Goal: Transaction & Acquisition: Purchase product/service

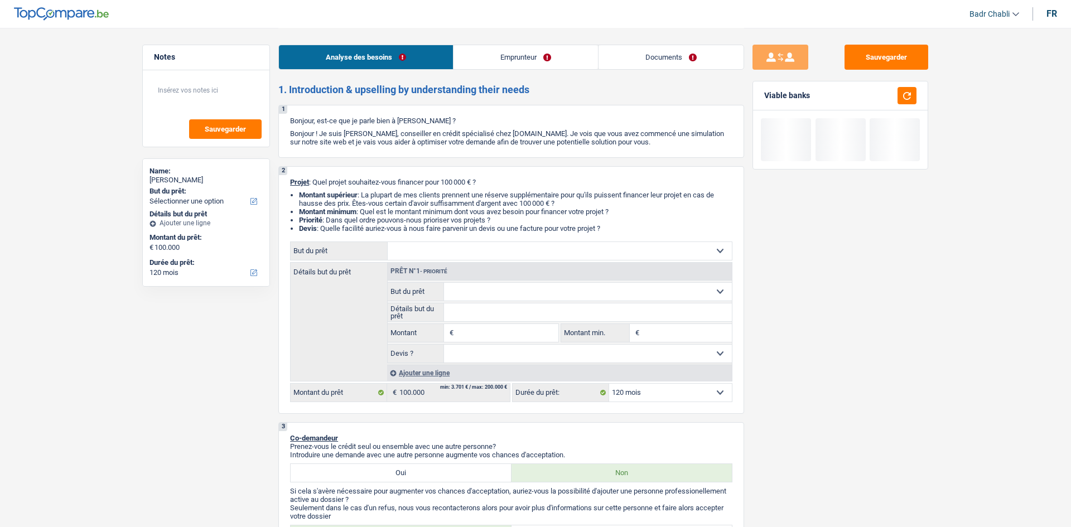
select select "120"
select select "independent"
select select "netSalary"
select select "120"
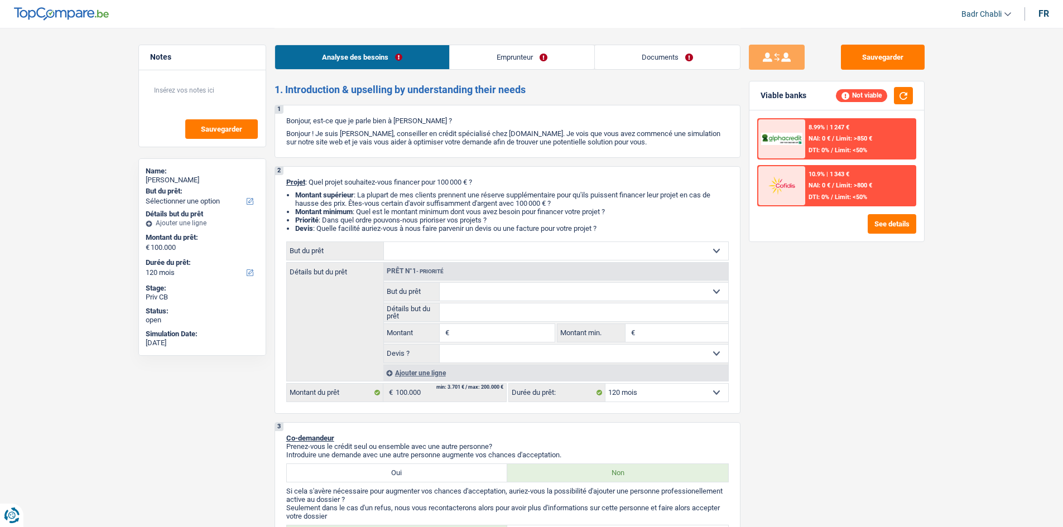
click at [527, 61] on link "Emprunteur" at bounding box center [522, 57] width 144 height 24
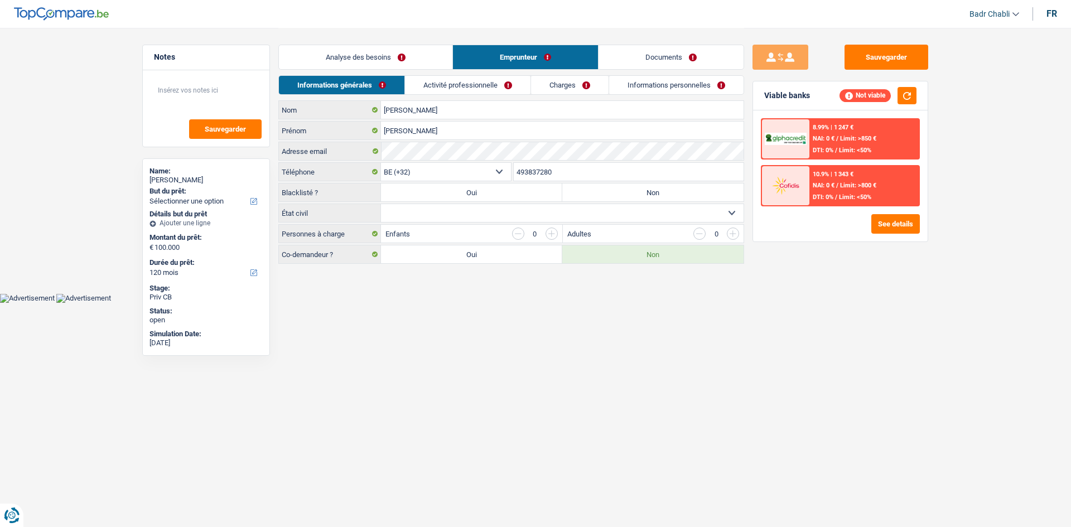
click at [506, 78] on link "Activité professionnelle" at bounding box center [468, 85] width 126 height 18
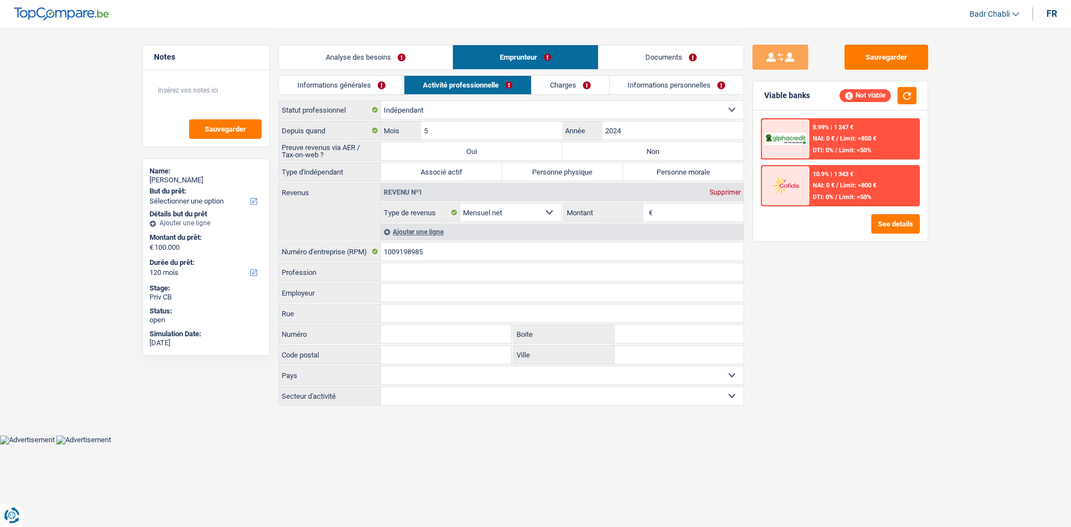
click at [620, 151] on label "Non" at bounding box center [652, 151] width 181 height 18
click at [620, 151] on input "Non" at bounding box center [652, 151] width 181 height 18
radio input "true"
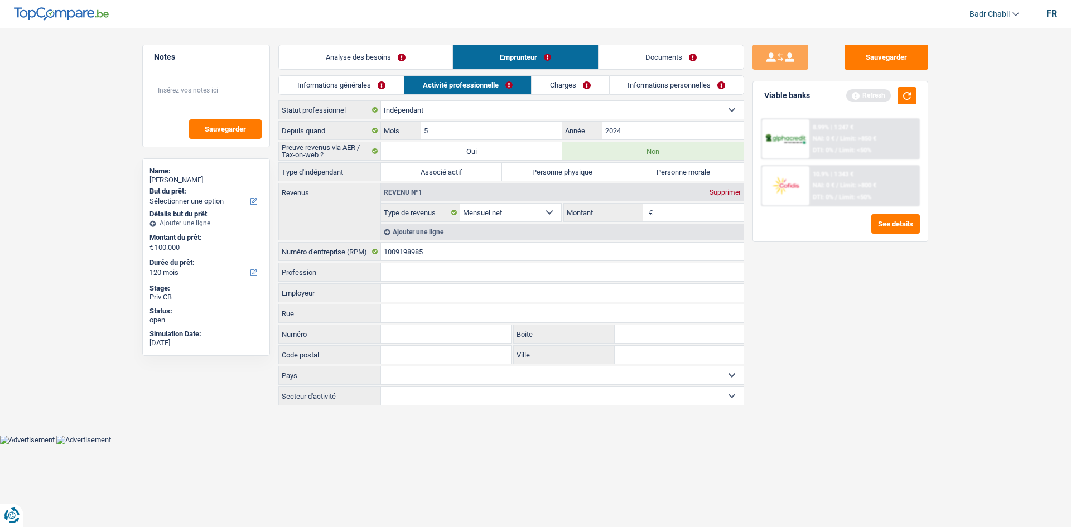
click at [494, 149] on label "Oui" at bounding box center [471, 151] width 181 height 18
click at [494, 149] on input "Oui" at bounding box center [471, 151] width 181 height 18
radio input "true"
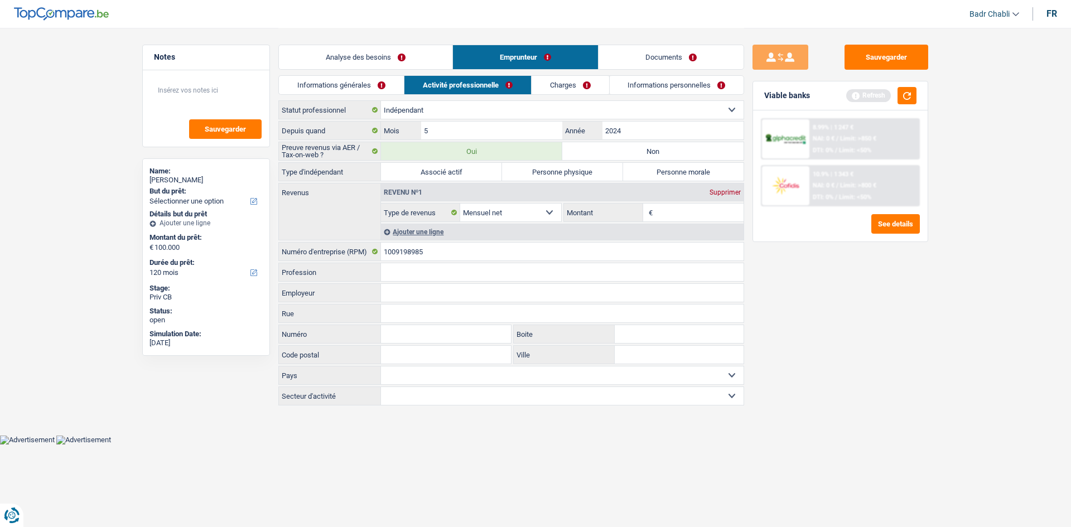
click at [578, 173] on label "Personne physique" at bounding box center [562, 172] width 121 height 18
click at [578, 173] on input "Personne physique" at bounding box center [562, 172] width 121 height 18
radio input "true"
click at [356, 50] on link "Analyse des besoins" at bounding box center [365, 57] width 173 height 24
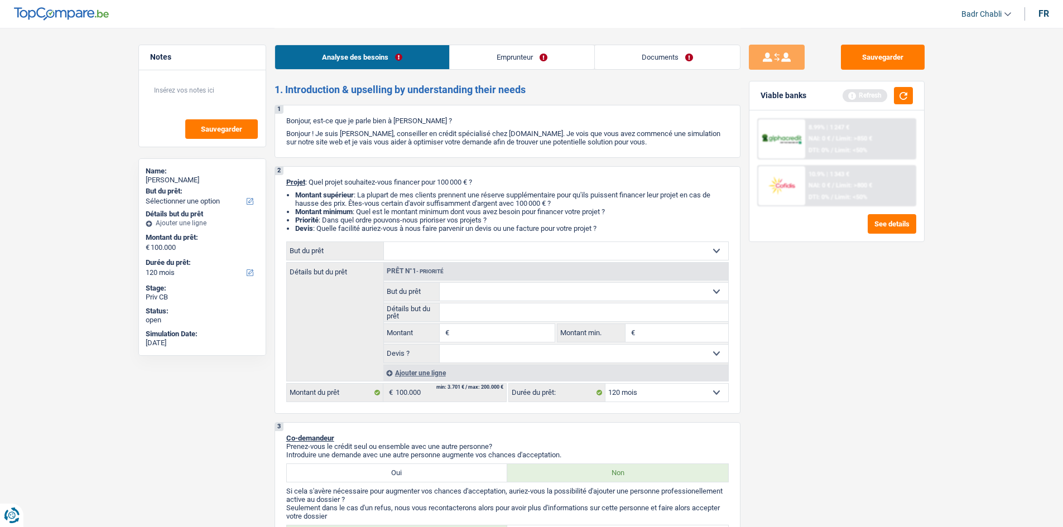
click at [544, 55] on link "Emprunteur" at bounding box center [522, 57] width 144 height 24
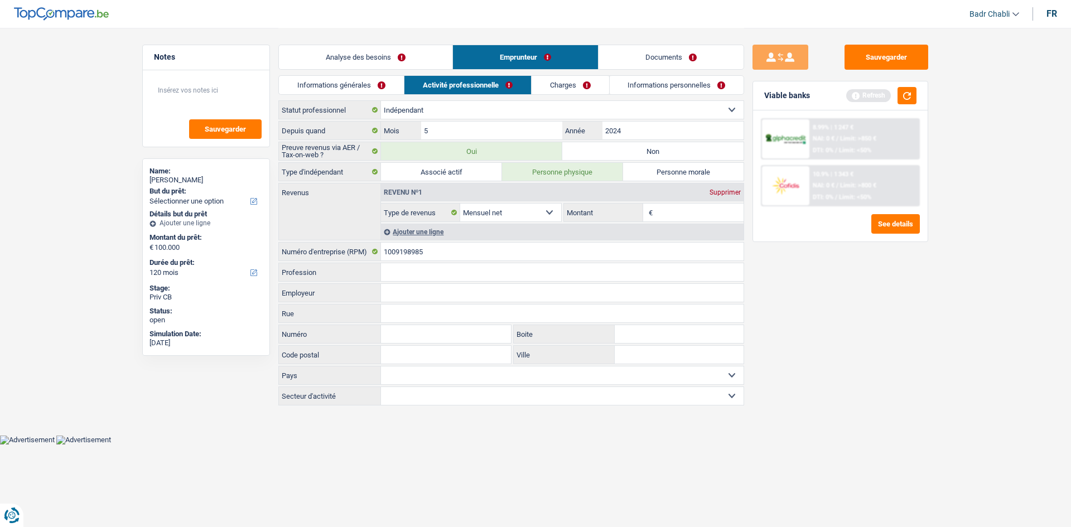
click at [578, 80] on link "Charges" at bounding box center [571, 85] width 78 height 18
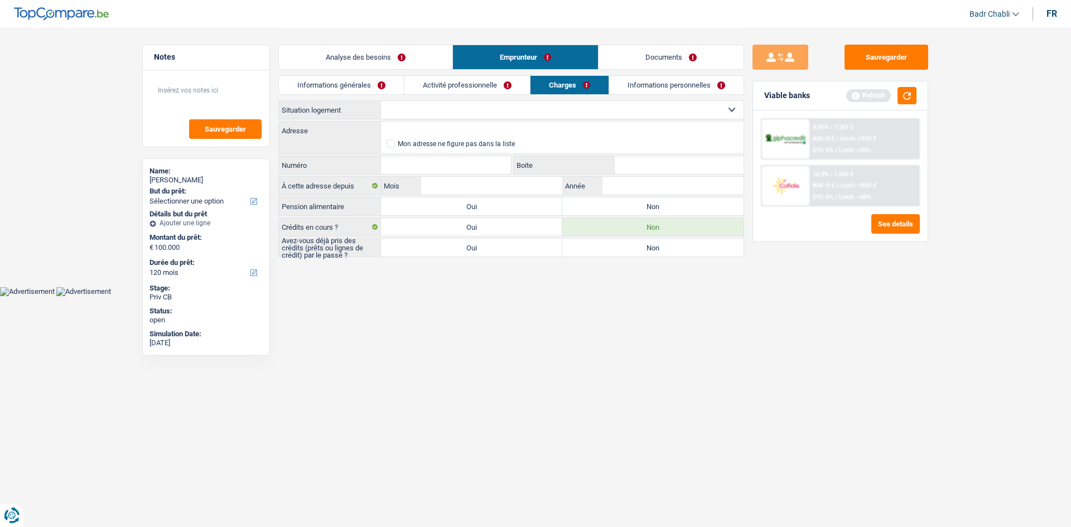
click at [668, 215] on label "Non" at bounding box center [652, 206] width 181 height 18
click at [668, 215] on input "Non" at bounding box center [652, 206] width 181 height 18
radio input "true"
click at [667, 212] on label "Non" at bounding box center [652, 206] width 181 height 18
click at [667, 212] on input "Non" at bounding box center [652, 206] width 181 height 18
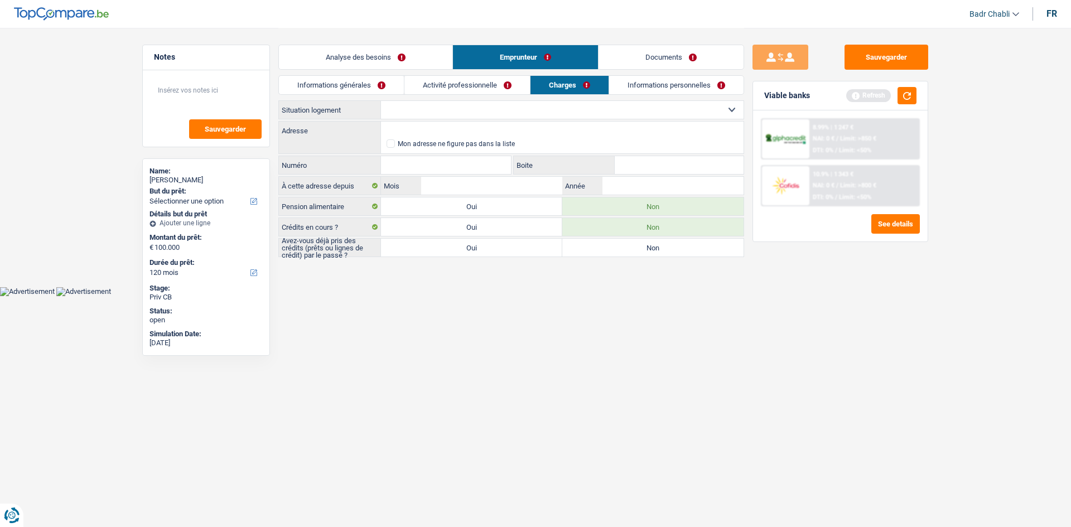
click at [608, 247] on label "Non" at bounding box center [652, 248] width 181 height 18
click at [608, 247] on input "Non" at bounding box center [652, 248] width 181 height 18
radio input "true"
click at [392, 63] on link "Analyse des besoins" at bounding box center [365, 57] width 173 height 24
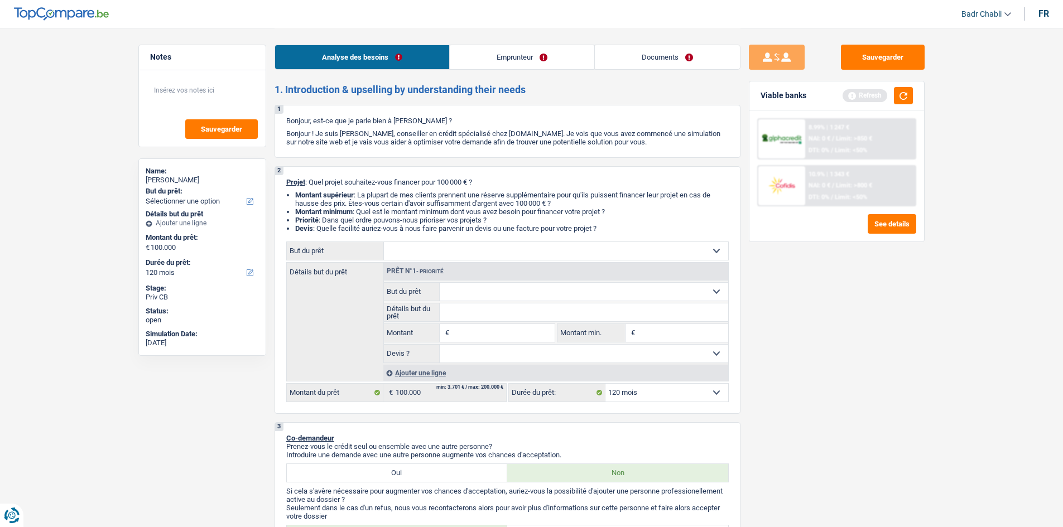
click at [493, 57] on link "Emprunteur" at bounding box center [522, 57] width 144 height 24
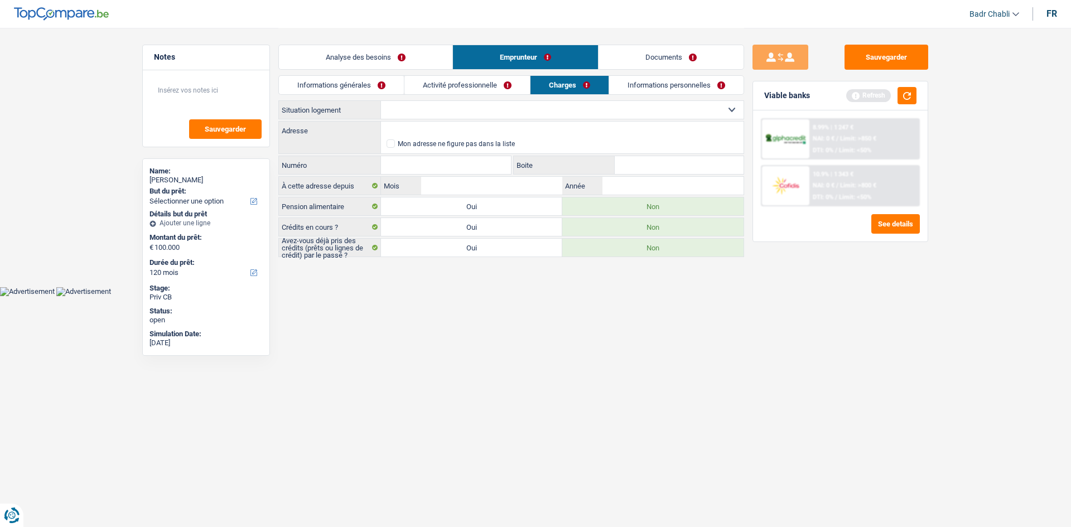
click at [357, 62] on link "Analyse des besoins" at bounding box center [365, 57] width 173 height 24
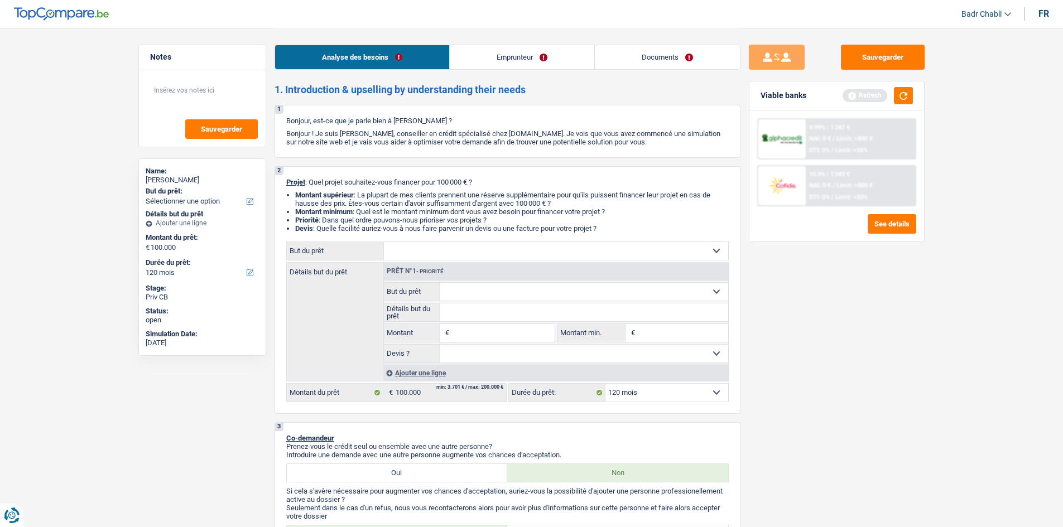
click at [492, 61] on link "Emprunteur" at bounding box center [522, 57] width 144 height 24
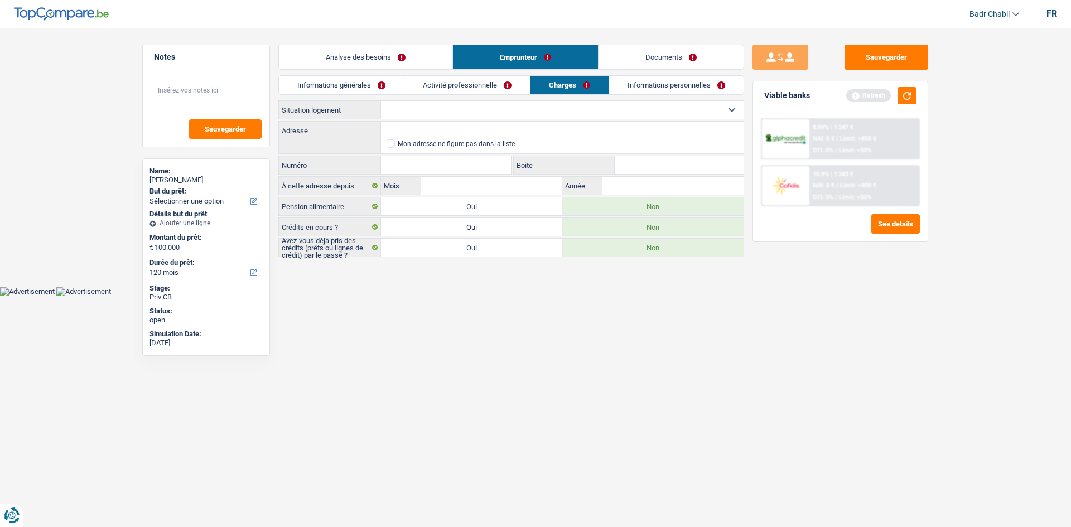
click at [335, 87] on link "Informations générales" at bounding box center [341, 85] width 125 height 18
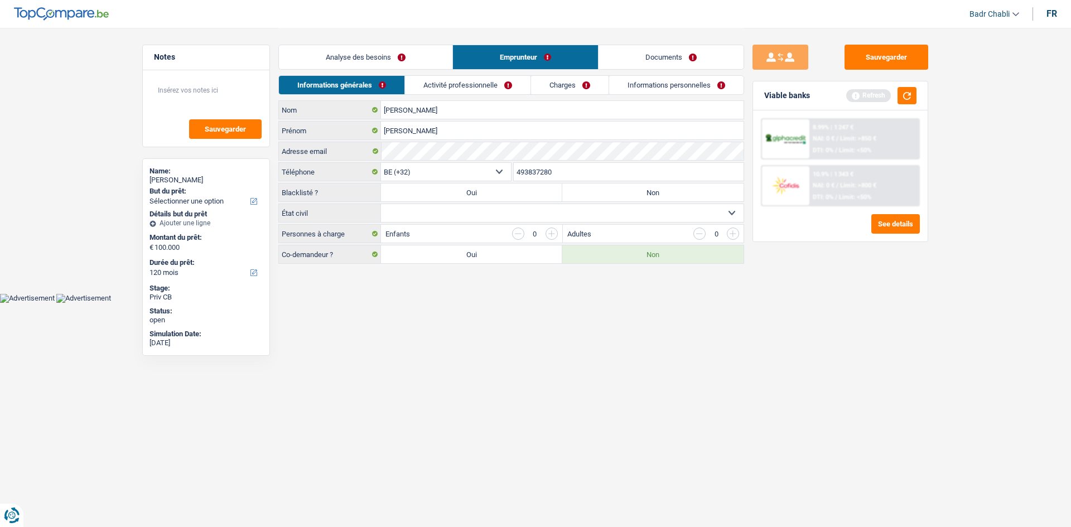
click at [385, 59] on link "Analyse des besoins" at bounding box center [365, 57] width 173 height 24
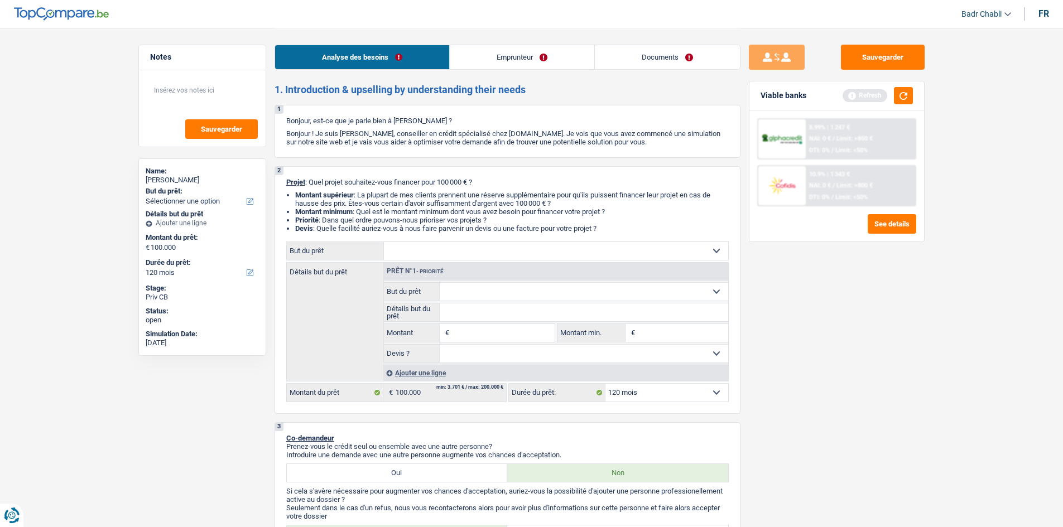
click at [518, 59] on link "Emprunteur" at bounding box center [522, 57] width 144 height 24
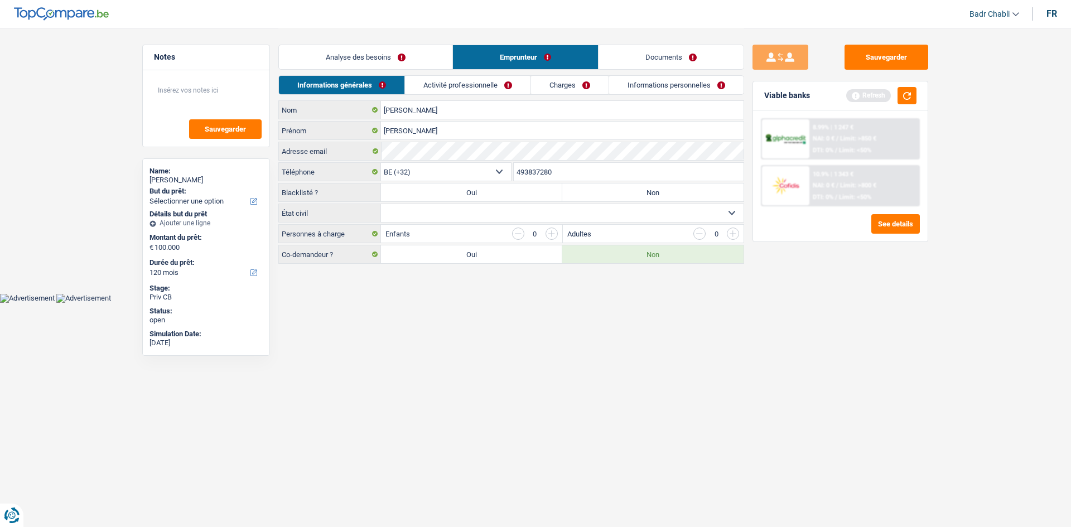
click at [368, 61] on link "Analyse des besoins" at bounding box center [365, 57] width 173 height 24
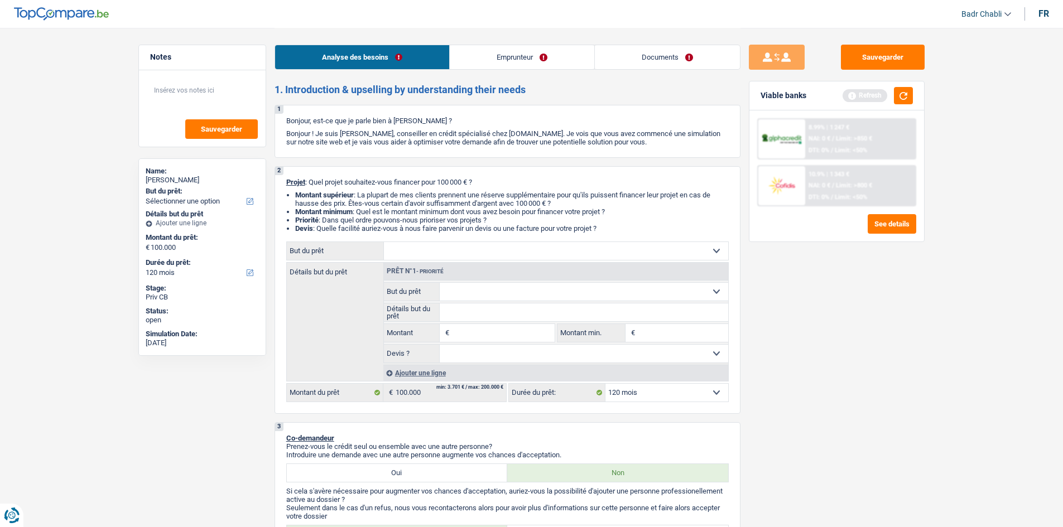
click at [493, 330] on input "Montant" at bounding box center [503, 333] width 102 height 18
type input "25.000"
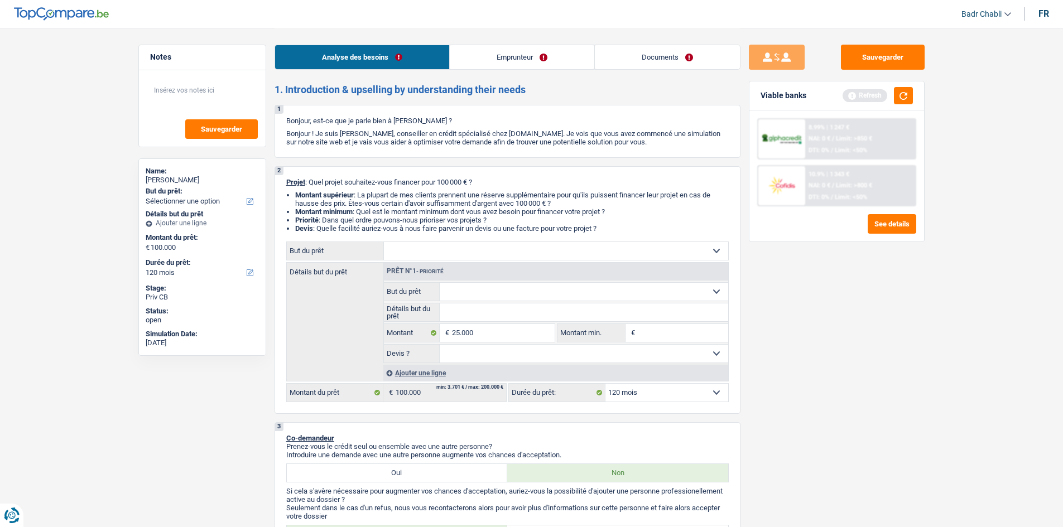
type input "25.000"
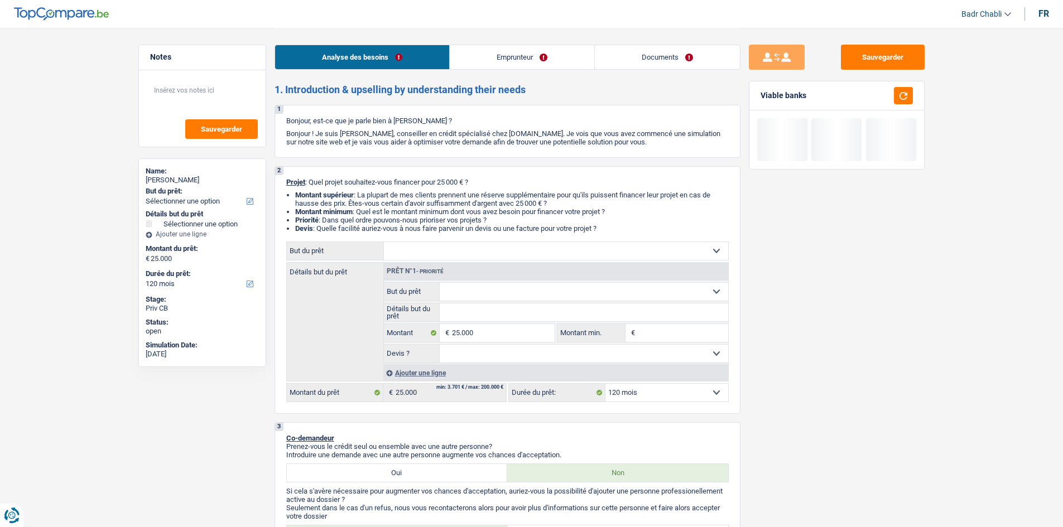
click at [841, 271] on div "Sauvegarder Viable banks" at bounding box center [836, 277] width 192 height 465
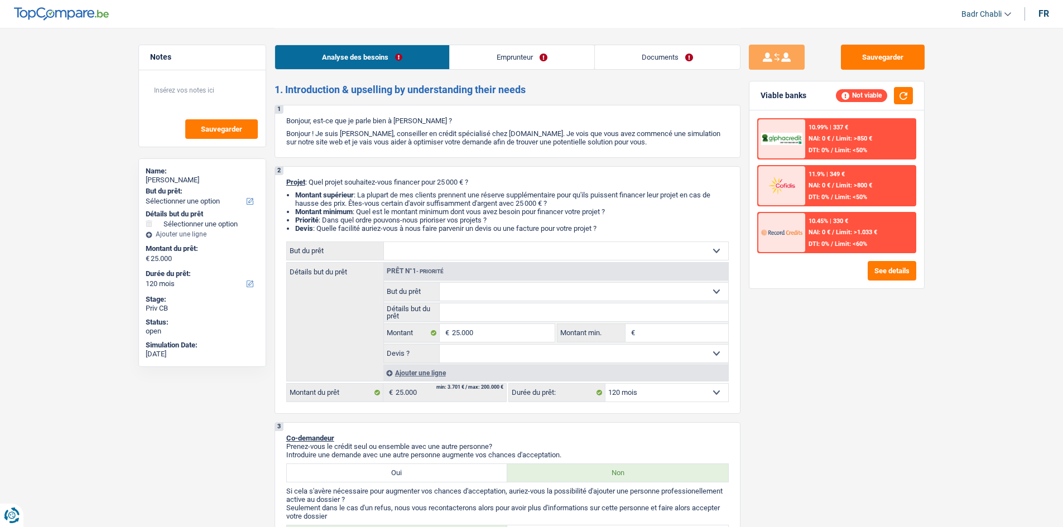
click at [848, 127] on div "10.99% | 337 €" at bounding box center [828, 127] width 40 height 7
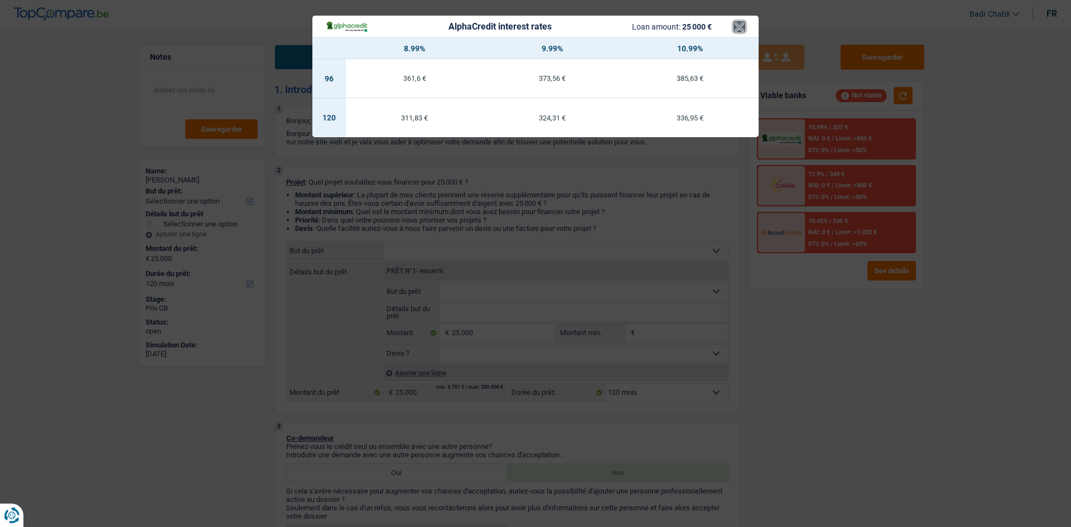
click at [740, 26] on button "×" at bounding box center [740, 26] width 12 height 11
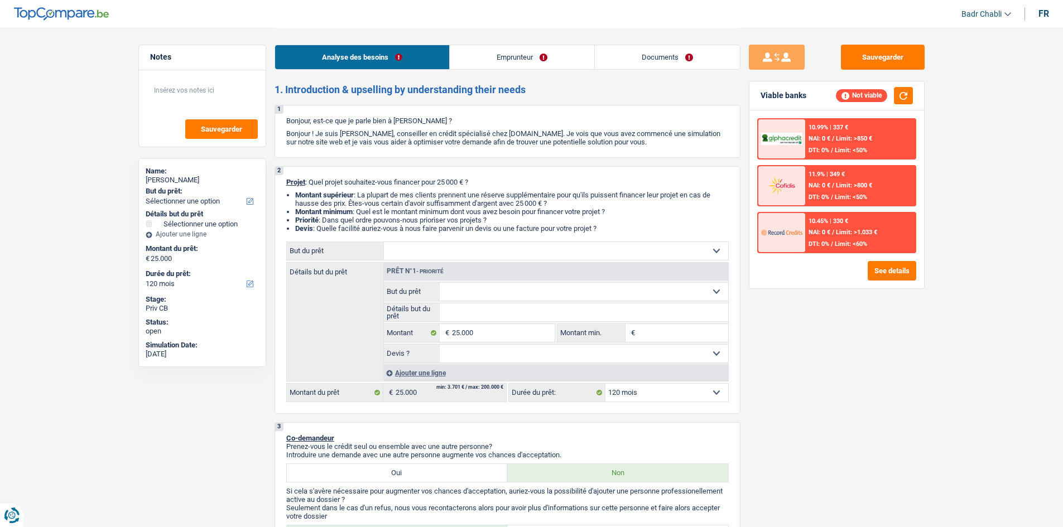
click at [857, 238] on div "10.45% | 330 € NAI: 0 € / Limit: >1.033 € DTI: 0% / Limit: <60%" at bounding box center [860, 232] width 110 height 39
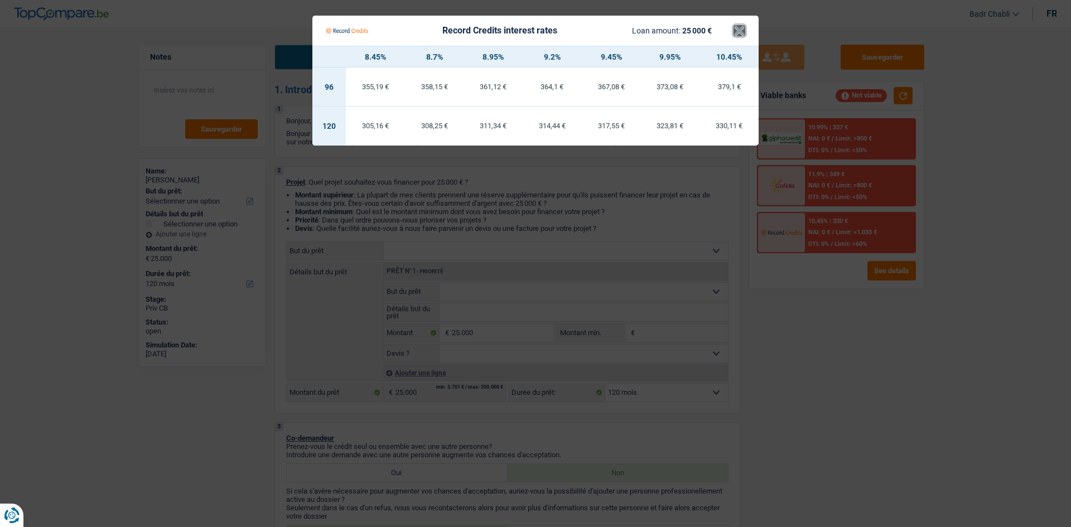
click at [740, 30] on button "×" at bounding box center [740, 30] width 12 height 11
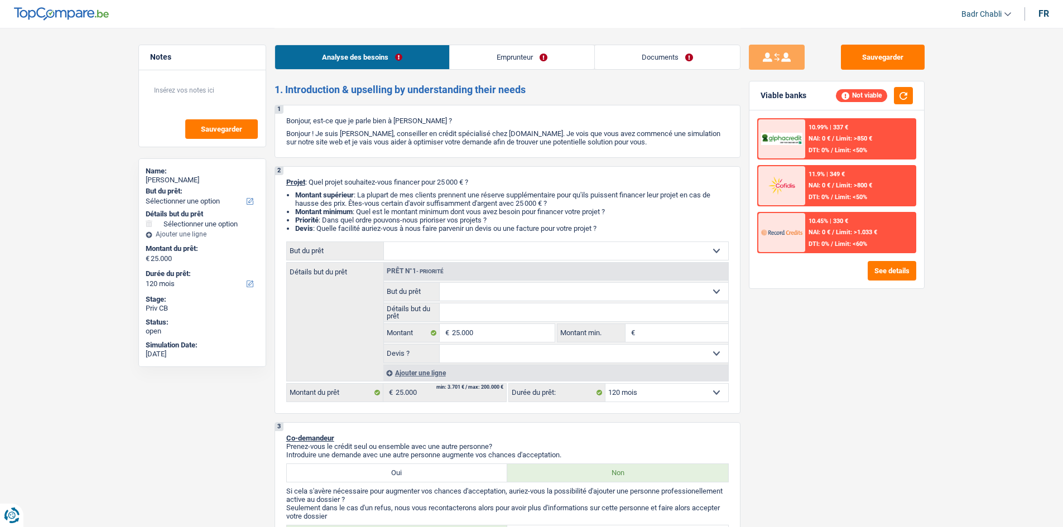
click at [535, 65] on link "Emprunteur" at bounding box center [522, 57] width 144 height 24
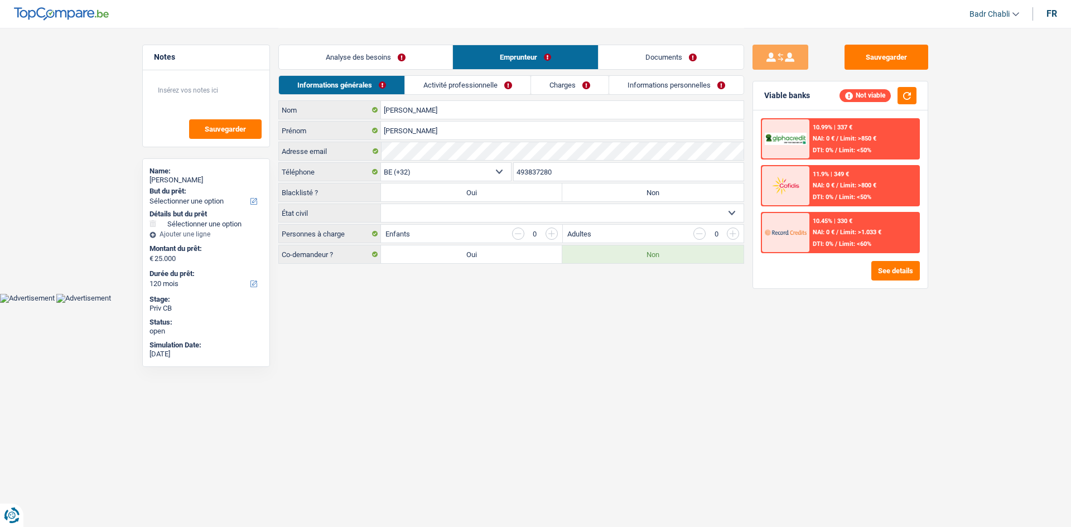
click at [465, 93] on link "Activité professionnelle" at bounding box center [468, 85] width 126 height 18
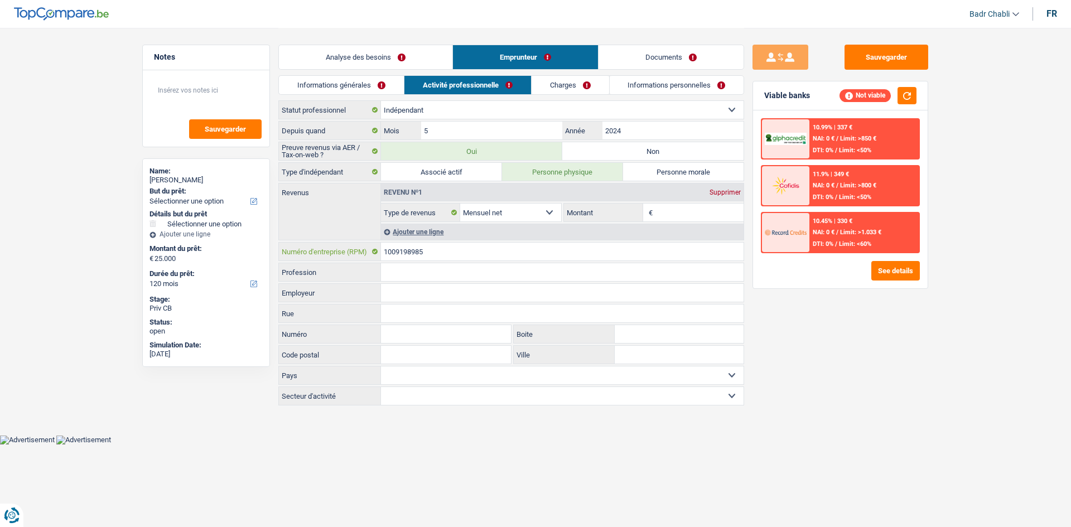
click at [462, 245] on input "1009198985" at bounding box center [562, 252] width 363 height 18
click at [453, 113] on select "Ouvrier Employé privé Employé public Invalide Indépendant Pensionné Chômeur Mut…" at bounding box center [562, 110] width 363 height 18
select select "privateEmployee"
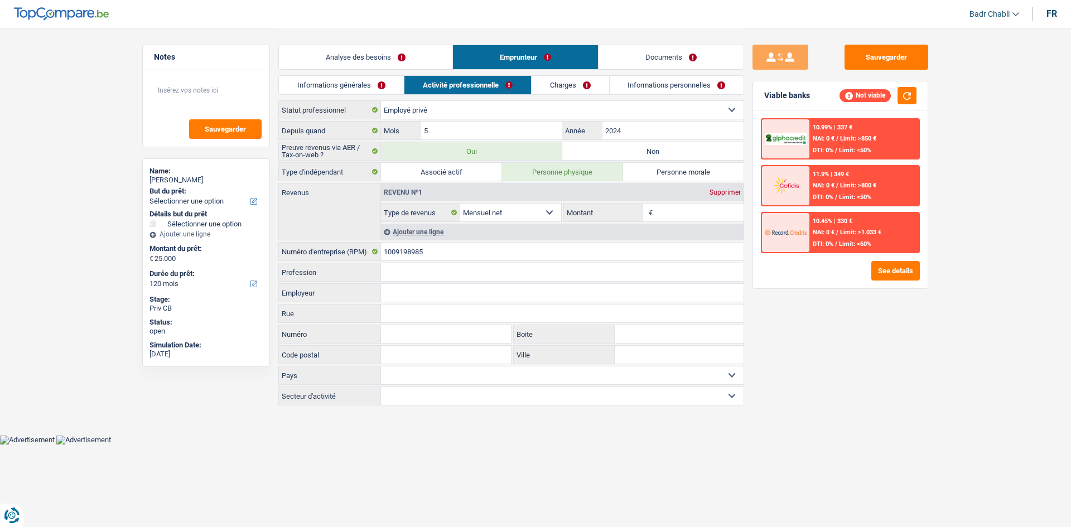
click at [381, 101] on select "Ouvrier Employé privé Employé public Invalide Indépendant Pensionné Chômeur Mut…" at bounding box center [562, 110] width 363 height 18
select select "netSalary"
select select "mealVouchers"
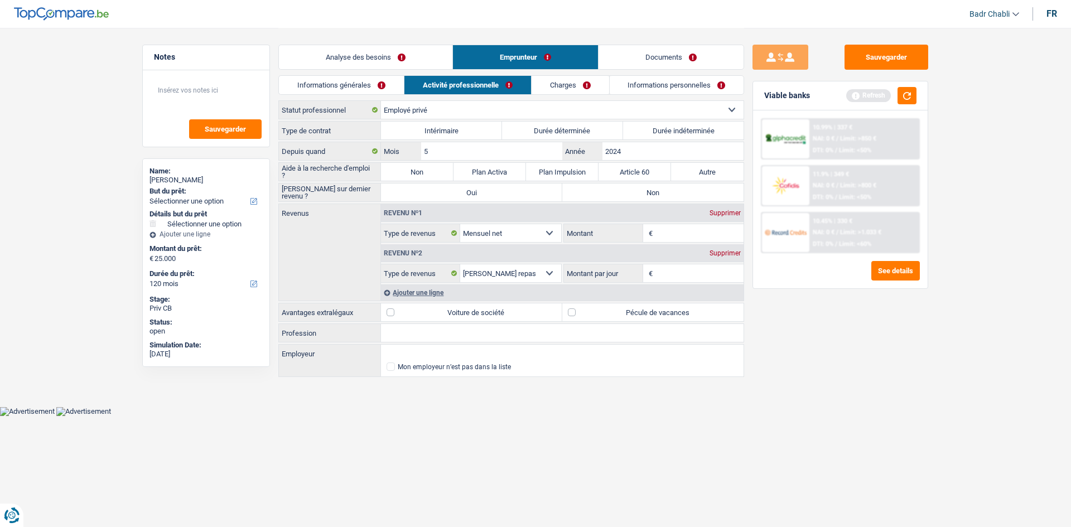
click at [581, 312] on label "Pécule de vacances" at bounding box center [652, 312] width 181 height 18
click at [581, 312] on input "Pécule de vacances" at bounding box center [652, 312] width 181 height 18
checkbox input "true"
click at [491, 331] on input "Profession" at bounding box center [562, 333] width 363 height 18
click at [431, 348] on input "Employeur" at bounding box center [562, 354] width 363 height 18
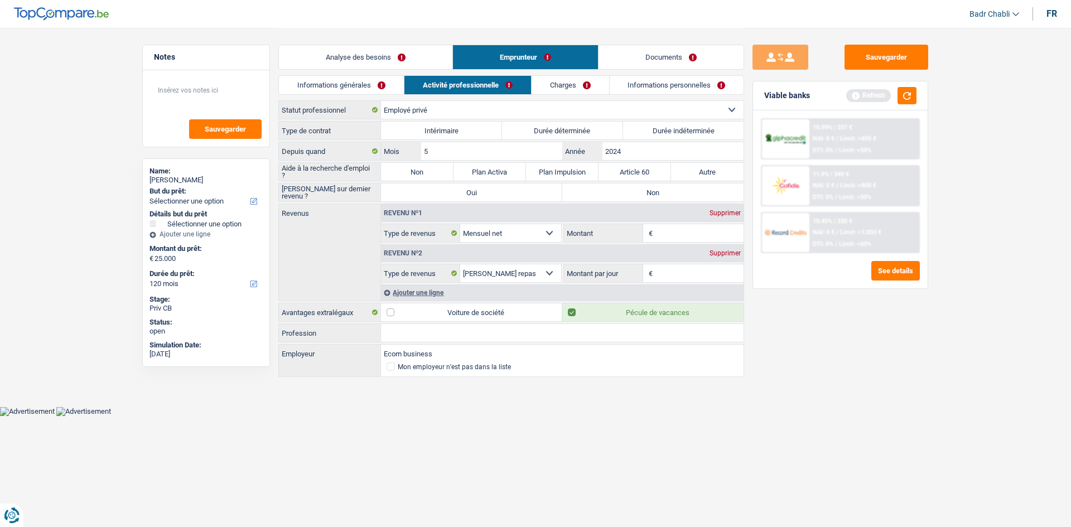
click at [389, 350] on input "Ecom business" at bounding box center [562, 354] width 363 height 18
click at [475, 369] on li "E-COM BUSINESS | [STREET_ADDRESS][PERSON_NAME]" at bounding box center [562, 370] width 363 height 14
type input "E-COM BUSINESS | [STREET_ADDRESS][PERSON_NAME]"
drag, startPoint x: 441, startPoint y: 354, endPoint x: 346, endPoint y: 354, distance: 94.8
click at [346, 354] on div "E-COM BUSINESS | [STREET_ADDRESS][PERSON_NAME] Employeur" at bounding box center [511, 354] width 465 height 18
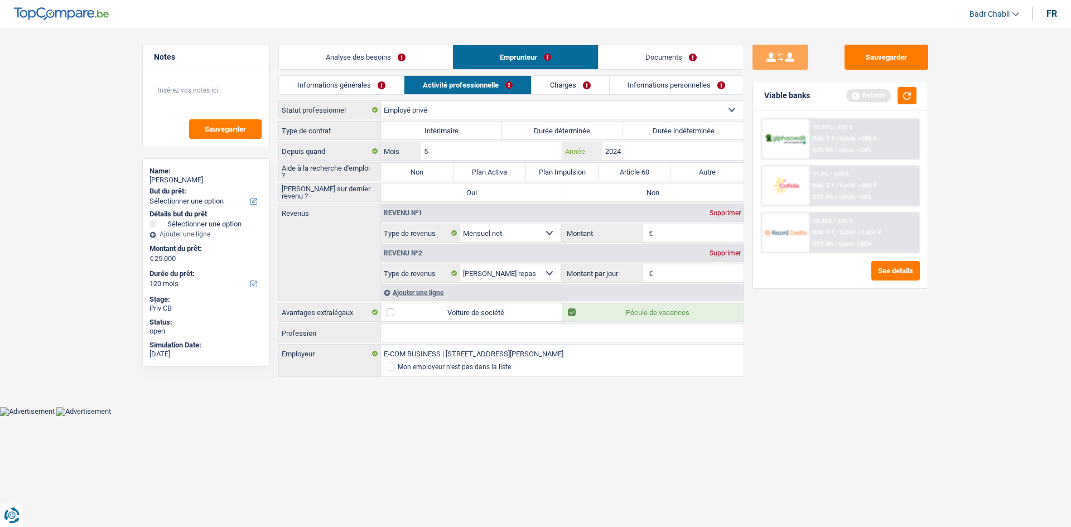
click at [626, 149] on input "2024" at bounding box center [672, 151] width 141 height 18
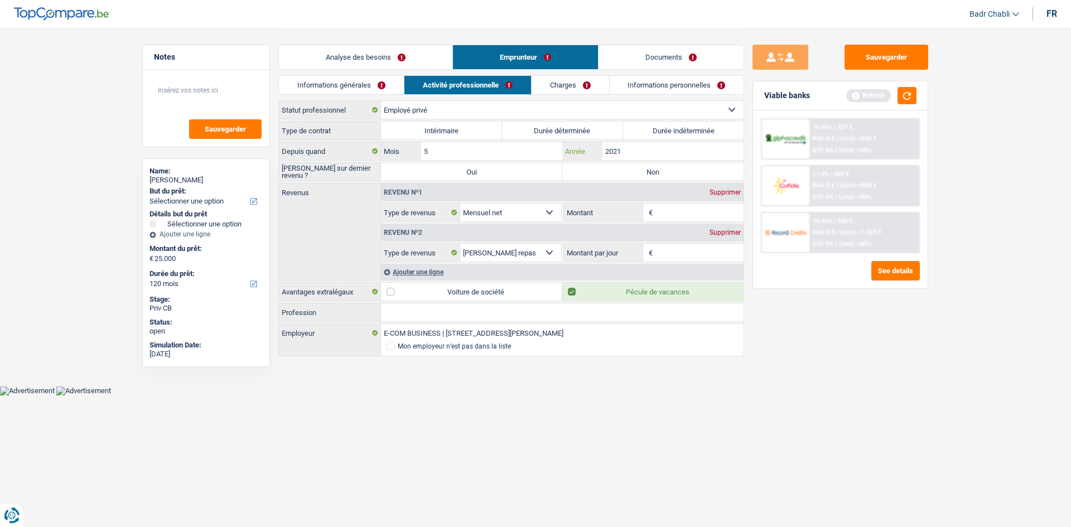
type input "2021"
click at [637, 175] on label "Non" at bounding box center [652, 172] width 181 height 18
click at [637, 175] on input "Non" at bounding box center [652, 172] width 181 height 18
radio input "true"
click at [678, 216] on input "Montant" at bounding box center [699, 213] width 89 height 18
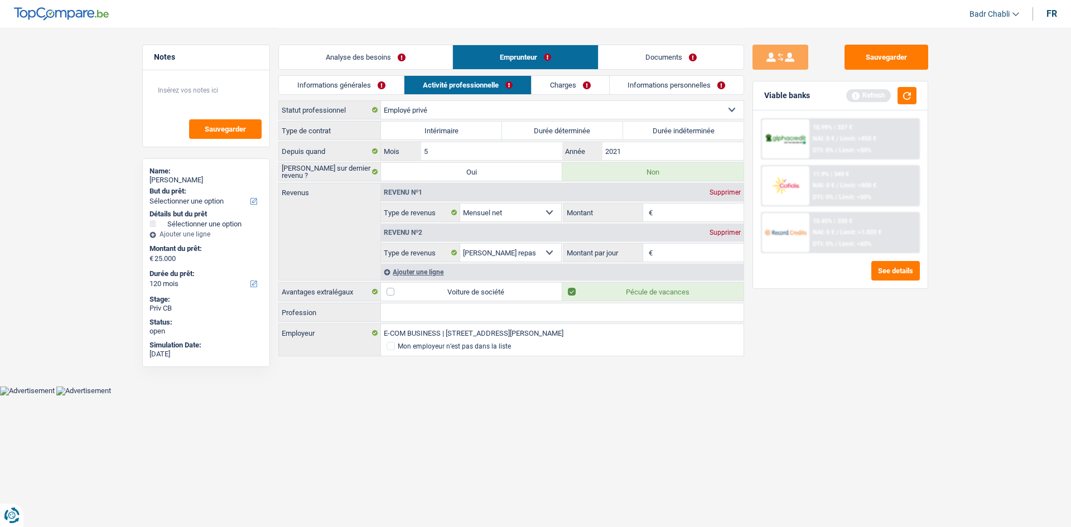
click at [680, 217] on input "Montant" at bounding box center [699, 213] width 89 height 18
type input "2.500"
click at [686, 132] on label "Durée indéterminée" at bounding box center [683, 131] width 121 height 18
click at [686, 132] on input "Durée indéterminée" at bounding box center [683, 131] width 121 height 18
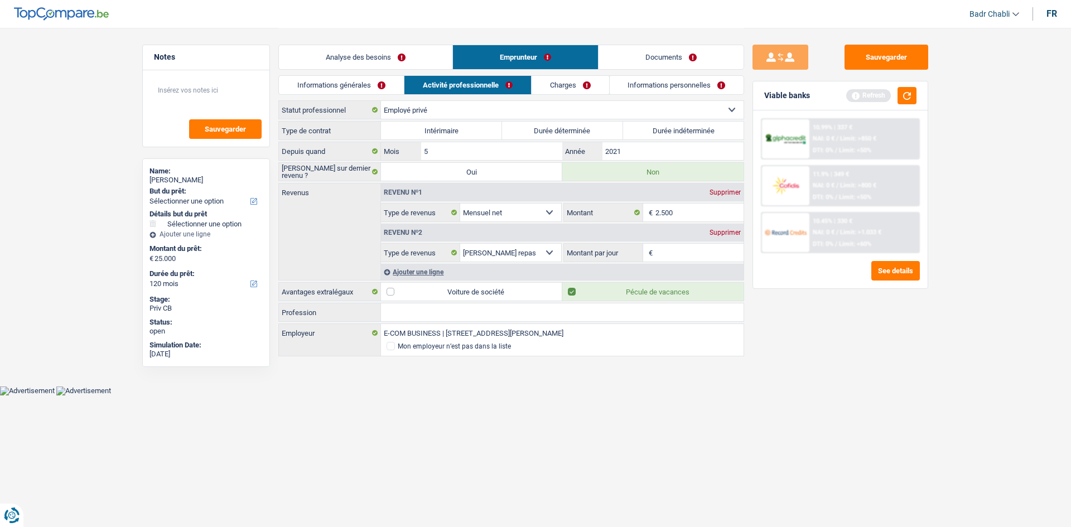
radio input "true"
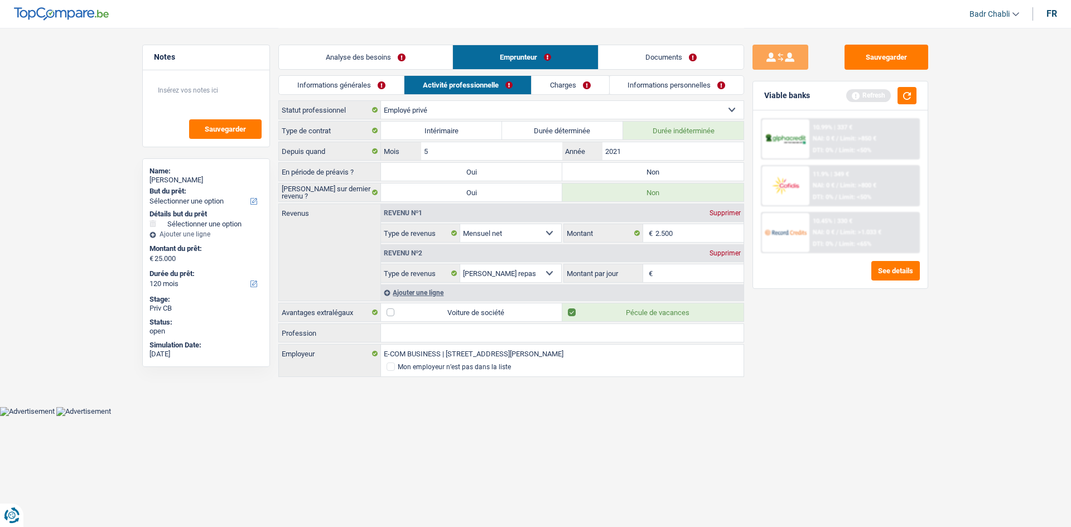
click at [661, 169] on label "Non" at bounding box center [652, 172] width 181 height 18
click at [661, 169] on input "Non" at bounding box center [652, 172] width 181 height 18
radio input "true"
click at [665, 270] on input "Montant par jour" at bounding box center [699, 273] width 89 height 18
click at [720, 251] on div "Supprimer" at bounding box center [725, 253] width 37 height 7
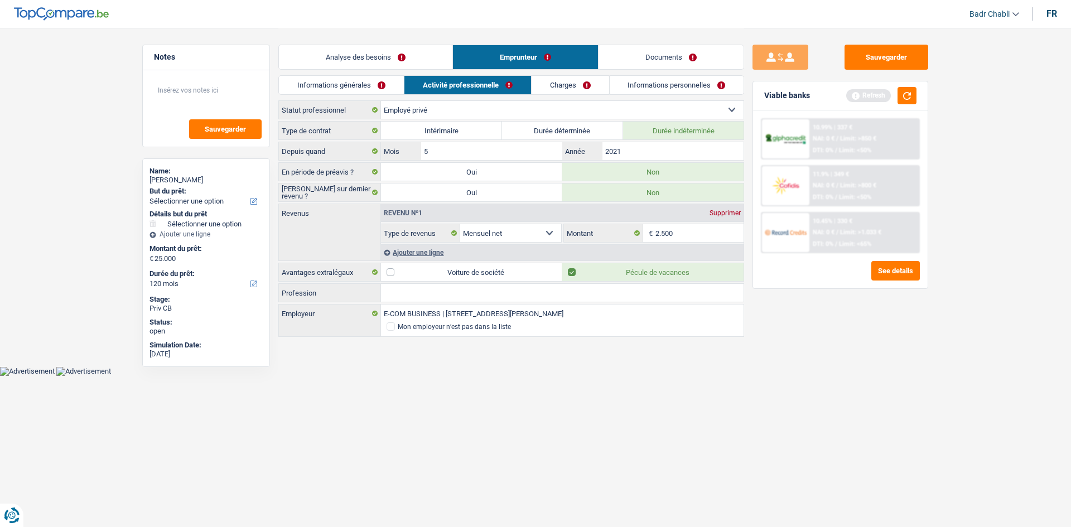
click at [407, 256] on div "Ajouter une ligne" at bounding box center [562, 252] width 363 height 16
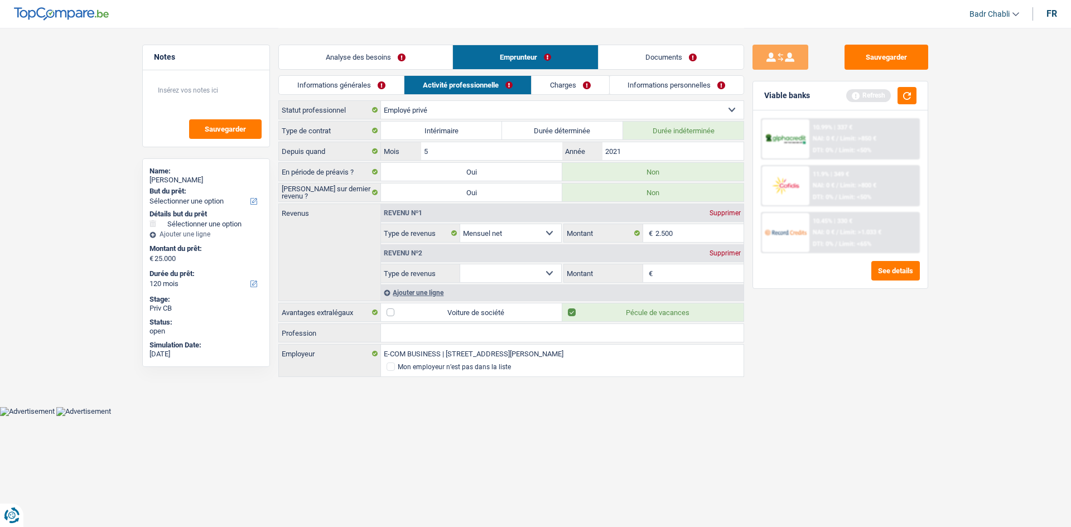
click at [522, 269] on select "Allocation d'handicap Allocations chômage Allocations familiales Chèques repas …" at bounding box center [510, 273] width 101 height 18
select select "parttimeSelfemployed"
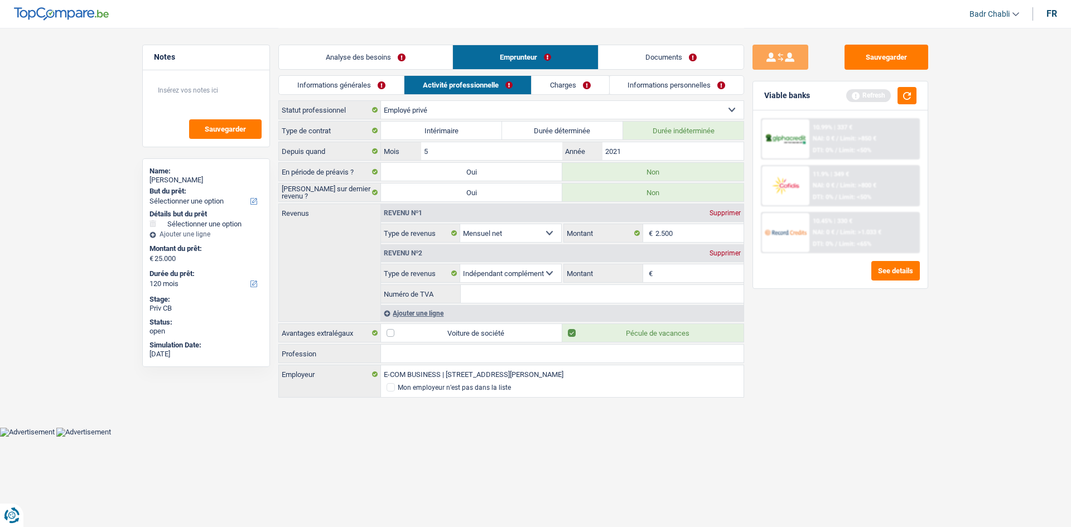
click at [611, 295] on input "Numéro de TVA" at bounding box center [602, 294] width 283 height 18
click at [613, 293] on input "Numéro de TVA" at bounding box center [602, 294] width 283 height 18
click at [491, 354] on input "Profession" at bounding box center [562, 354] width 363 height 18
click at [595, 288] on input "Numéro de TVA" at bounding box center [602, 294] width 283 height 18
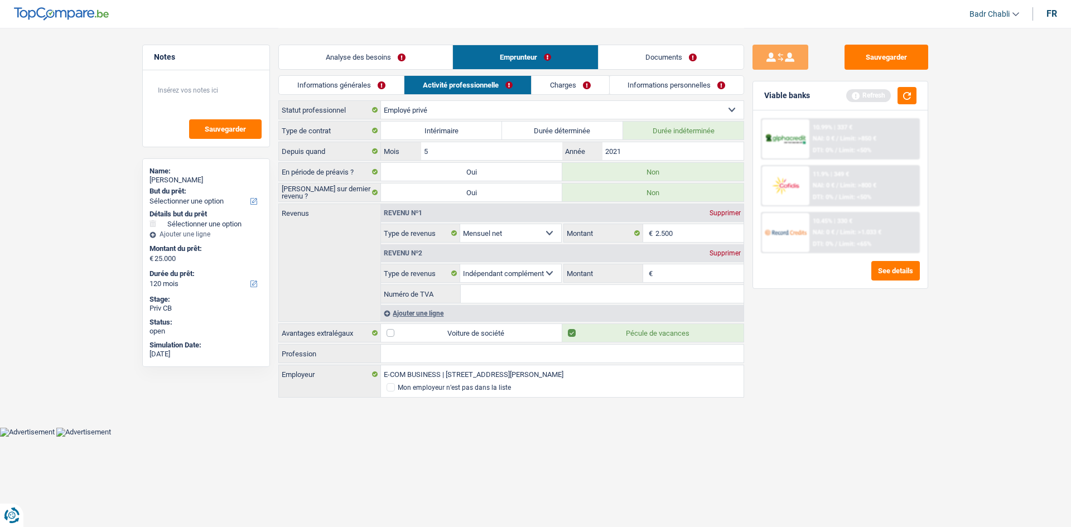
paste input "1009.198."
click at [478, 295] on input "1009.198." at bounding box center [602, 294] width 283 height 18
click at [536, 288] on input "1009.198." at bounding box center [602, 294] width 283 height 18
click at [530, 290] on input "1009.198." at bounding box center [602, 294] width 283 height 18
click at [527, 286] on input "10091989" at bounding box center [602, 294] width 283 height 18
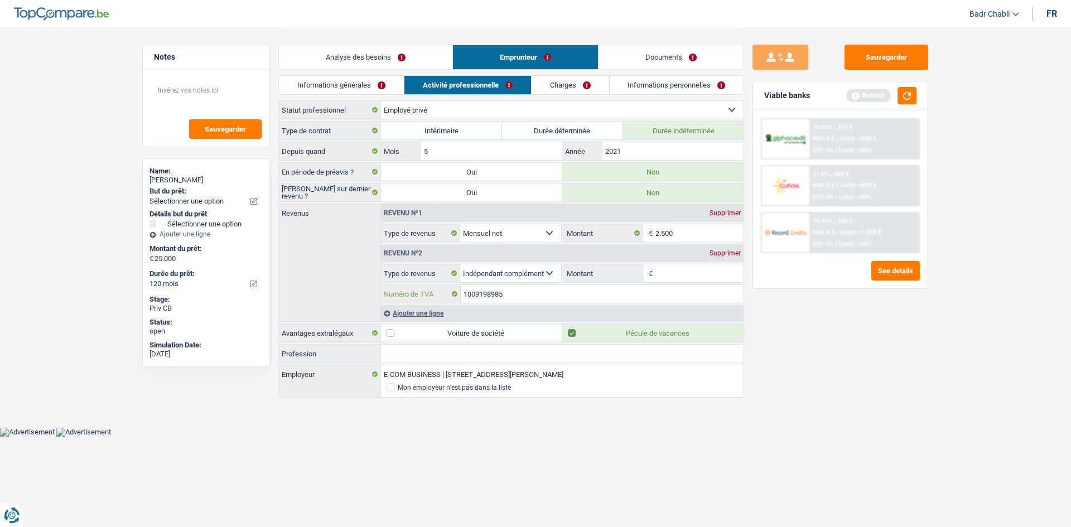
type input "1009198985"
click at [684, 279] on input "Montant" at bounding box center [699, 273] width 89 height 18
click at [513, 298] on input "1009198985" at bounding box center [602, 294] width 283 height 18
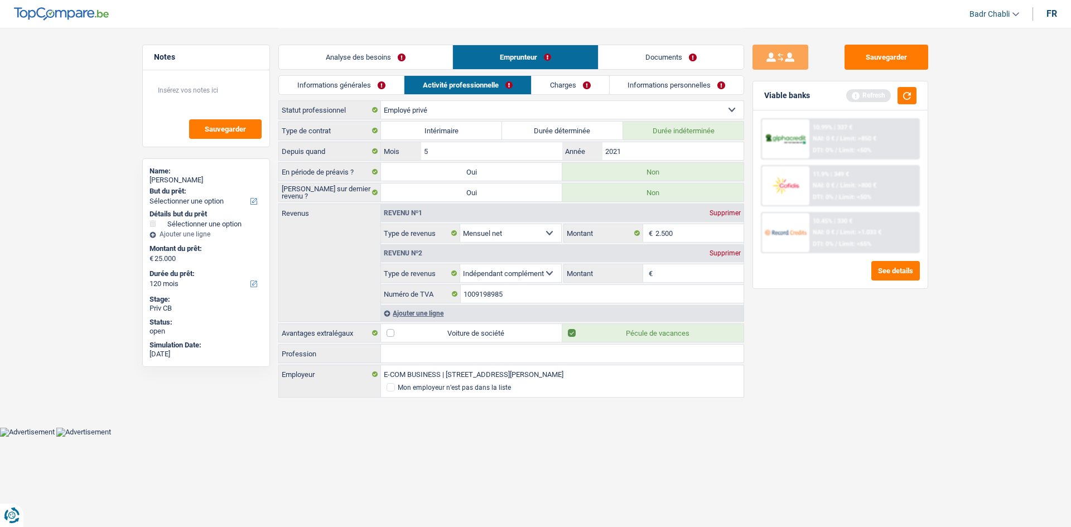
click at [442, 361] on input "Profession" at bounding box center [562, 354] width 363 height 18
paste input "1009198985"
click at [426, 348] on input "1009198985" at bounding box center [562, 354] width 363 height 18
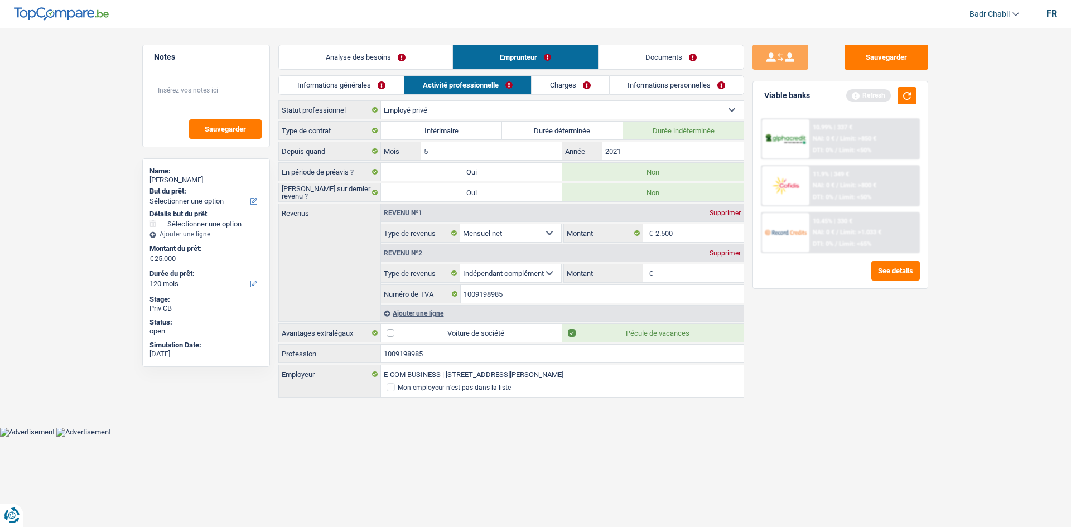
type input "1009198985"
click at [701, 279] on input "Montant" at bounding box center [699, 273] width 89 height 18
paste input "100.919"
click at [671, 276] on input "100.919" at bounding box center [699, 273] width 89 height 18
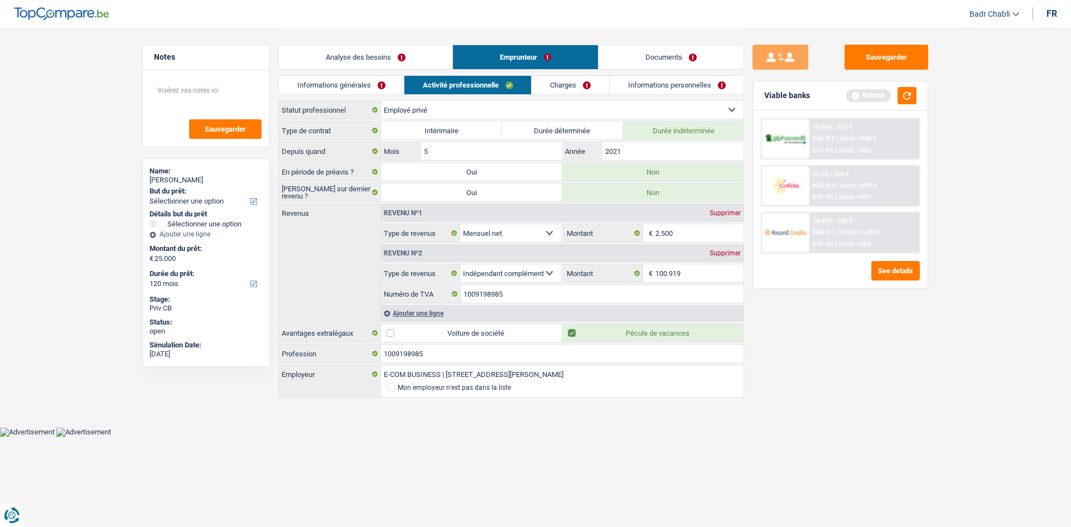
drag, startPoint x: 438, startPoint y: 343, endPoint x: 436, endPoint y: 349, distance: 5.8
click at [438, 344] on div "Type de contrat Intérimaire Durée déterminée Durée indéterminée Depuis quand 5 …" at bounding box center [511, 260] width 466 height 278
click at [436, 349] on input "1009198985" at bounding box center [562, 354] width 363 height 18
click at [678, 269] on input "100.919" at bounding box center [699, 273] width 89 height 18
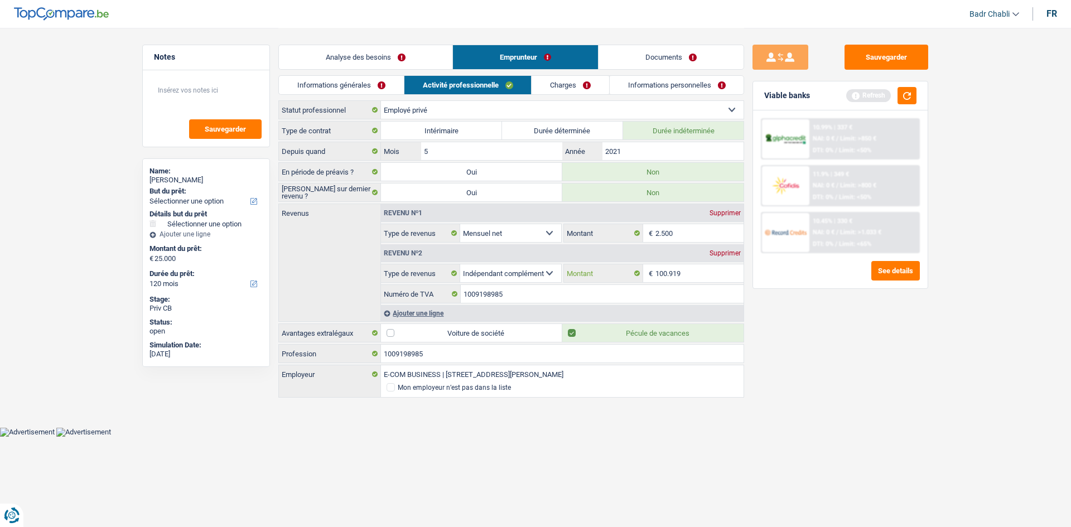
click at [678, 269] on input "100.919" at bounding box center [699, 273] width 89 height 18
type input "1.200"
click at [519, 295] on input "1009198985" at bounding box center [602, 294] width 283 height 18
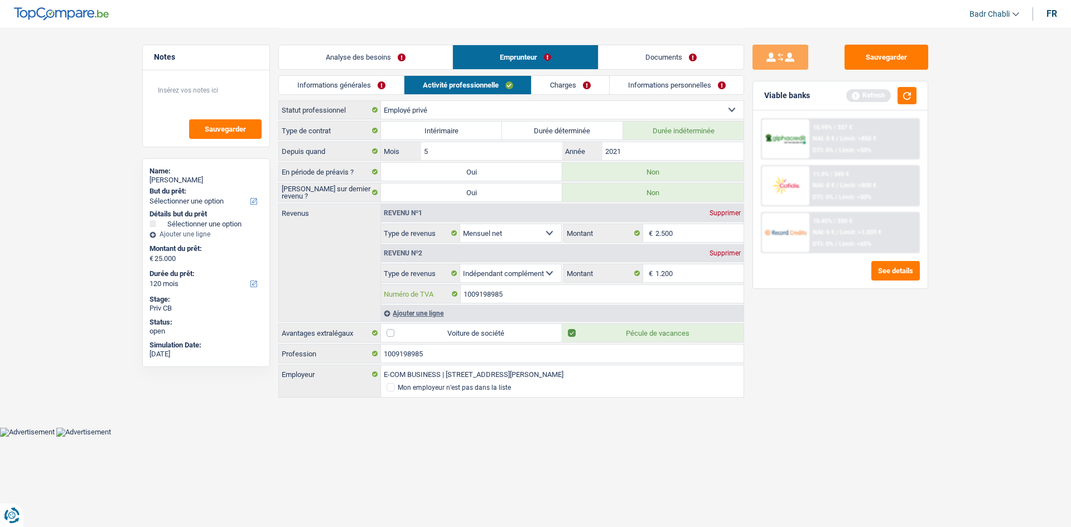
click at [519, 295] on input "1009198985" at bounding box center [602, 294] width 283 height 18
click at [527, 295] on input "1009198985" at bounding box center [602, 294] width 283 height 18
click at [531, 292] on input "1009198985" at bounding box center [602, 294] width 283 height 18
click at [575, 76] on link "Charges" at bounding box center [571, 85] width 78 height 18
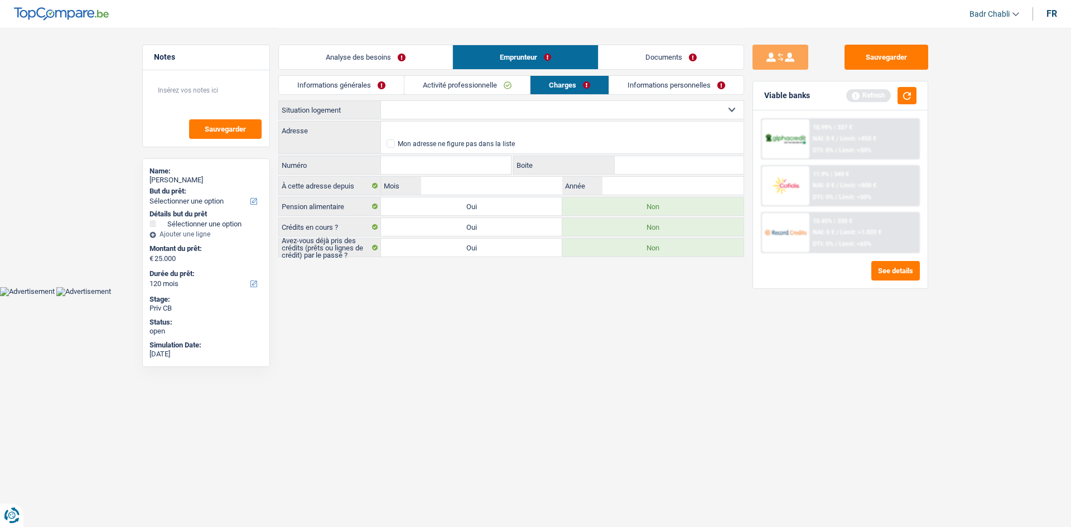
click at [509, 109] on select "Locataire Propriétaire avec prêt hypothécaire Propriétaire sans prêt hypothécai…" at bounding box center [562, 110] width 363 height 18
select select "rents"
click at [381, 101] on select "Locataire Propriétaire avec prêt hypothécaire Propriétaire sans prêt hypothécai…" at bounding box center [562, 110] width 363 height 18
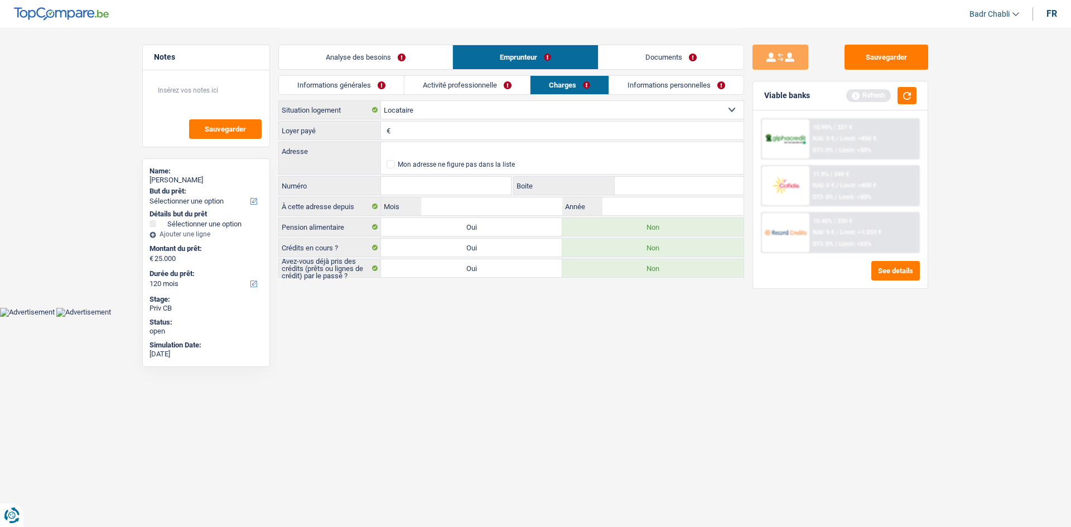
click at [437, 127] on input "Loyer payé" at bounding box center [568, 131] width 350 height 18
click at [437, 131] on input "Loyer payé" at bounding box center [568, 131] width 350 height 18
click at [436, 135] on input "Loyer payé" at bounding box center [568, 131] width 350 height 18
type input "800"
click at [440, 149] on input "Adresse" at bounding box center [562, 151] width 363 height 18
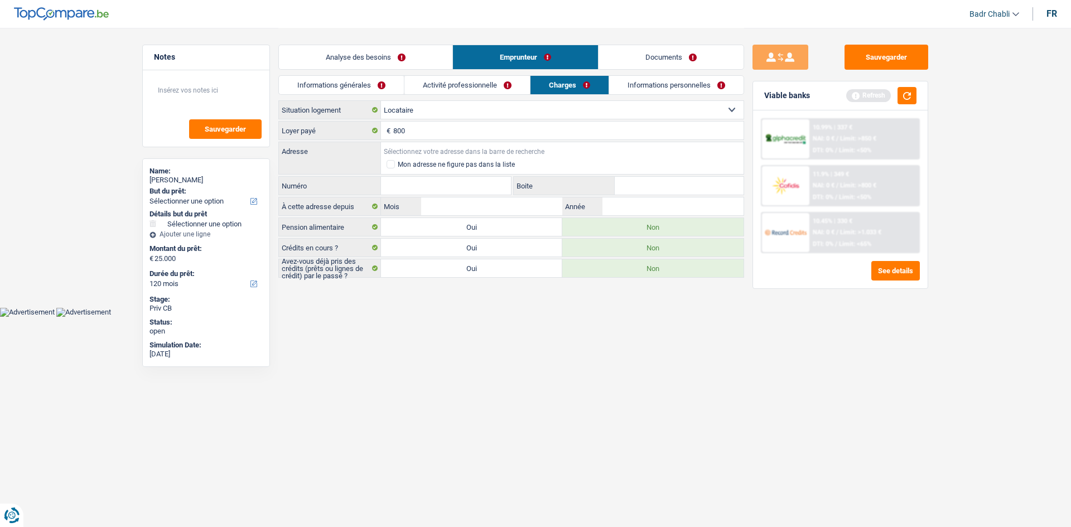
click at [451, 151] on input "Adresse" at bounding box center [562, 151] width 363 height 18
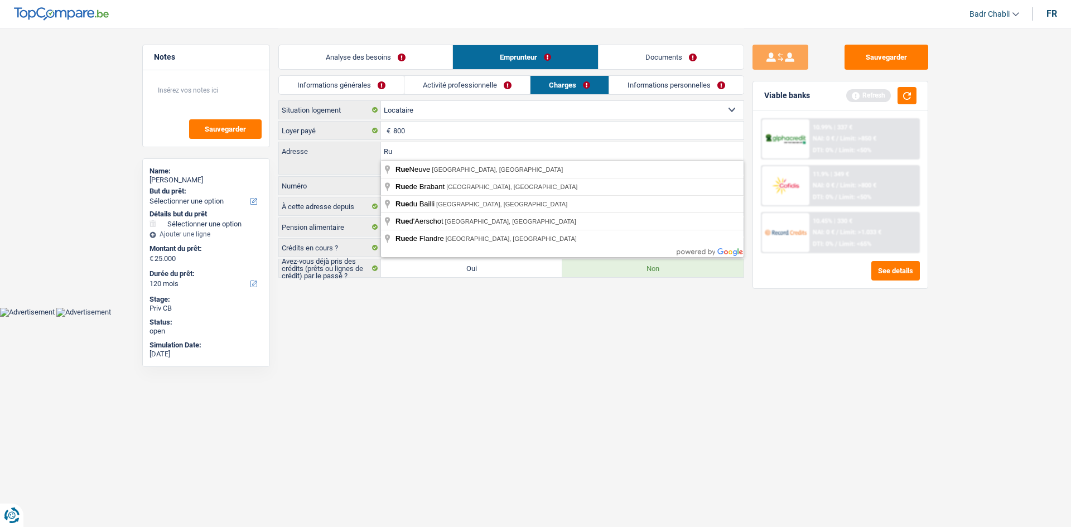
type input "R"
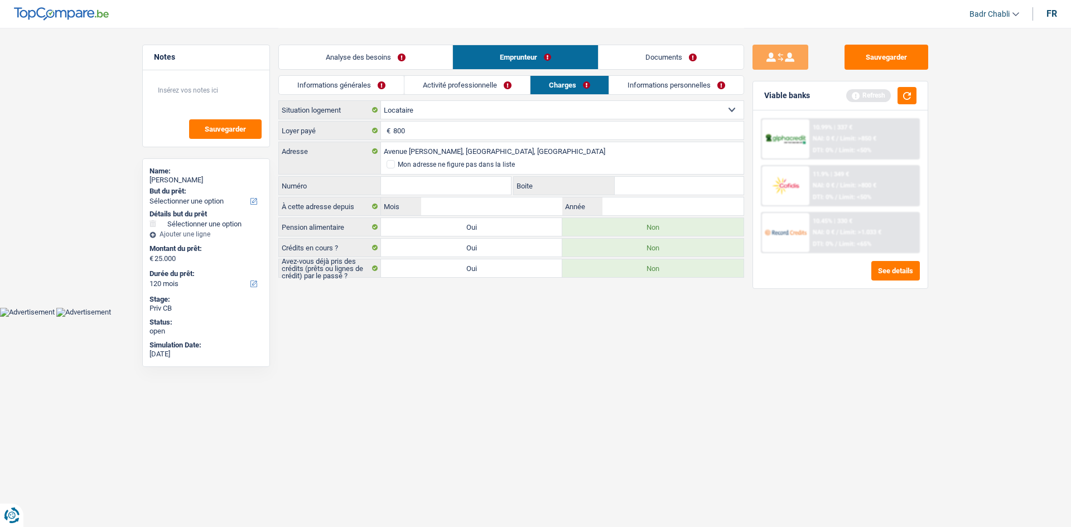
type input "[STREET_ADDRESS][PERSON_NAME]"
click at [448, 195] on div "Numéro Tous les champs sont obligatoires. Veuillez fournir une réponse plus lon…" at bounding box center [394, 185] width 233 height 19
click at [452, 191] on input "Numéro" at bounding box center [446, 186] width 130 height 18
type input "8"
type input "01"
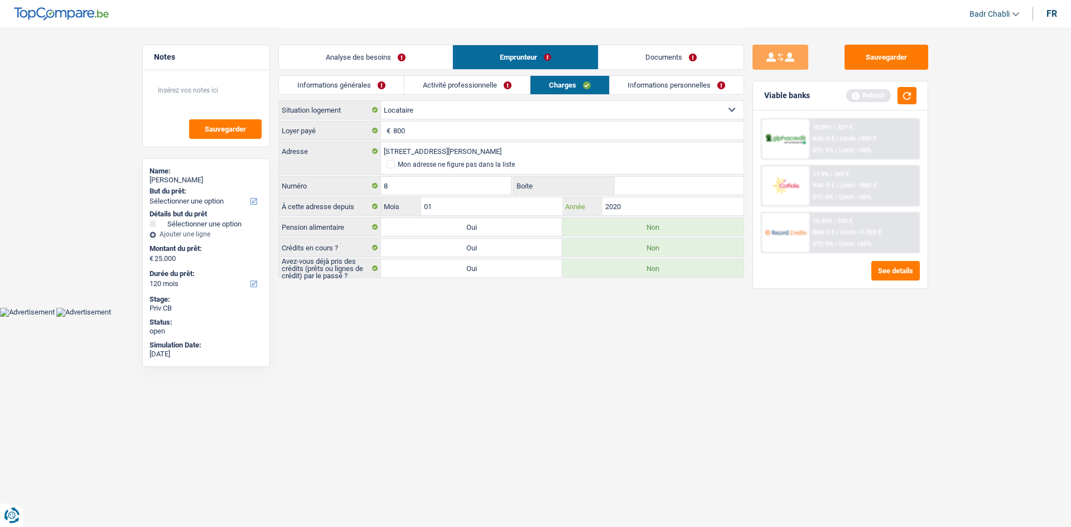
type input "2020"
click at [385, 61] on link "Analyse des besoins" at bounding box center [365, 57] width 173 height 24
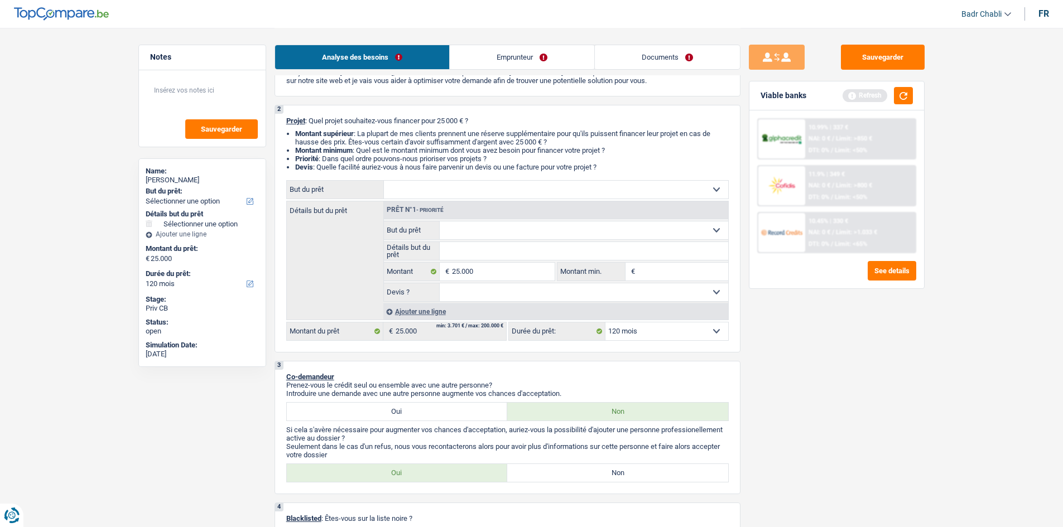
scroll to position [112, 0]
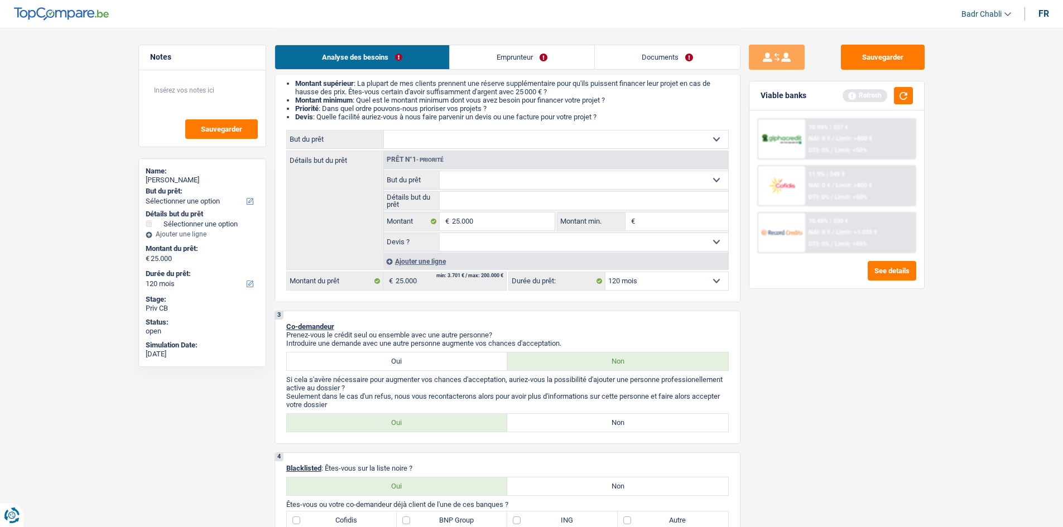
click at [652, 215] on input "Montant min." at bounding box center [683, 222] width 90 height 18
type input "2"
type input "25"
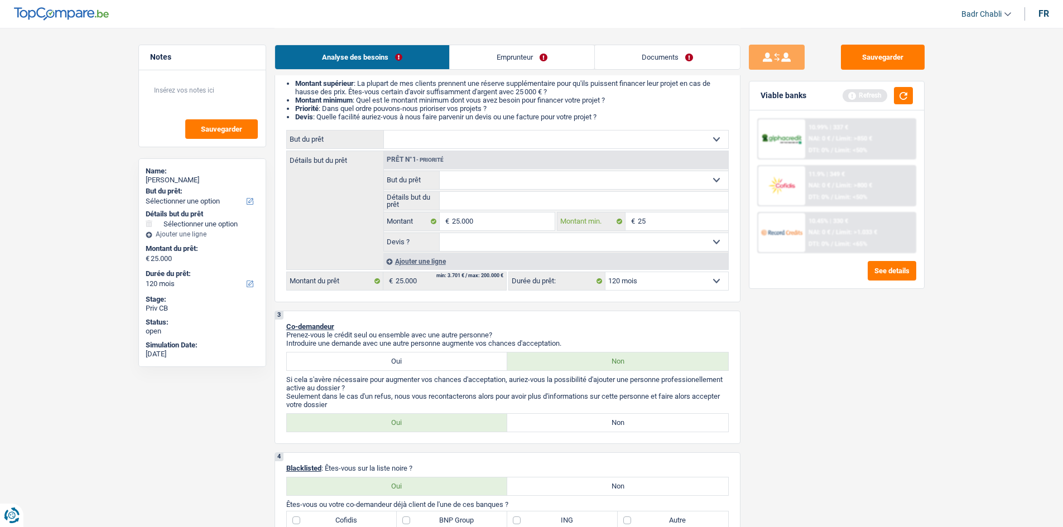
type input "250"
type input "2.500"
type input "25.000"
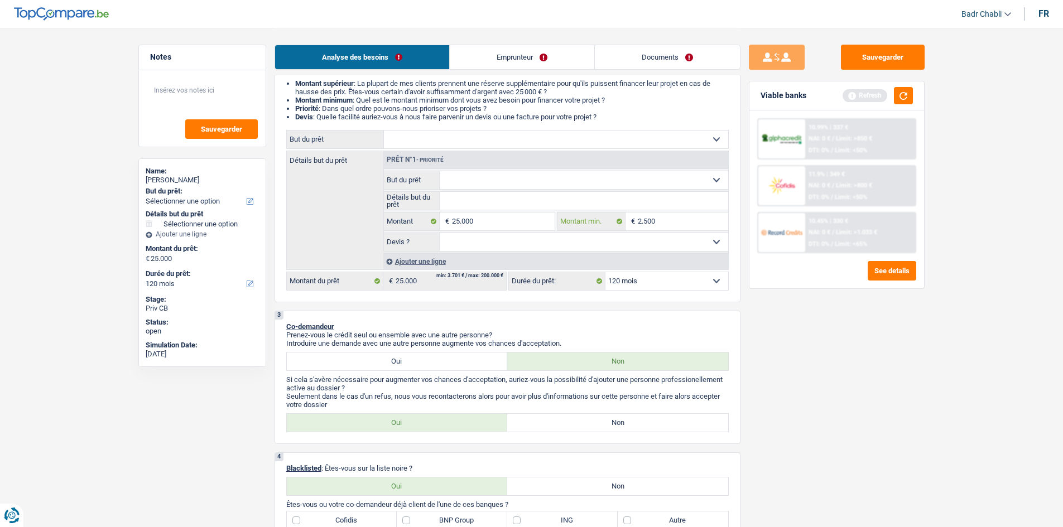
type input "25.000"
click at [509, 240] on select "Oui Non Non répondu Sélectionner une option" at bounding box center [584, 242] width 288 height 18
select select "false"
click at [440, 233] on select "Oui Non Non répondu Sélectionner une option" at bounding box center [584, 242] width 288 height 18
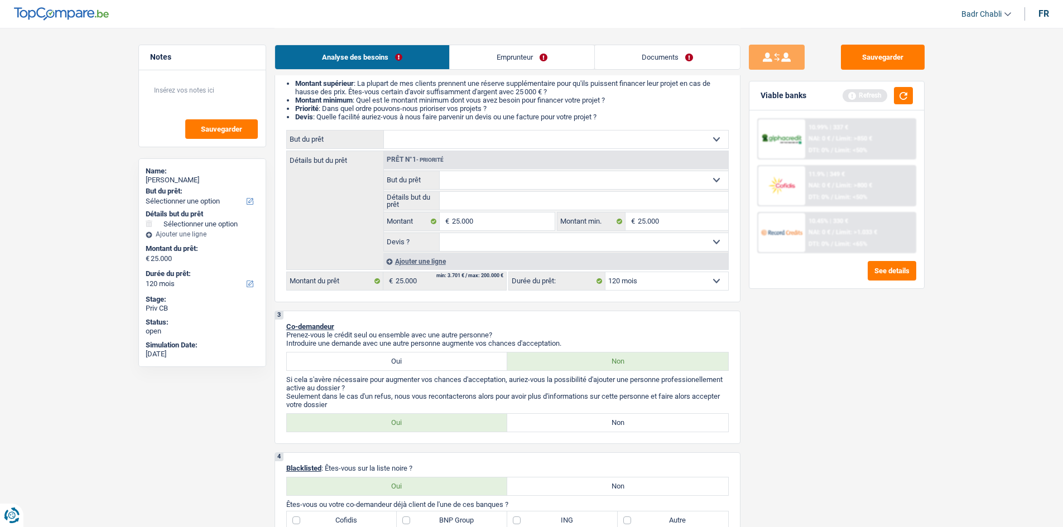
select select "false"
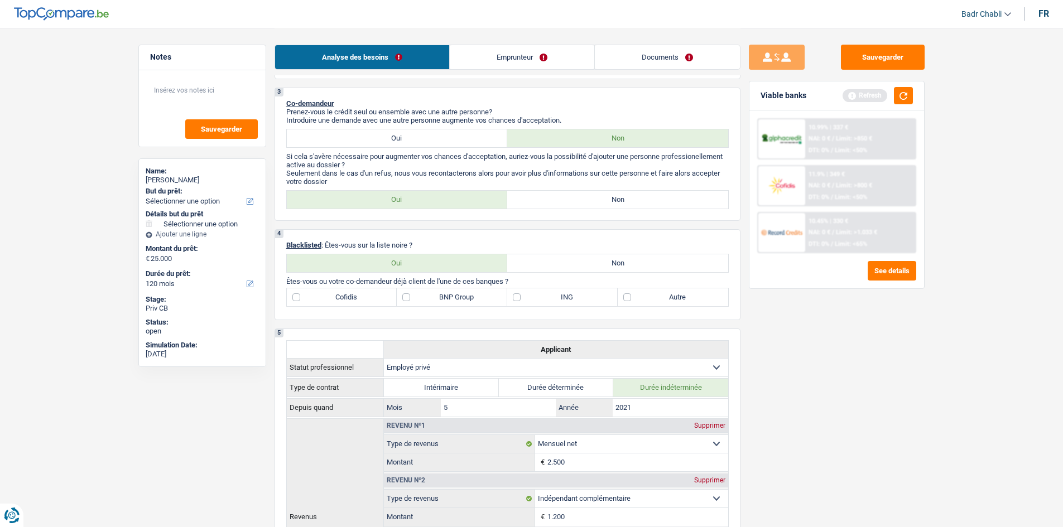
click at [591, 186] on div "3 Co-demandeur Prenez-vous le crédit seul ou ensemble avec une autre personne? …" at bounding box center [507, 154] width 466 height 133
click at [596, 195] on label "Non" at bounding box center [617, 200] width 221 height 18
click at [596, 195] on input "Non" at bounding box center [617, 200] width 221 height 18
radio input "true"
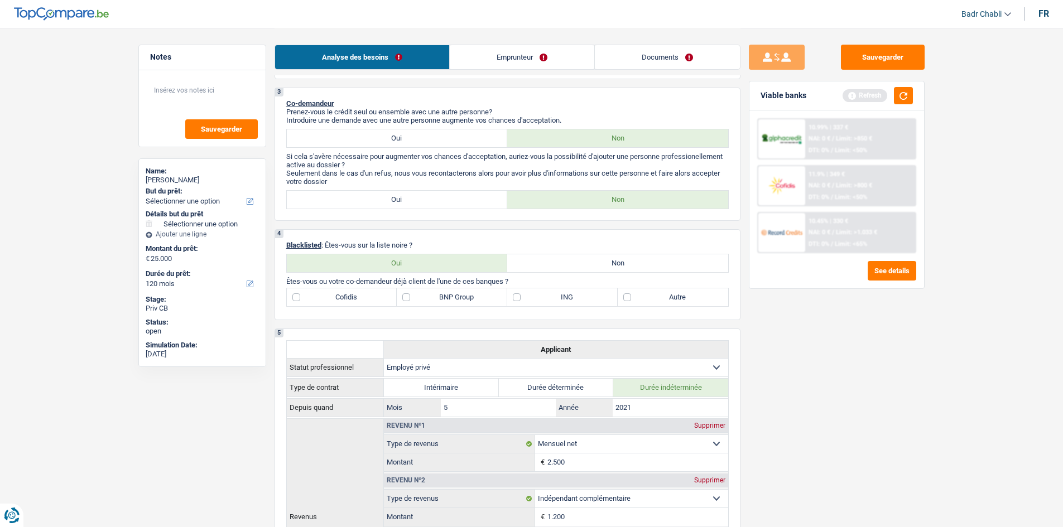
click at [598, 259] on label "Non" at bounding box center [617, 263] width 221 height 18
click at [598, 259] on input "Non" at bounding box center [617, 263] width 221 height 18
radio input "true"
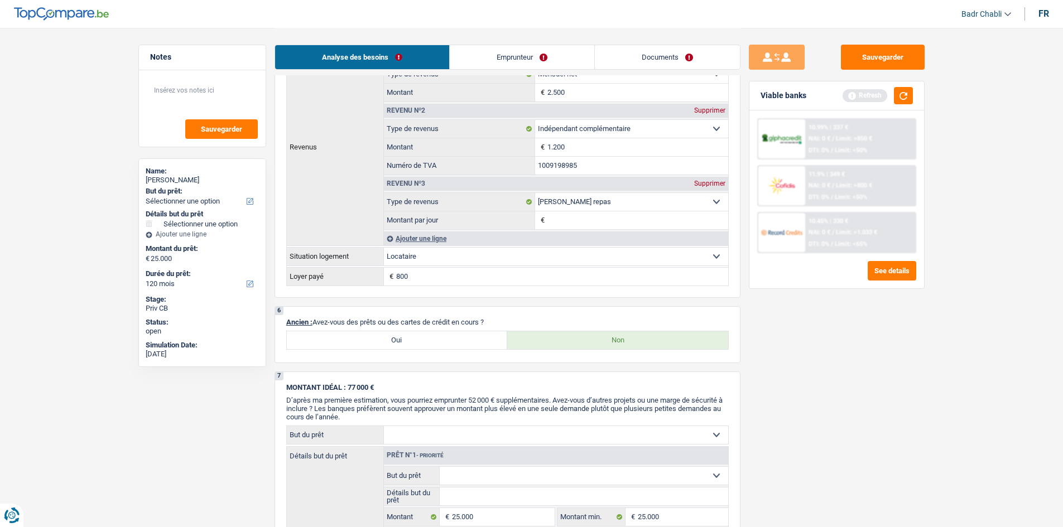
scroll to position [781, 0]
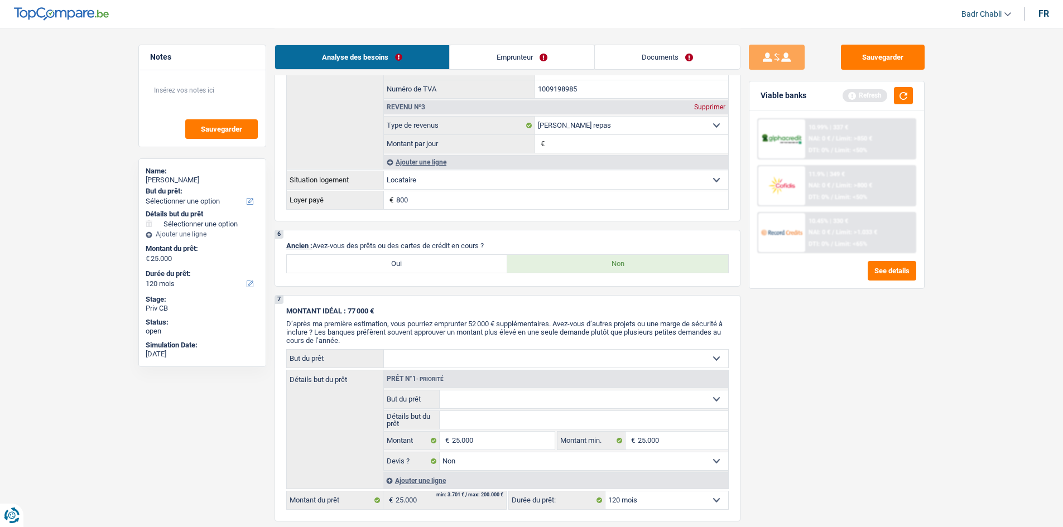
click at [419, 268] on label "Oui" at bounding box center [397, 264] width 221 height 18
click at [419, 268] on input "Oui" at bounding box center [397, 264] width 221 height 18
radio input "true"
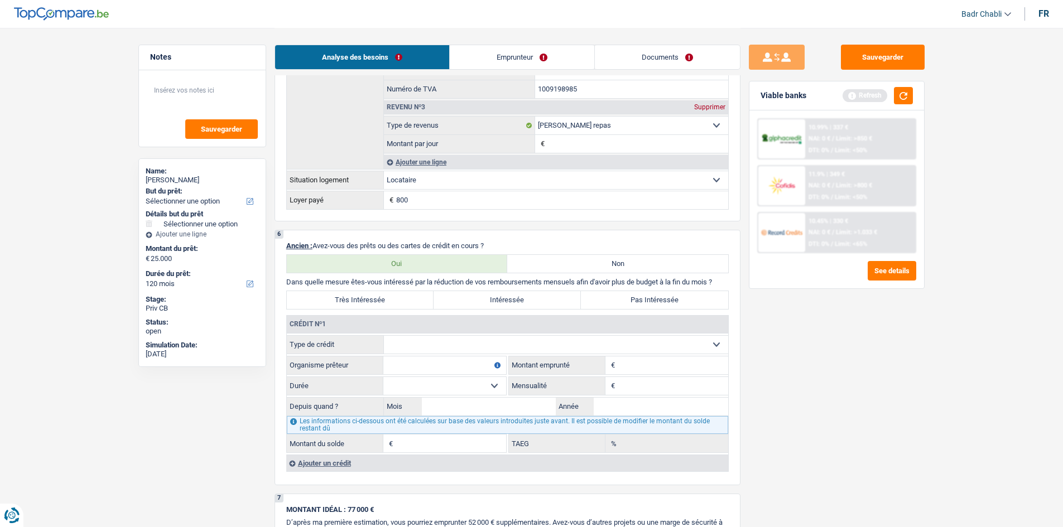
click at [425, 342] on select "Carte ou ouverture de crédit Prêt hypothécaire Vente à tempérament Prêt à tempé…" at bounding box center [556, 345] width 344 height 18
select select "cardOrCredit"
type input "0"
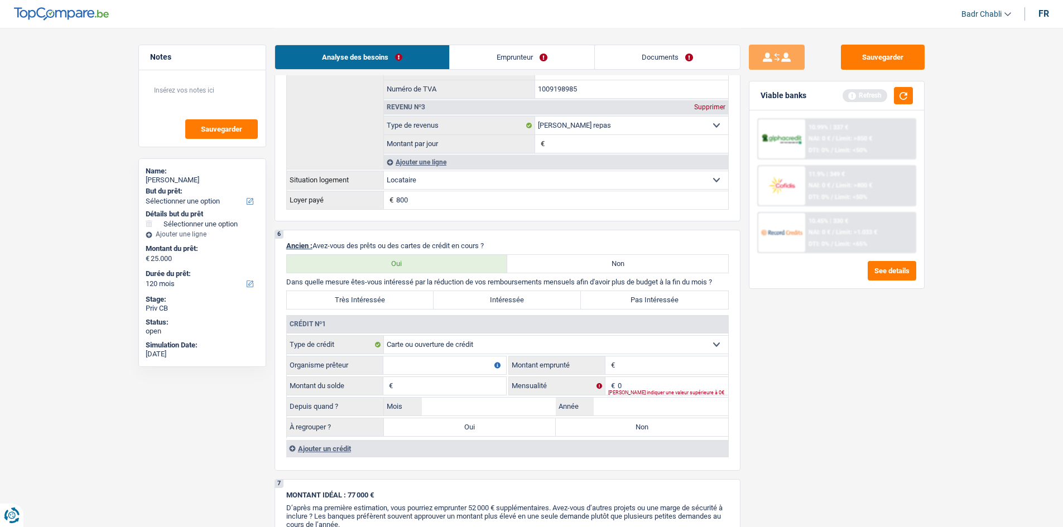
click at [432, 363] on input "Organisme prêteur" at bounding box center [444, 365] width 123 height 18
type input "Cofidis"
click at [342, 445] on div "Ajouter un crédit" at bounding box center [507, 448] width 442 height 17
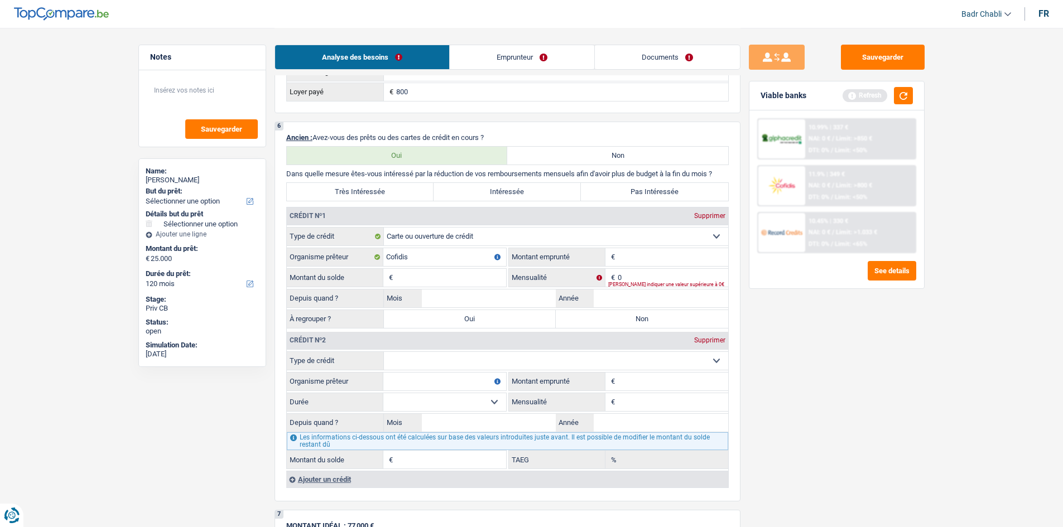
scroll to position [892, 0]
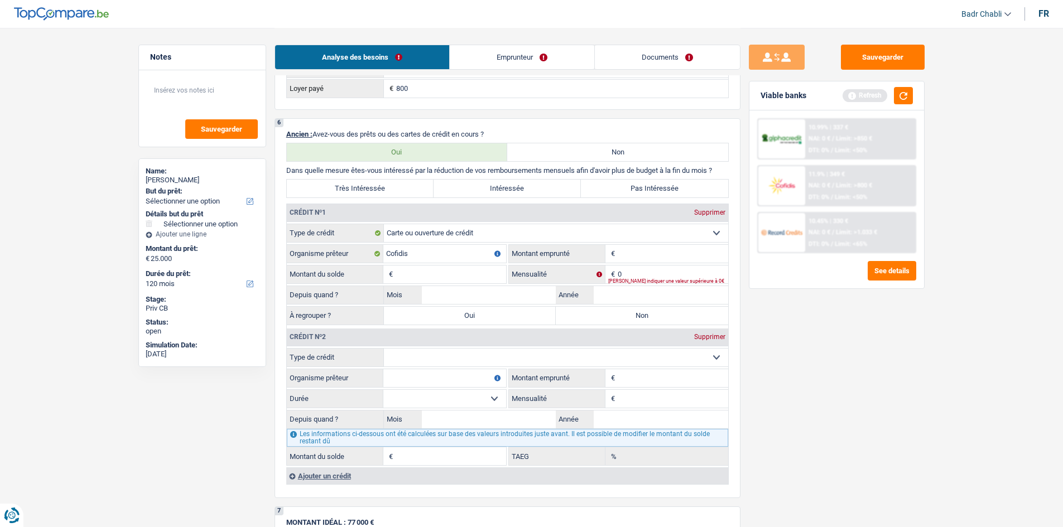
drag, startPoint x: 453, startPoint y: 359, endPoint x: 455, endPoint y: 365, distance: 6.9
click at [453, 359] on select "Carte ou ouverture de crédit Prêt hypothécaire Vente à tempérament Prêt à tempé…" at bounding box center [556, 358] width 344 height 18
select select "cardOrCredit"
type input "0"
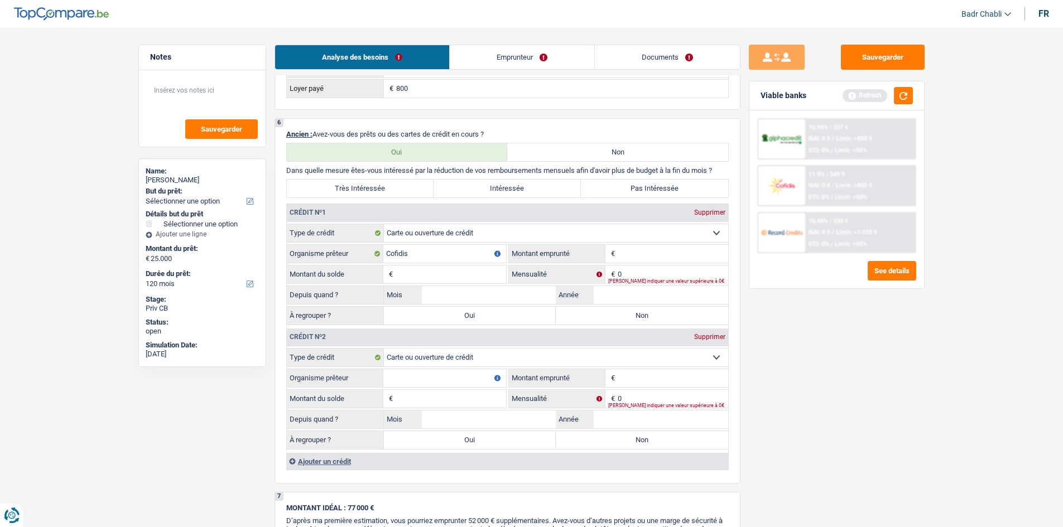
click at [431, 387] on fieldset "Organisme prêteur Veillez à ne pas indiquer le nom du courtier, mais bien le no…" at bounding box center [396, 378] width 219 height 19
click at [437, 380] on input "Organisme prêteur" at bounding box center [444, 378] width 123 height 18
type input "BNP"
click at [639, 375] on input "Montant emprunté" at bounding box center [672, 378] width 110 height 18
type input "5.000"
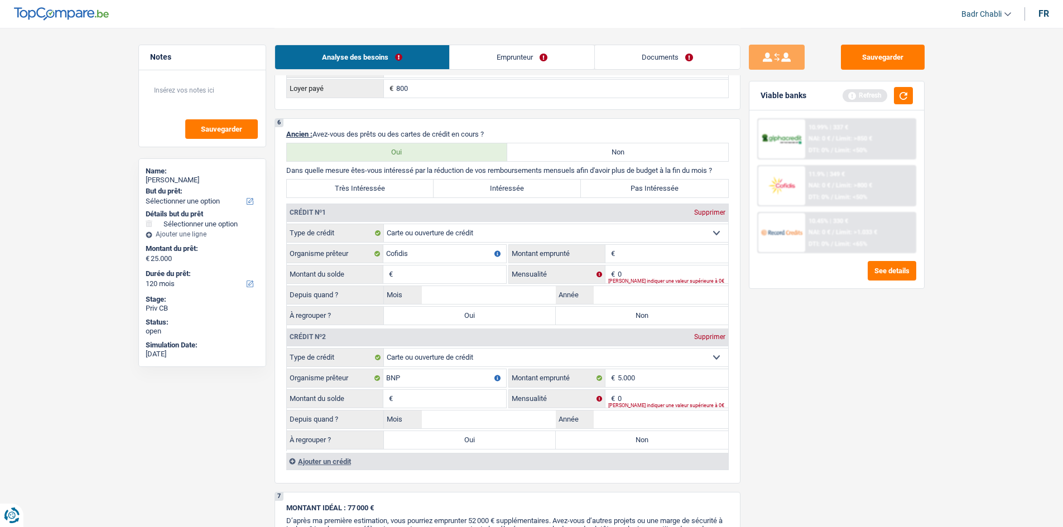
click at [472, 398] on input "Montant du solde" at bounding box center [450, 399] width 110 height 18
type input "1"
click at [644, 252] on input "Montant" at bounding box center [672, 254] width 110 height 18
type input "10.000"
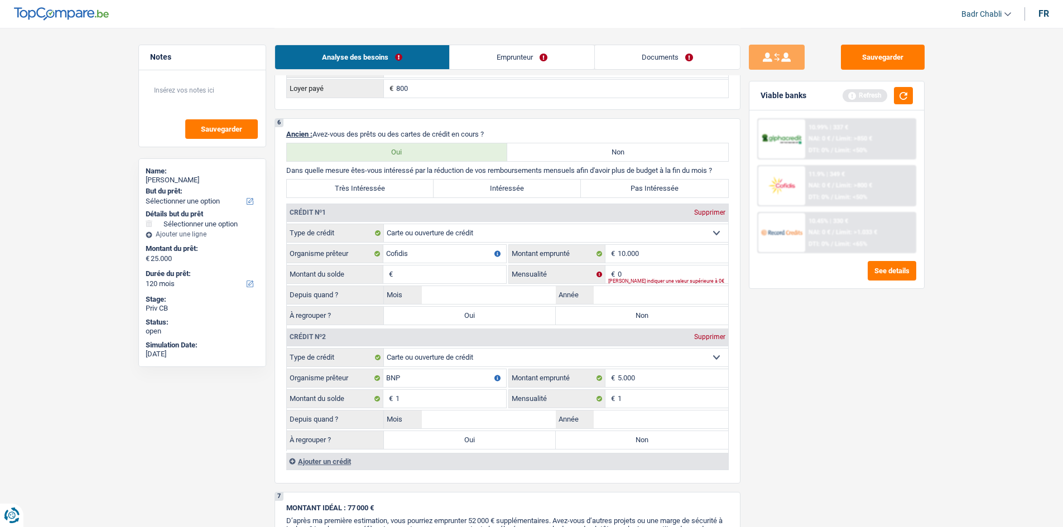
drag, startPoint x: 462, startPoint y: 276, endPoint x: 491, endPoint y: 278, distance: 29.1
click at [462, 275] on input "Montant du solde" at bounding box center [450, 275] width 110 height 18
type input "1"
type input "01"
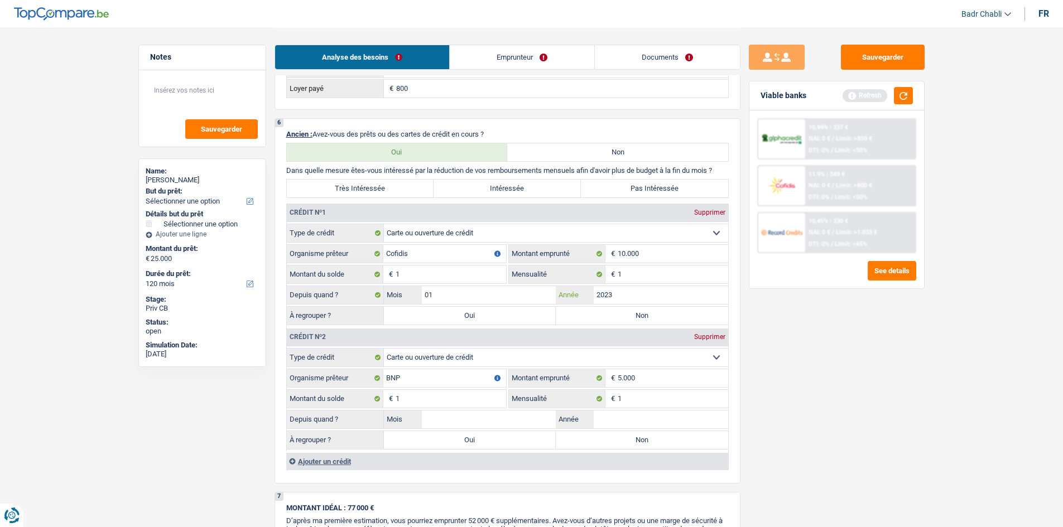
type input "2023"
click at [638, 309] on label "Non" at bounding box center [642, 316] width 172 height 18
click at [638, 309] on input "Non" at bounding box center [642, 316] width 172 height 18
radio input "true"
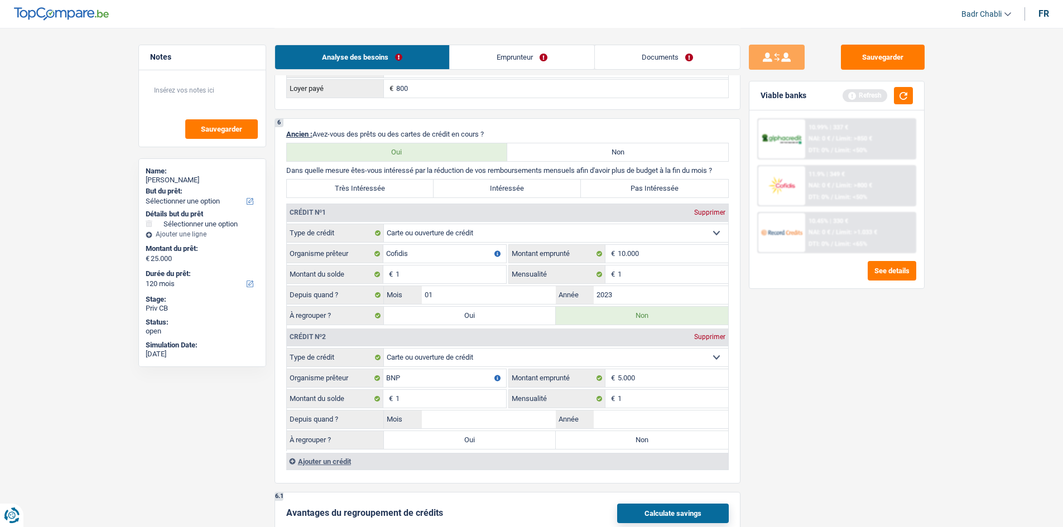
click at [620, 445] on label "Non" at bounding box center [642, 440] width 172 height 18
click at [620, 445] on input "Non" at bounding box center [642, 440] width 172 height 18
radio input "true"
click at [497, 415] on input "Mois" at bounding box center [489, 420] width 134 height 18
type input "04"
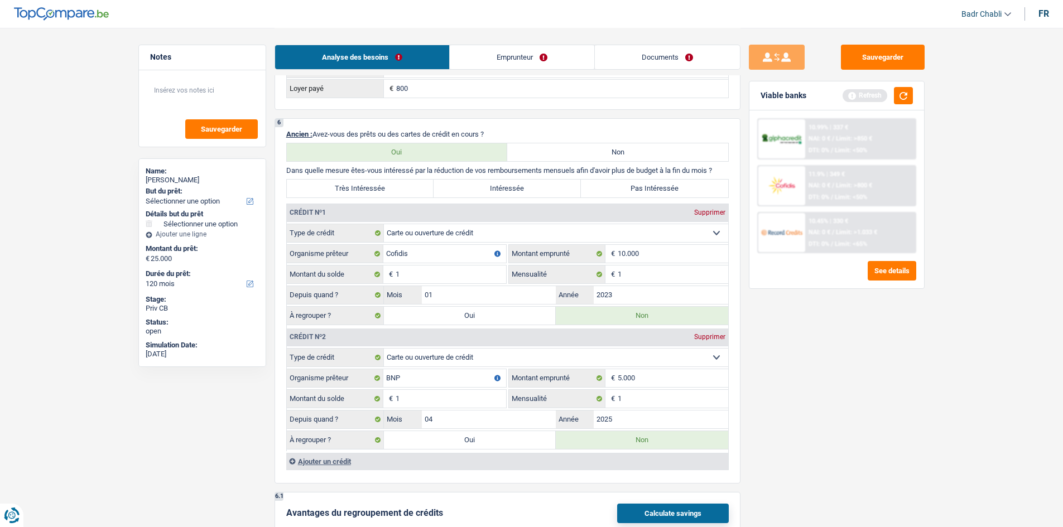
type input "2025"
click at [798, 423] on div "Sauvegarder Viable banks Refresh 10.99% | 337 € NAI: 0 € / Limit: >850 € DTI: 0…" at bounding box center [836, 277] width 192 height 465
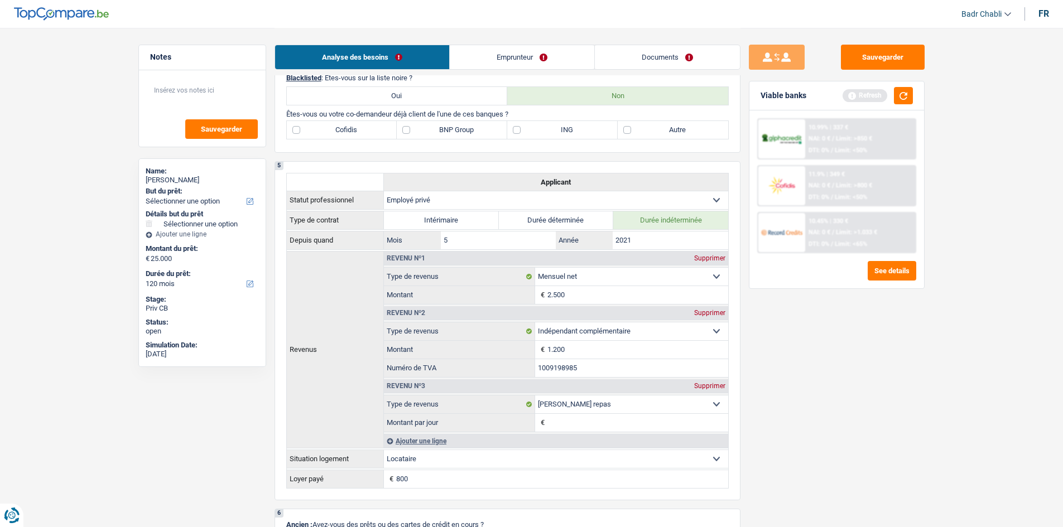
click at [491, 64] on link "Emprunteur" at bounding box center [522, 57] width 144 height 24
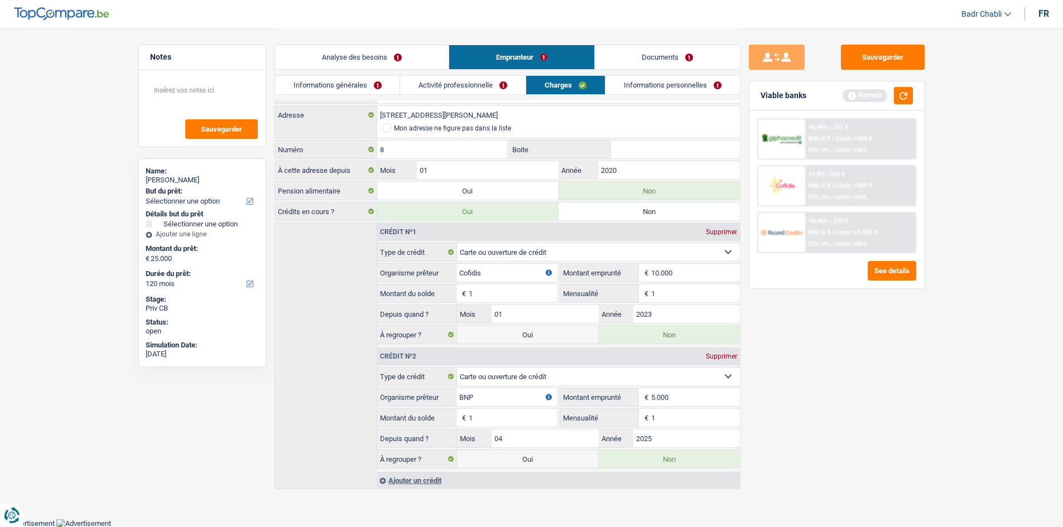
click at [371, 88] on link "Informations générales" at bounding box center [337, 85] width 125 height 18
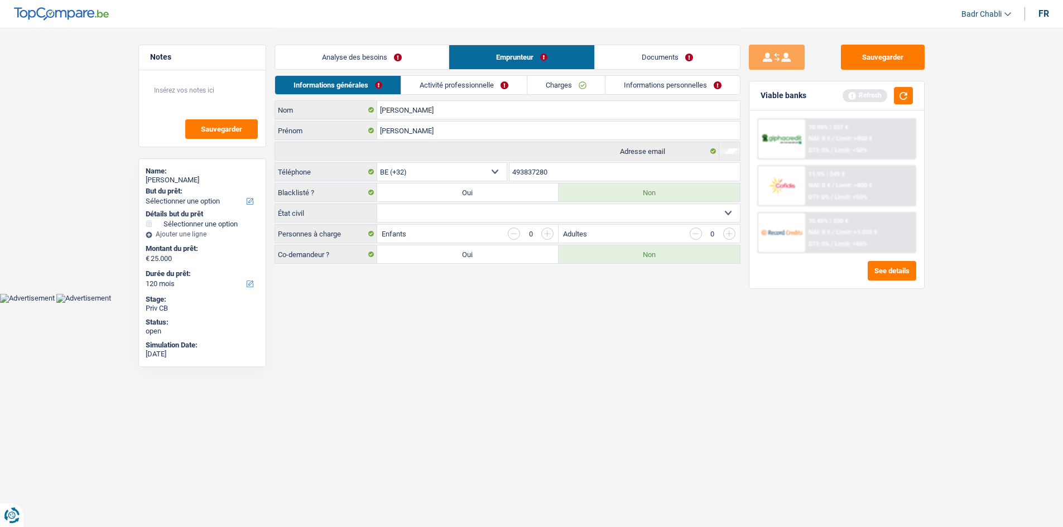
scroll to position [0, 0]
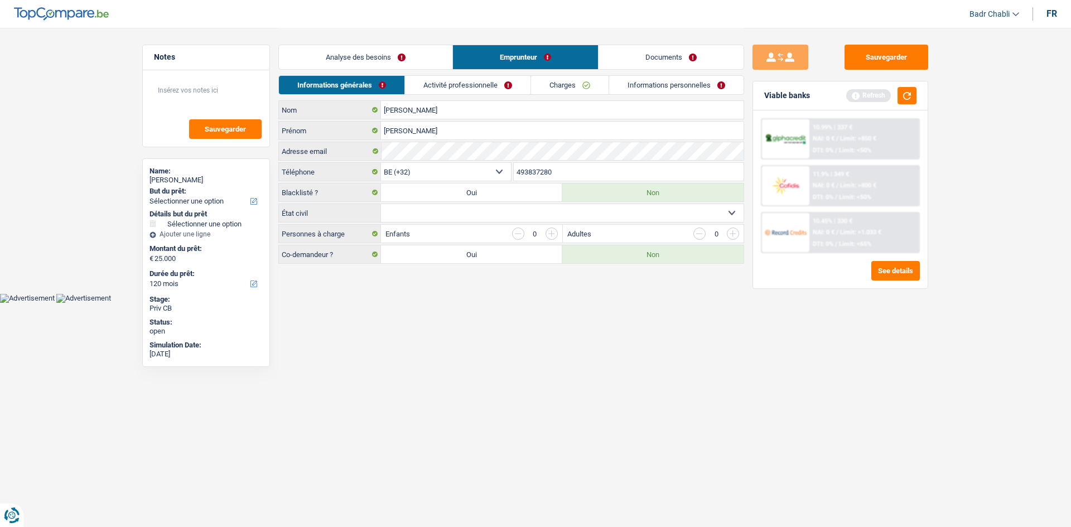
click at [457, 218] on select "Célibataire Marié(e) Cohabitant(e) légal(e) Divorcé(e) Veuf(ve) Séparé (de fait…" at bounding box center [562, 213] width 363 height 18
select select "married"
click at [381, 204] on select "Célibataire Marié(e) Cohabitant(e) légal(e) Divorcé(e) Veuf(ve) Séparé (de fait…" at bounding box center [562, 213] width 363 height 18
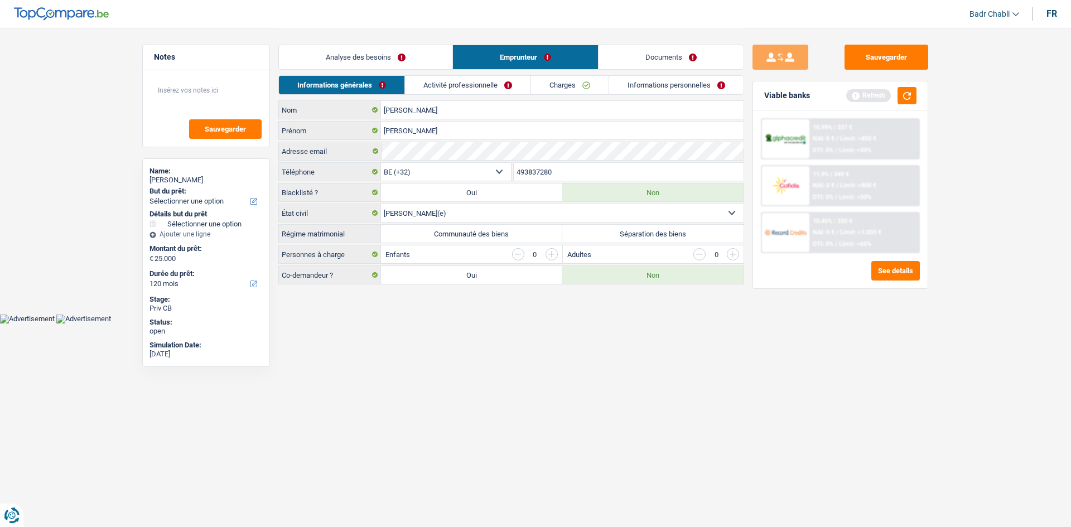
click at [516, 234] on label "Communauté des biens" at bounding box center [471, 234] width 181 height 18
click at [516, 234] on input "Communauté des biens" at bounding box center [471, 234] width 181 height 18
radio input "true"
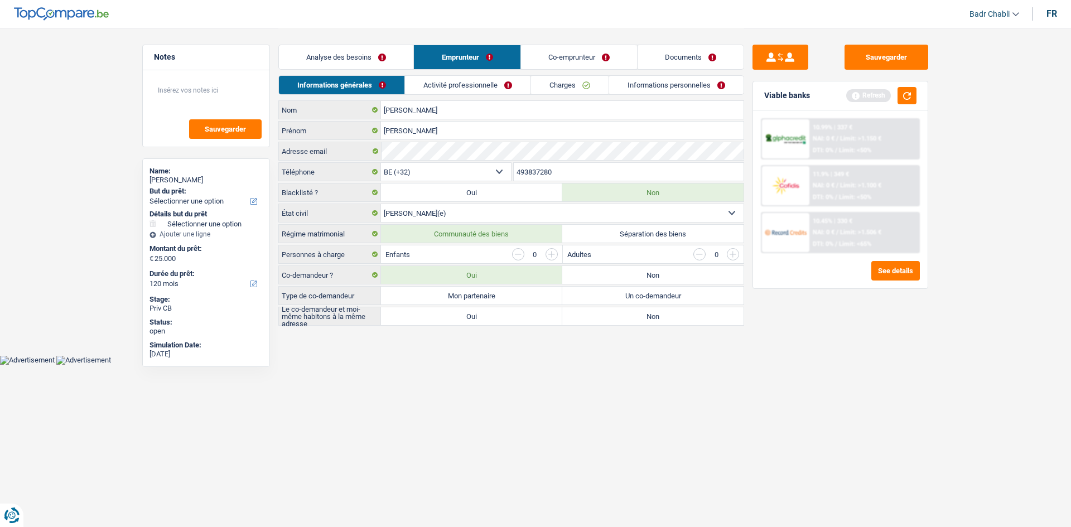
click at [504, 300] on label "Mon partenaire" at bounding box center [471, 296] width 181 height 18
click at [504, 300] on input "Mon partenaire" at bounding box center [471, 296] width 181 height 18
radio input "true"
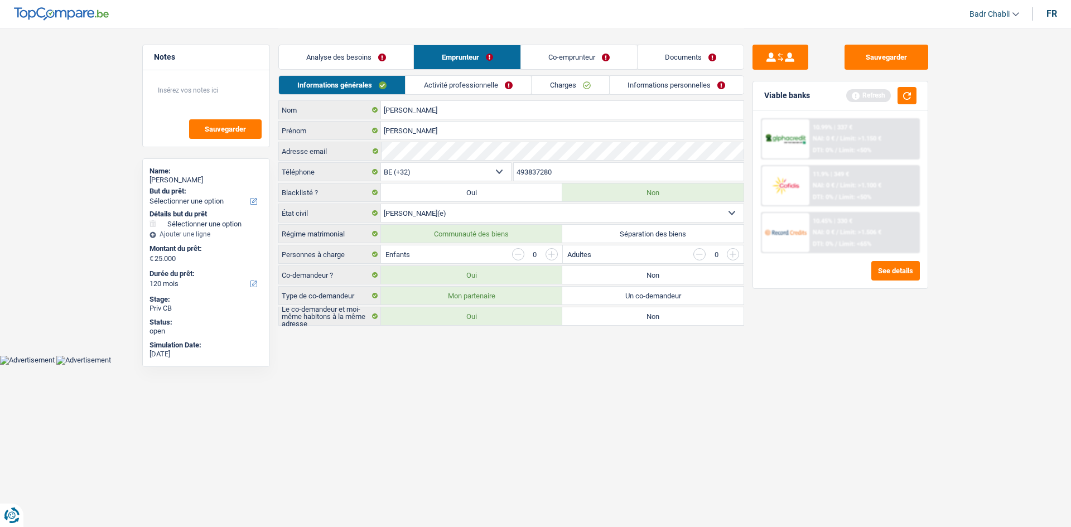
click at [502, 316] on label "Oui" at bounding box center [471, 316] width 181 height 18
click at [502, 316] on input "Oui" at bounding box center [471, 316] width 181 height 18
click at [555, 248] on div "Enfants 0" at bounding box center [471, 254] width 181 height 18
click at [554, 258] on input "button" at bounding box center [552, 254] width 12 height 12
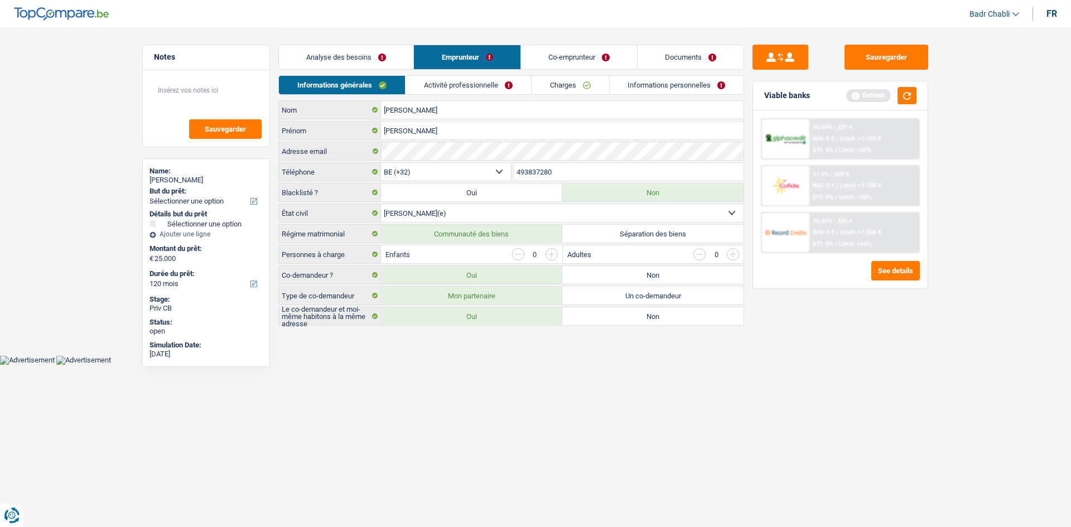
click at [554, 258] on input "button" at bounding box center [552, 254] width 12 height 12
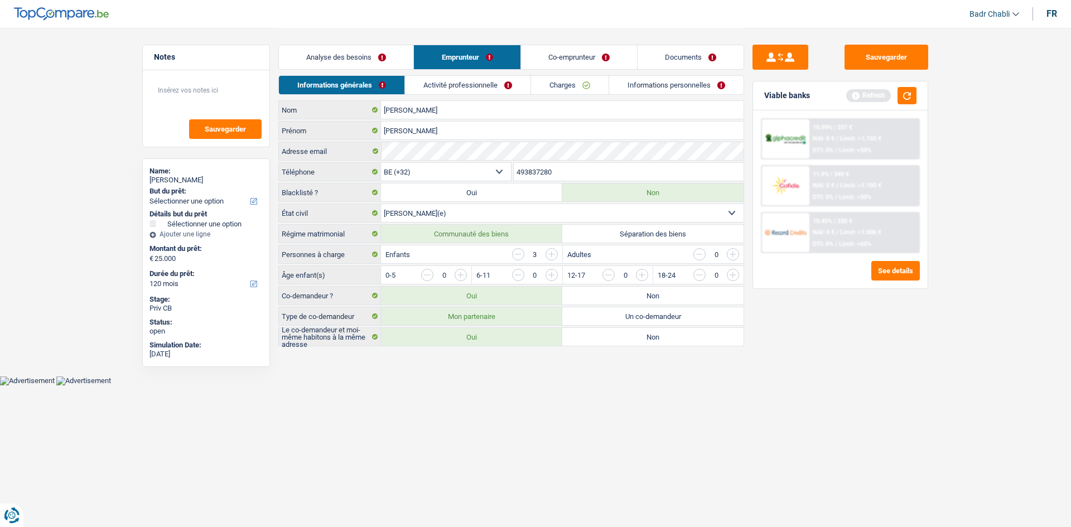
click at [554, 258] on input "button" at bounding box center [552, 254] width 12 height 12
click at [525, 258] on div "4" at bounding box center [535, 254] width 46 height 12
click at [523, 258] on input "button" at bounding box center [518, 254] width 12 height 12
click at [462, 274] on input "button" at bounding box center [687, 278] width 465 height 18
click at [554, 276] on input "button" at bounding box center [778, 278] width 465 height 18
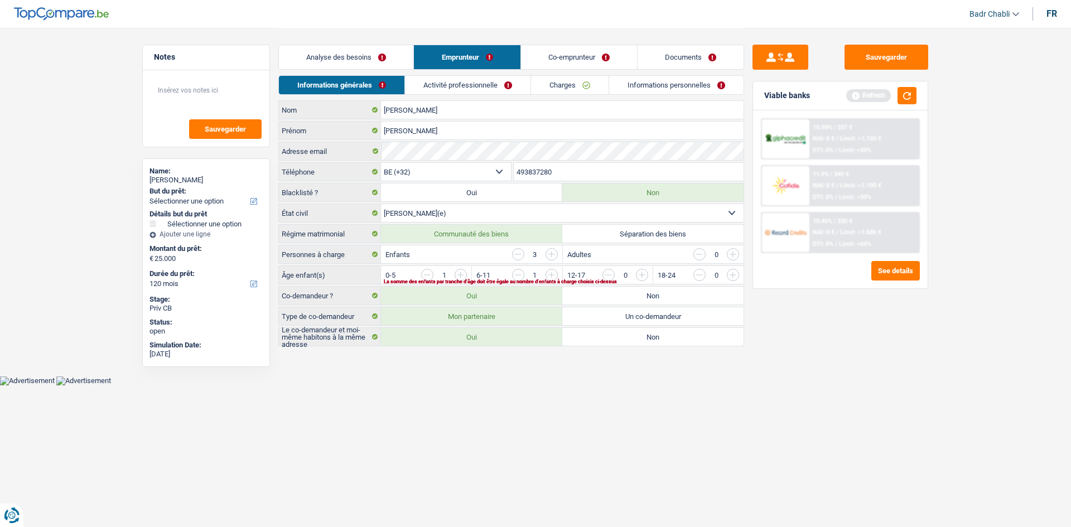
click at [464, 276] on input "button" at bounding box center [687, 278] width 465 height 18
click at [357, 61] on link "Analyse des besoins" at bounding box center [346, 57] width 134 height 24
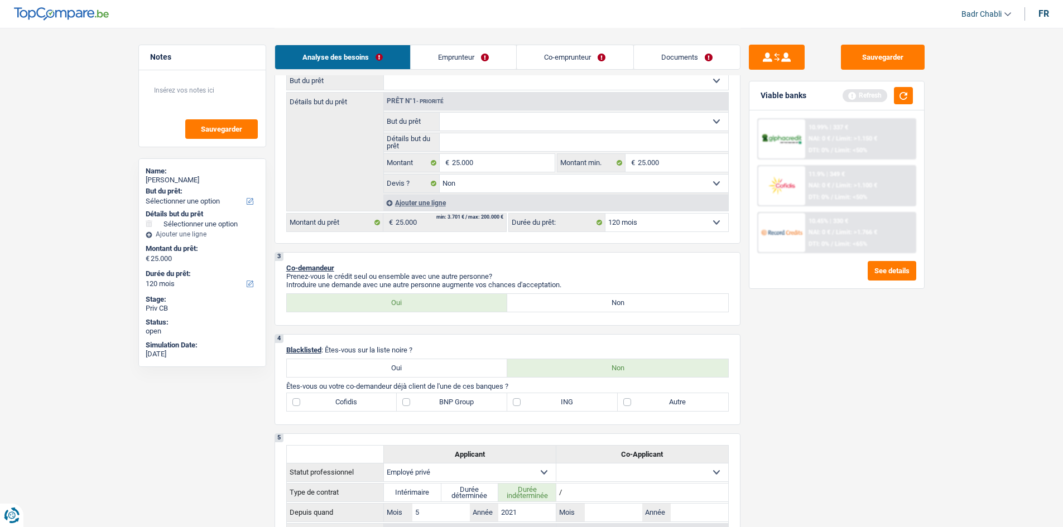
scroll to position [279, 0]
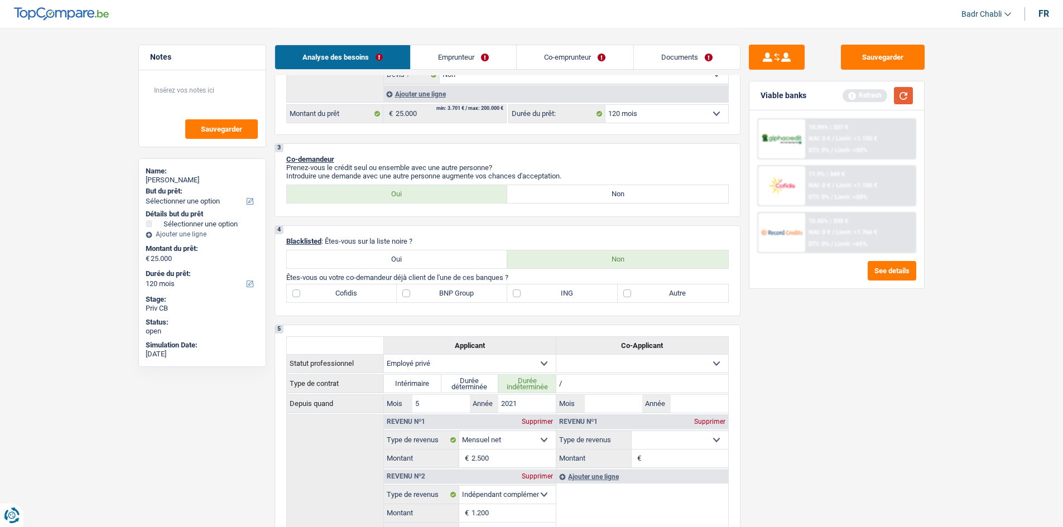
click at [903, 94] on button "button" at bounding box center [903, 95] width 19 height 17
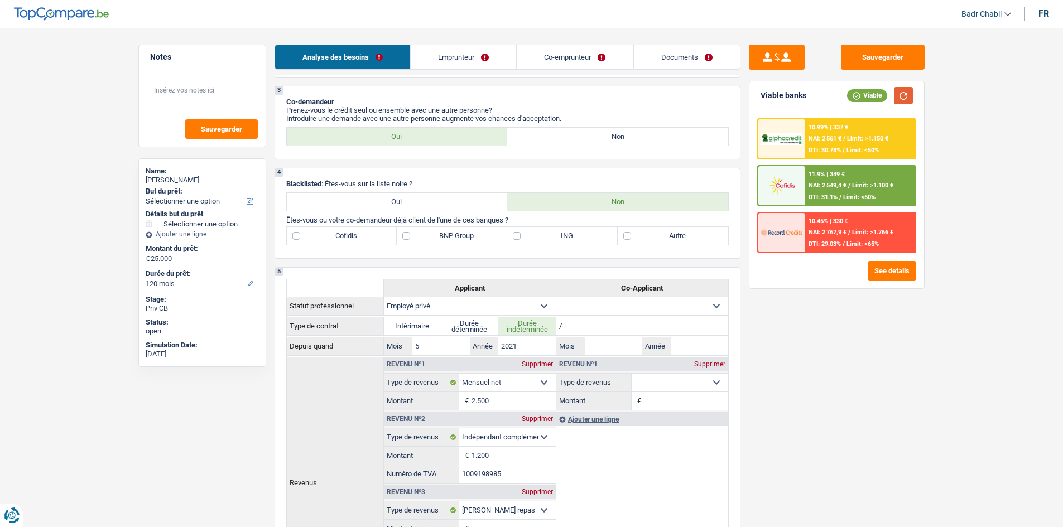
scroll to position [335, 0]
click at [446, 241] on label "BNP Group" at bounding box center [452, 238] width 110 height 18
click at [446, 241] on input "BNP Group" at bounding box center [452, 238] width 110 height 18
checkbox input "true"
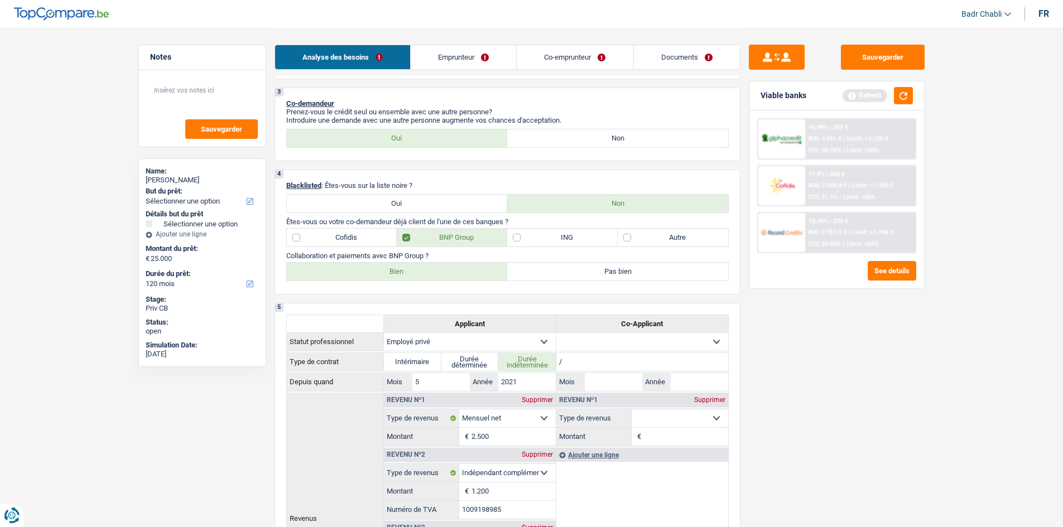
click at [335, 239] on label "Cofidis" at bounding box center [342, 238] width 110 height 18
click at [335, 239] on input "Cofidis" at bounding box center [342, 238] width 110 height 18
checkbox input "true"
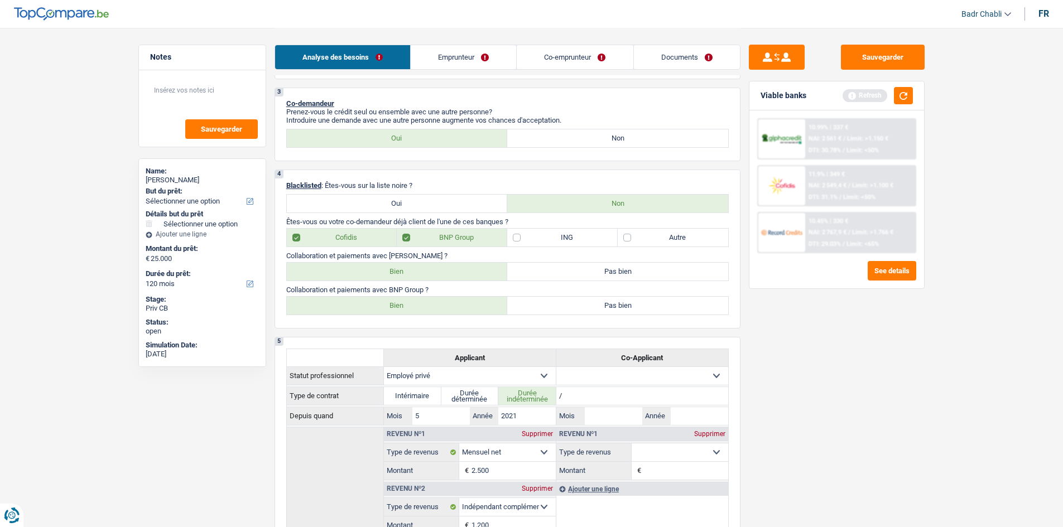
click at [346, 267] on label "Bien" at bounding box center [397, 272] width 221 height 18
click at [346, 267] on input "Bien" at bounding box center [397, 272] width 221 height 18
radio input "true"
click at [387, 308] on label "Bien" at bounding box center [397, 306] width 221 height 18
click at [387, 308] on input "Bien" at bounding box center [397, 306] width 221 height 18
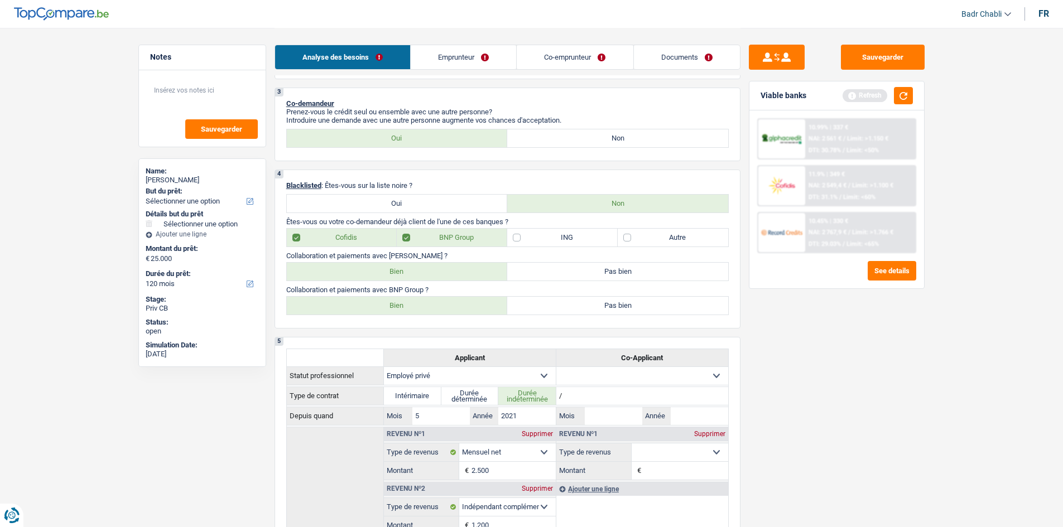
radio input "true"
click at [909, 95] on button "button" at bounding box center [903, 95] width 19 height 17
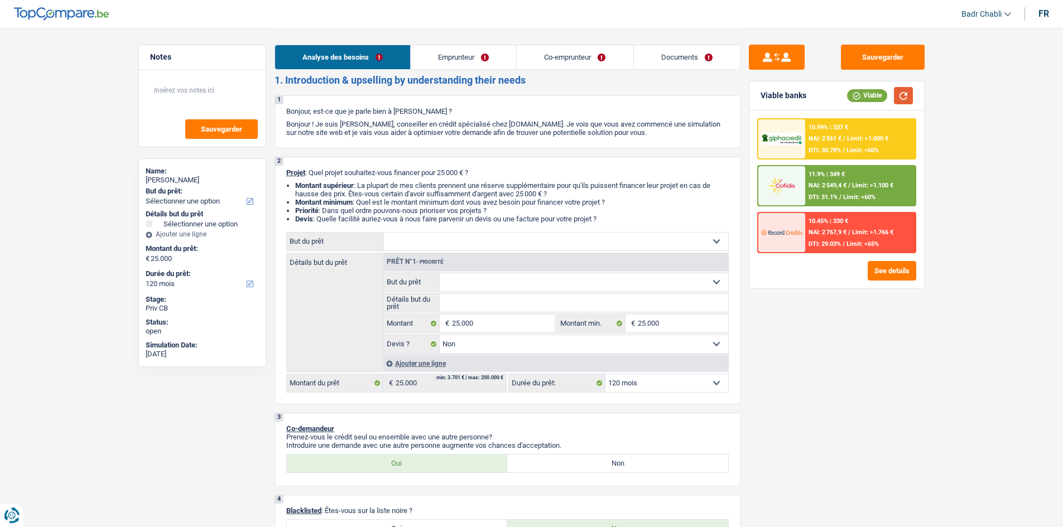
scroll to position [223, 0]
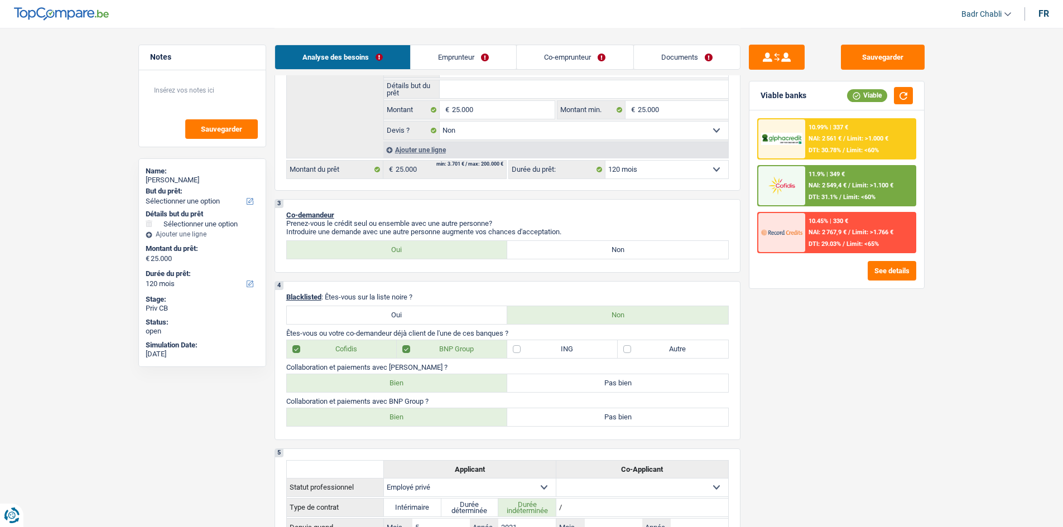
click at [533, 350] on label "ING" at bounding box center [562, 349] width 110 height 18
click at [533, 350] on input "ING" at bounding box center [562, 349] width 110 height 18
checkbox input "true"
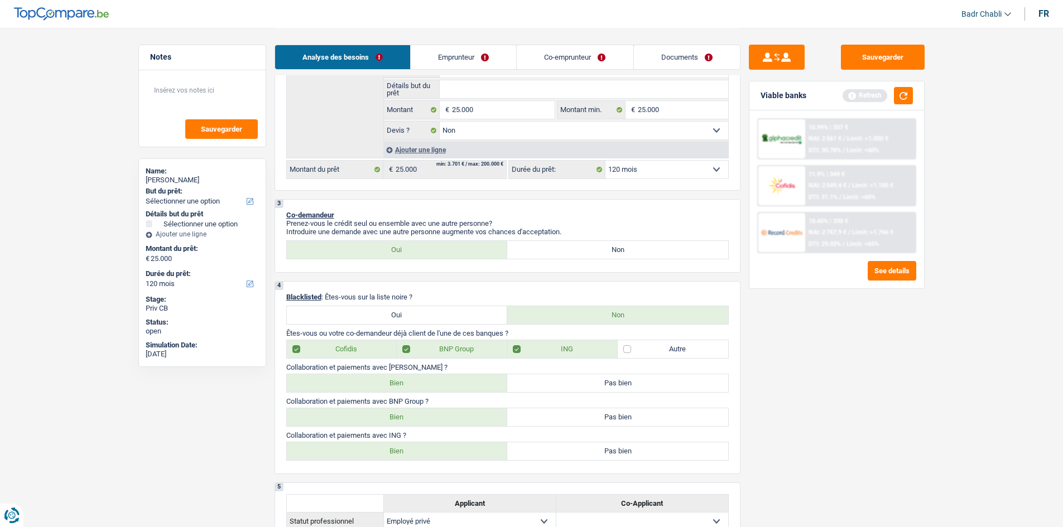
click at [442, 454] on label "Bien" at bounding box center [397, 451] width 221 height 18
click at [442, 454] on input "Bien" at bounding box center [397, 451] width 221 height 18
radio input "true"
click at [876, 365] on div "Sauvegarder Viable banks Refresh 10.99% | 337 € NAI: 2 561 € / Limit: >1.000 € …" at bounding box center [836, 277] width 192 height 465
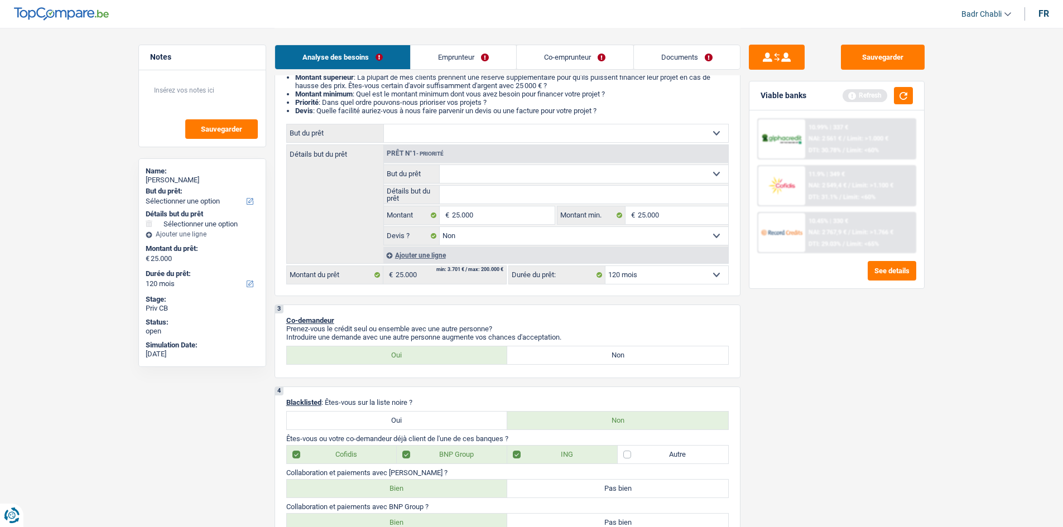
scroll to position [0, 0]
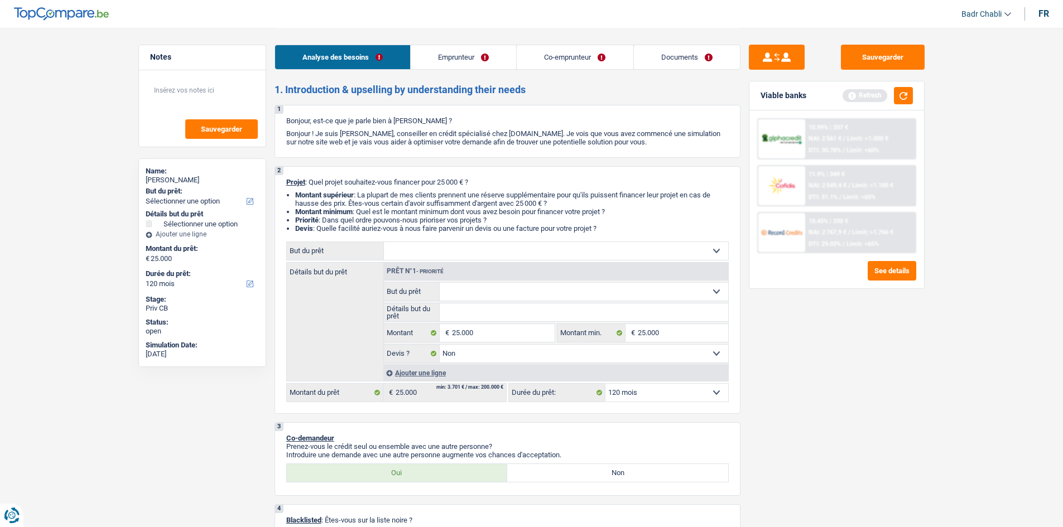
click at [467, 57] on link "Emprunteur" at bounding box center [463, 57] width 105 height 24
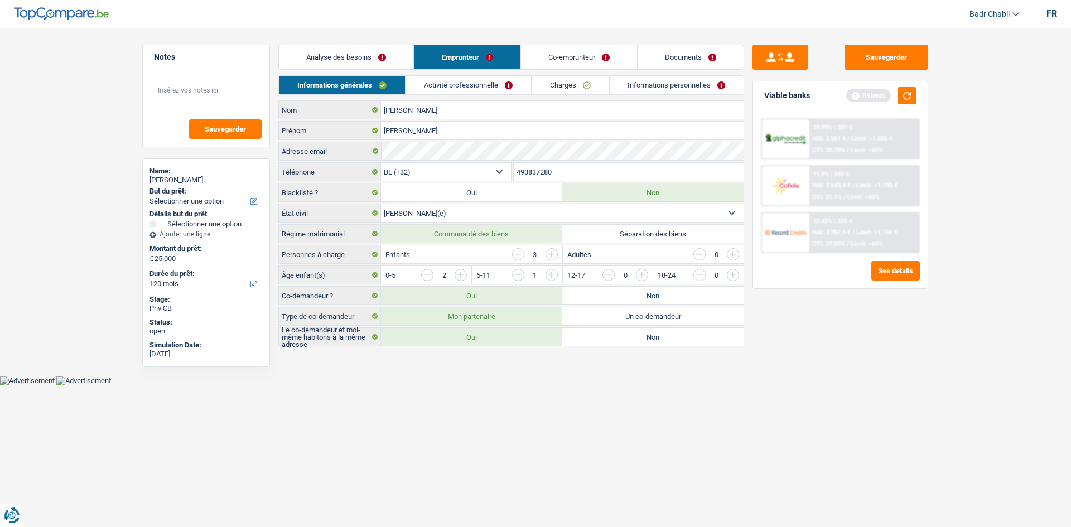
click at [479, 93] on link "Activité professionnelle" at bounding box center [469, 85] width 126 height 18
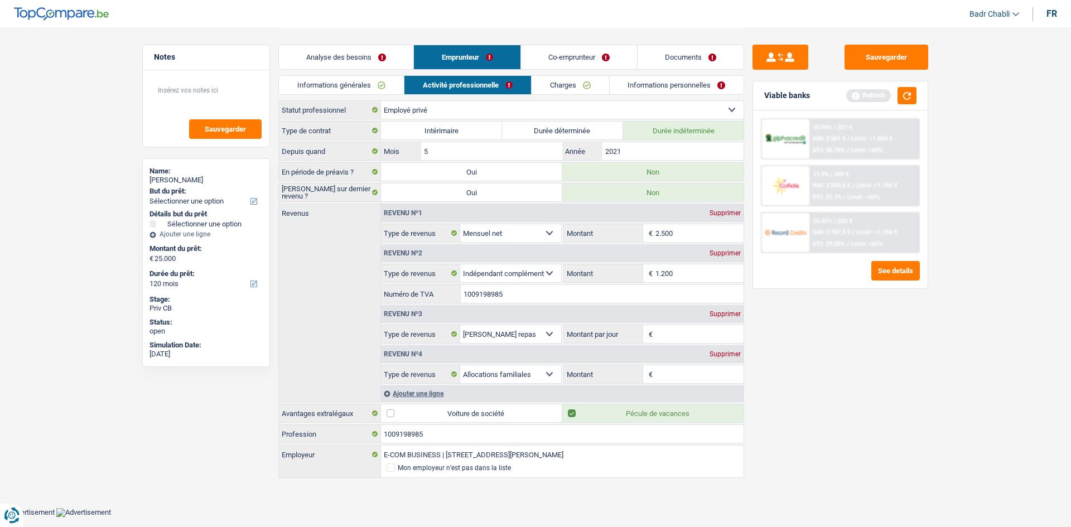
click at [592, 91] on link "Charges" at bounding box center [571, 85] width 78 height 18
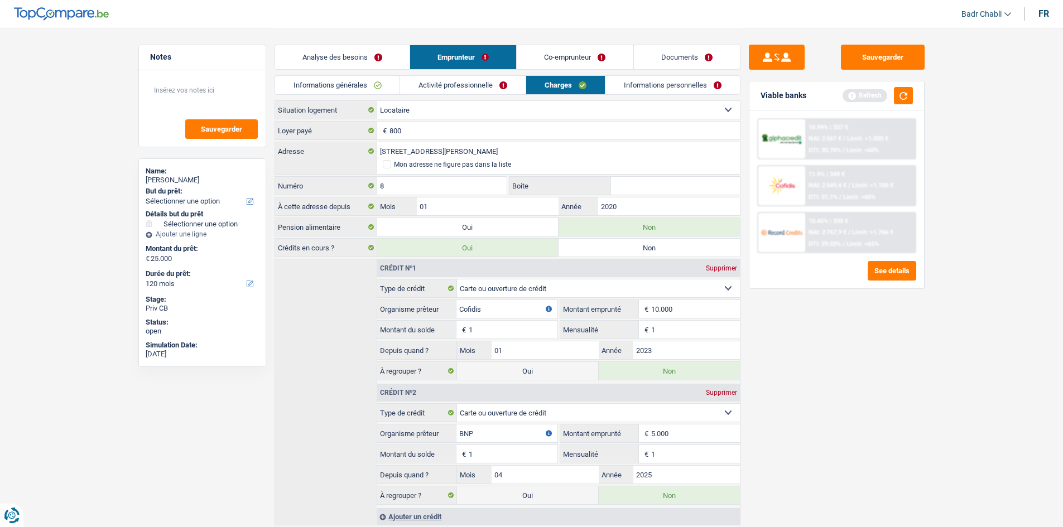
click at [670, 93] on link "Informations personnelles" at bounding box center [672, 85] width 134 height 18
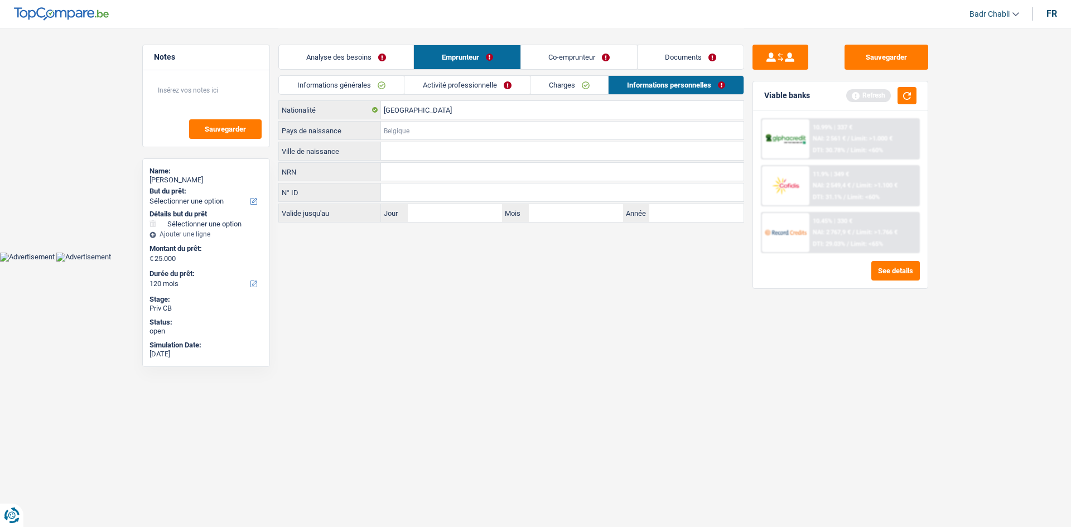
click at [442, 136] on input "Pays de naissance" at bounding box center [562, 131] width 363 height 18
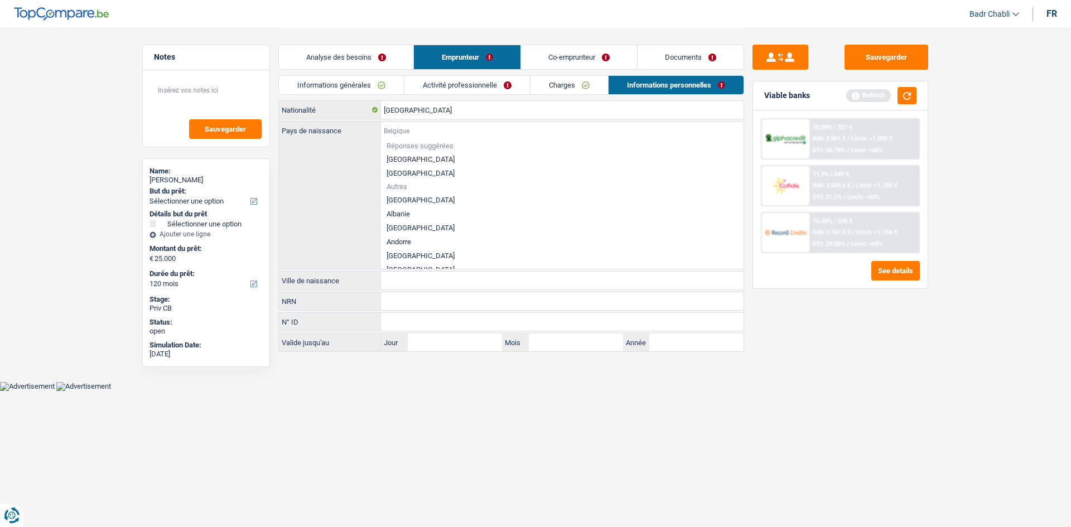
click at [442, 136] on input "Pays de naissance" at bounding box center [562, 131] width 363 height 18
type input "it"
type input "a"
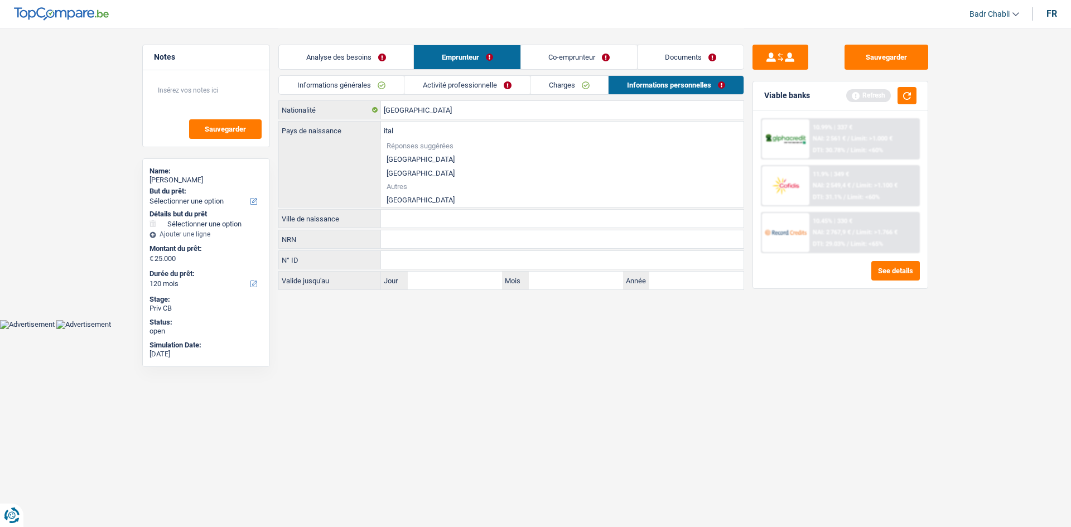
click at [395, 196] on li "[GEOGRAPHIC_DATA]" at bounding box center [562, 200] width 363 height 14
type input "[GEOGRAPHIC_DATA]"
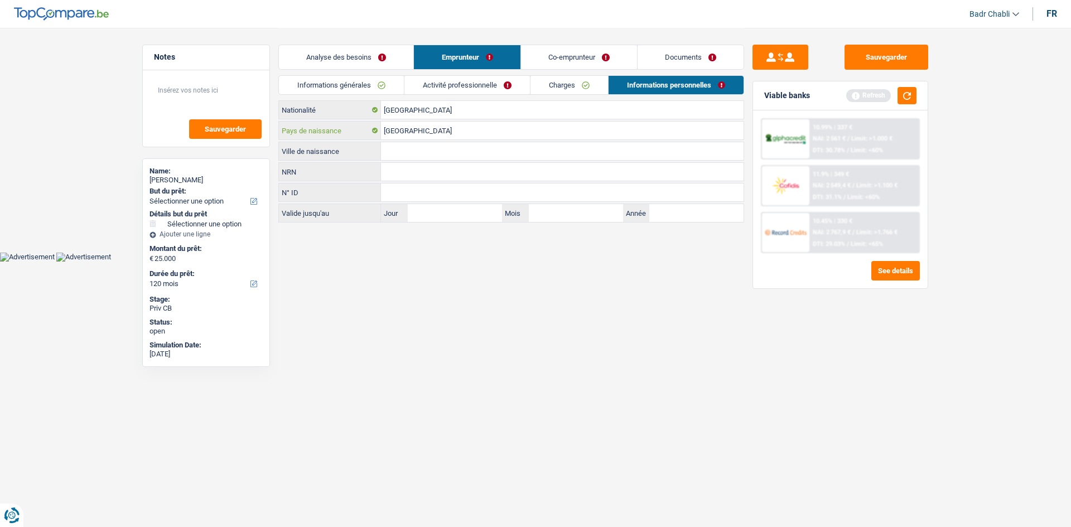
click at [417, 129] on input "[GEOGRAPHIC_DATA]" at bounding box center [562, 131] width 363 height 18
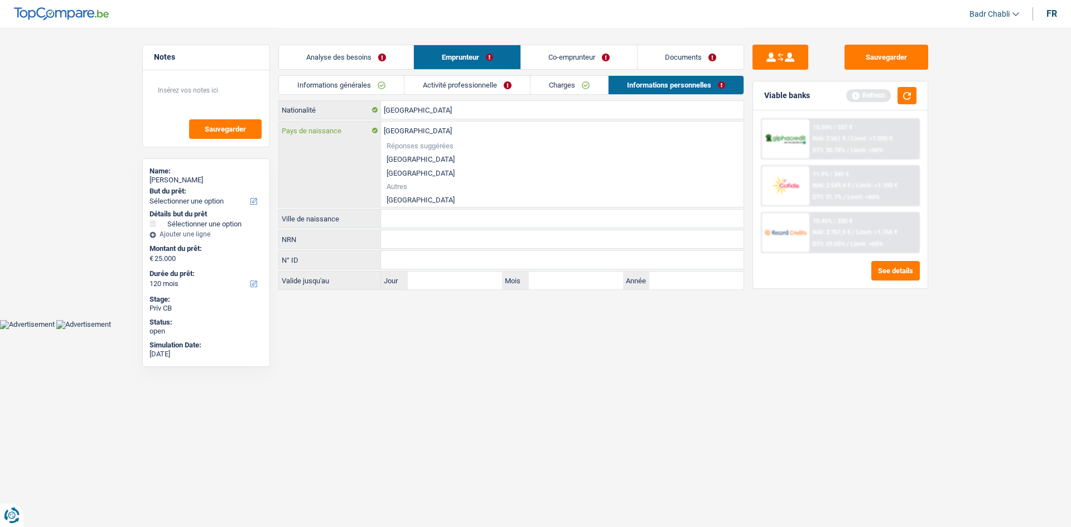
click at [417, 129] on input "[GEOGRAPHIC_DATA]" at bounding box center [562, 131] width 363 height 18
click at [417, 114] on input "[GEOGRAPHIC_DATA]" at bounding box center [562, 110] width 363 height 18
click at [417, 114] on input "Nationalité" at bounding box center [562, 110] width 363 height 18
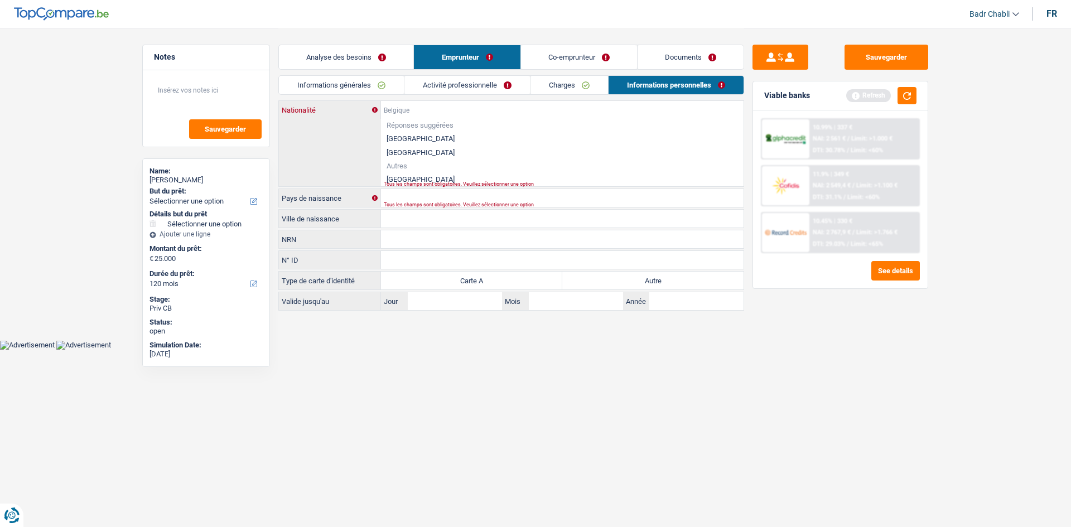
click at [417, 114] on input "Nationalité" at bounding box center [562, 110] width 363 height 18
paste input "[GEOGRAPHIC_DATA]"
type input "[GEOGRAPHIC_DATA]"
click at [398, 175] on li "[GEOGRAPHIC_DATA]" at bounding box center [562, 179] width 363 height 14
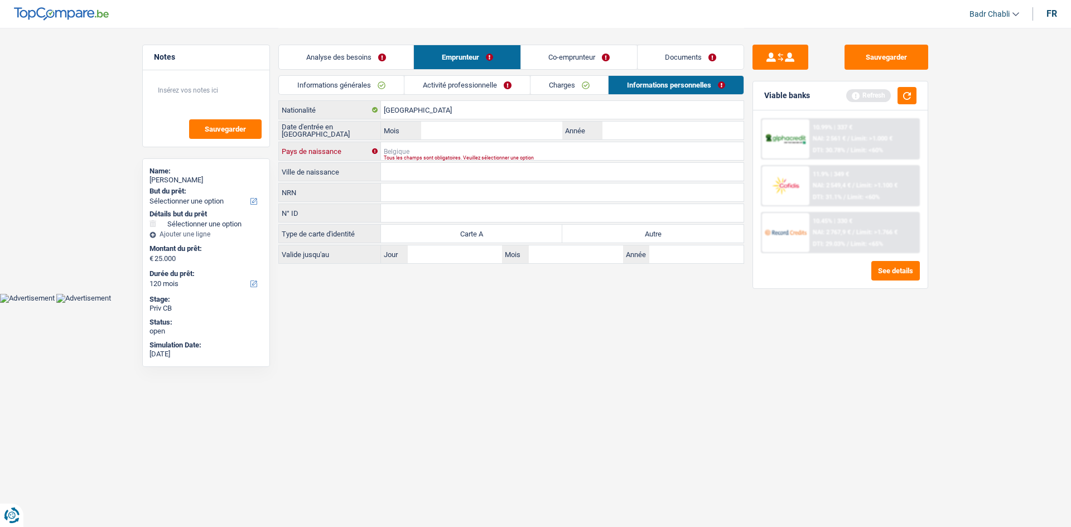
click at [414, 152] on input "Pays de naissance" at bounding box center [562, 151] width 363 height 18
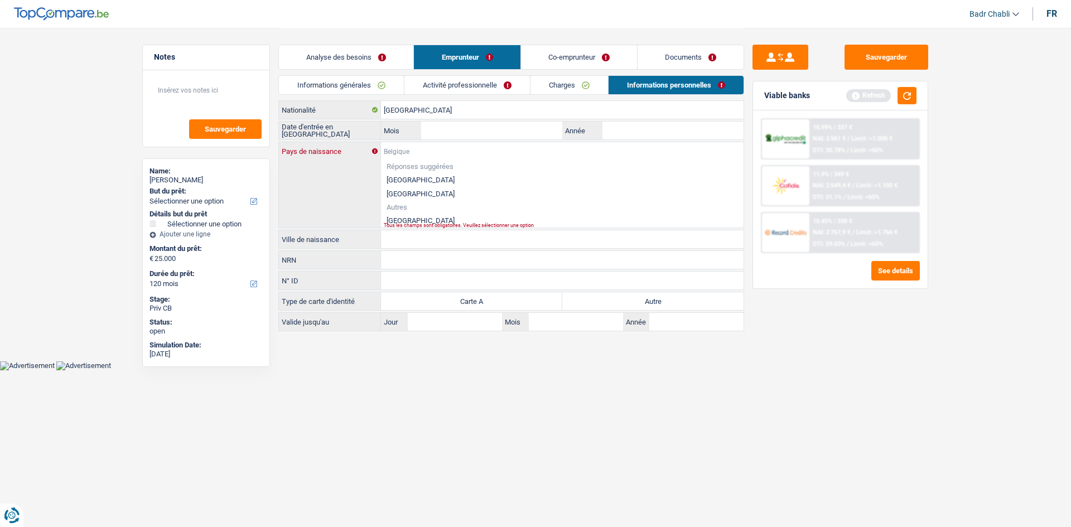
click at [427, 152] on input "Pays de naissance" at bounding box center [562, 151] width 363 height 18
type input "[GEOGRAPHIC_DATA]"
click at [395, 220] on li "[GEOGRAPHIC_DATA]" at bounding box center [562, 221] width 363 height 14
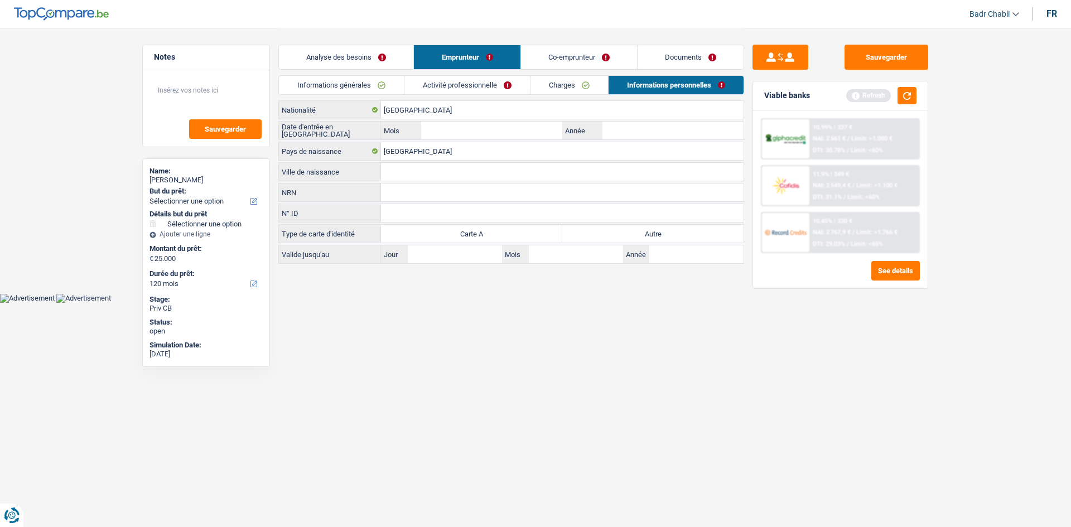
click at [419, 171] on input "Ville de naissance" at bounding box center [562, 172] width 363 height 18
type input "Tetouan"
click at [610, 237] on label "Autre" at bounding box center [652, 234] width 181 height 18
click at [610, 237] on input "Autre" at bounding box center [652, 234] width 181 height 18
radio input "true"
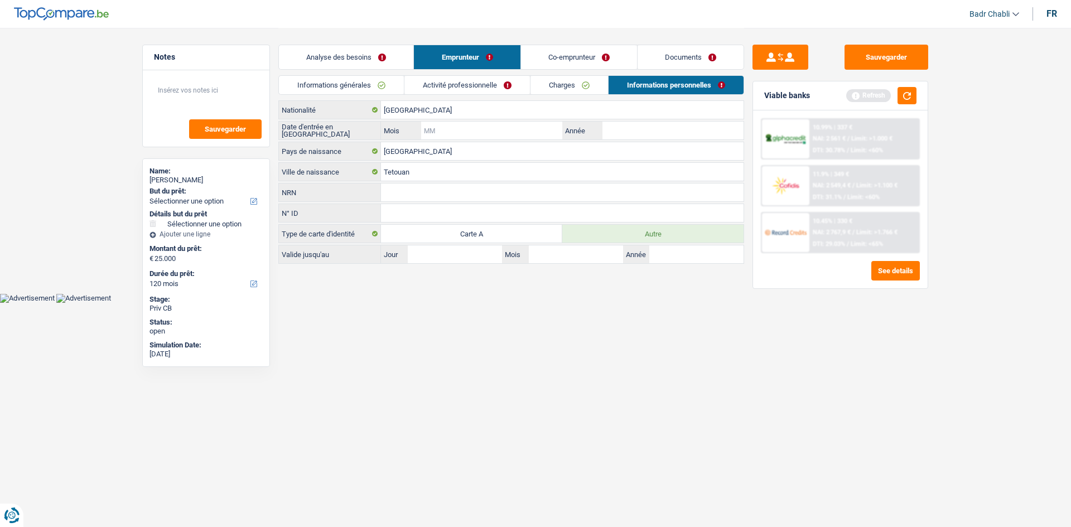
click at [524, 124] on input "Mois" at bounding box center [491, 131] width 141 height 18
click at [523, 128] on input "Mois" at bounding box center [491, 131] width 141 height 18
type input "01"
type input "2006"
click at [595, 55] on link "Co-emprunteur" at bounding box center [579, 57] width 116 height 24
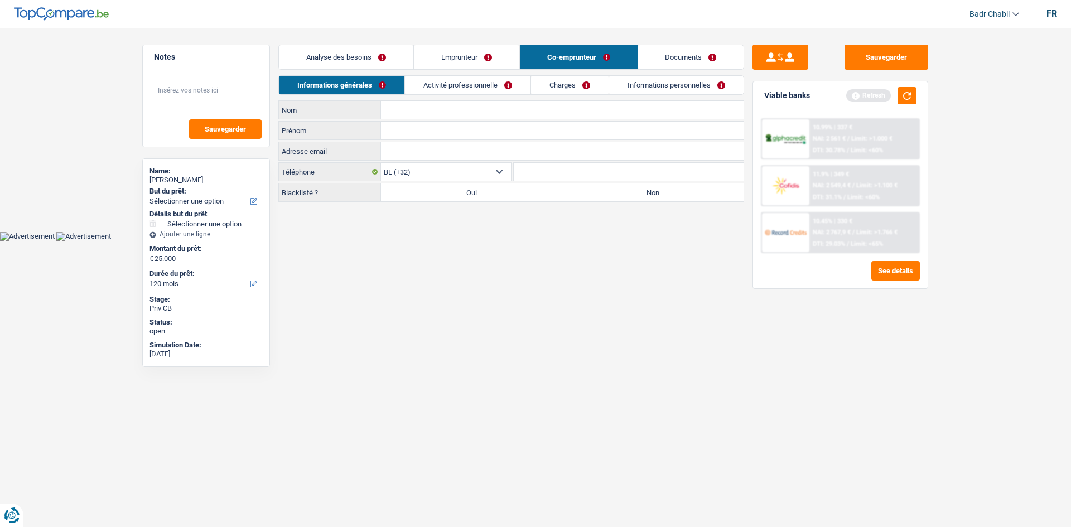
click at [604, 201] on label "Non" at bounding box center [652, 193] width 181 height 18
click at [604, 201] on input "Non" at bounding box center [652, 193] width 181 height 18
radio input "true"
click at [920, 91] on div "Viable banks Refresh" at bounding box center [840, 95] width 175 height 29
click at [911, 93] on button "button" at bounding box center [907, 95] width 19 height 17
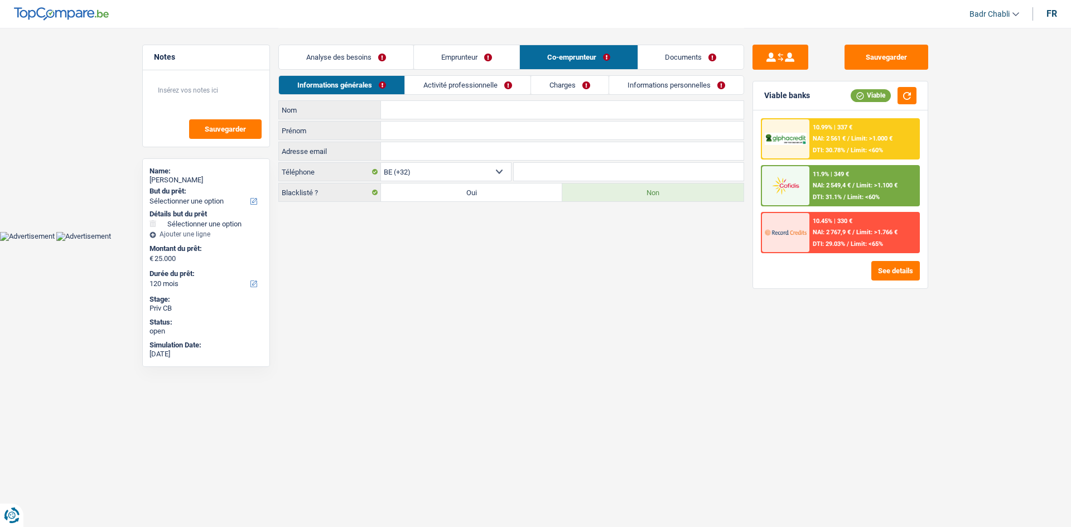
click at [423, 112] on input "Nom" at bounding box center [562, 110] width 363 height 18
paste input "Lekmihi"
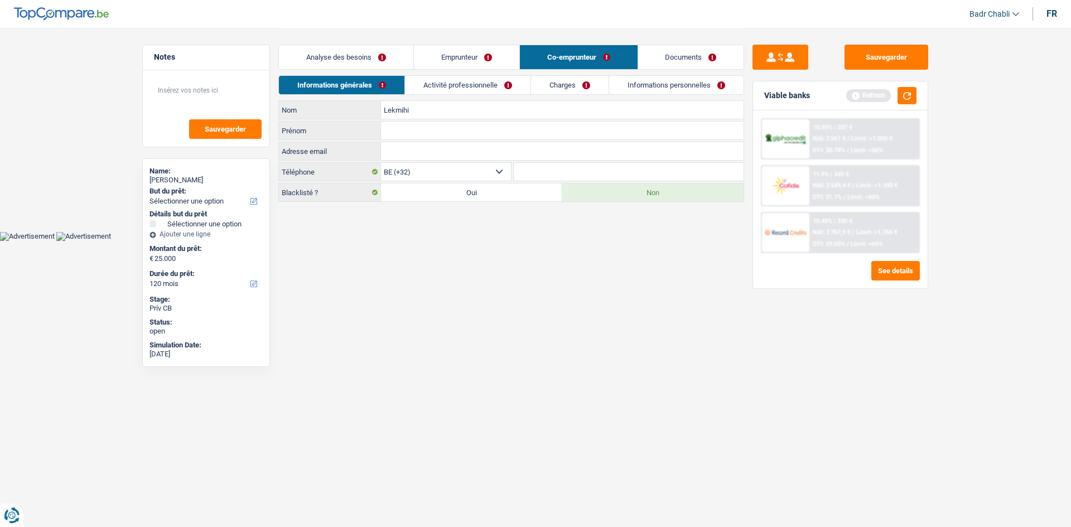
type input "Lekmihi"
click at [401, 121] on div "Prénom Tous les champs sont obligatoires. Veuillez fournir une réponse plus lon…" at bounding box center [511, 130] width 466 height 19
click at [401, 122] on input "Prénom" at bounding box center [562, 131] width 363 height 18
paste input "Soukaina"
type input "Soukaina"
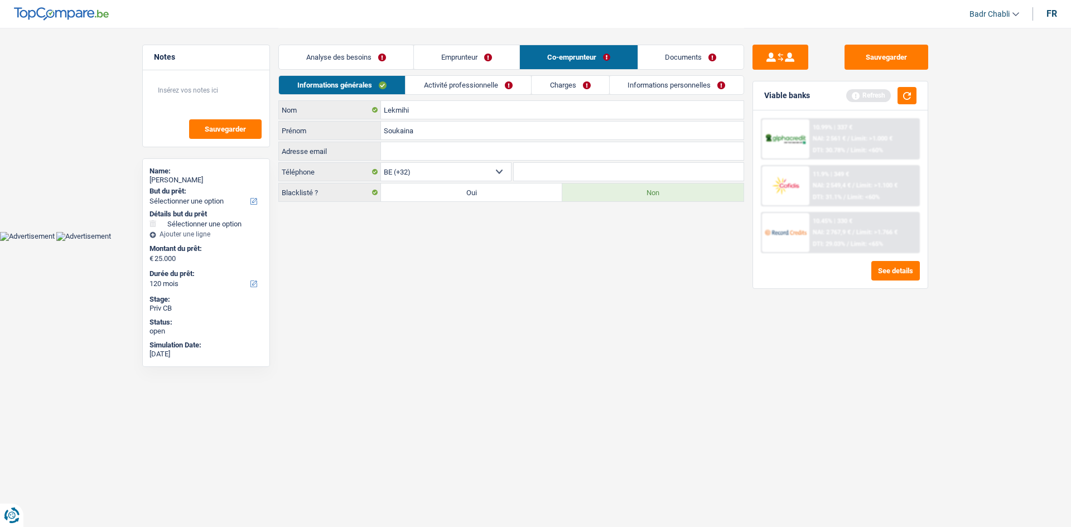
click at [664, 85] on link "Informations personnelles" at bounding box center [677, 85] width 134 height 18
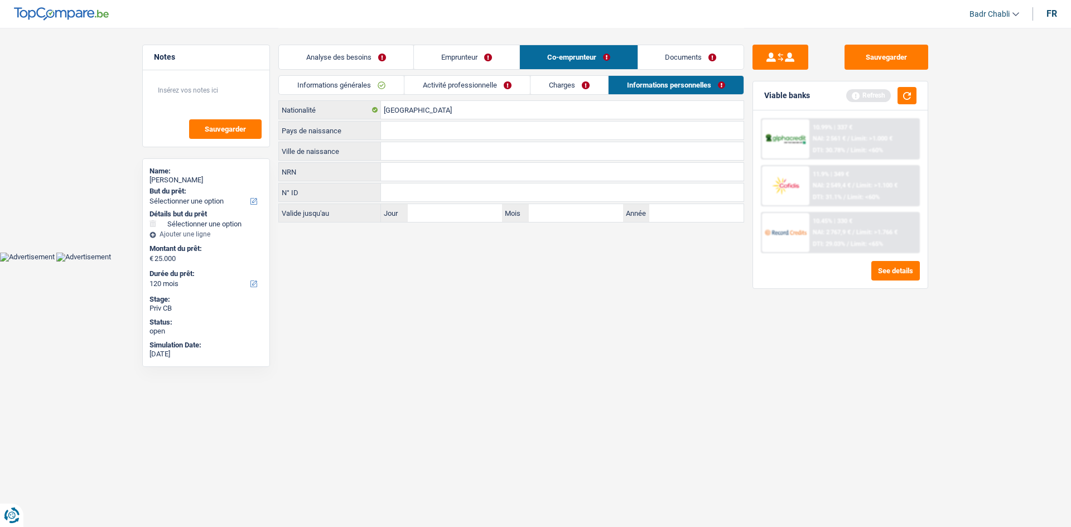
click at [432, 119] on div "Belgique Nationalité Pays de naissance Tous les champs sont obligatoires. Veuil…" at bounding box center [511, 161] width 466 height 122
click at [430, 112] on input "[GEOGRAPHIC_DATA]" at bounding box center [562, 110] width 363 height 18
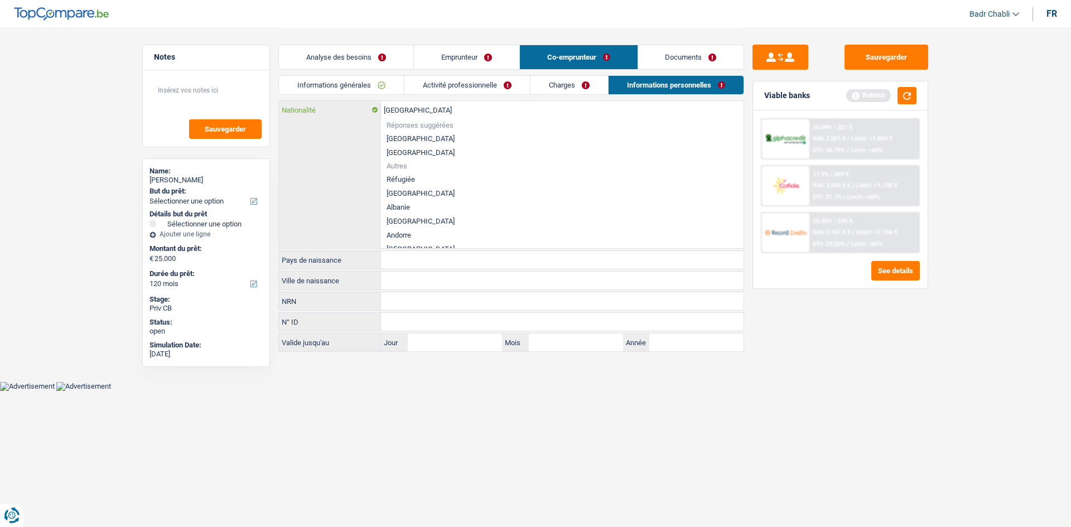
click at [430, 112] on input "[GEOGRAPHIC_DATA]" at bounding box center [562, 110] width 363 height 18
type input "it"
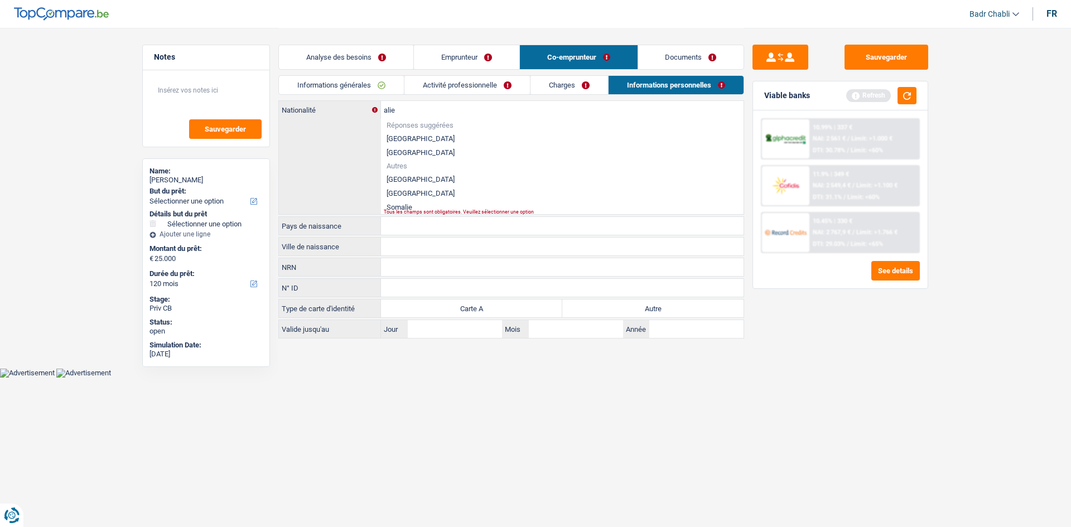
click at [403, 196] on li "[GEOGRAPHIC_DATA]" at bounding box center [562, 193] width 363 height 14
type input "[GEOGRAPHIC_DATA]"
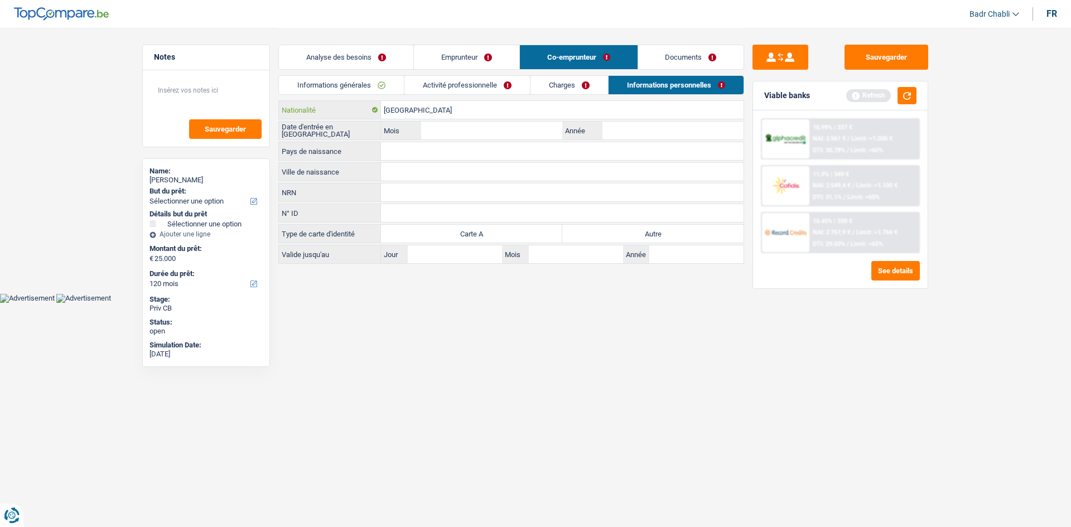
click at [419, 117] on input "[GEOGRAPHIC_DATA]" at bounding box center [562, 110] width 363 height 18
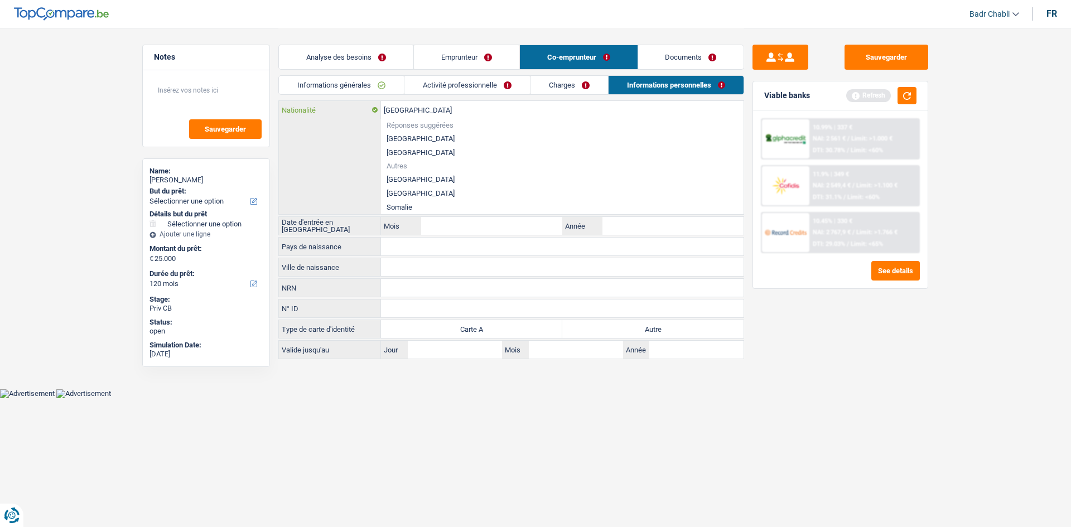
click at [419, 117] on input "[GEOGRAPHIC_DATA]" at bounding box center [562, 110] width 363 height 18
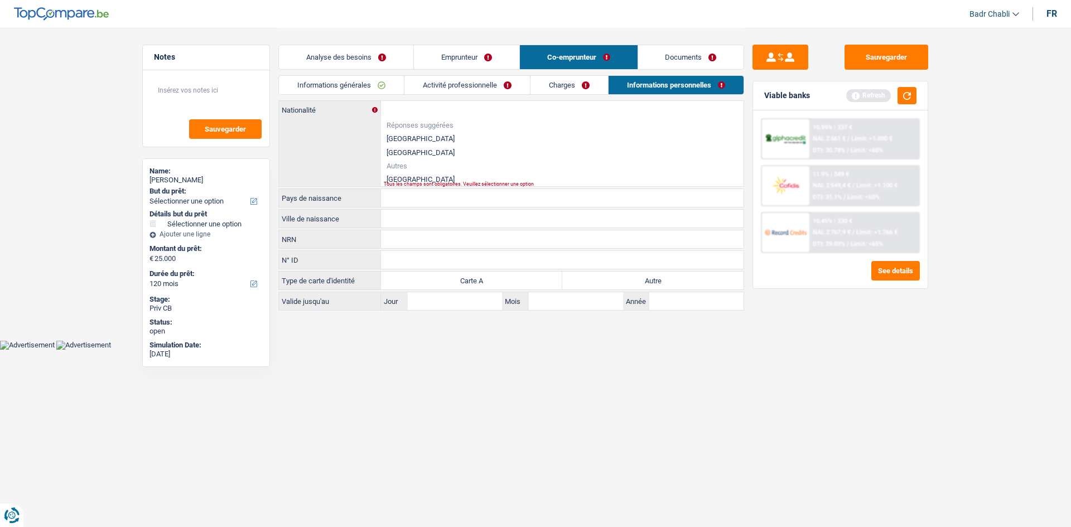
click at [393, 177] on li "[GEOGRAPHIC_DATA]" at bounding box center [562, 179] width 363 height 14
type input "[GEOGRAPHIC_DATA]"
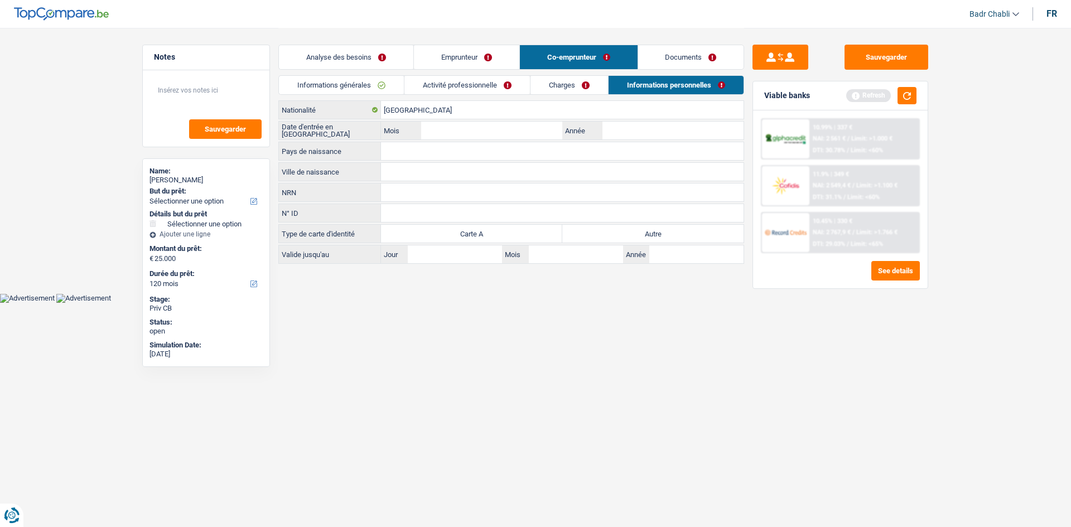
click at [402, 162] on div "[DEMOGRAPHIC_DATA] Nationalité Date d'entrée en [GEOGRAPHIC_DATA] Mois / Année …" at bounding box center [511, 181] width 466 height 163
click at [402, 159] on input "Pays de naissance" at bounding box center [562, 151] width 363 height 18
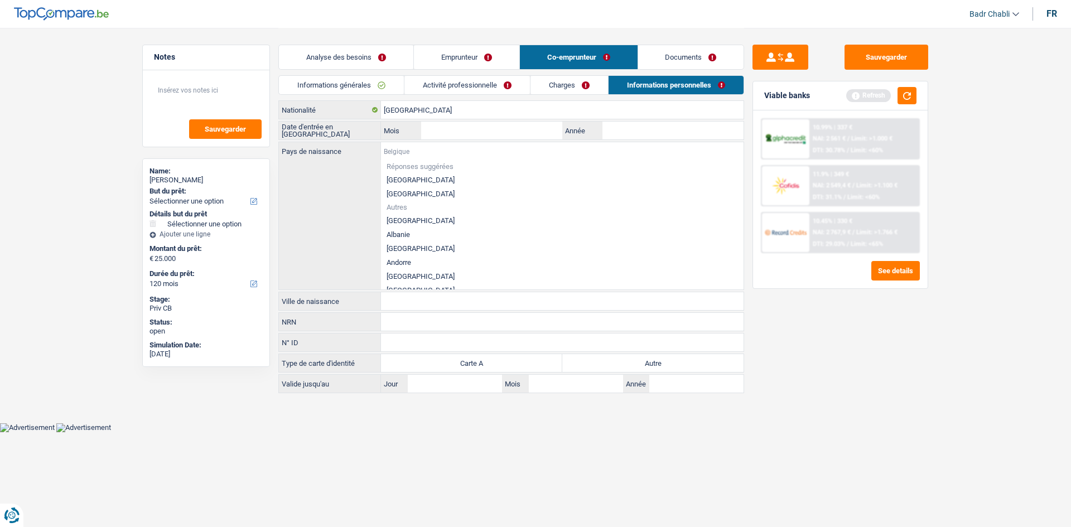
paste input "[GEOGRAPHIC_DATA]"
type input "[GEOGRAPHIC_DATA]"
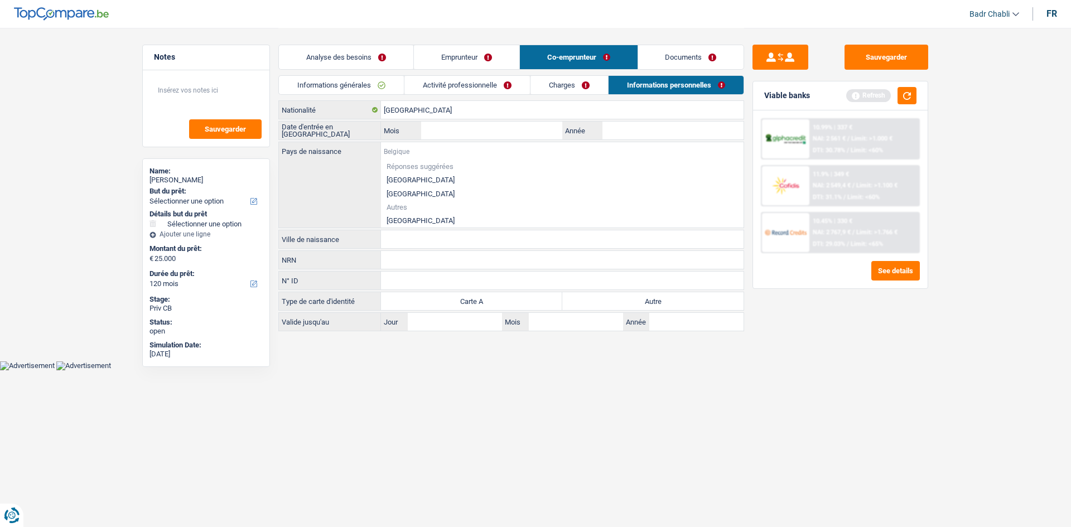
paste input "[GEOGRAPHIC_DATA]"
click at [623, 144] on input "[GEOGRAPHIC_DATA]" at bounding box center [562, 151] width 363 height 18
type input "[GEOGRAPHIC_DATA]"
click at [621, 135] on input "Année" at bounding box center [672, 131] width 141 height 18
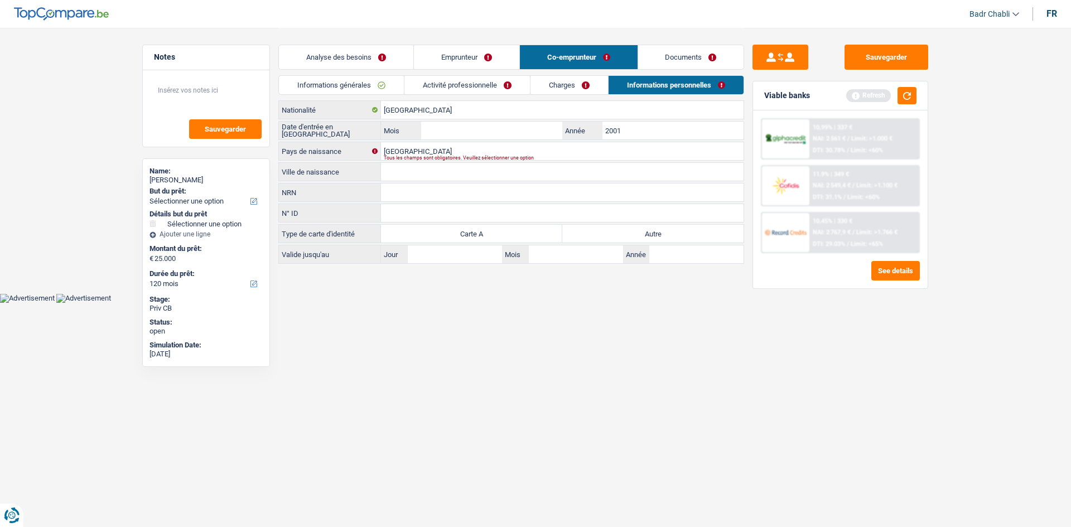
type input "2001"
click at [505, 134] on input "Mois" at bounding box center [491, 131] width 141 height 18
type input "05"
click at [424, 156] on div "Tous les champs sont obligatoires. Veuillez sélectionner une option" at bounding box center [545, 158] width 322 height 4
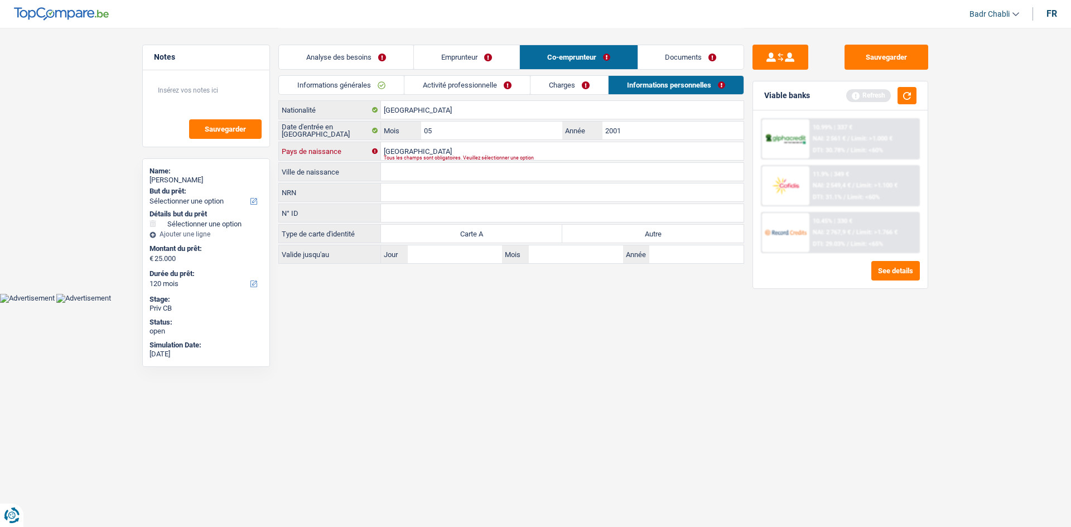
click at [426, 153] on input "[GEOGRAPHIC_DATA]" at bounding box center [562, 151] width 363 height 18
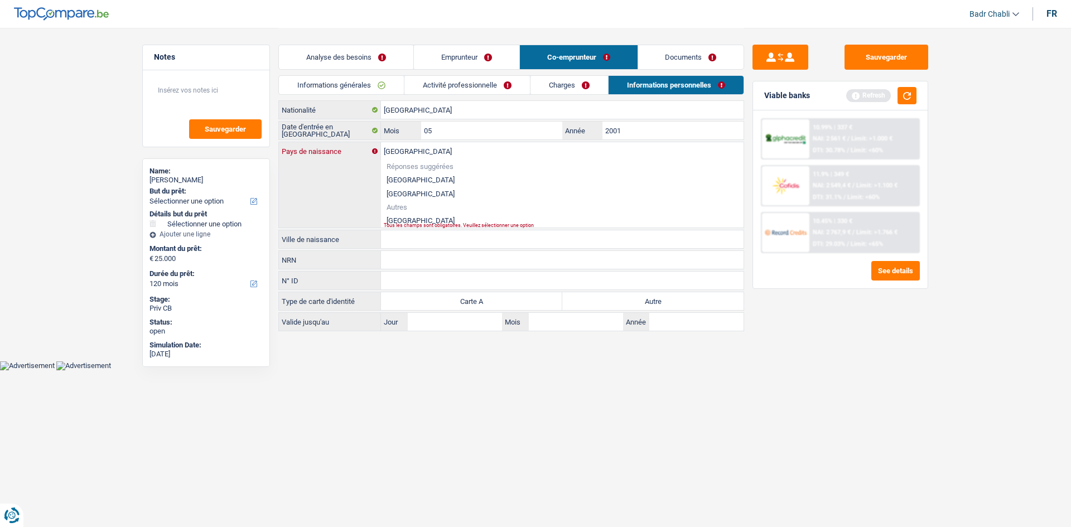
click at [427, 153] on input "[GEOGRAPHIC_DATA]" at bounding box center [562, 151] width 363 height 18
click at [397, 220] on li "[GEOGRAPHIC_DATA]" at bounding box center [562, 221] width 363 height 14
type input "[GEOGRAPHIC_DATA]"
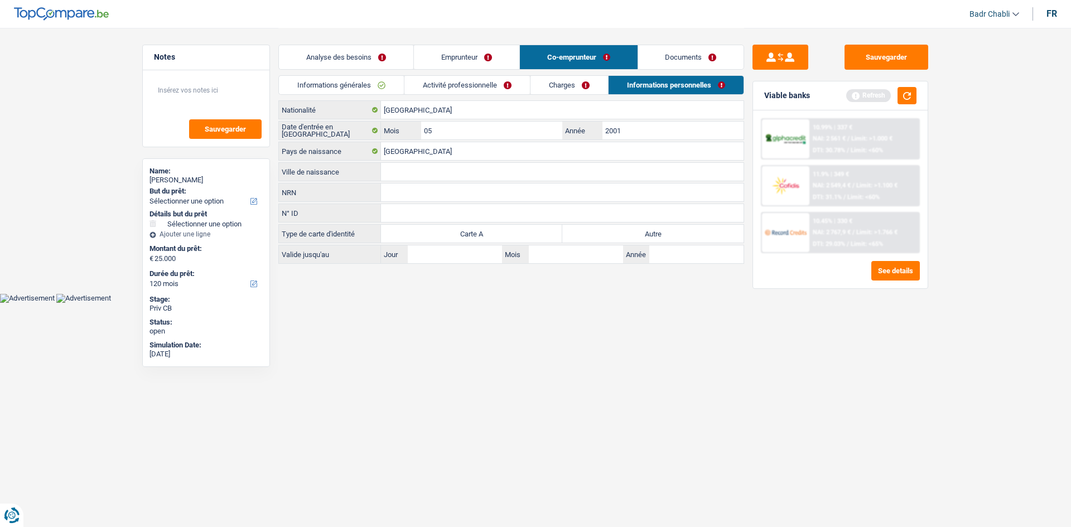
click at [433, 176] on input "Ville de naissance" at bounding box center [562, 172] width 363 height 18
click at [657, 238] on label "Autre" at bounding box center [652, 234] width 181 height 18
click at [657, 238] on input "Autre" at bounding box center [652, 234] width 181 height 18
radio input "true"
click at [417, 173] on input "Ville de naissance" at bounding box center [562, 172] width 363 height 18
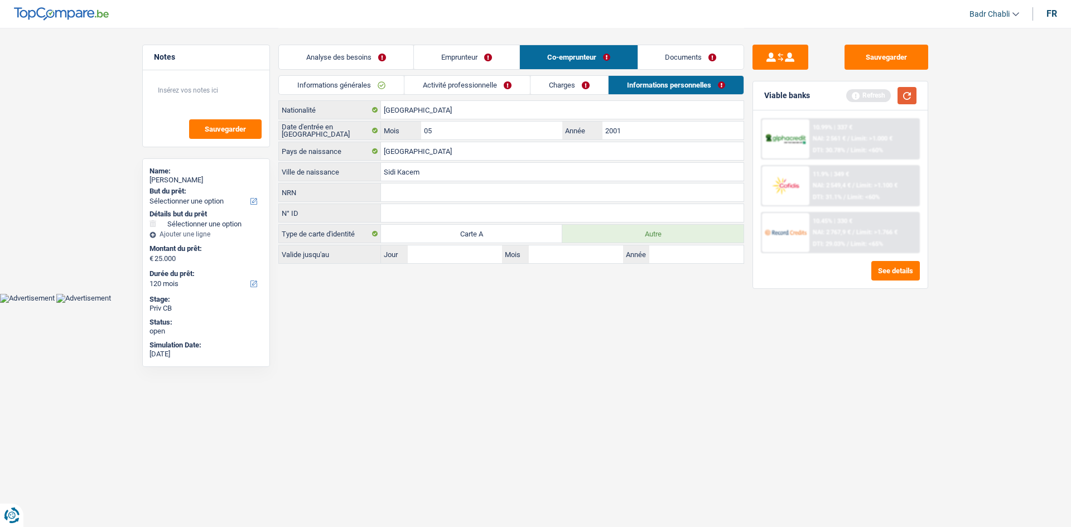
type input "Sidi Kacem"
click at [915, 96] on button "button" at bounding box center [907, 95] width 19 height 17
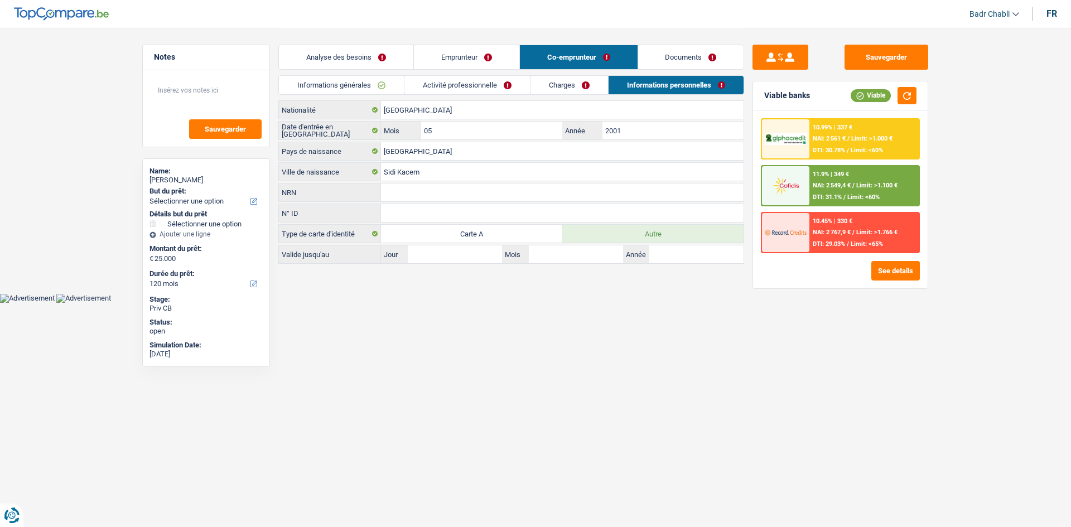
click at [356, 85] on link "Informations générales" at bounding box center [341, 85] width 125 height 18
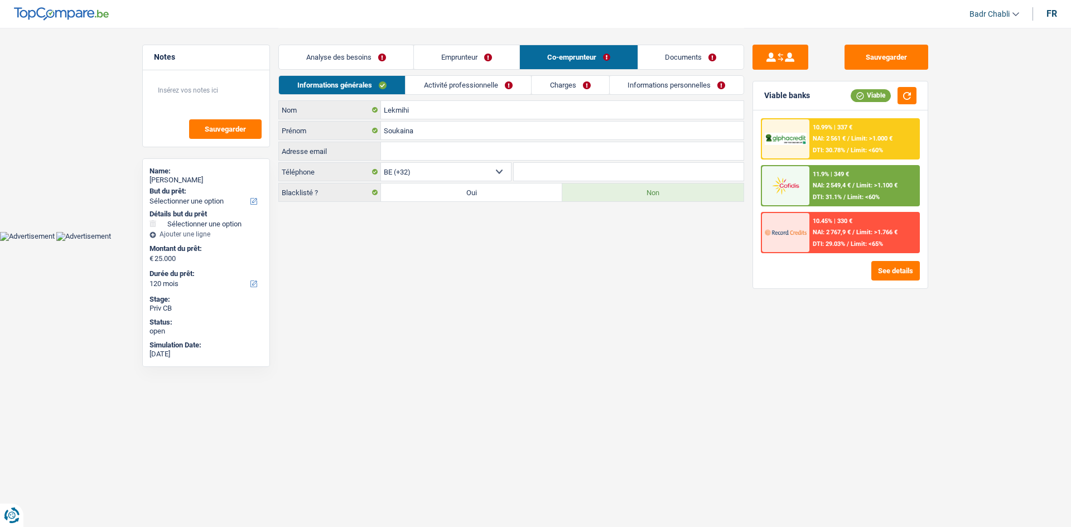
click at [467, 89] on link "Activité professionnelle" at bounding box center [469, 85] width 126 height 18
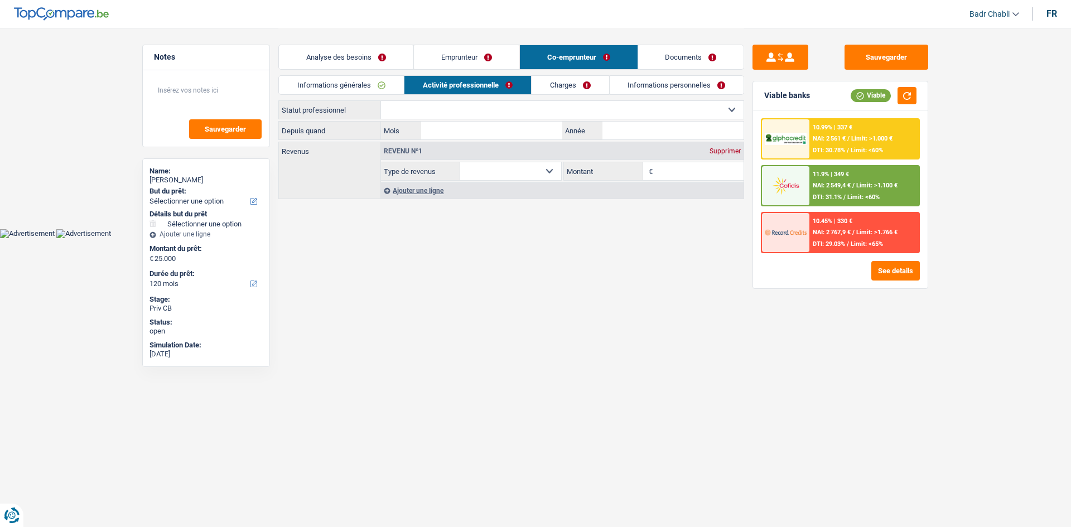
click at [485, 110] on select "Ouvrier Employé privé Employé public Invalide Indépendant Pensionné Chômeur Mut…" at bounding box center [562, 110] width 363 height 18
select select "mutuality"
click at [381, 101] on select "Ouvrier Employé privé Employé public Invalide Indépendant Pensionné Chômeur Mut…" at bounding box center [562, 110] width 363 height 18
select select "mutualityIndemnity"
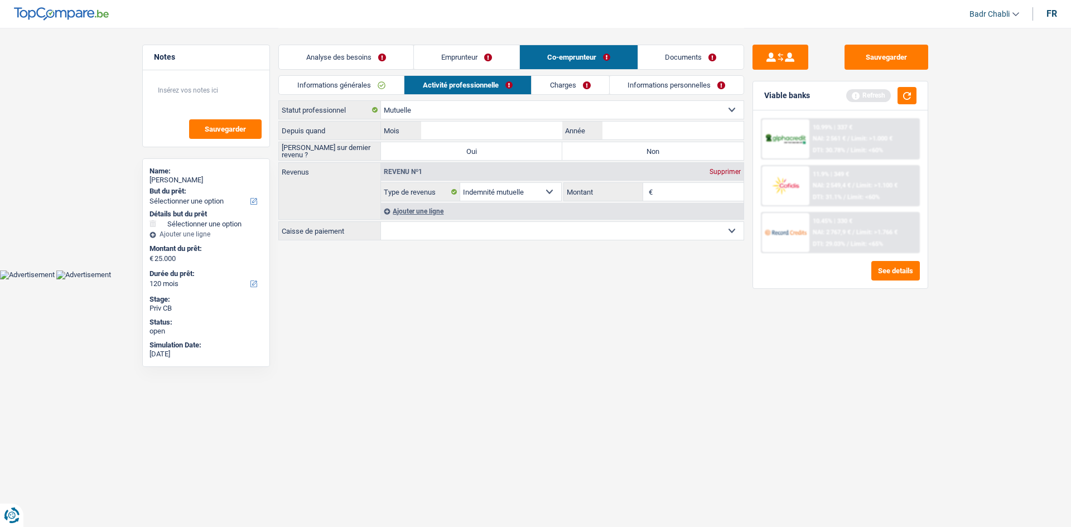
click at [663, 189] on input "Montant" at bounding box center [699, 192] width 89 height 18
type input "1.200"
click at [493, 223] on select "Mutualité [DEMOGRAPHIC_DATA] Mutualité Socialiste (Solidaris) SPF Sécurité Soci…" at bounding box center [562, 231] width 363 height 18
select select "[DEMOGRAPHIC_DATA]"
click at [381, 222] on select "Mutualité [DEMOGRAPHIC_DATA] Mutualité Socialiste (Solidaris) SPF Sécurité Soci…" at bounding box center [562, 231] width 363 height 18
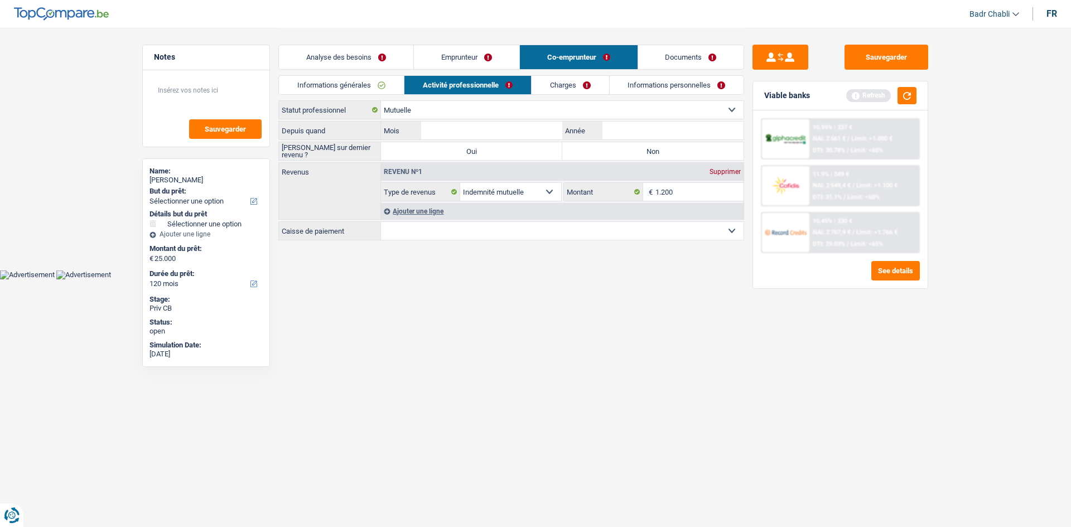
select select "BE"
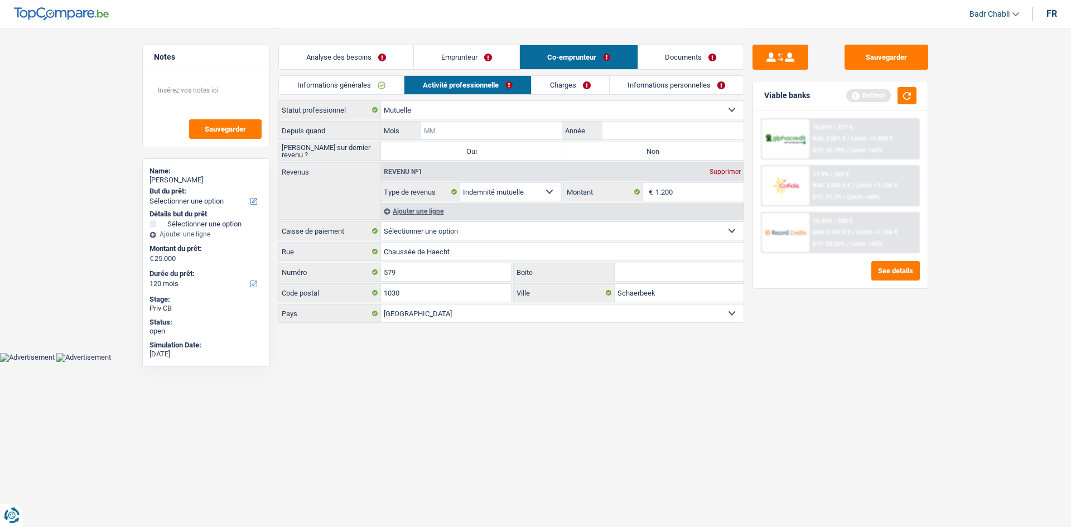
click at [509, 131] on input "Mois" at bounding box center [491, 131] width 141 height 18
type input "04"
type input "2024"
click at [600, 147] on label "Non" at bounding box center [652, 151] width 181 height 18
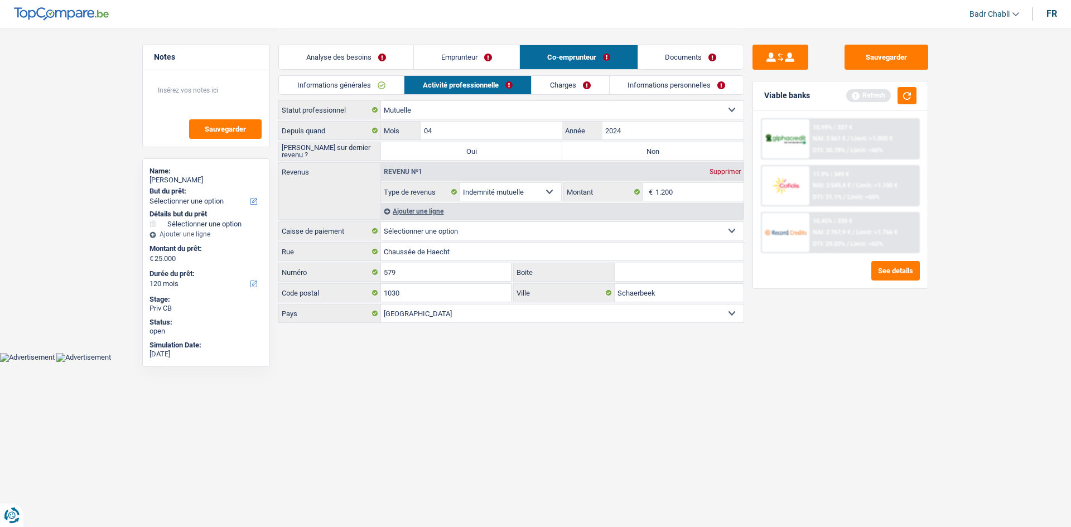
click at [600, 147] on input "Non" at bounding box center [652, 151] width 181 height 18
radio input "true"
click at [579, 85] on link "Charges" at bounding box center [571, 85] width 78 height 18
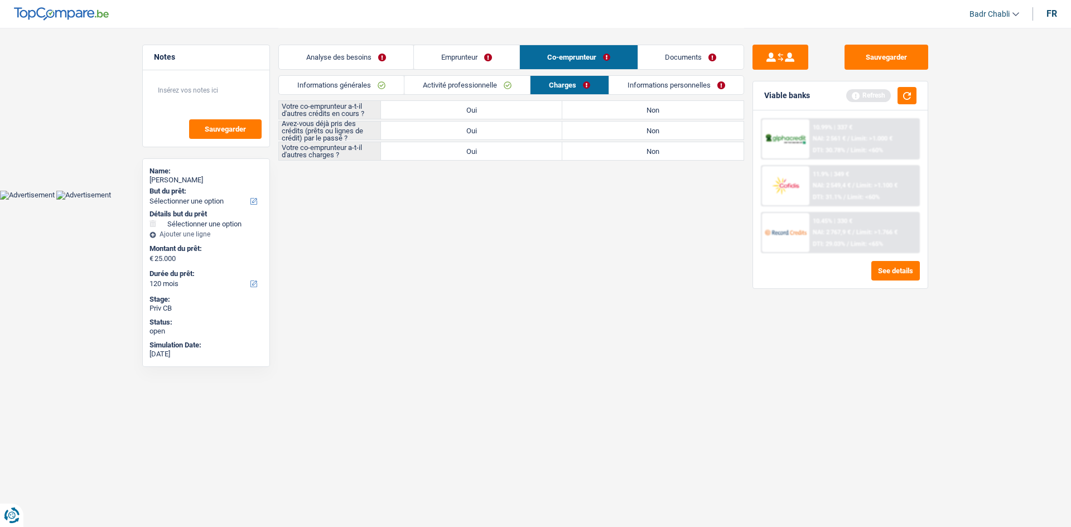
click at [604, 110] on label "Non" at bounding box center [652, 110] width 181 height 18
click at [604, 110] on input "Non" at bounding box center [652, 110] width 181 height 18
radio input "true"
click at [620, 135] on label "Non" at bounding box center [652, 131] width 181 height 18
click at [620, 135] on input "Non" at bounding box center [652, 131] width 181 height 18
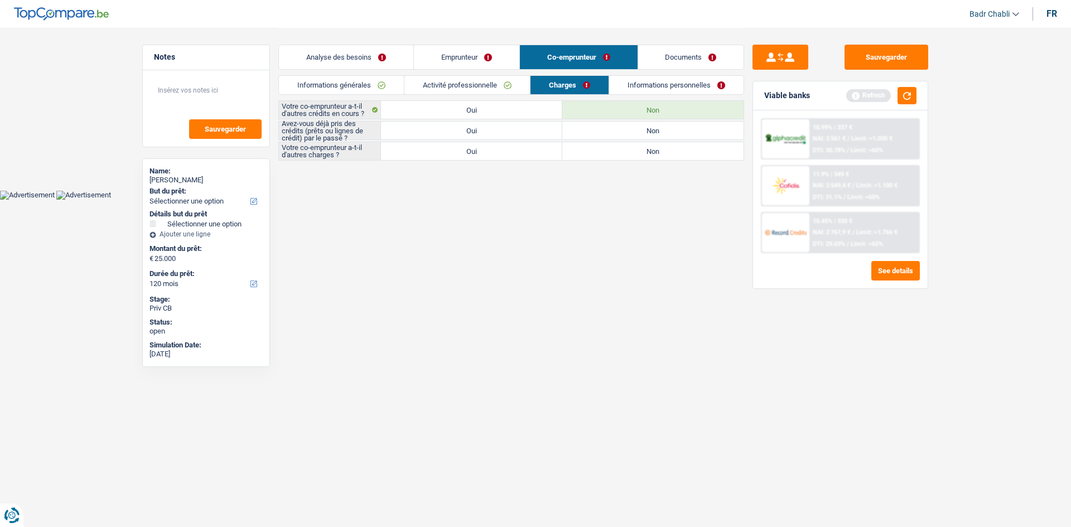
radio input "true"
click at [625, 152] on label "Non" at bounding box center [652, 151] width 181 height 18
click at [625, 152] on input "Non" at bounding box center [652, 151] width 181 height 18
radio input "true"
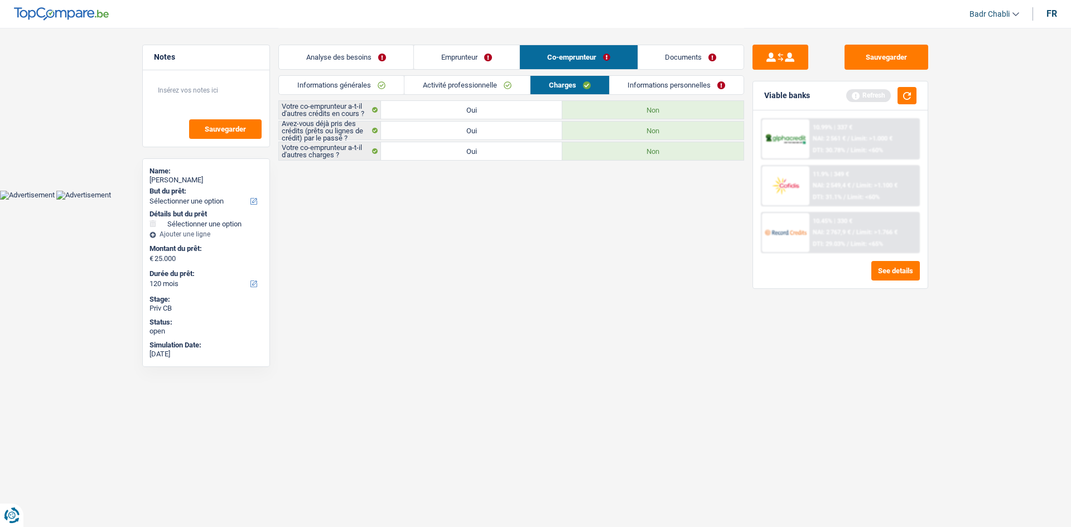
click at [659, 80] on link "Informations personnelles" at bounding box center [677, 85] width 134 height 18
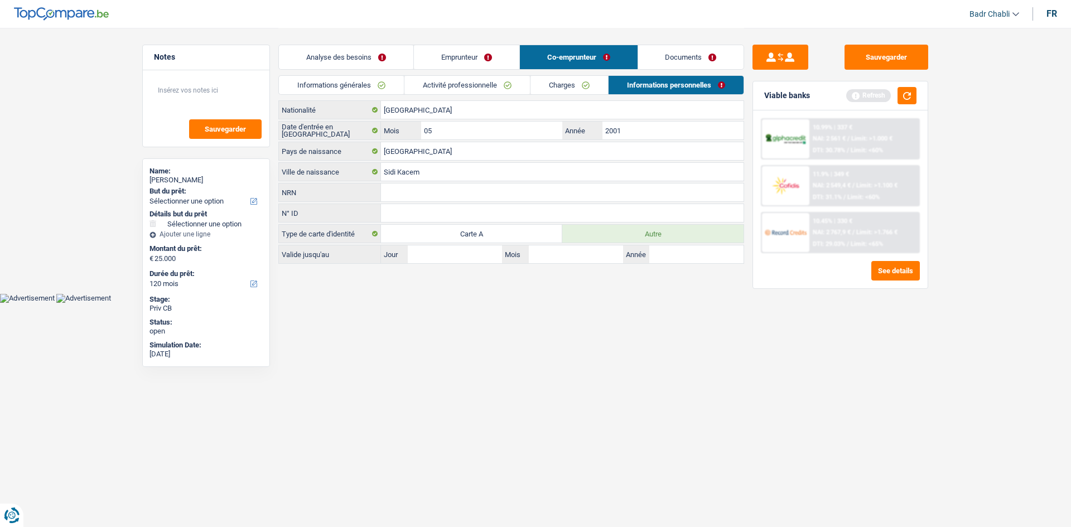
click at [567, 94] on li "Charges" at bounding box center [569, 85] width 78 height 20
click at [567, 89] on link "Charges" at bounding box center [569, 85] width 78 height 18
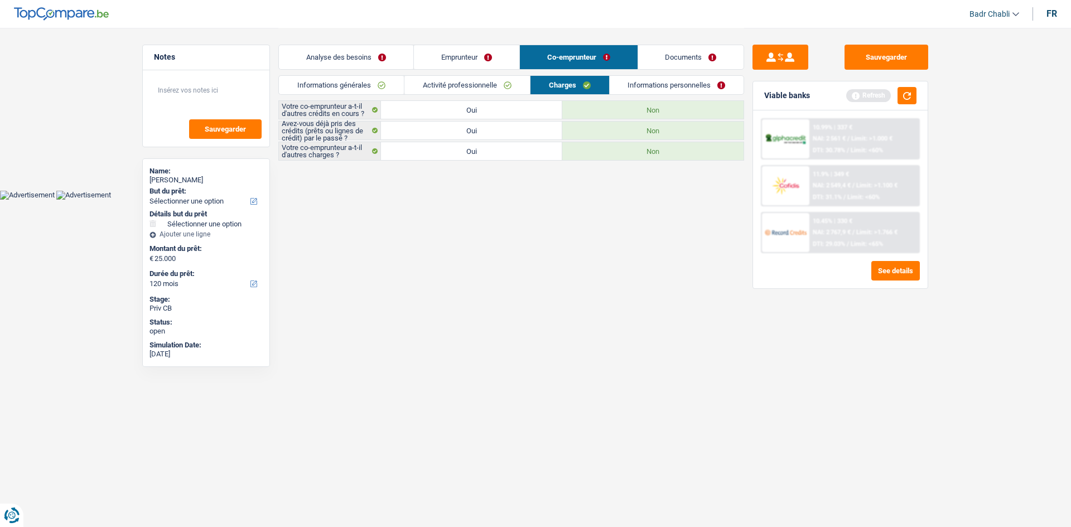
click at [676, 83] on link "Informations personnelles" at bounding box center [677, 85] width 134 height 18
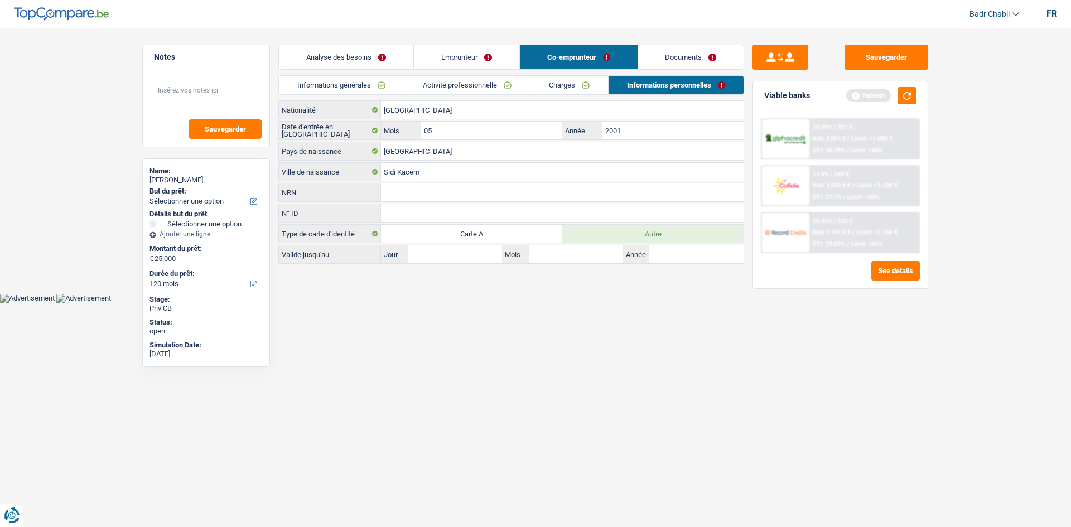
click at [536, 77] on link "Charges" at bounding box center [569, 85] width 78 height 18
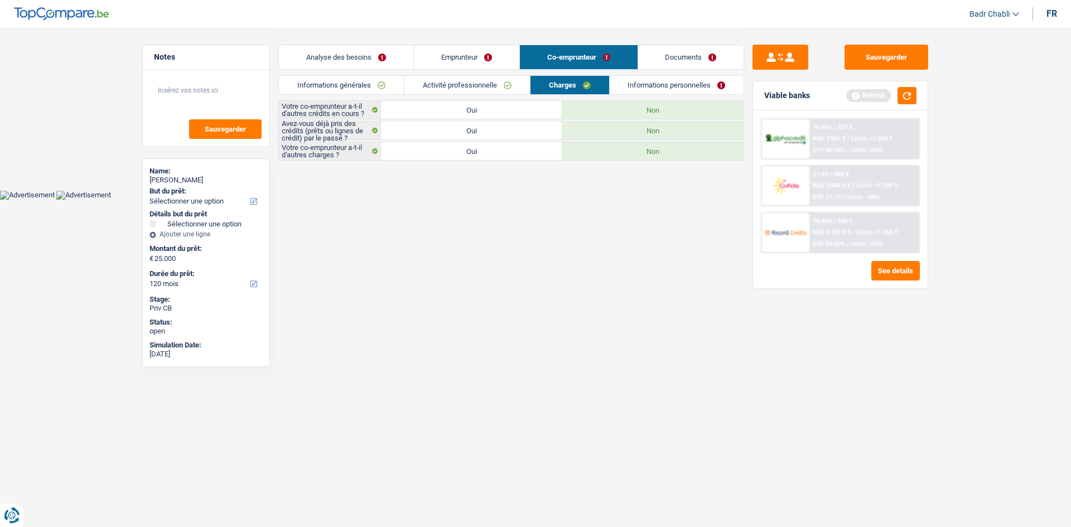
click at [484, 85] on link "Activité professionnelle" at bounding box center [467, 85] width 126 height 18
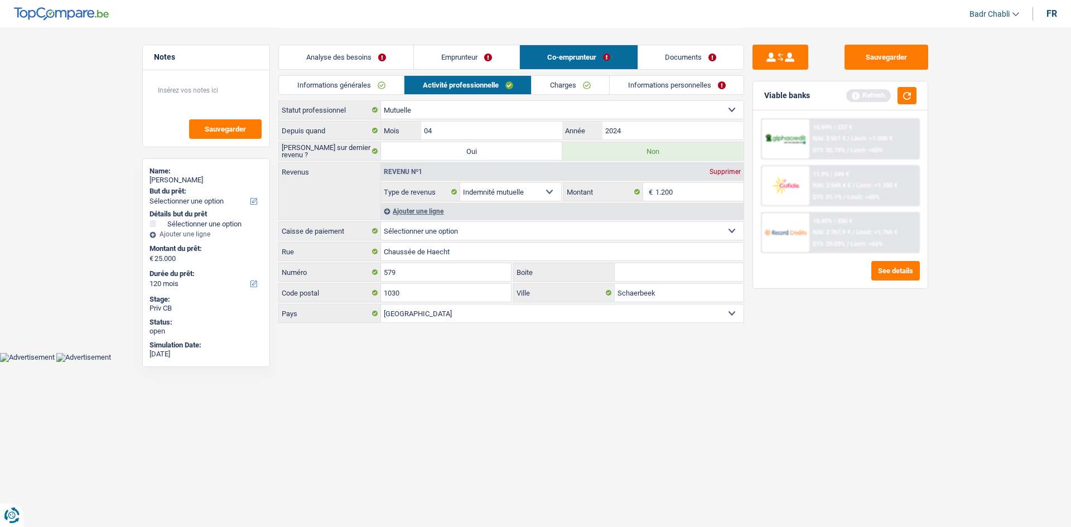
click at [380, 88] on link "Informations générales" at bounding box center [341, 85] width 125 height 18
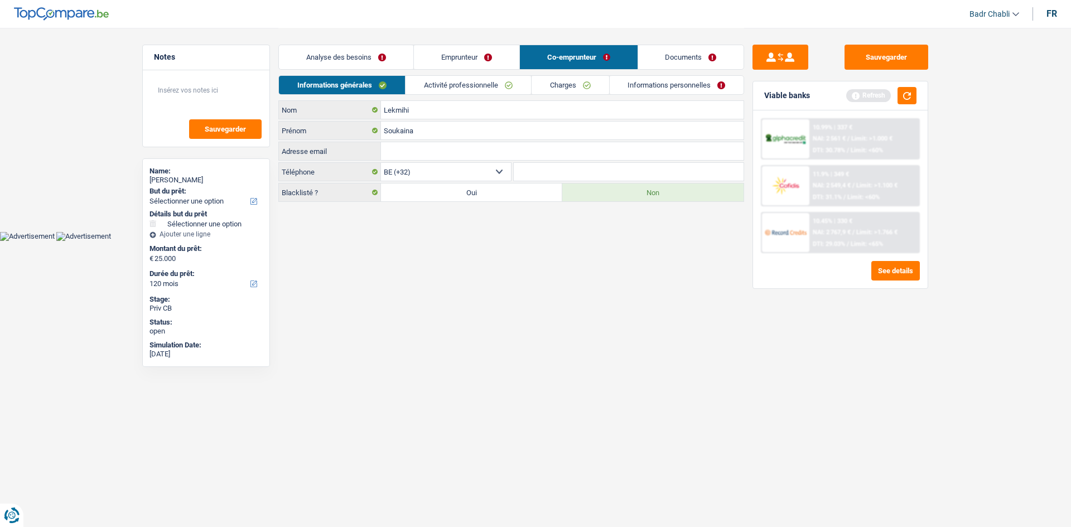
click at [515, 83] on link "Activité professionnelle" at bounding box center [469, 85] width 126 height 18
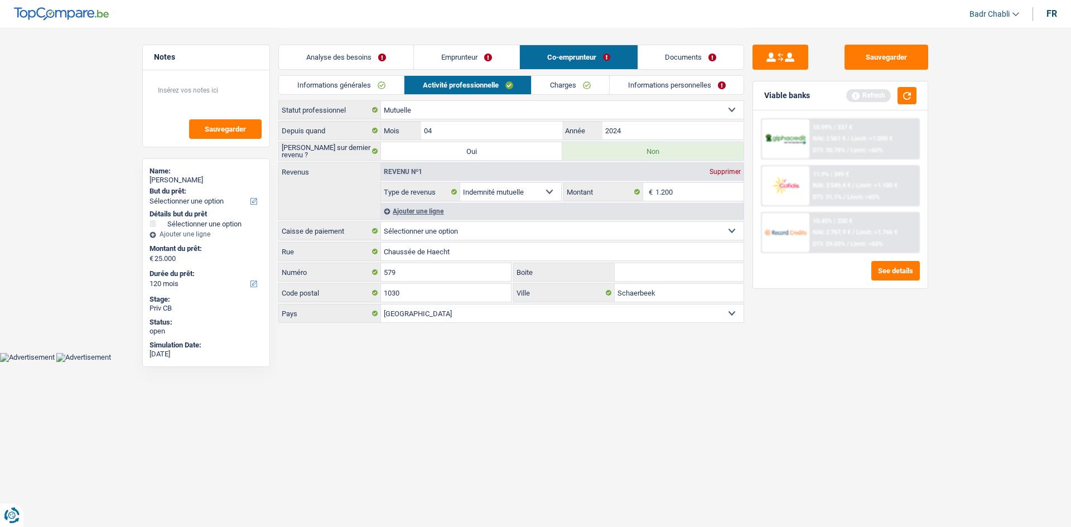
click at [551, 88] on link "Charges" at bounding box center [571, 85] width 78 height 18
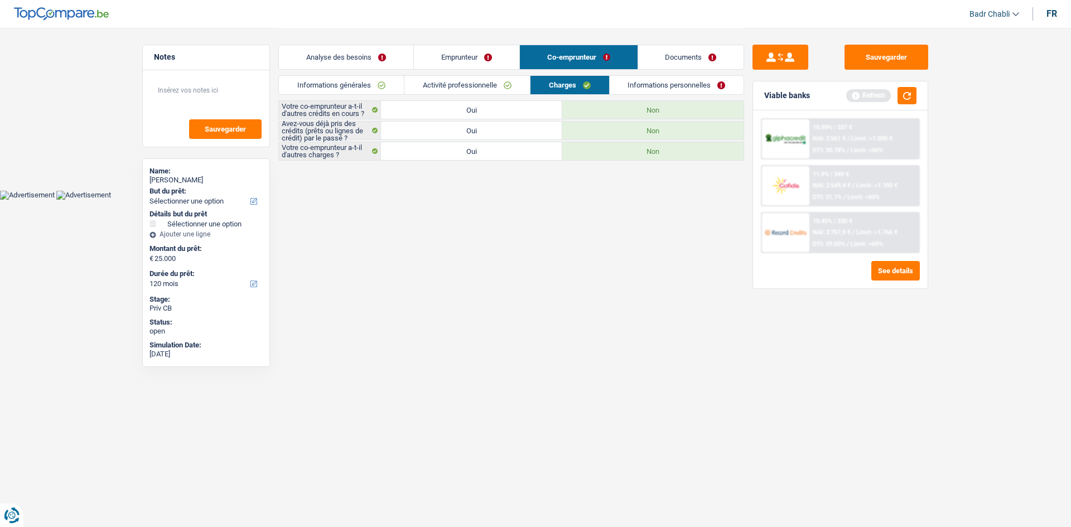
click at [644, 89] on link "Informations personnelles" at bounding box center [677, 85] width 134 height 18
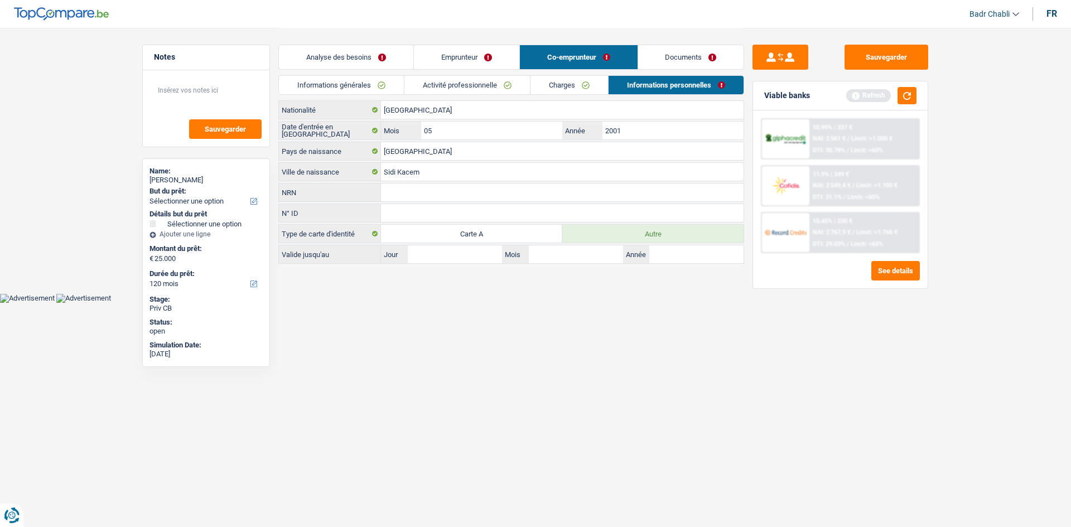
click at [860, 71] on div "Sauvegarder Viable banks Refresh 10.99% | 337 € NAI: 2 561 € / Limit: >1.000 € …" at bounding box center [840, 277] width 192 height 465
click at [870, 66] on button "Sauvegarder" at bounding box center [887, 57] width 84 height 25
click at [914, 98] on button "button" at bounding box center [907, 95] width 19 height 17
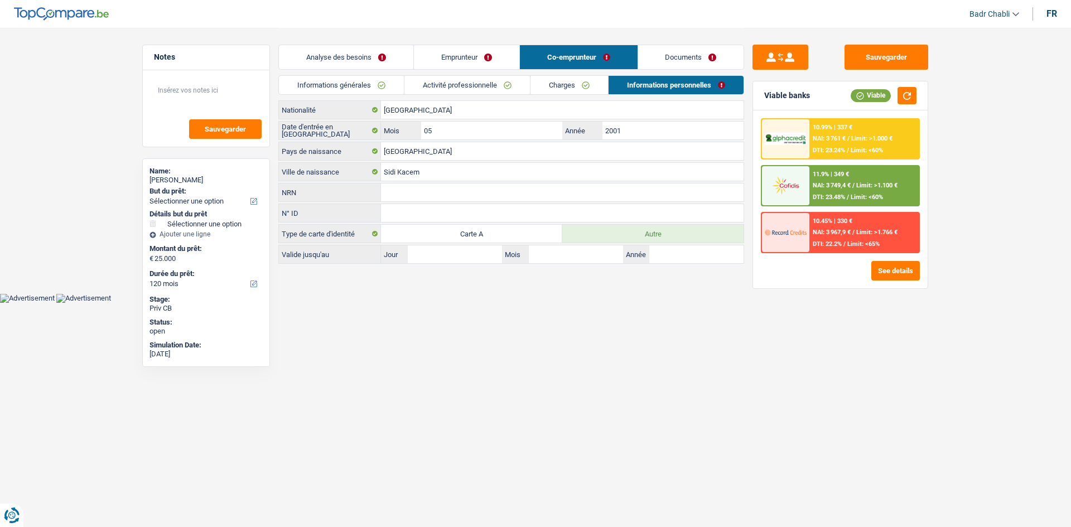
click at [362, 61] on link "Analyse des besoins" at bounding box center [346, 57] width 134 height 24
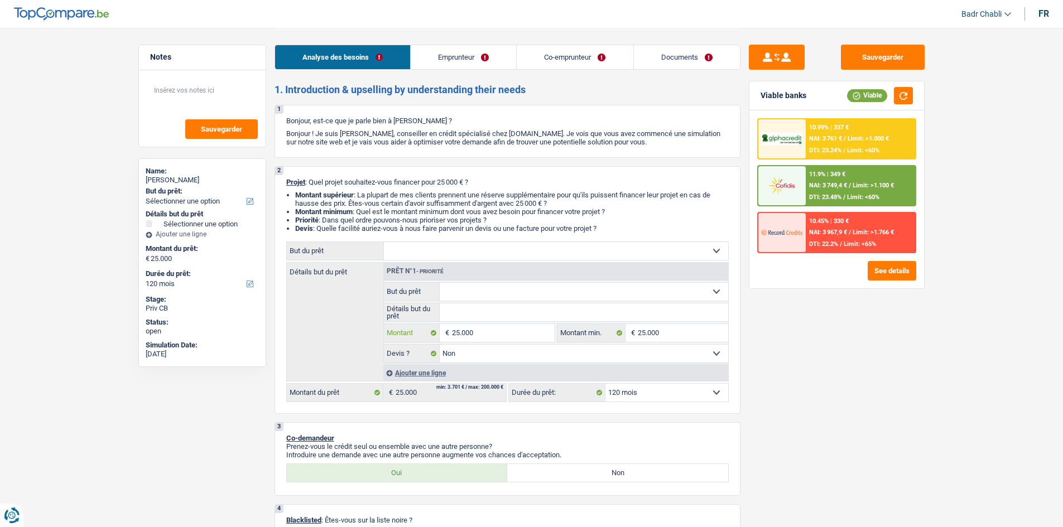
click at [479, 332] on input "25.000" at bounding box center [503, 333] width 102 height 18
type input "5"
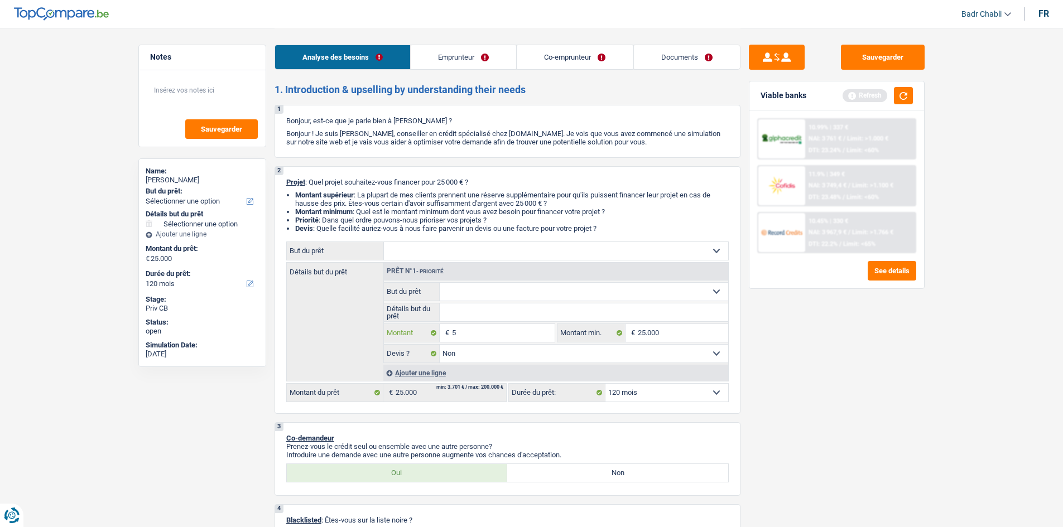
type input "50"
type input "500"
type input "5.000"
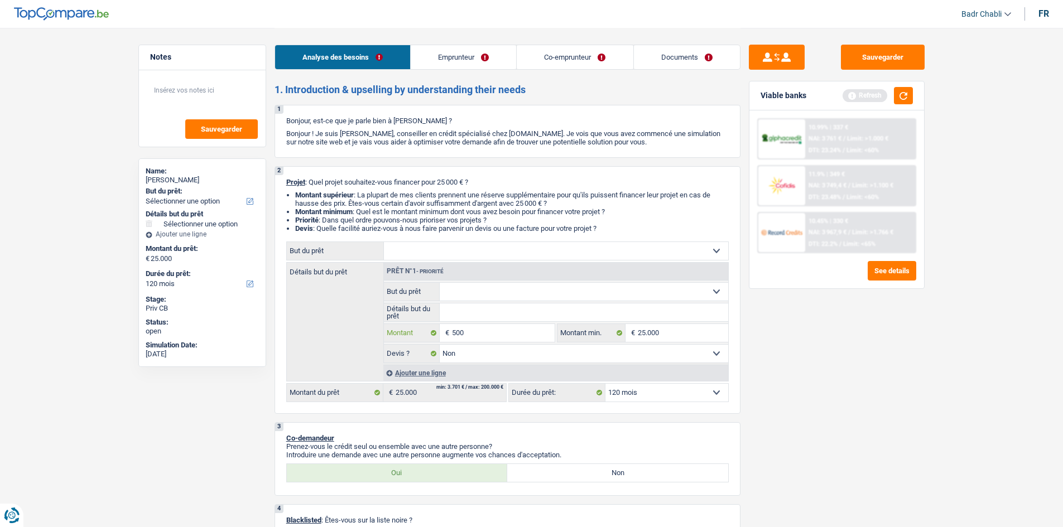
type input "5.000"
type input "50.000"
click at [479, 335] on input "50.000" at bounding box center [503, 333] width 102 height 18
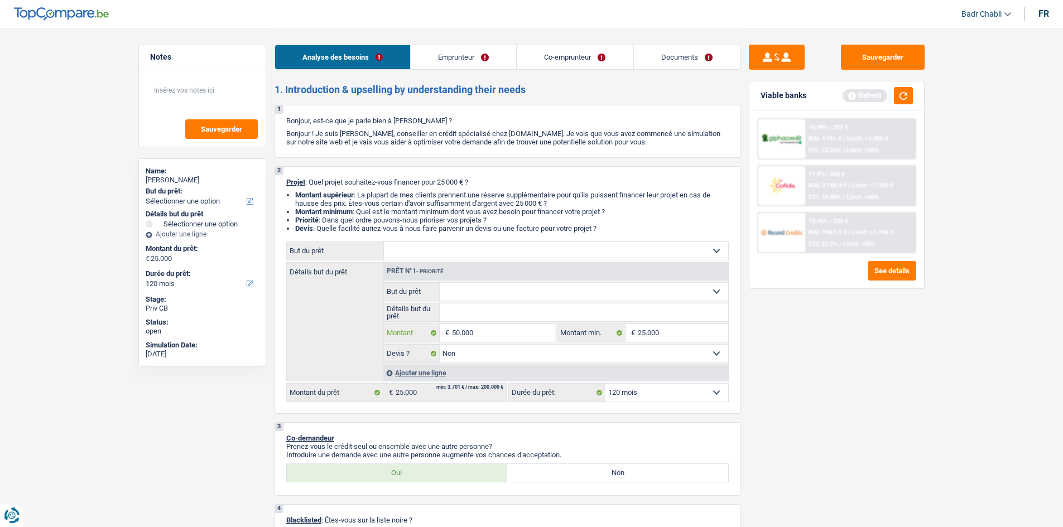
click at [479, 335] on input "50.000" at bounding box center [503, 333] width 102 height 18
type input "2"
type input "20"
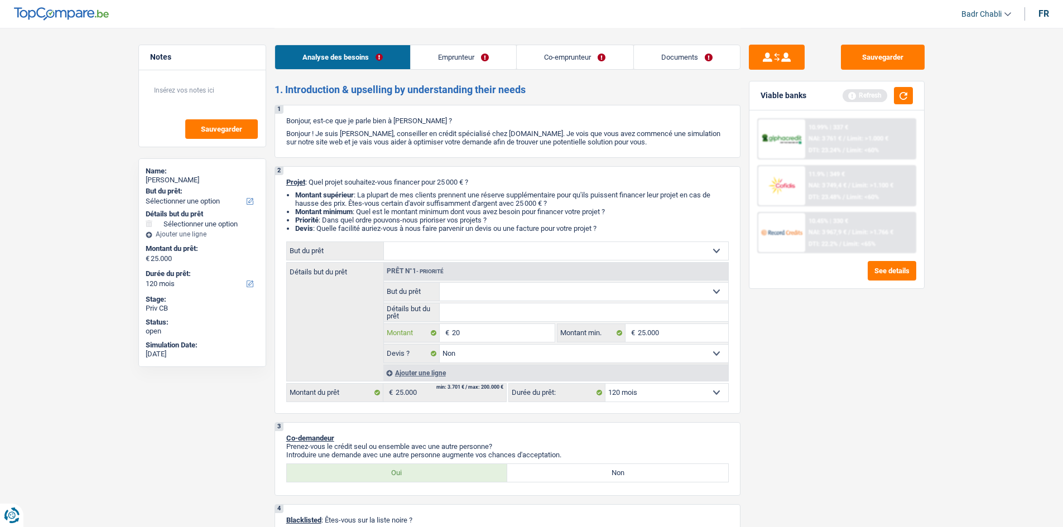
type input "200"
type input "2.000"
type input "20.000"
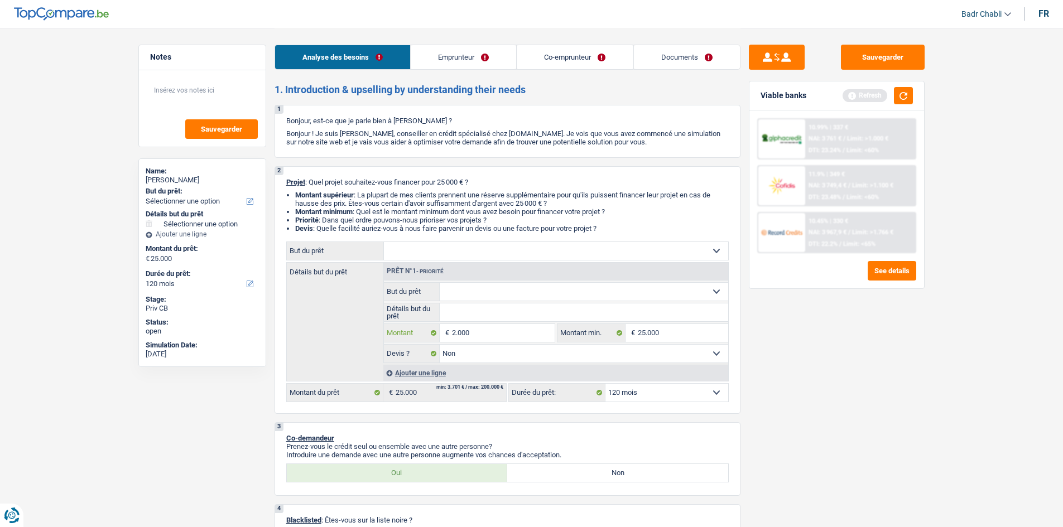
type input "20.000"
select select "84"
type input "20.000"
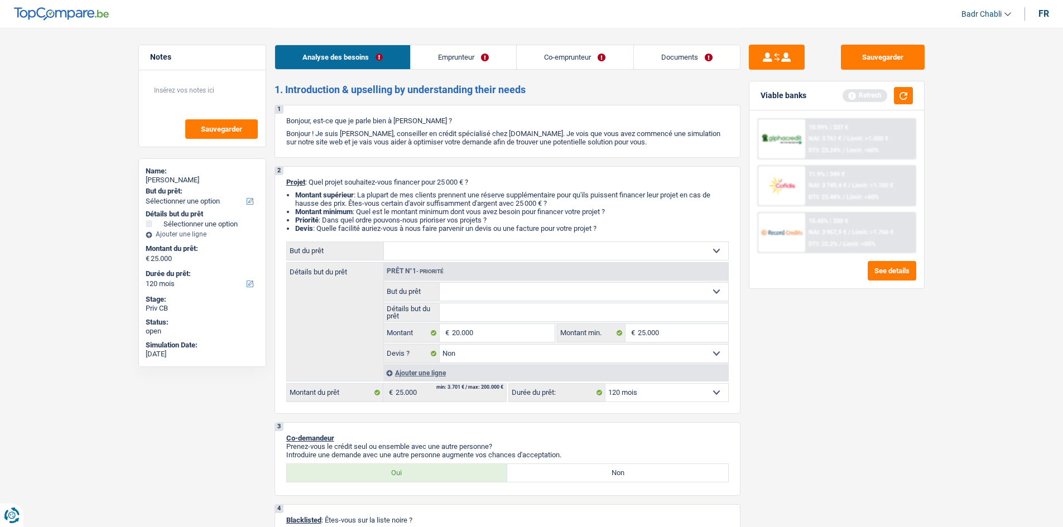
select select "84"
type input "20.000"
select select "84"
click at [428, 369] on div "Ajouter une ligne" at bounding box center [555, 373] width 345 height 16
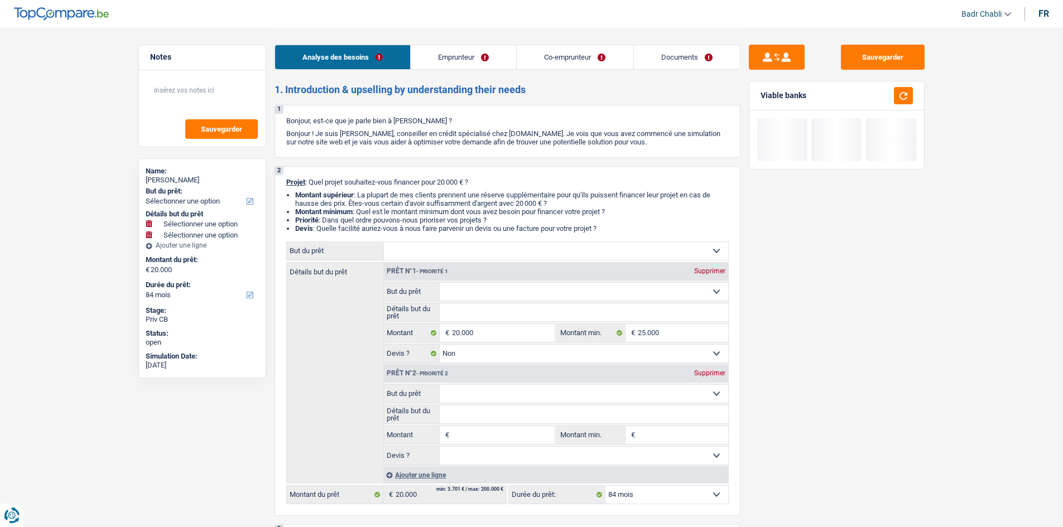
click at [506, 390] on select "Confort maison: meubles, textile, peinture, électroménager, outillage non-profe…" at bounding box center [584, 394] width 288 height 18
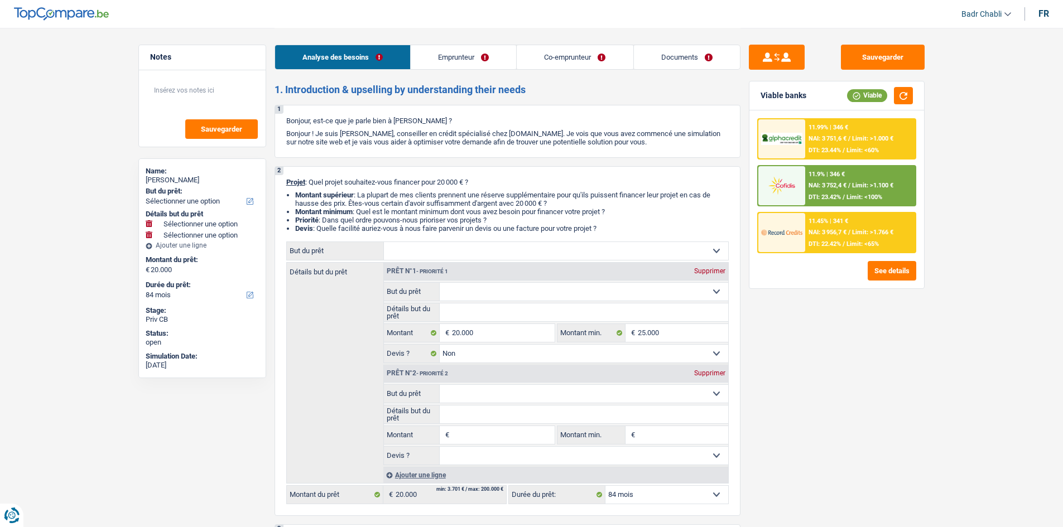
select select "car"
click at [440, 385] on select "Confort maison: meubles, textile, peinture, électroménager, outillage non-profe…" at bounding box center [584, 394] width 288 height 18
select select "car"
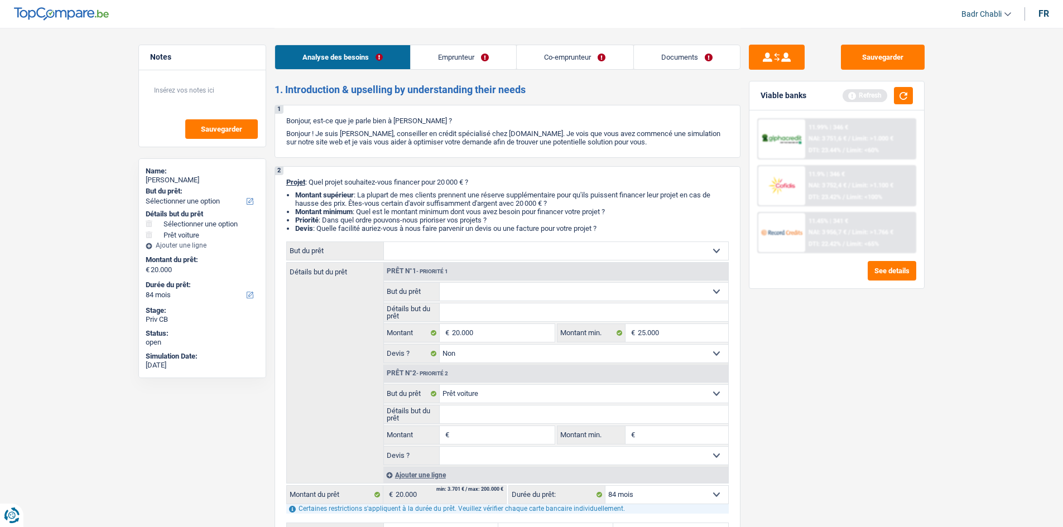
scroll to position [56, 0]
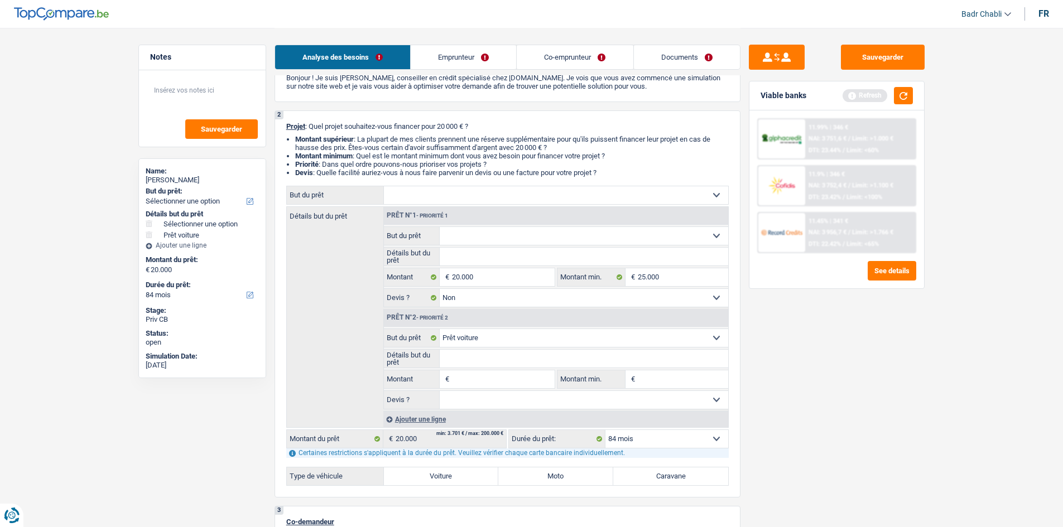
click at [485, 475] on label "Voiture" at bounding box center [441, 476] width 115 height 18
click at [485, 475] on input "Voiture" at bounding box center [441, 476] width 115 height 18
radio input "true"
click at [633, 500] on label "Non" at bounding box center [642, 498] width 172 height 18
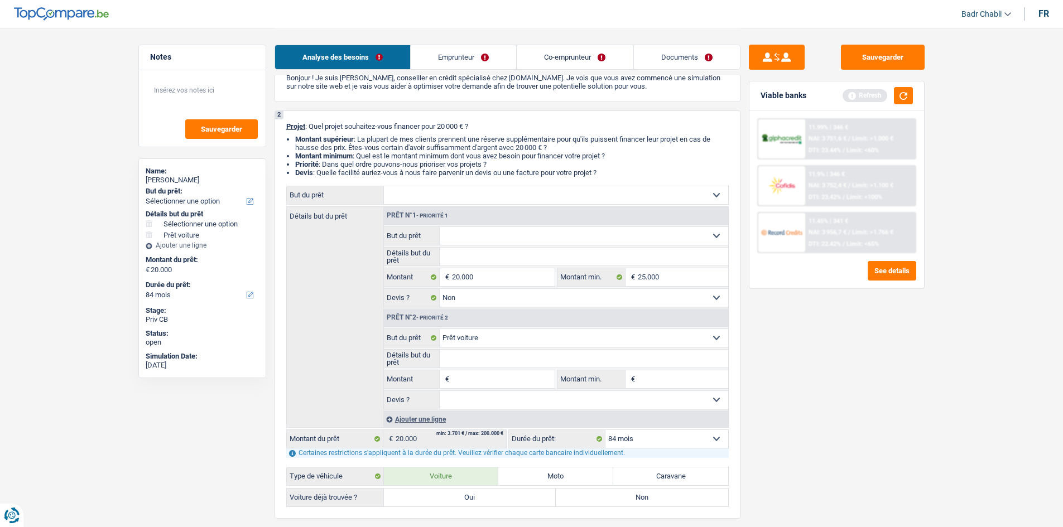
click at [633, 500] on input "Non" at bounding box center [642, 498] width 172 height 18
radio input "true"
click at [488, 384] on input "Montant" at bounding box center [503, 379] width 102 height 18
type input "2"
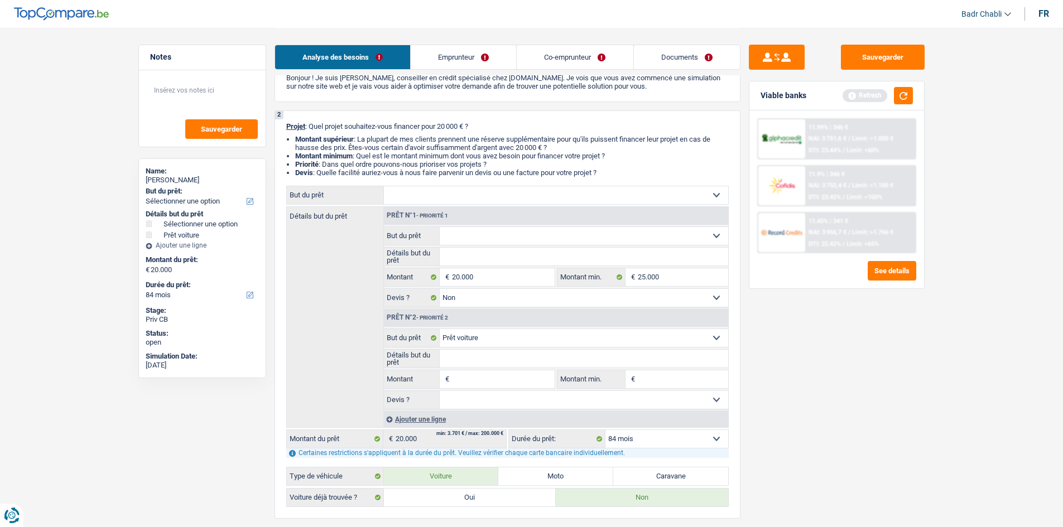
type input "2"
type input "20"
type input "200"
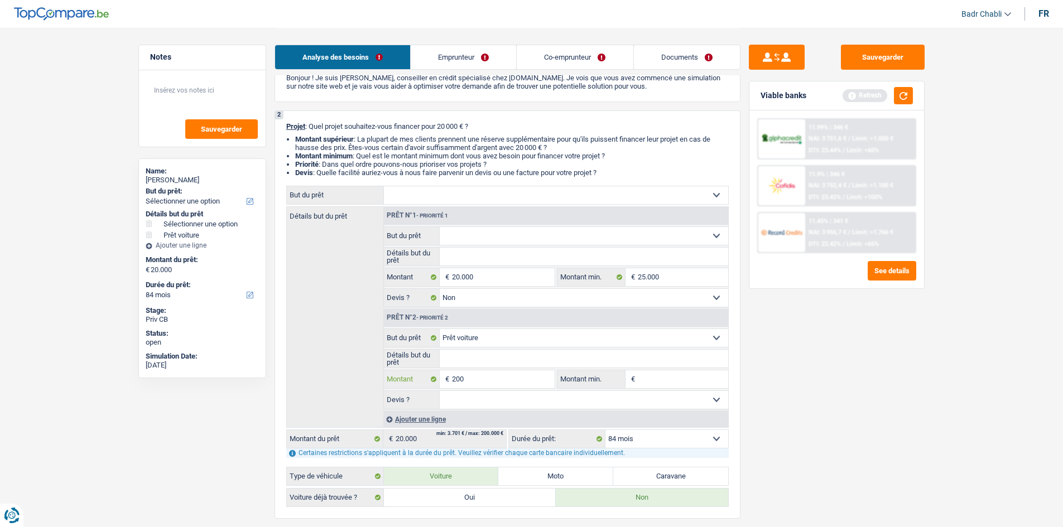
type input "2.000"
type input "20.000"
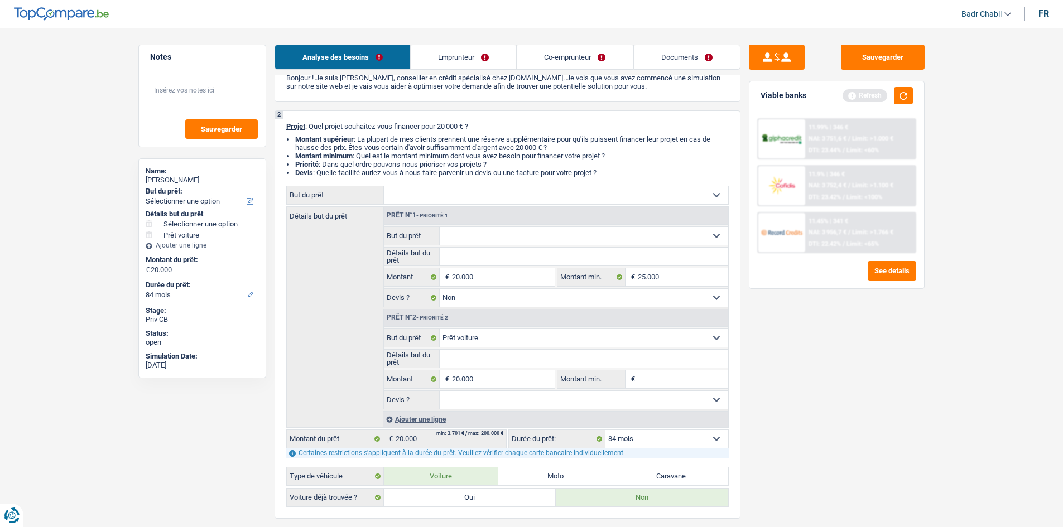
click at [422, 424] on div "Ajouter une ligne" at bounding box center [555, 419] width 345 height 16
type input "40.000"
select select "144"
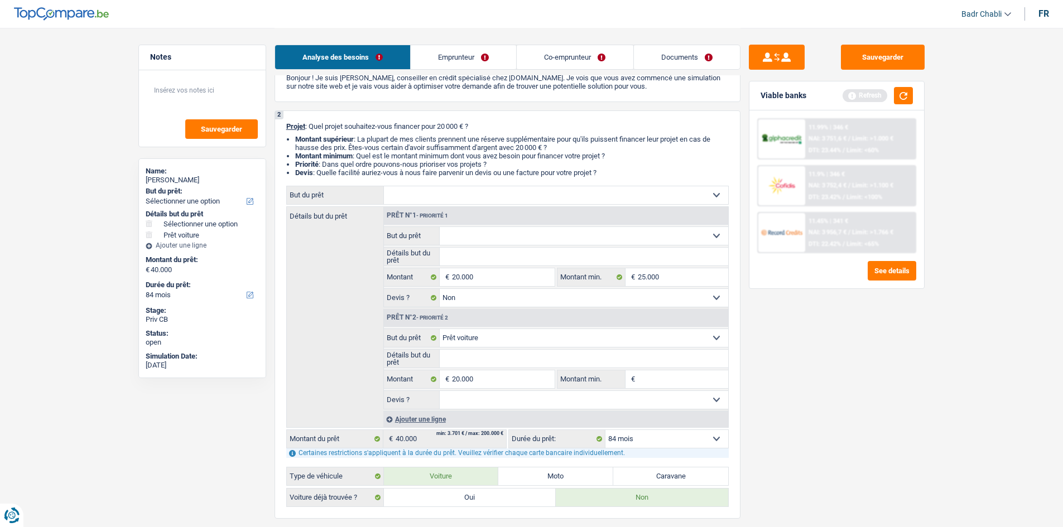
select select "144"
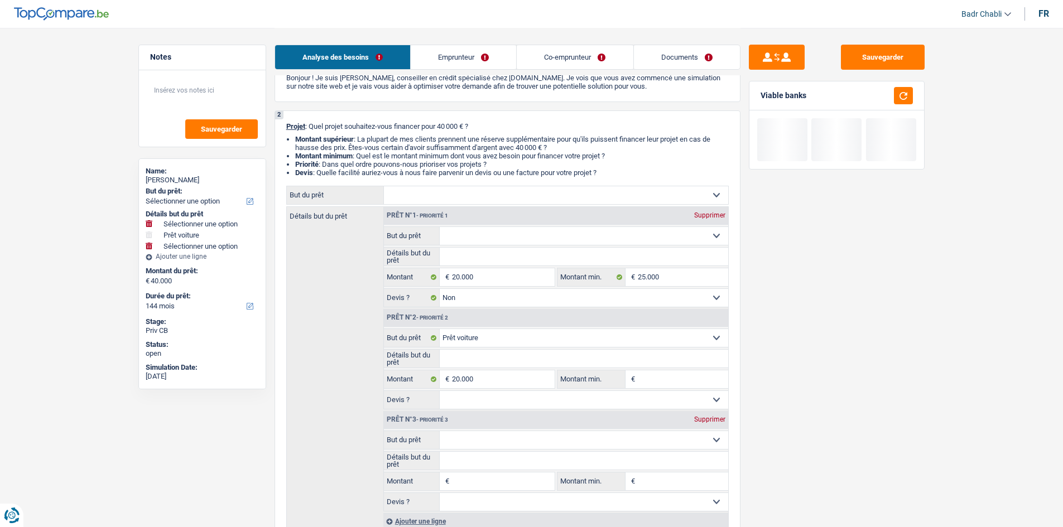
click at [503, 481] on input "Montant" at bounding box center [503, 481] width 102 height 18
type input "1"
type input "10"
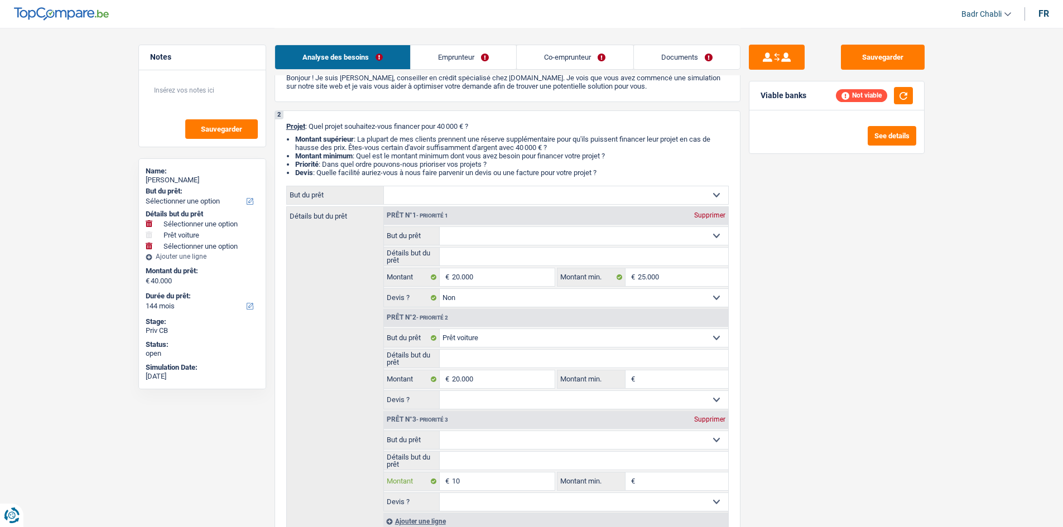
type input "100"
type input "1.000"
type input "10.000"
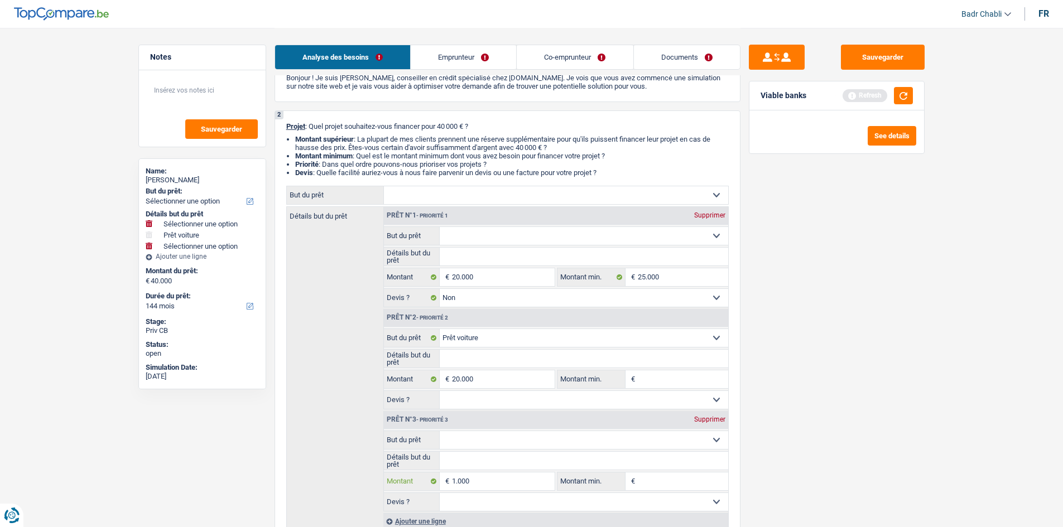
type input "10.000"
type input "50.000"
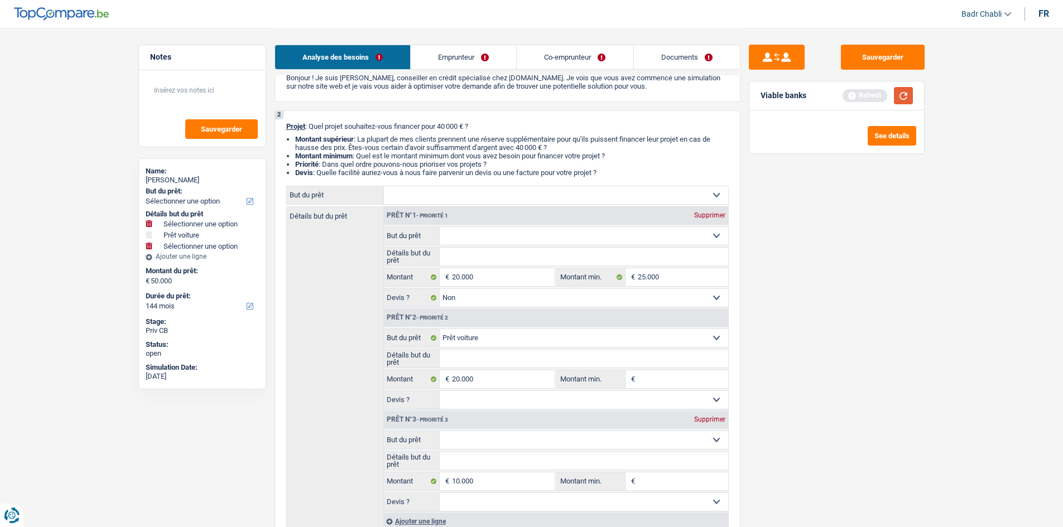
click at [911, 91] on button "button" at bounding box center [903, 95] width 19 height 17
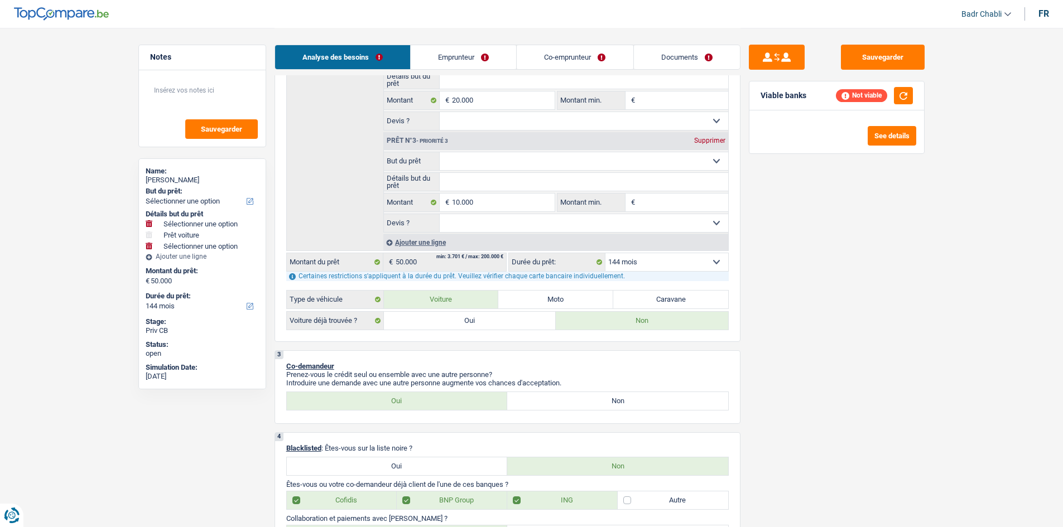
click at [652, 260] on select "12 mois 18 mois 24 mois 30 mois 36 mois 42 mois 48 mois 60 mois 72 mois 84 mois…" at bounding box center [666, 262] width 123 height 18
select select "120"
click at [605, 253] on select "12 mois 18 mois 24 mois 30 mois 36 mois 42 mois 48 mois 60 mois 72 mois 84 mois…" at bounding box center [666, 262] width 123 height 18
select select "120"
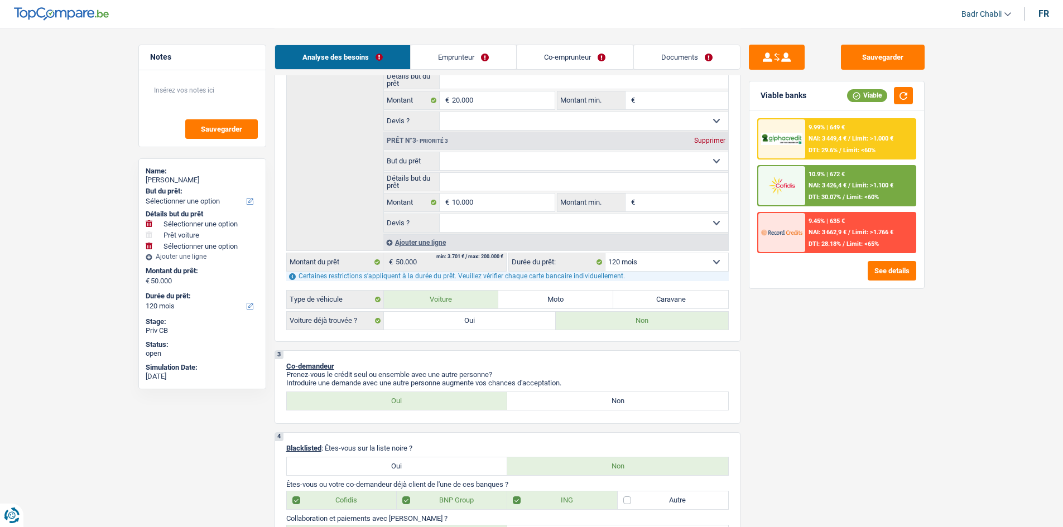
click at [857, 186] on span "Limit: >1.100 €" at bounding box center [872, 185] width 41 height 7
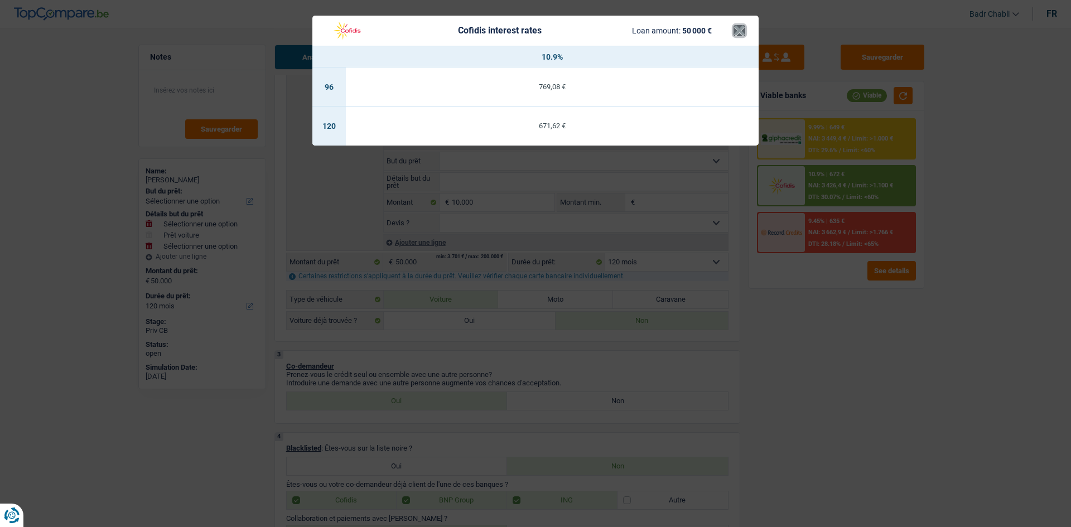
click at [738, 33] on button "×" at bounding box center [740, 30] width 12 height 11
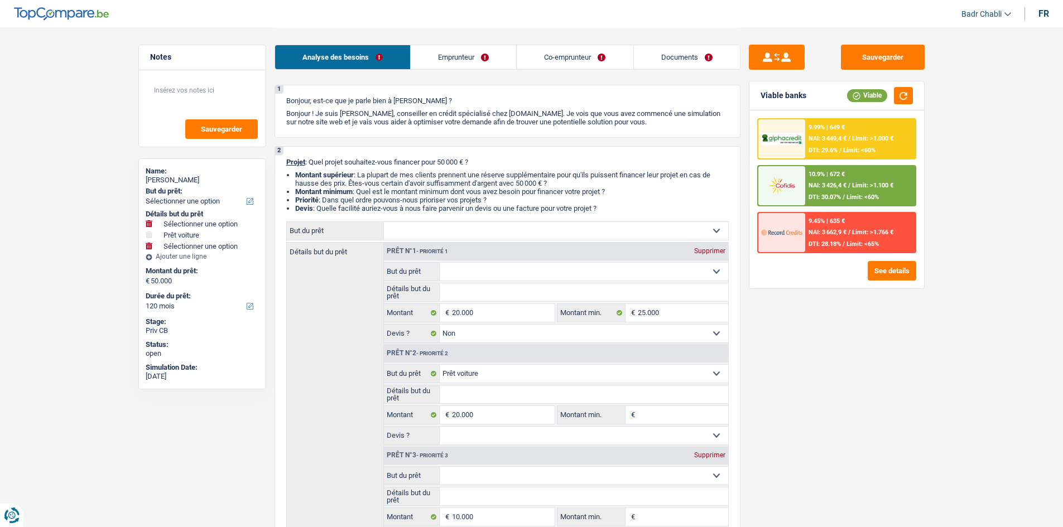
scroll to position [0, 0]
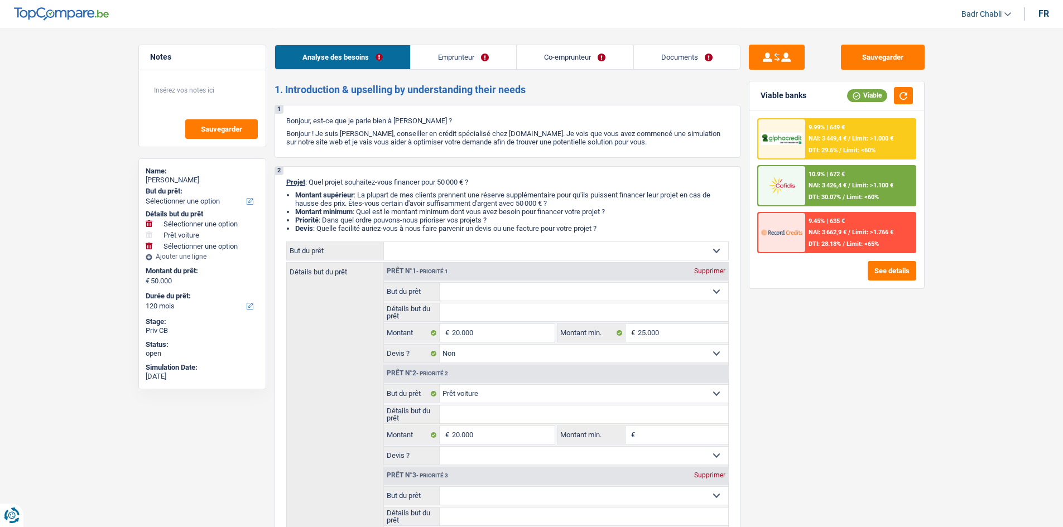
click at [427, 253] on select "Confort maison: meubles, textile, peinture, électroménager, outillage non-profe…" at bounding box center [556, 251] width 344 height 18
select select "household"
click at [384, 242] on select "Confort maison: meubles, textile, peinture, électroménager, outillage non-profe…" at bounding box center [556, 251] width 344 height 18
select select "household"
select select "144"
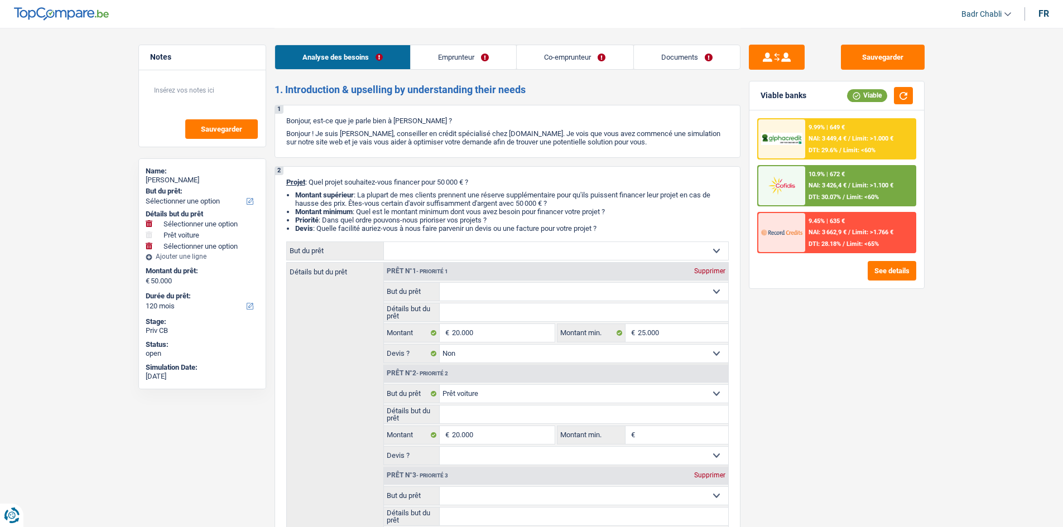
select select "household"
select select
select select "144"
select select "household"
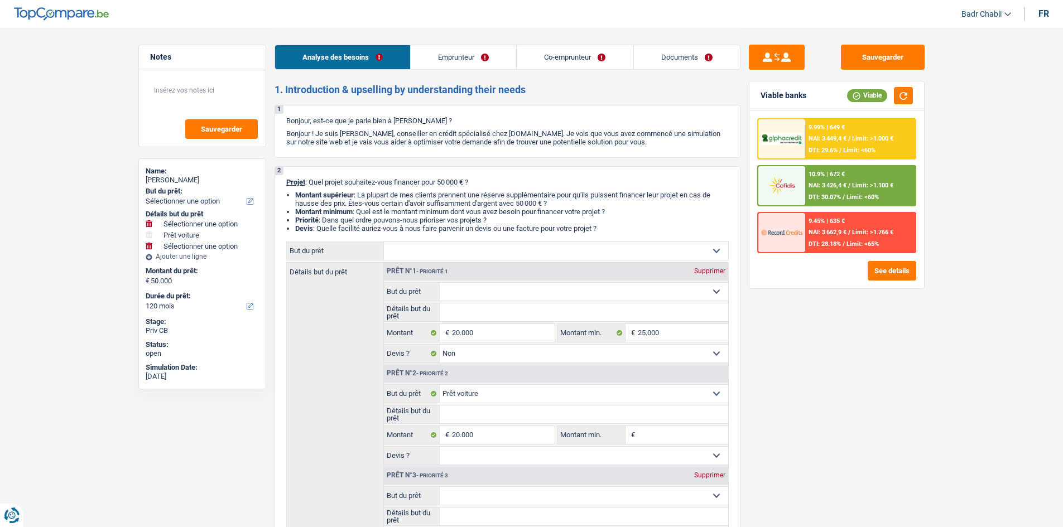
select select
select select "144"
select select "household"
select select
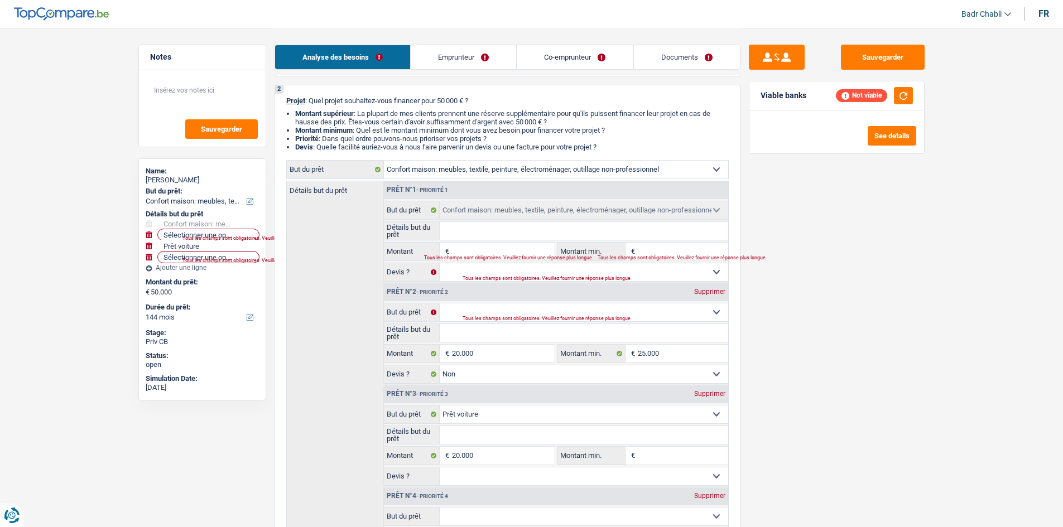
scroll to position [56, 0]
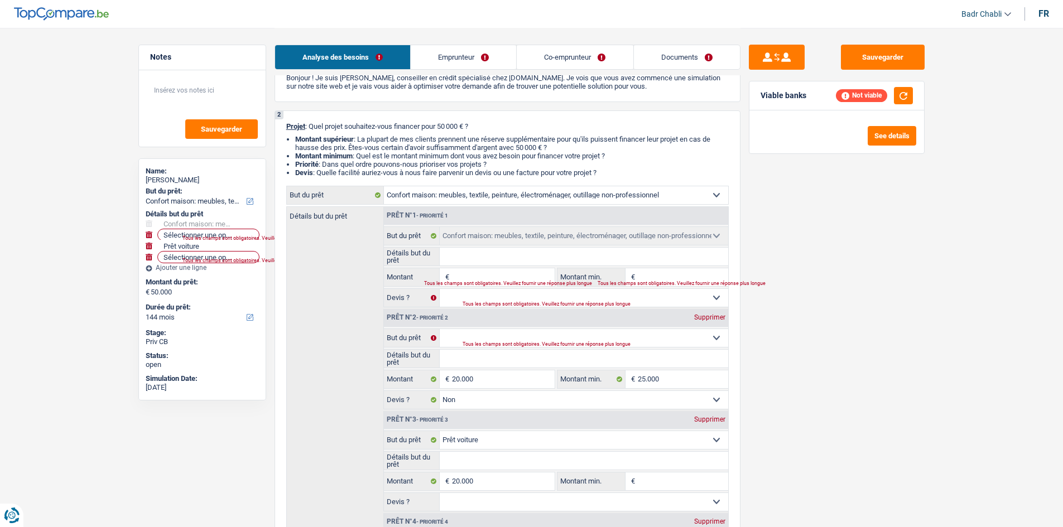
click at [481, 278] on input "Montant" at bounding box center [503, 277] width 102 height 18
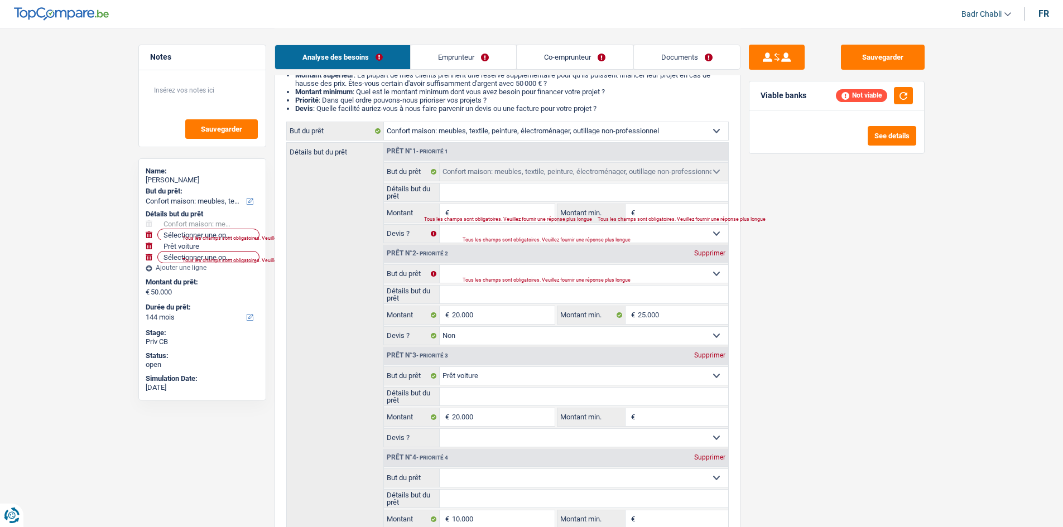
scroll to position [167, 0]
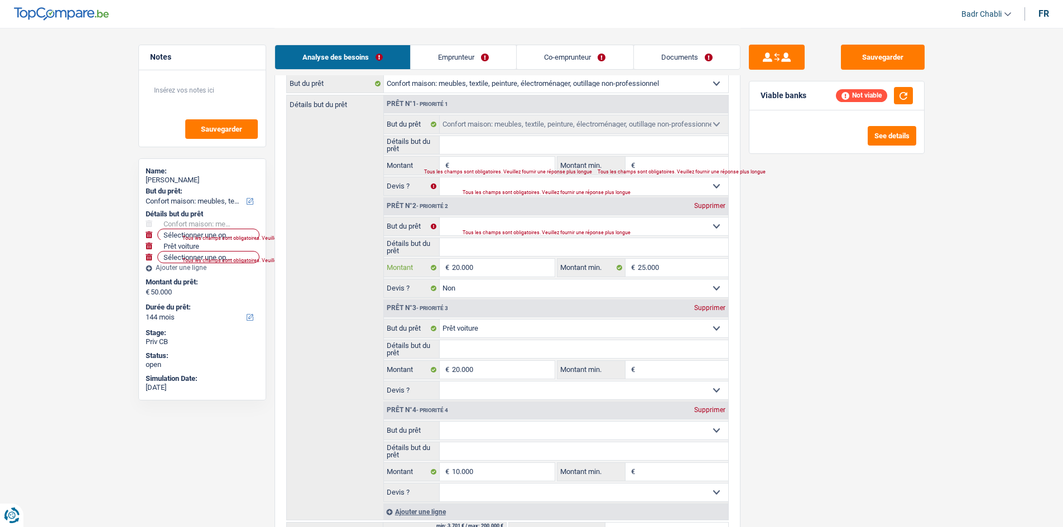
click at [509, 268] on input "20.000" at bounding box center [503, 268] width 102 height 18
click at [510, 164] on input "Montant" at bounding box center [503, 166] width 102 height 18
paste input "20.000"
click at [720, 208] on div "Supprimer" at bounding box center [709, 205] width 37 height 7
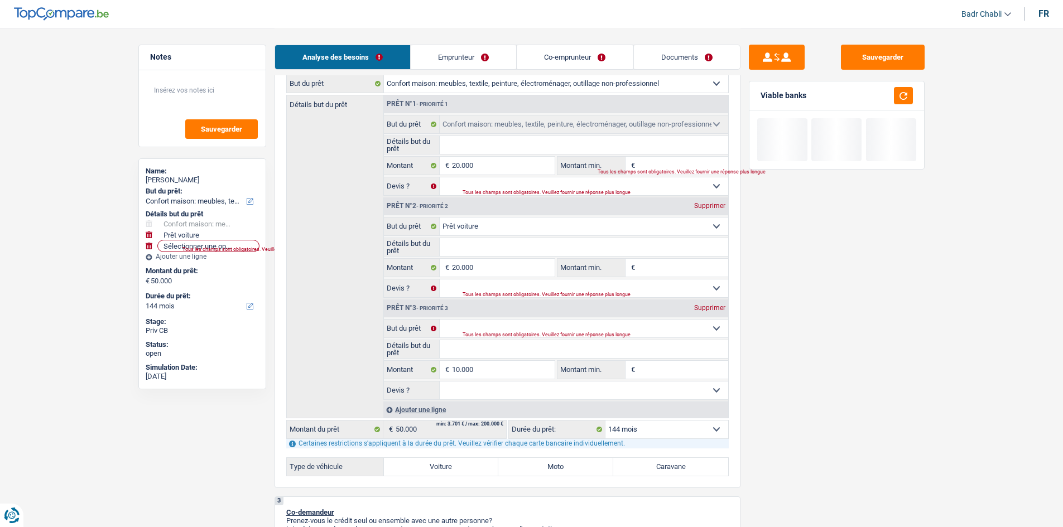
click at [486, 142] on input "Détails but du prêt" at bounding box center [584, 145] width 288 height 18
click at [504, 95] on div "Prêt n°1 - Priorité 1" at bounding box center [556, 104] width 344 height 18
click at [507, 88] on select "Confort maison: meubles, textile, peinture, électroménager, outillage non-profe…" at bounding box center [556, 84] width 344 height 18
click at [384, 75] on select "Confort maison: meubles, textile, peinture, électroménager, outillage non-profe…" at bounding box center [556, 84] width 344 height 18
click at [474, 168] on input "20.000" at bounding box center [503, 166] width 102 height 18
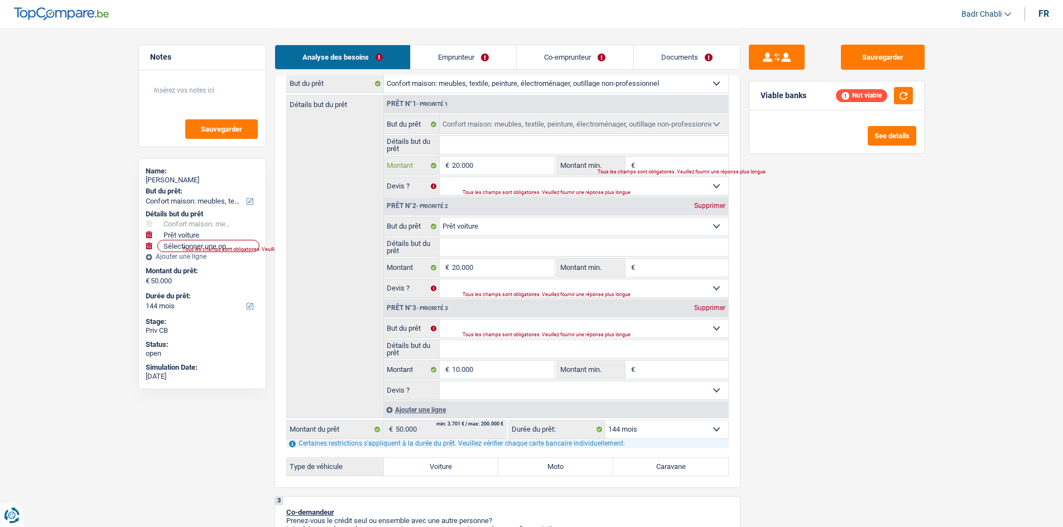
click at [474, 168] on input "20.000" at bounding box center [503, 166] width 102 height 18
click at [479, 272] on input "20.000" at bounding box center [503, 268] width 102 height 18
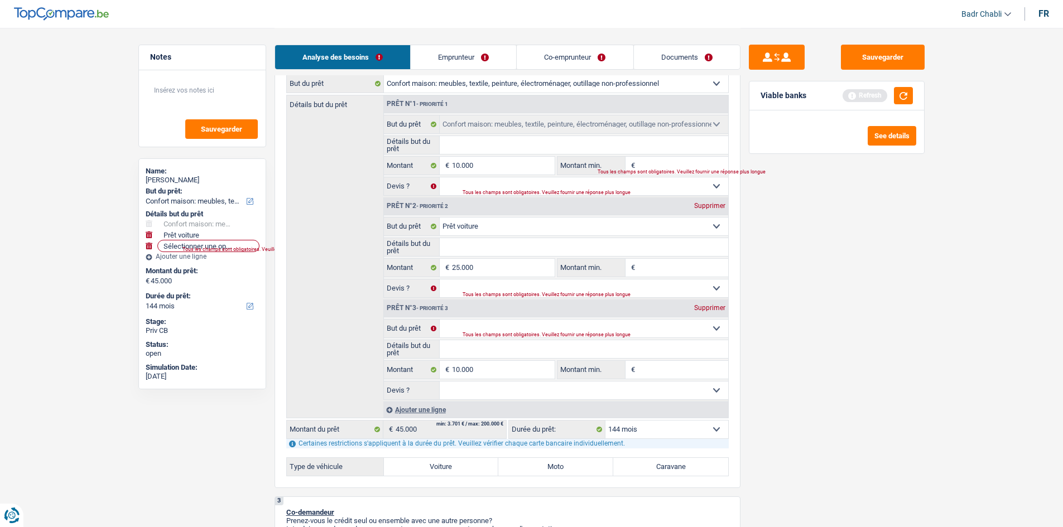
click at [430, 404] on div "Ajouter une ligne" at bounding box center [555, 410] width 345 height 16
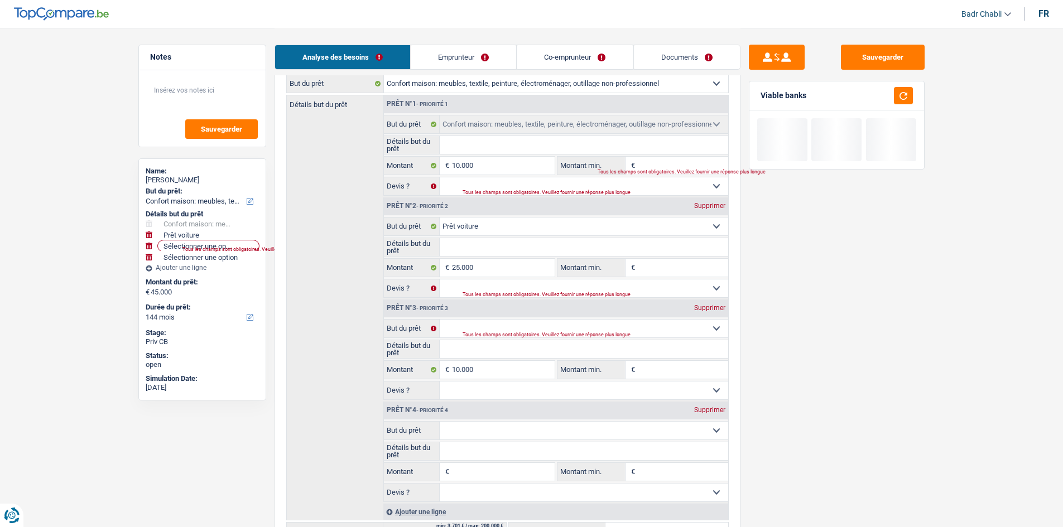
scroll to position [279, 0]
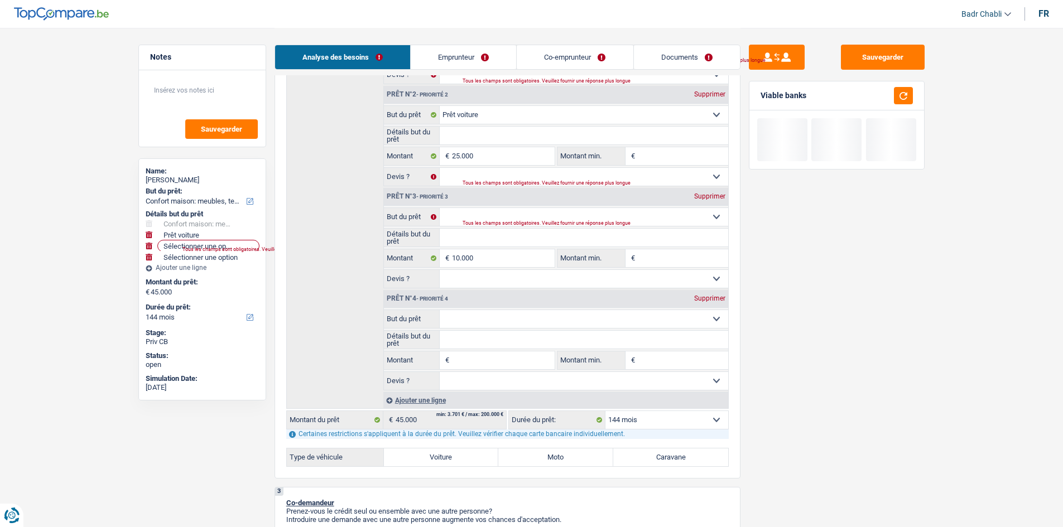
click at [465, 456] on label "Voiture" at bounding box center [441, 457] width 115 height 18
click at [465, 456] on input "Voiture" at bounding box center [441, 457] width 115 height 18
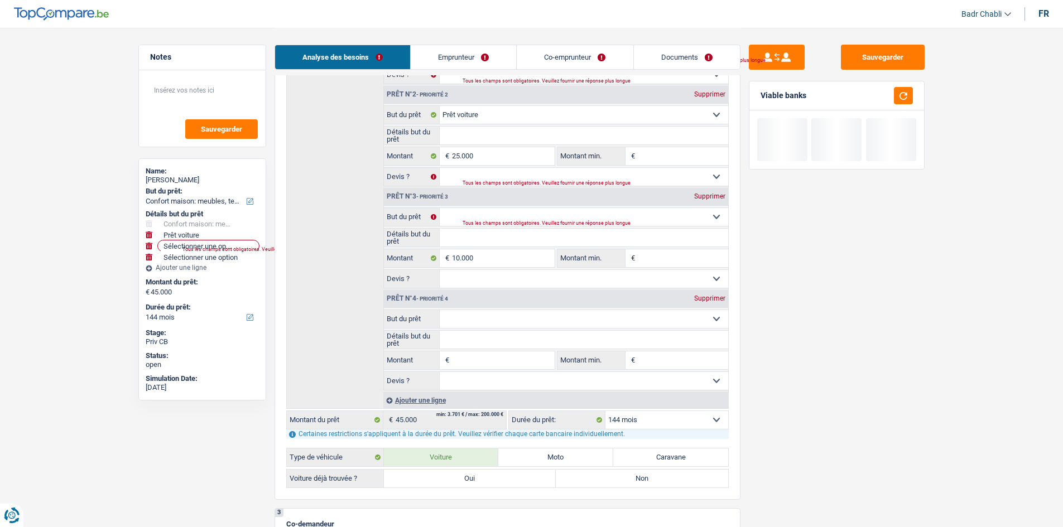
click at [602, 477] on label "Non" at bounding box center [642, 479] width 172 height 18
click at [602, 477] on input "Non" at bounding box center [642, 479] width 172 height 18
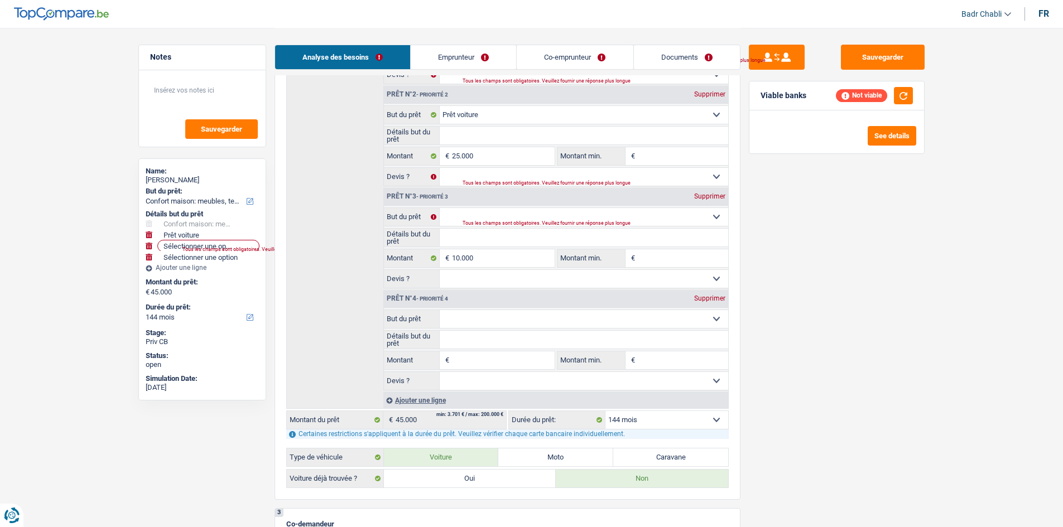
click at [650, 423] on select "12 mois 18 mois 24 mois 30 mois 36 mois 42 mois 48 mois 60 mois 72 mois 84 mois…" at bounding box center [666, 420] width 123 height 18
click at [605, 411] on select "12 mois 18 mois 24 mois 30 mois 36 mois 42 mois 48 mois 60 mois 72 mois 84 mois…" at bounding box center [666, 420] width 123 height 18
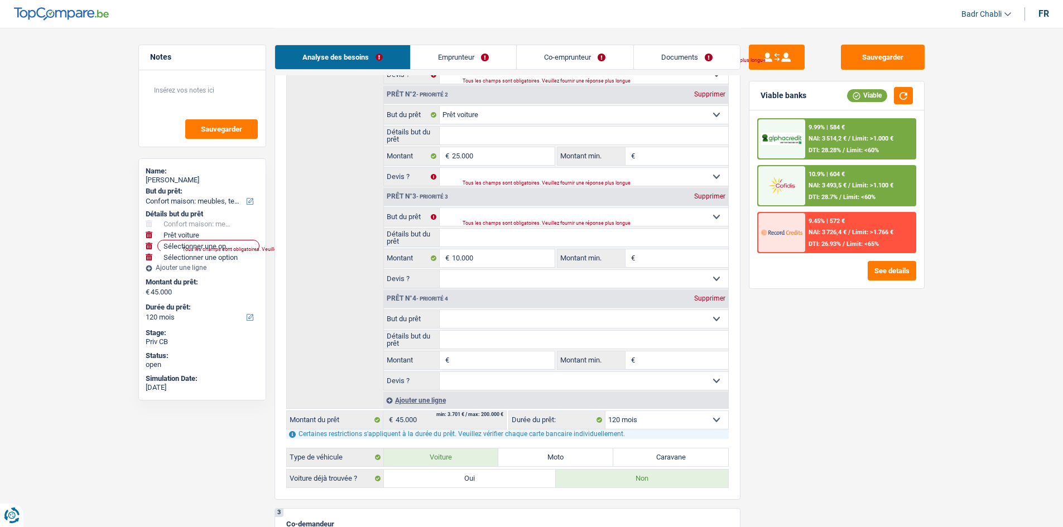
click at [507, 363] on input "Montant" at bounding box center [503, 360] width 102 height 18
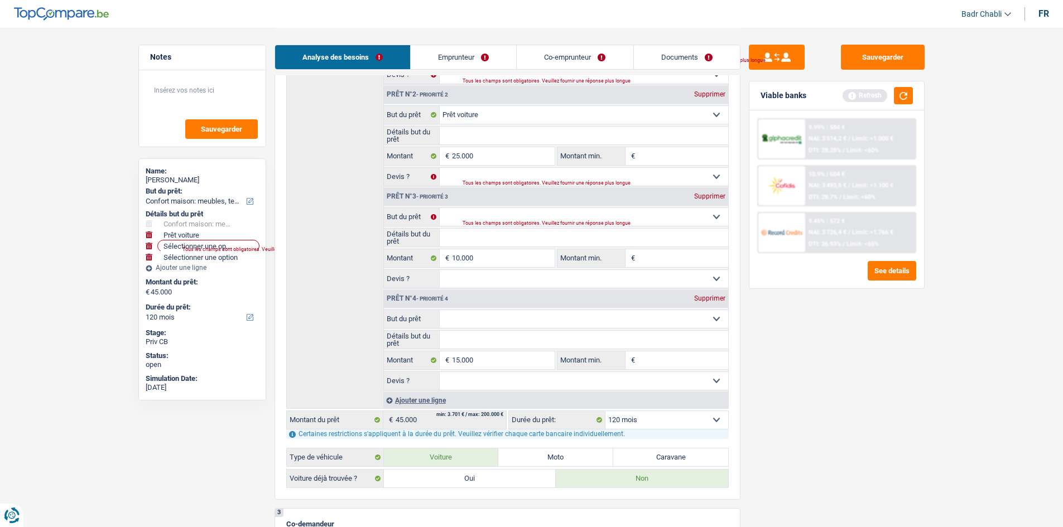
click at [491, 326] on select "Confort maison: meubles, textile, peinture, électroménager, outillage non-profe…" at bounding box center [584, 319] width 288 height 18
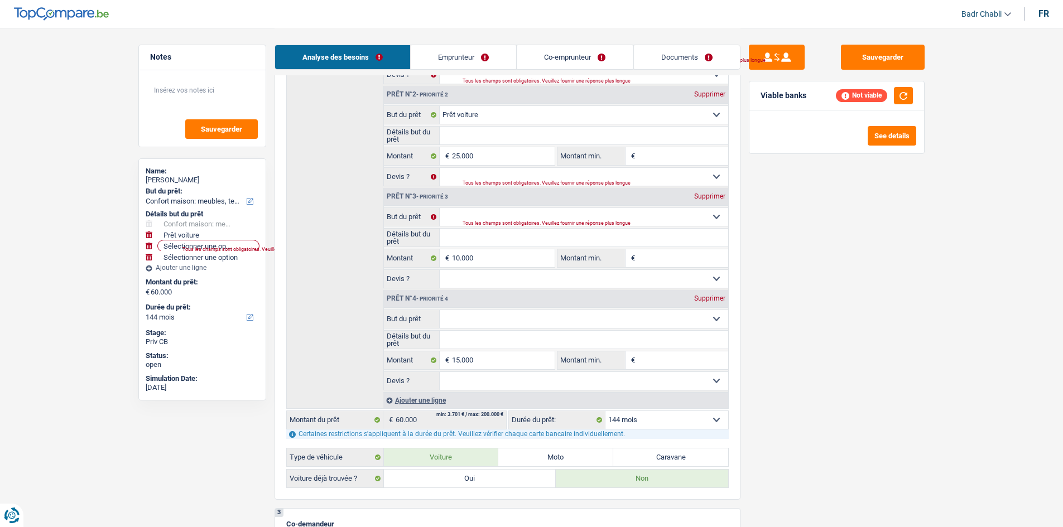
click at [440, 310] on select "Confort maison: meubles, textile, peinture, électroménager, outillage non-profe…" at bounding box center [584, 319] width 288 height 18
click at [493, 339] on input "Détails but du prêt" at bounding box center [584, 340] width 288 height 18
click at [696, 366] on input "Montant min." at bounding box center [683, 360] width 90 height 18
click at [581, 368] on label "Montant min." at bounding box center [591, 360] width 68 height 18
click at [638, 368] on input "10.000" at bounding box center [683, 360] width 90 height 18
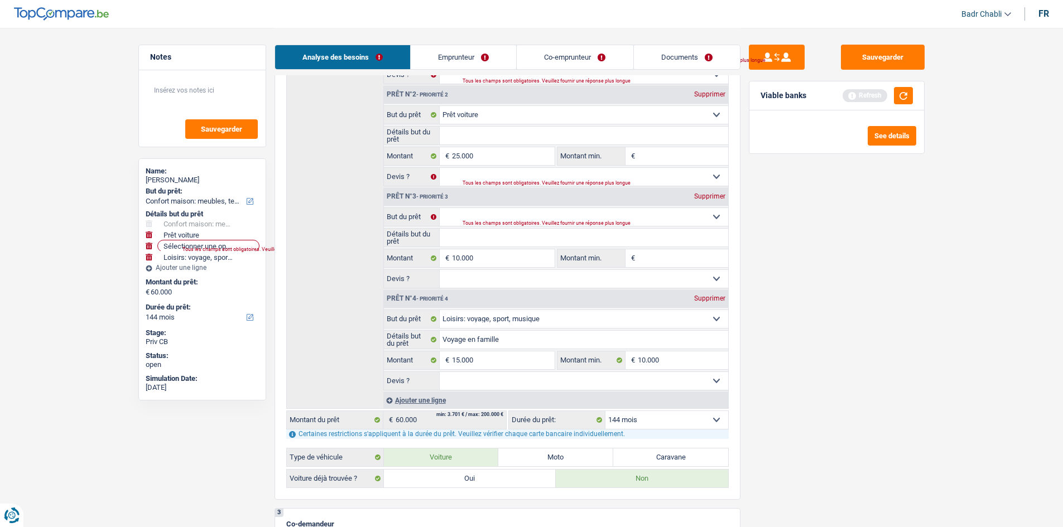
click at [580, 374] on select "Oui Non Non répondu Sélectionner une option" at bounding box center [584, 381] width 288 height 18
click at [440, 372] on select "Oui Non Non répondu Sélectionner une option" at bounding box center [584, 381] width 288 height 18
click at [553, 273] on select "Oui Non Non répondu Sélectionner une option" at bounding box center [584, 279] width 288 height 18
click at [440, 270] on select "Oui Non Non répondu Sélectionner une option" at bounding box center [584, 279] width 288 height 18
click at [499, 212] on select "Confort maison: meubles, textile, peinture, électroménager, outillage non-profe…" at bounding box center [584, 217] width 288 height 18
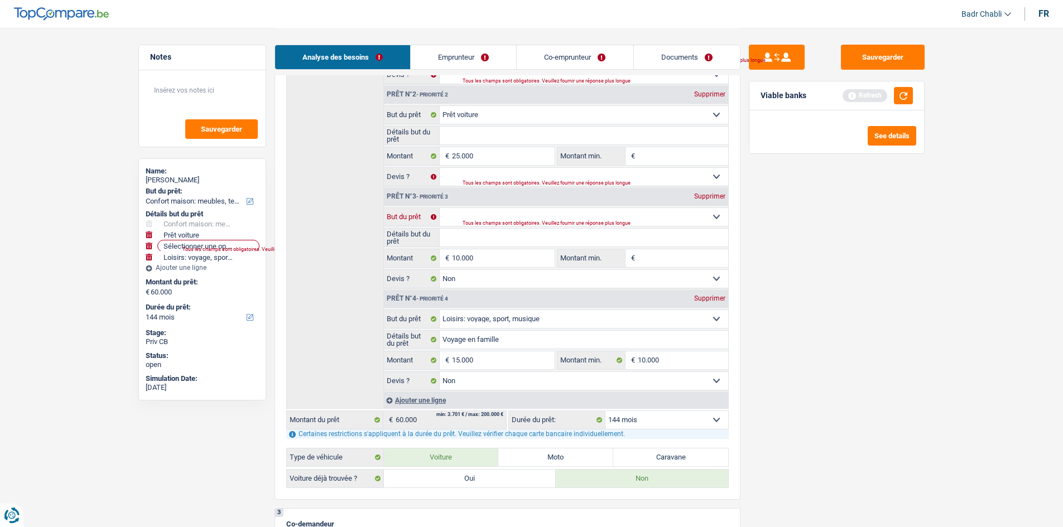
click at [440, 208] on select "Confort maison: meubles, textile, peinture, électroménager, outillage non-profe…" at bounding box center [584, 217] width 288 height 18
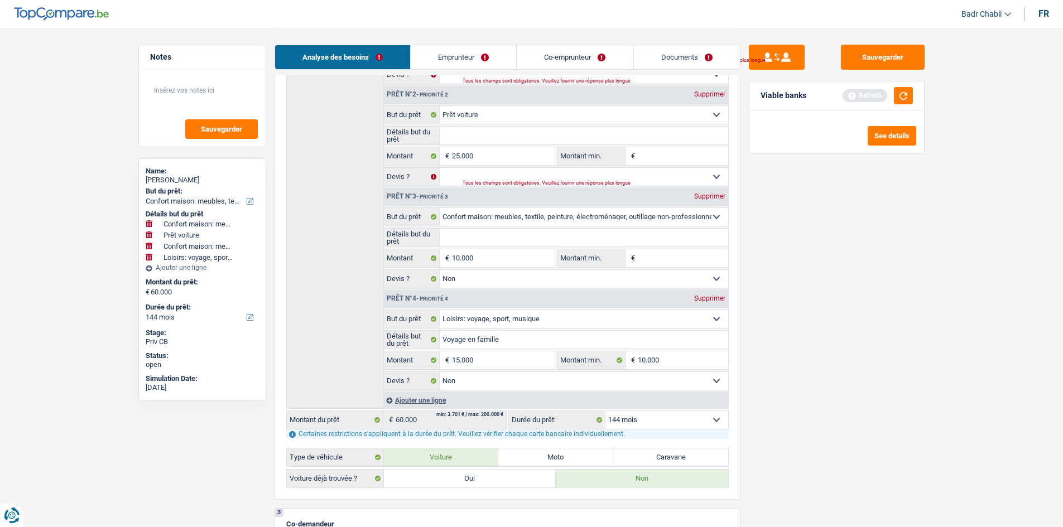
click at [475, 233] on input "Détails but du prêt" at bounding box center [584, 238] width 288 height 18
click at [648, 154] on input "Montant min." at bounding box center [683, 156] width 90 height 18
click at [646, 359] on input "10.000" at bounding box center [683, 360] width 90 height 18
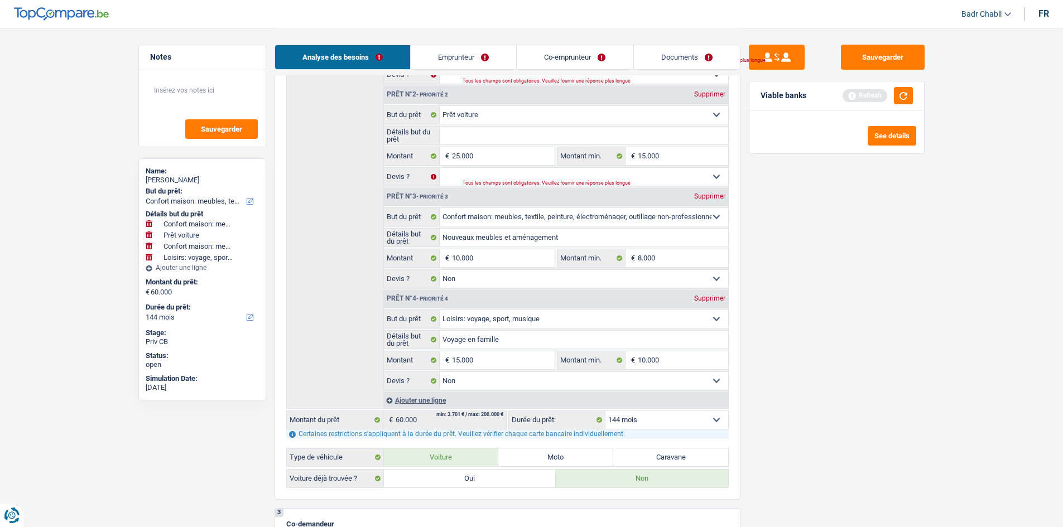
click at [787, 327] on div "Sauvegarder Viable banks Refresh See details" at bounding box center [836, 277] width 192 height 465
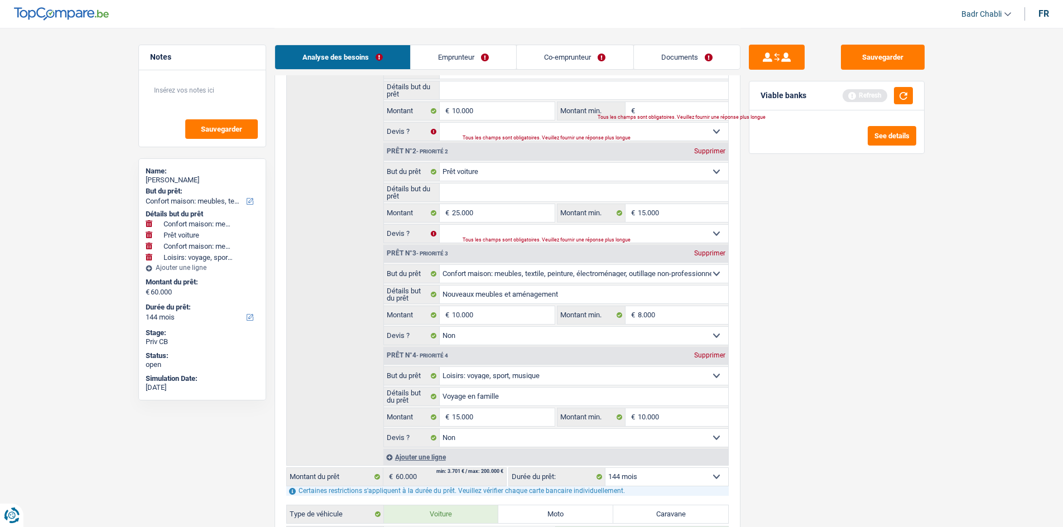
scroll to position [167, 0]
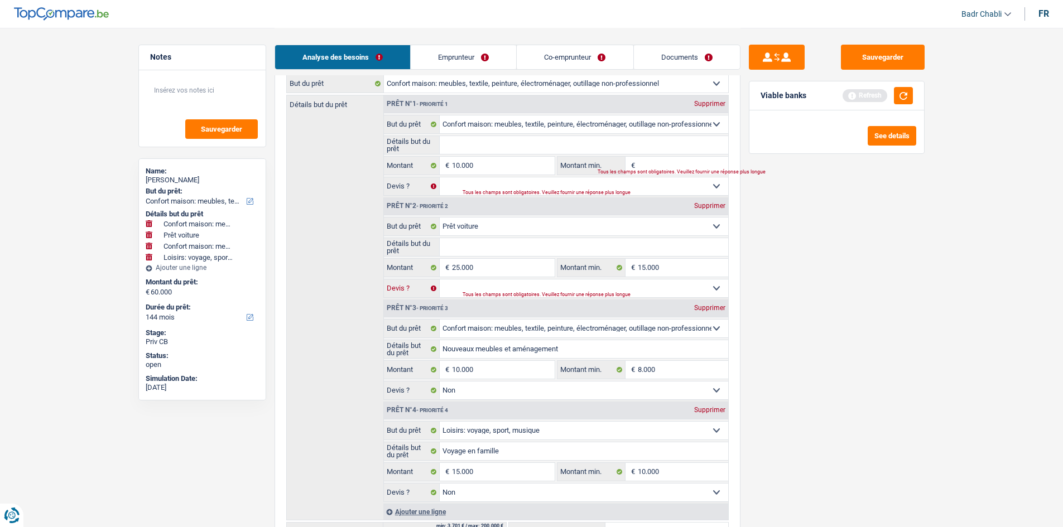
click at [568, 291] on select "Oui Non Non répondu Sélectionner une option" at bounding box center [584, 288] width 288 height 18
click at [440, 279] on select "Oui Non Non répondu Sélectionner une option" at bounding box center [584, 288] width 288 height 18
click at [536, 289] on select "Oui Non Non répondu Sélectionner une option" at bounding box center [584, 288] width 288 height 18
click at [440, 279] on select "Oui Non Non répondu Sélectionner une option" at bounding box center [584, 288] width 288 height 18
click at [708, 102] on div "Supprimer" at bounding box center [709, 103] width 37 height 7
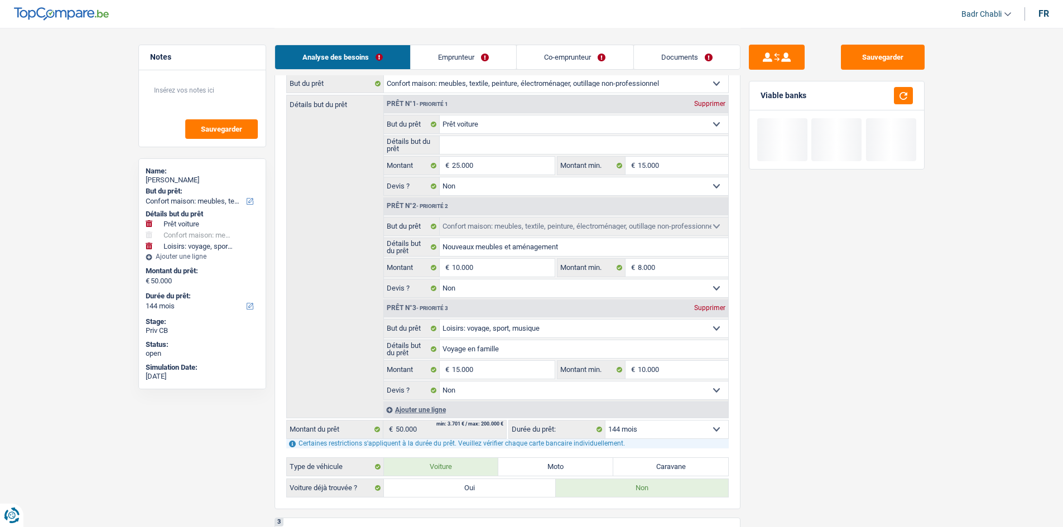
click at [510, 146] on input "Détails but du prêt" at bounding box center [584, 145] width 288 height 18
click at [510, 147] on input "Détails but du prêt" at bounding box center [584, 145] width 288 height 18
click at [813, 240] on div "Sauvegarder Viable banks" at bounding box center [836, 277] width 192 height 465
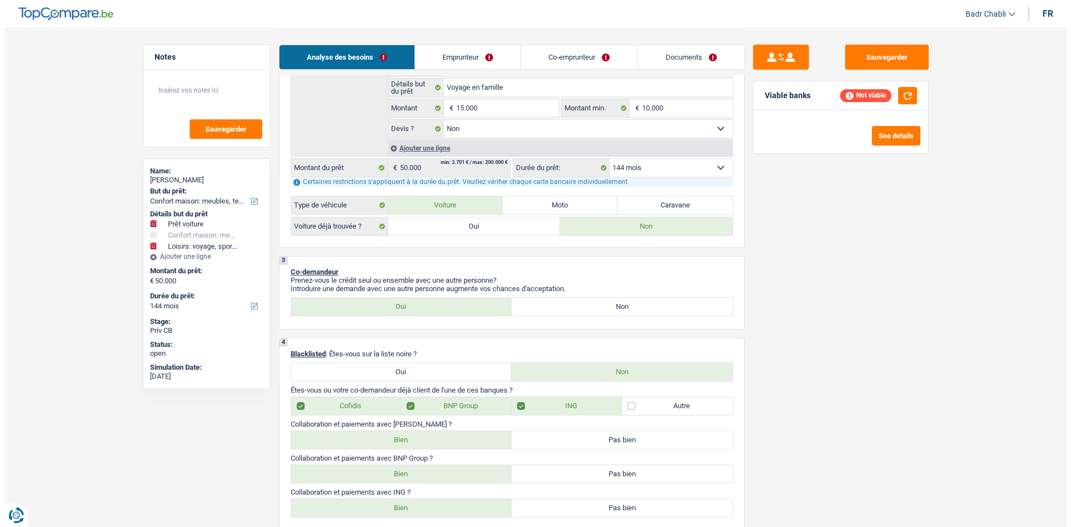
scroll to position [279, 0]
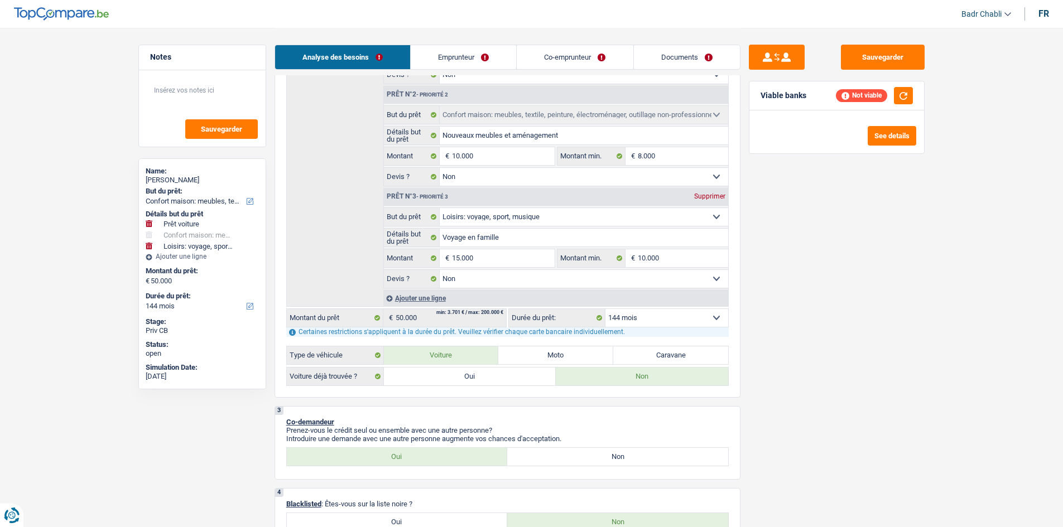
click at [638, 317] on select "12 mois 18 mois 24 mois 30 mois 36 mois 42 mois 48 mois 60 mois 72 mois 84 mois…" at bounding box center [666, 318] width 123 height 18
click at [605, 309] on select "12 mois 18 mois 24 mois 30 mois 36 mois 42 mois 48 mois 60 mois 72 mois 84 mois…" at bounding box center [666, 318] width 123 height 18
click at [182, 107] on textarea at bounding box center [202, 94] width 111 height 33
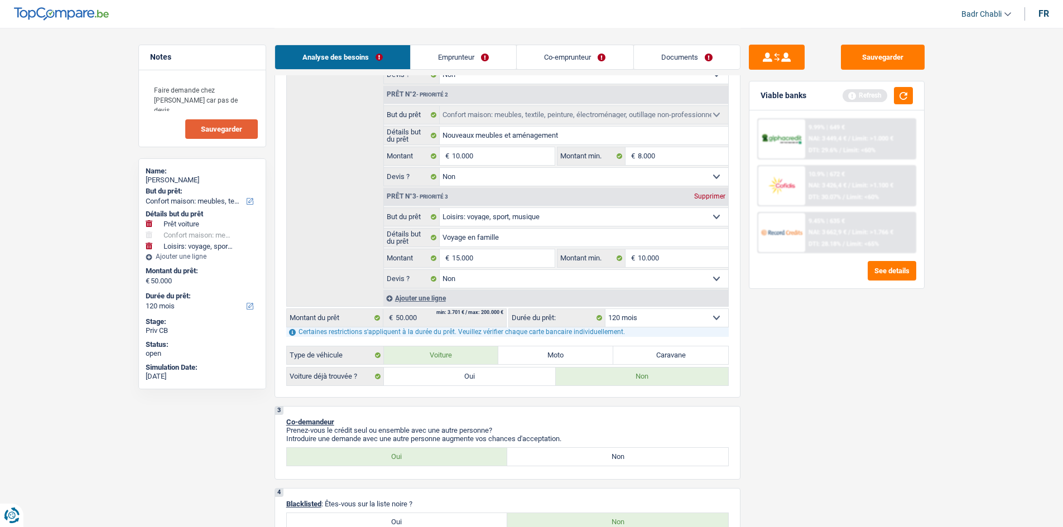
click at [228, 131] on span "Sauvegarder" at bounding box center [221, 129] width 41 height 7
click at [892, 95] on div "Refresh" at bounding box center [877, 95] width 70 height 17
click at [900, 95] on button "button" at bounding box center [903, 95] width 19 height 17
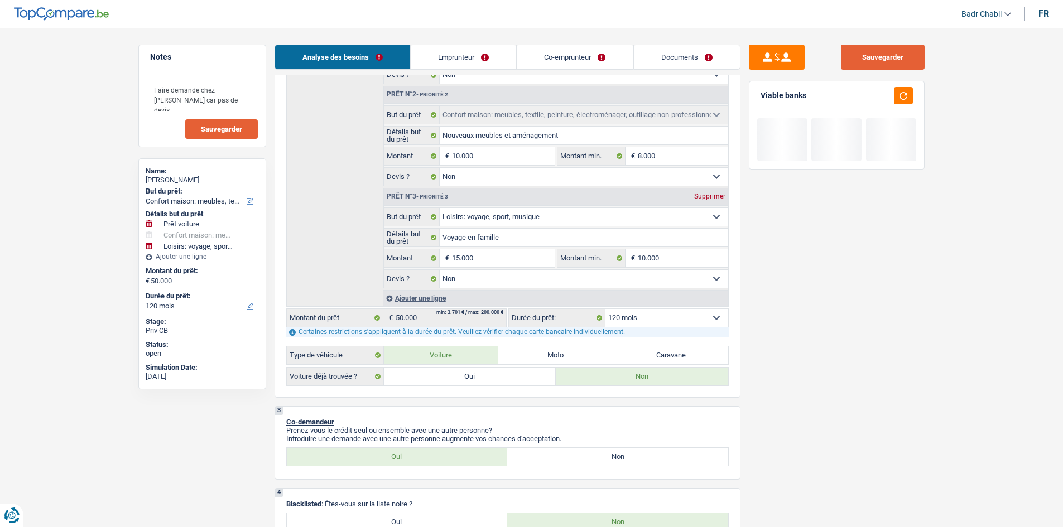
click at [889, 48] on button "Sauvegarder" at bounding box center [883, 57] width 84 height 25
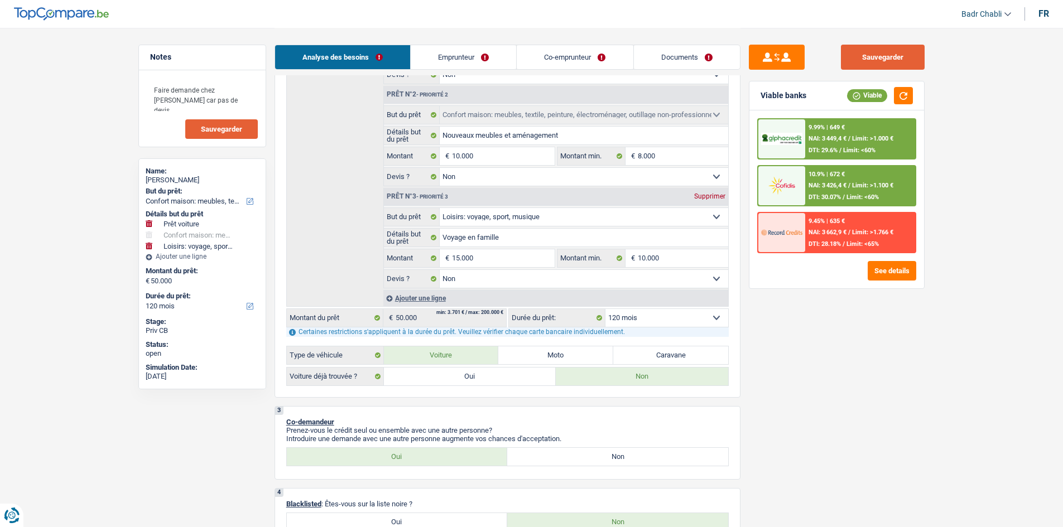
click at [906, 58] on button "Sauvegarder" at bounding box center [883, 57] width 84 height 25
click at [887, 271] on button "See details" at bounding box center [891, 271] width 49 height 20
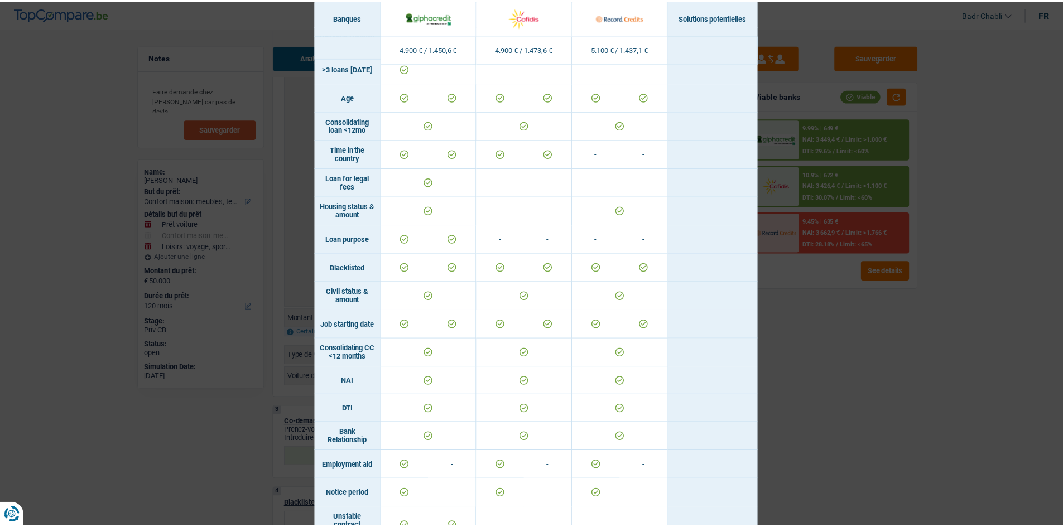
scroll to position [0, 0]
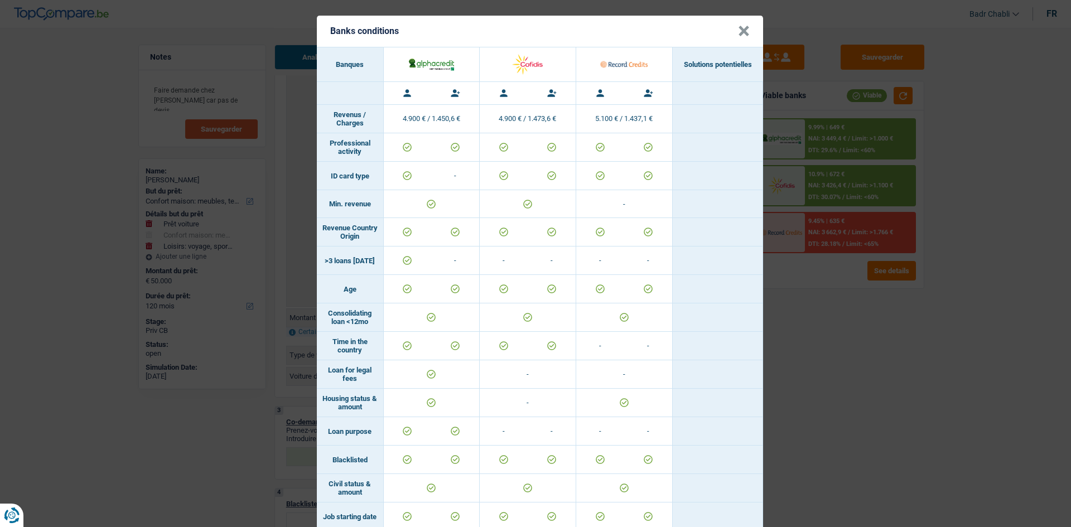
click at [738, 32] on button "×" at bounding box center [744, 31] width 12 height 11
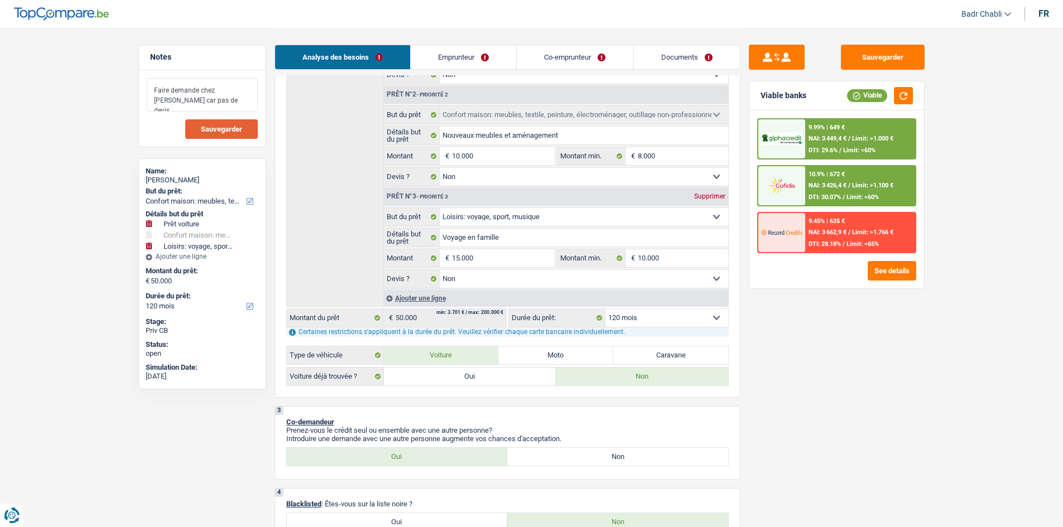
click at [213, 97] on textarea "Faire demande chez [PERSON_NAME] car pas de devis" at bounding box center [202, 94] width 111 height 33
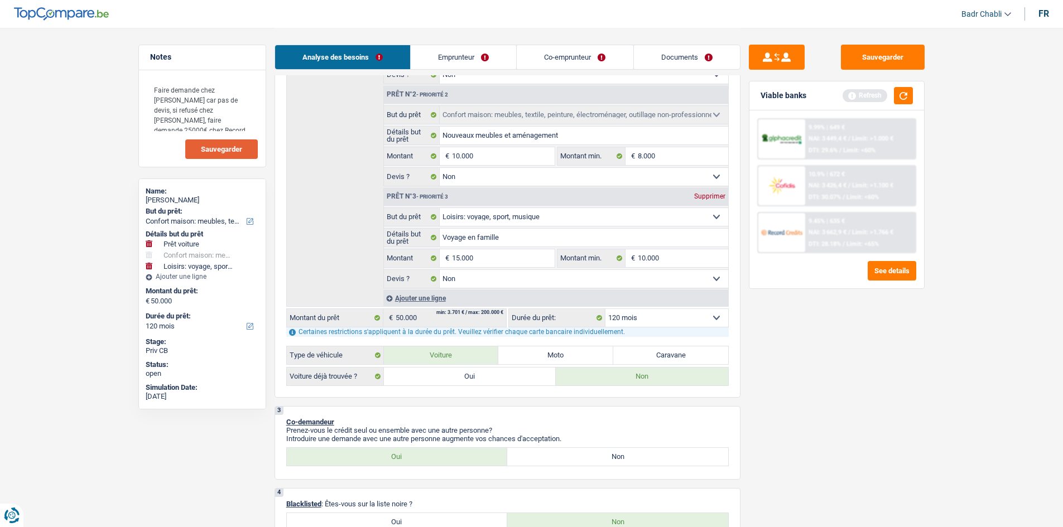
click at [219, 150] on span "Sauvegarder" at bounding box center [221, 149] width 41 height 7
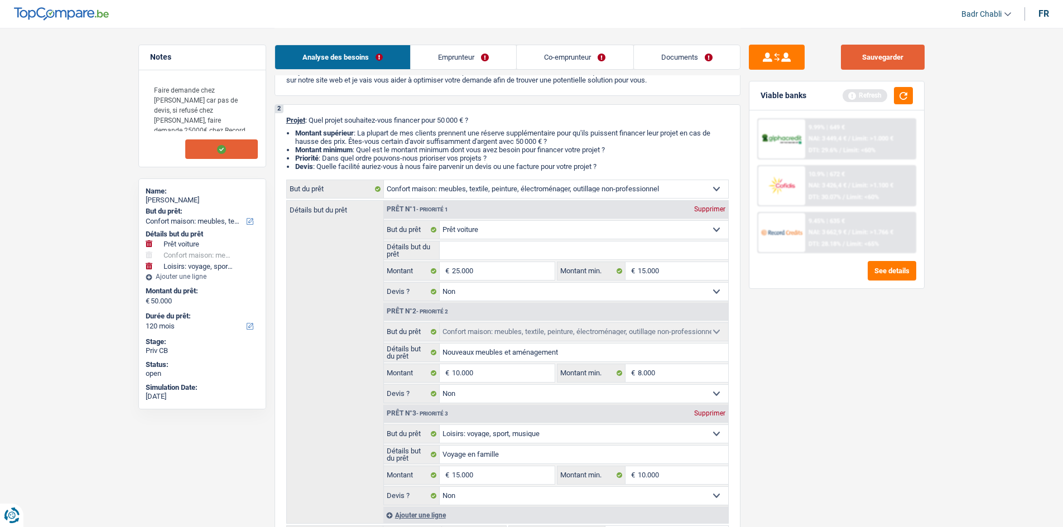
scroll to position [56, 0]
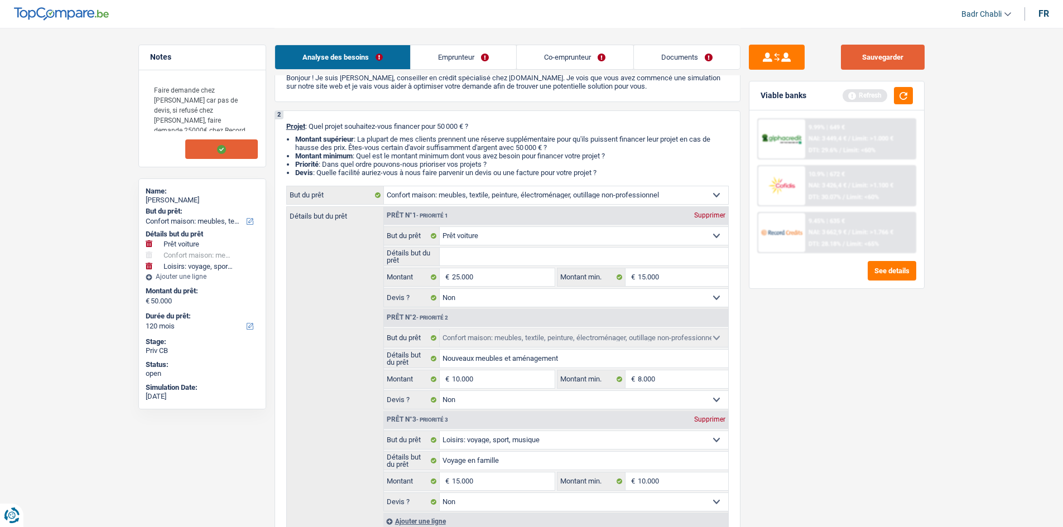
click at [905, 50] on button "Sauvegarder" at bounding box center [883, 57] width 84 height 25
click at [885, 67] on button "Sauvegarder" at bounding box center [883, 57] width 84 height 25
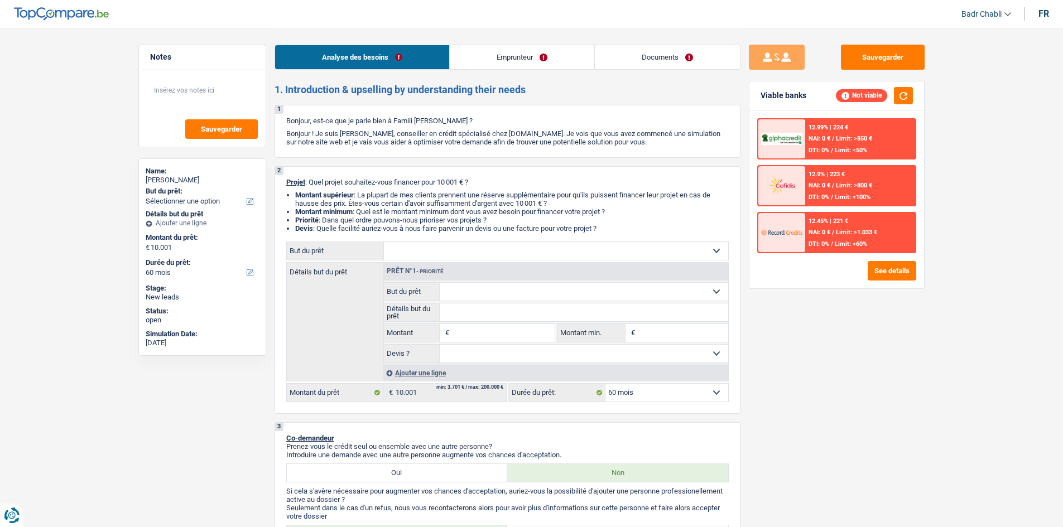
select select "60"
click at [518, 59] on link "Emprunteur" at bounding box center [522, 57] width 144 height 24
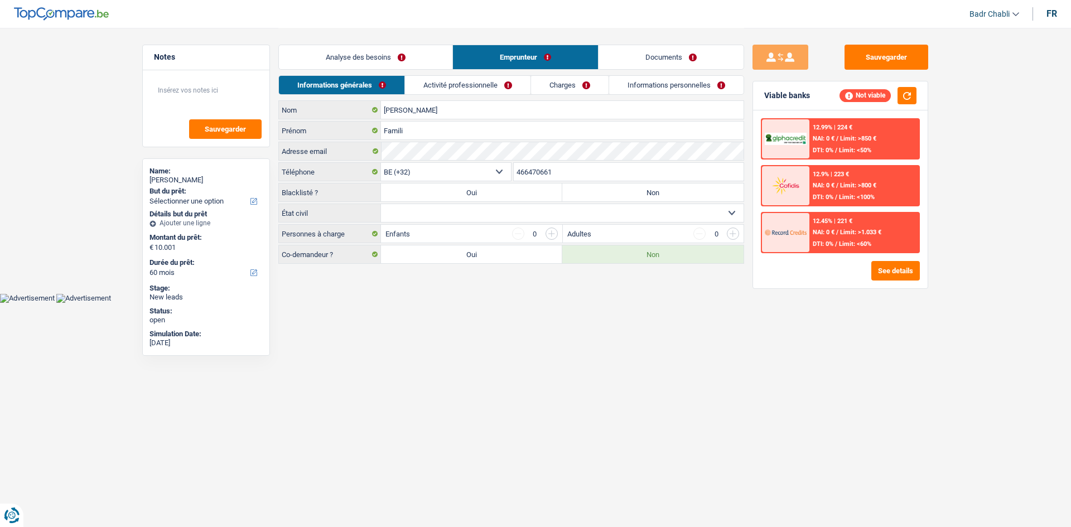
click at [518, 83] on link "Activité professionnelle" at bounding box center [468, 85] width 126 height 18
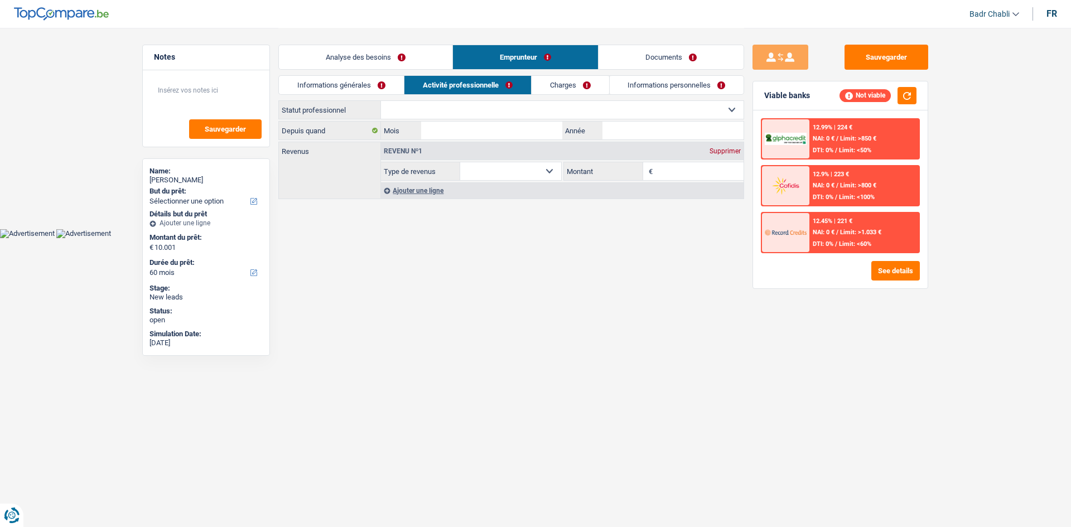
click at [377, 53] on link "Analyse des besoins" at bounding box center [365, 57] width 173 height 24
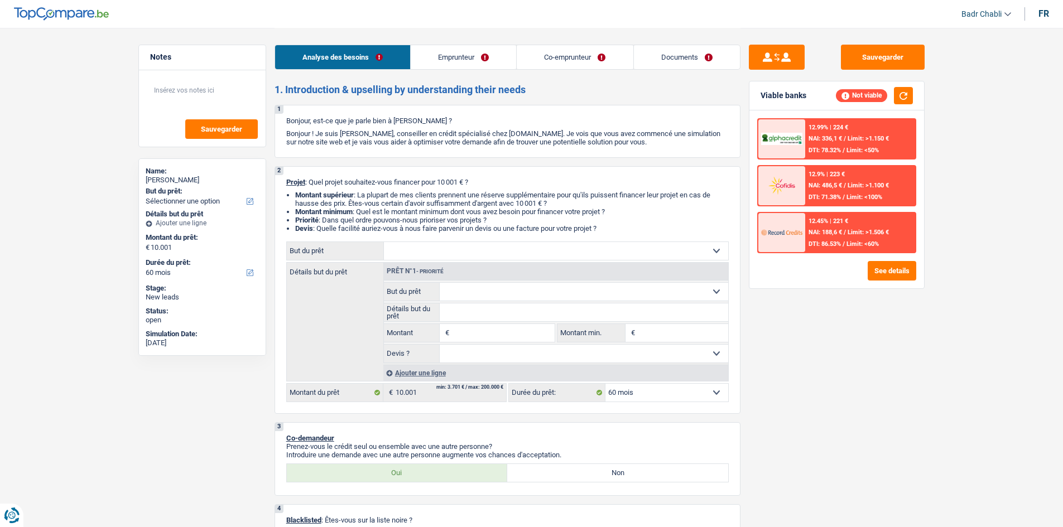
select select "60"
select select "mutuality"
select select "familyAllowances"
select select "mutualityIndemnity"
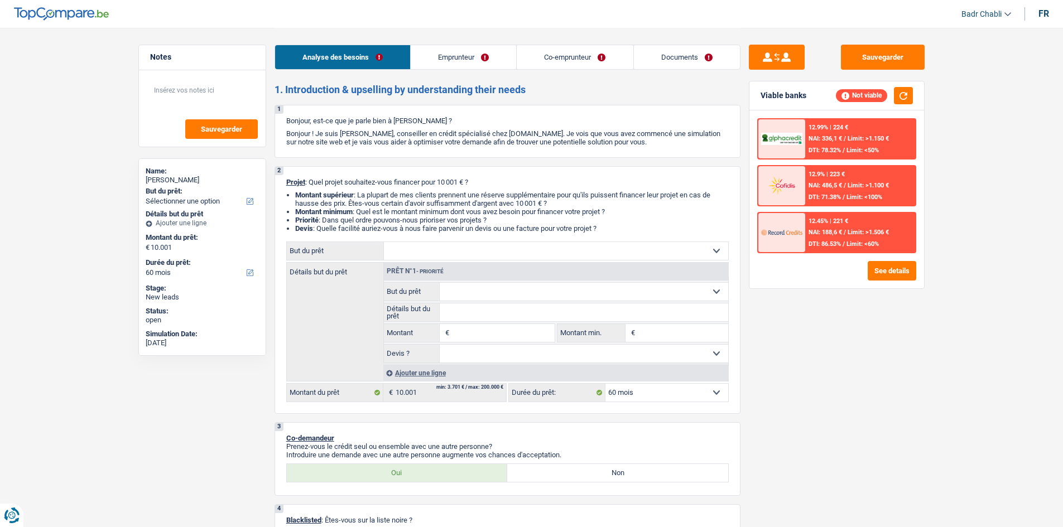
select select "alimony"
select select "rents"
select select "60"
click at [485, 325] on input "Montant" at bounding box center [503, 333] width 102 height 18
type input "10.001"
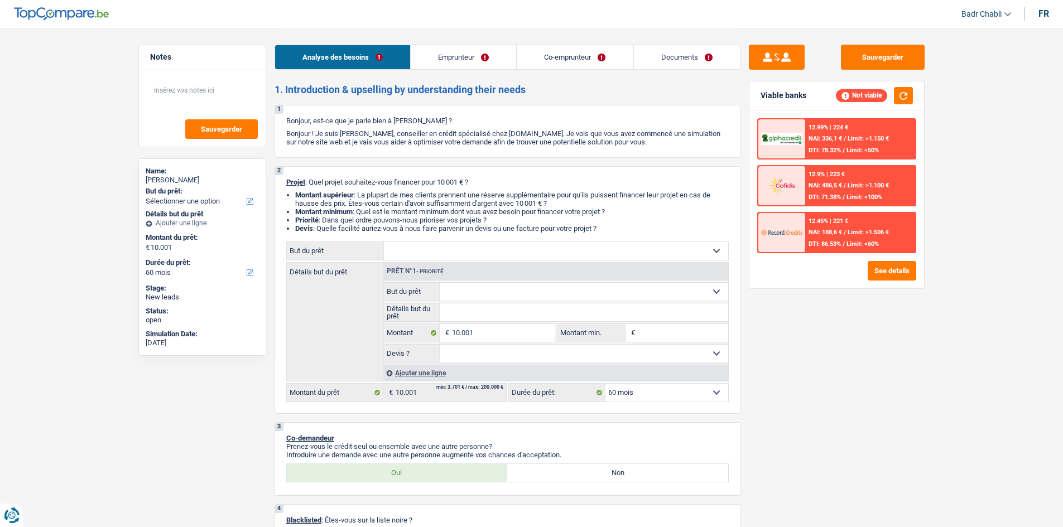
type input "10.001"
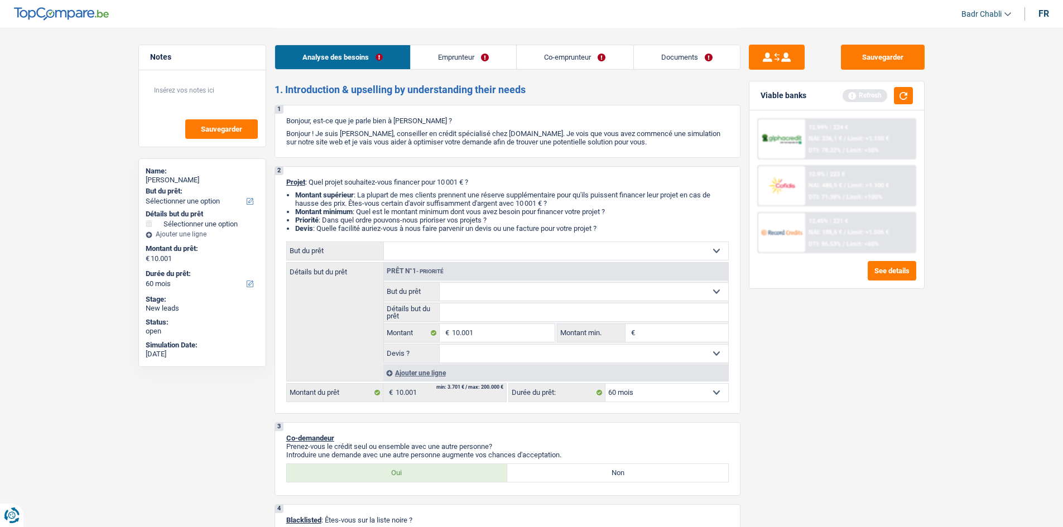
type input "8"
type input "80"
type input "800"
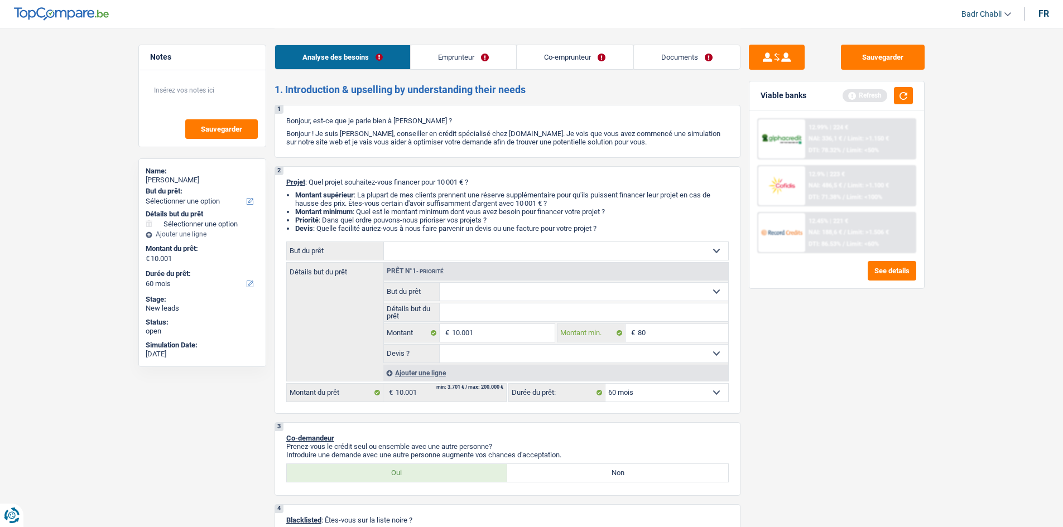
type input "800"
type input "8.000"
click at [449, 248] on select "Confort maison: meubles, textile, peinture, électroménager, outillage non-profe…" at bounding box center [556, 251] width 344 height 18
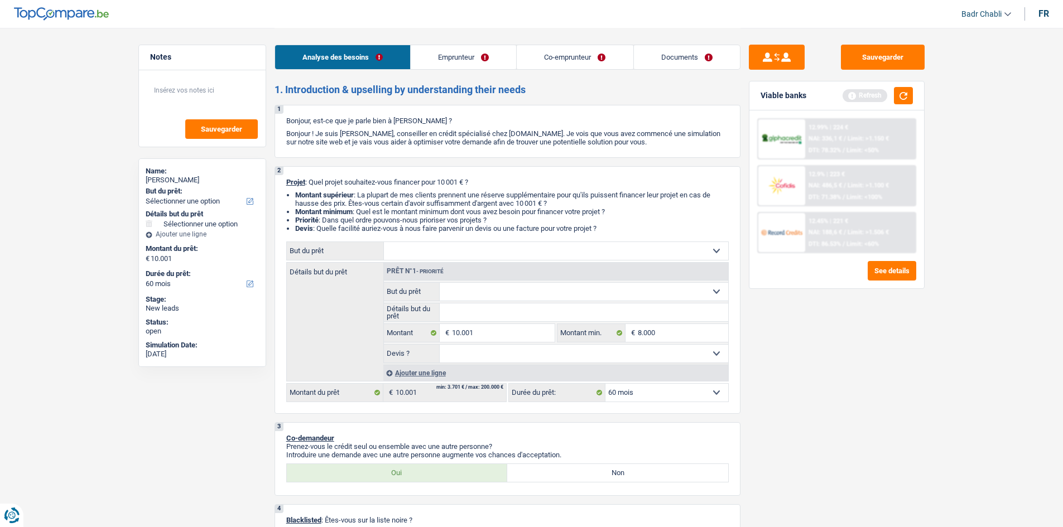
click at [449, 248] on select "Confort maison: meubles, textile, peinture, électroménager, outillage non-profe…" at bounding box center [556, 251] width 344 height 18
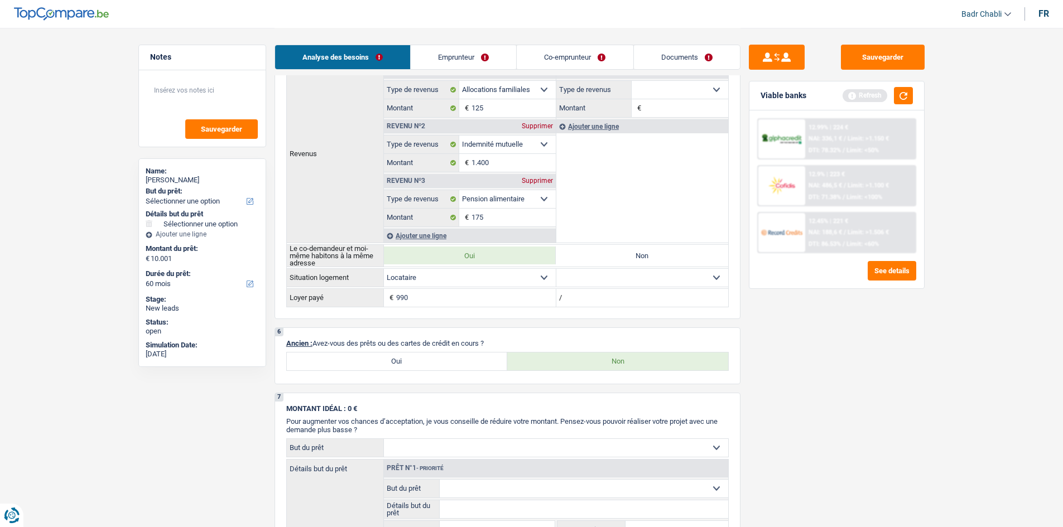
scroll to position [614, 0]
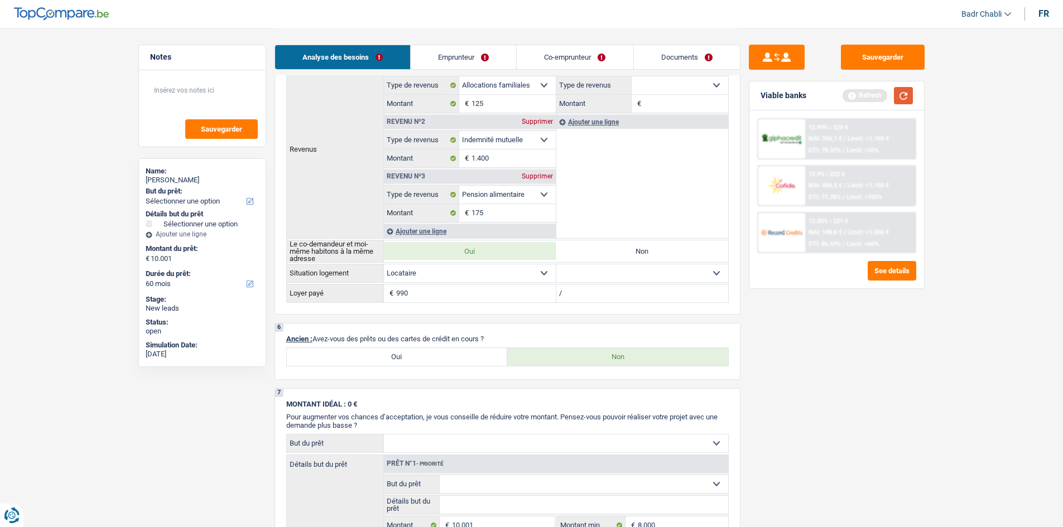
click at [903, 95] on button "button" at bounding box center [903, 95] width 19 height 17
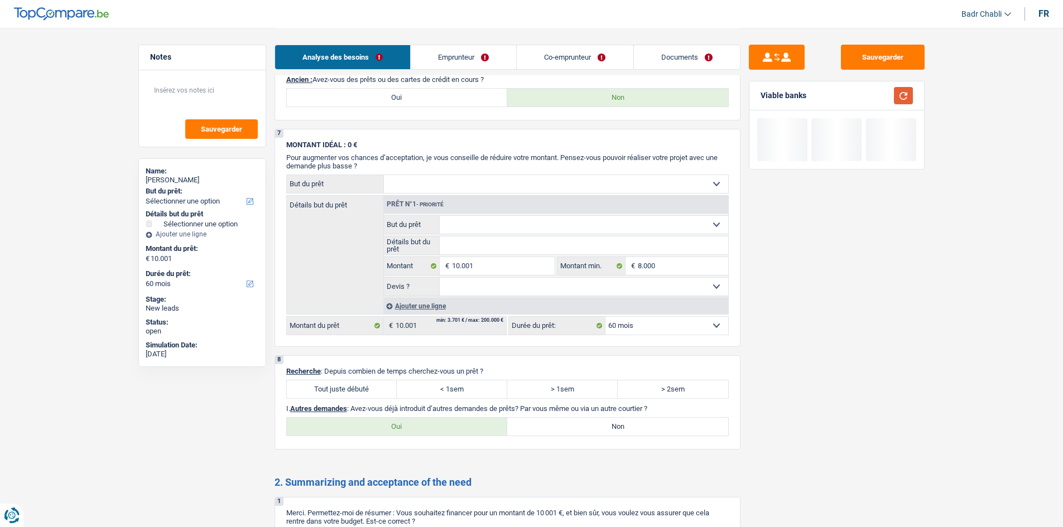
scroll to position [892, 0]
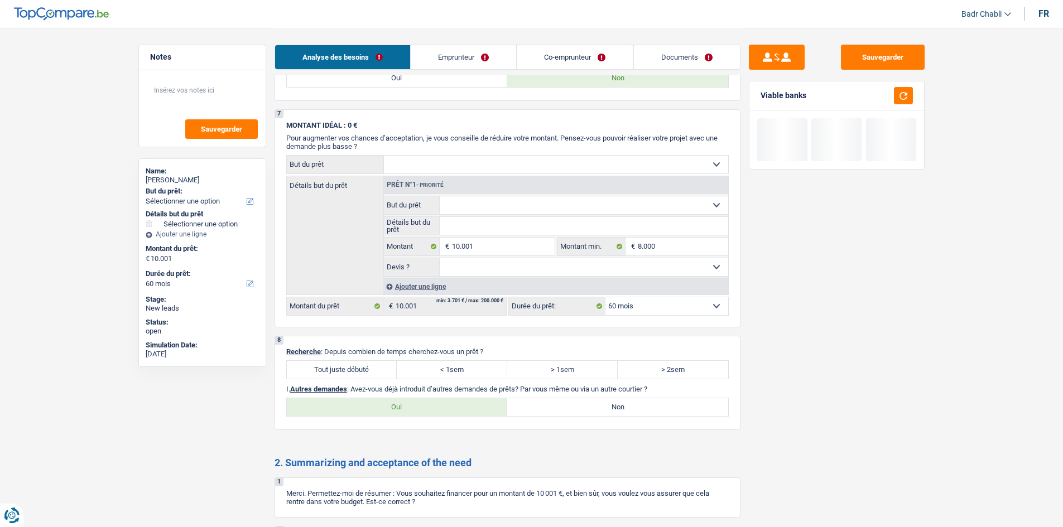
click at [366, 366] on label "Tout juste débuté" at bounding box center [342, 370] width 110 height 18
click at [366, 366] on input "Tout juste débuté" at bounding box center [342, 370] width 110 height 18
radio input "true"
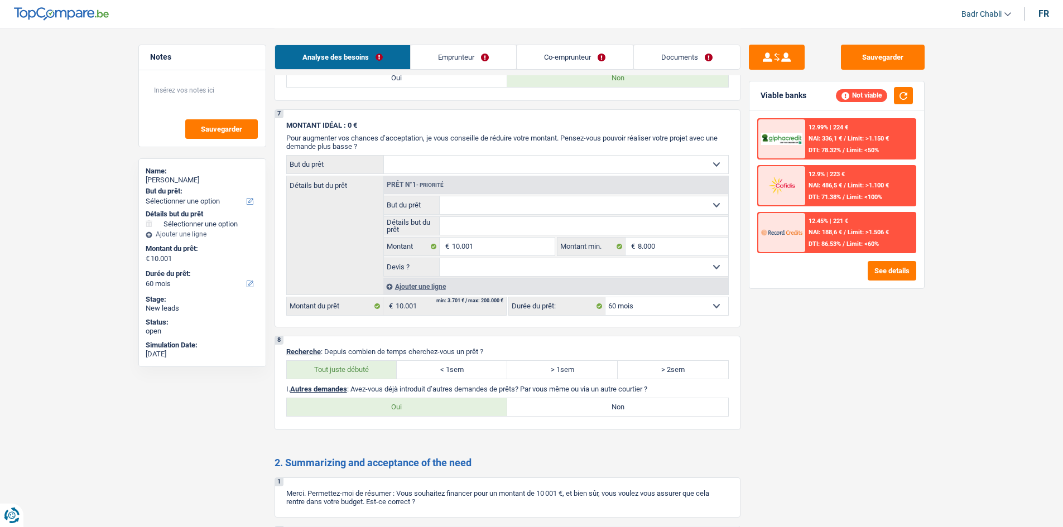
click at [626, 403] on label "Non" at bounding box center [617, 407] width 221 height 18
click at [626, 403] on input "Non" at bounding box center [617, 407] width 221 height 18
radio input "true"
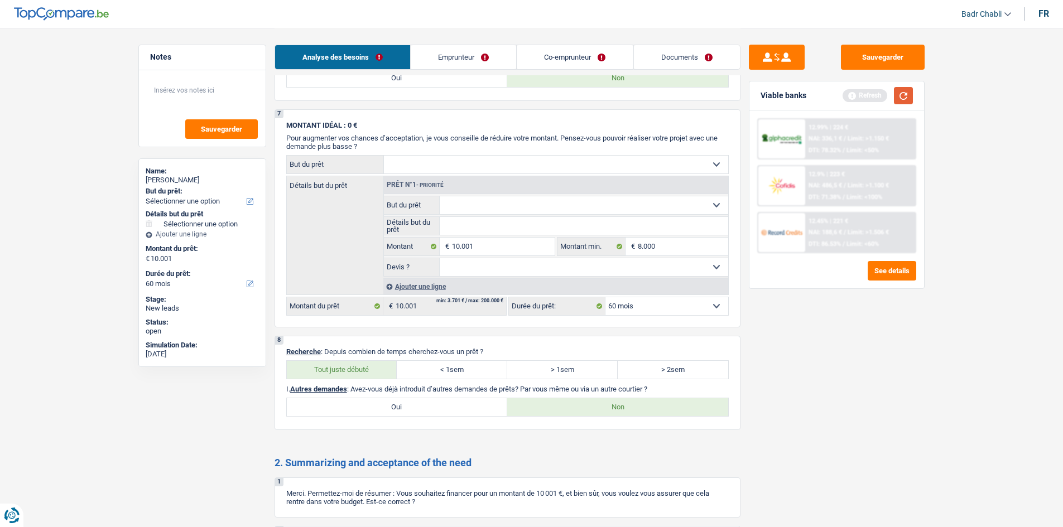
click at [901, 101] on button "button" at bounding box center [903, 95] width 19 height 17
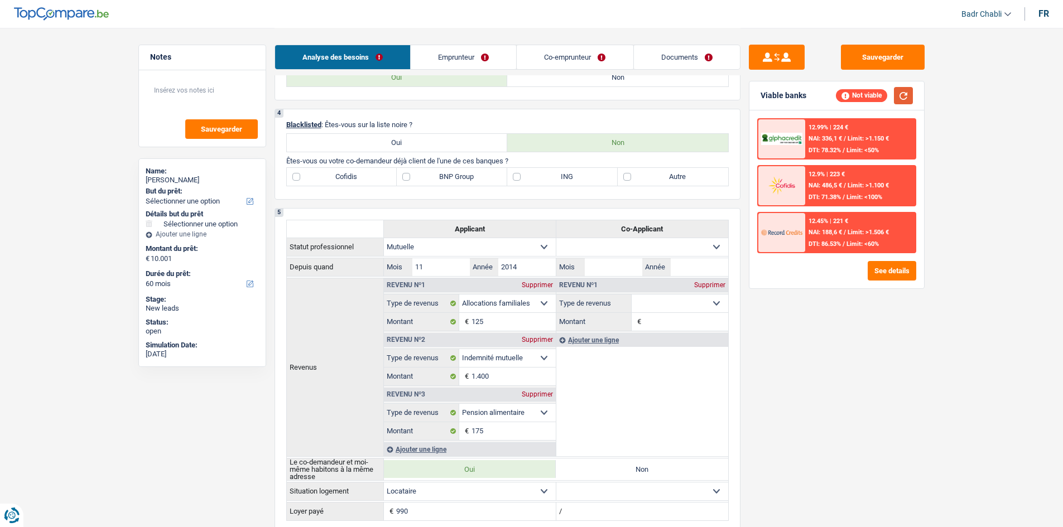
scroll to position [335, 0]
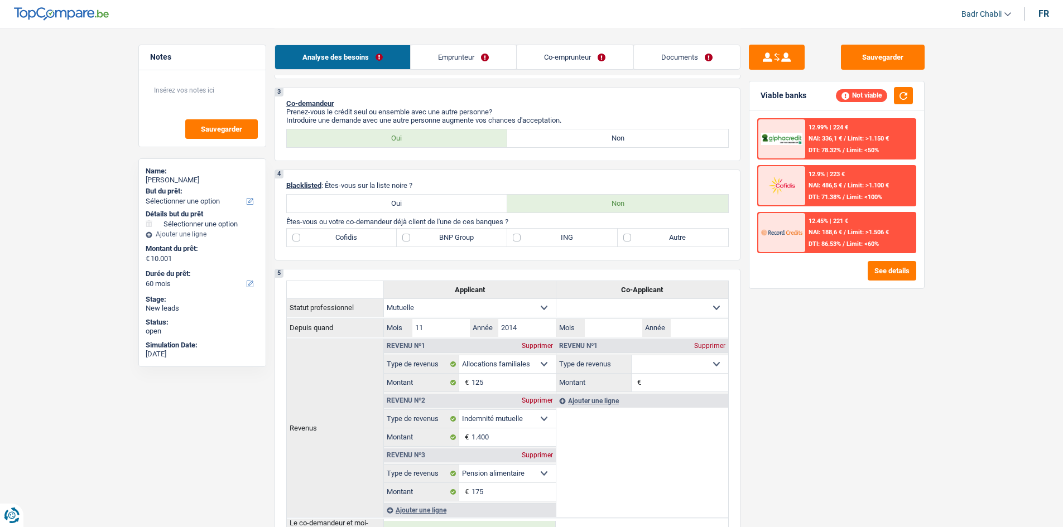
click at [462, 56] on link "Emprunteur" at bounding box center [463, 57] width 105 height 24
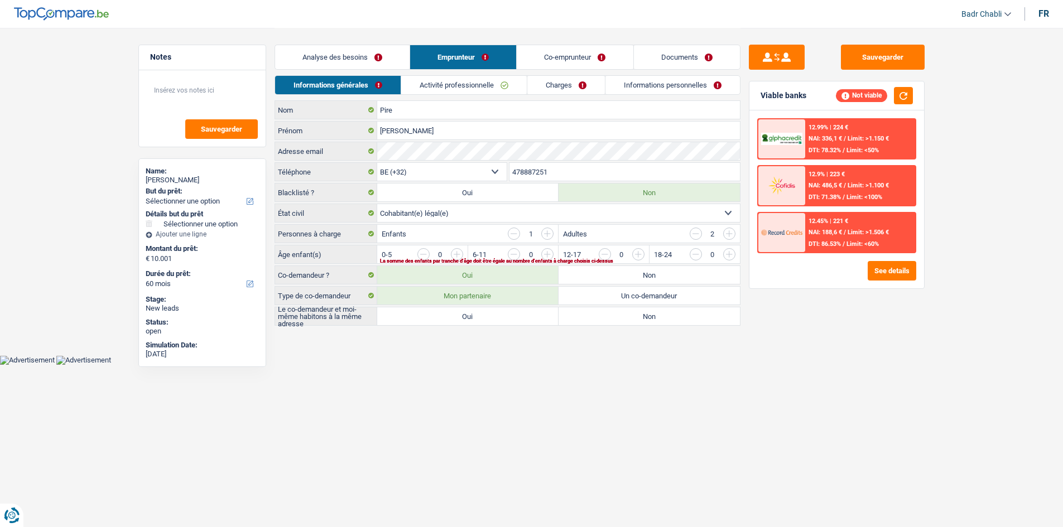
scroll to position [0, 0]
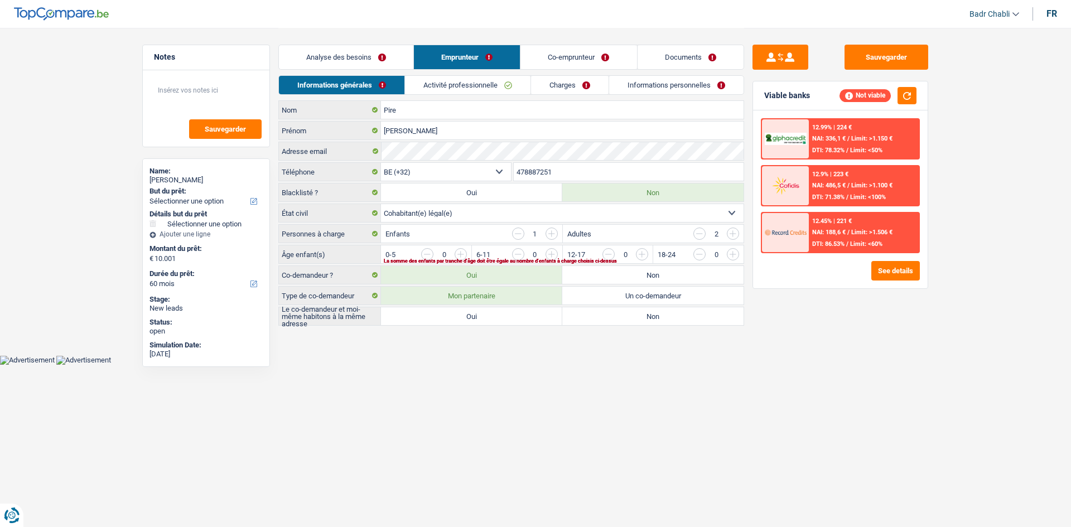
click at [465, 89] on link "Activité professionnelle" at bounding box center [468, 85] width 126 height 18
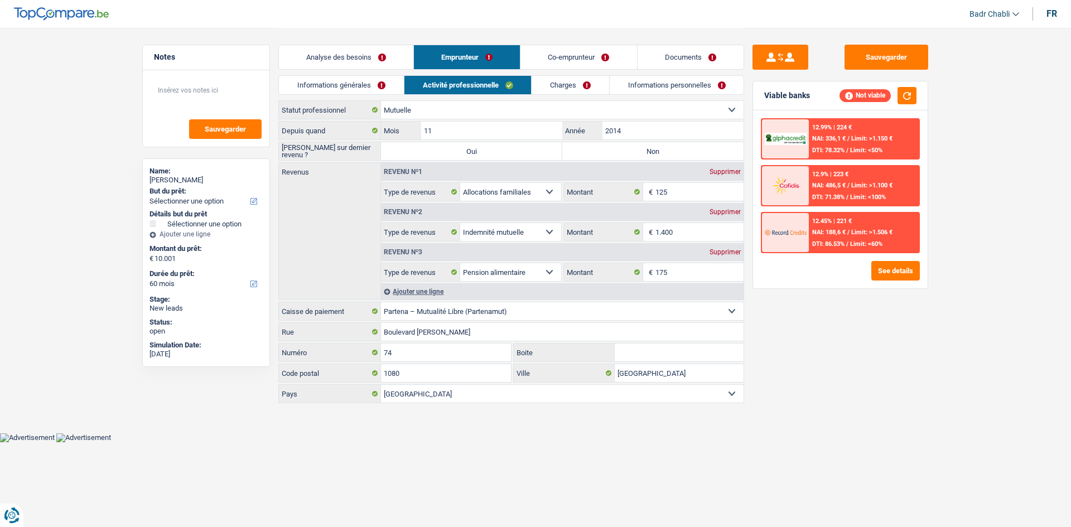
click at [571, 57] on link "Co-emprunteur" at bounding box center [579, 57] width 116 height 24
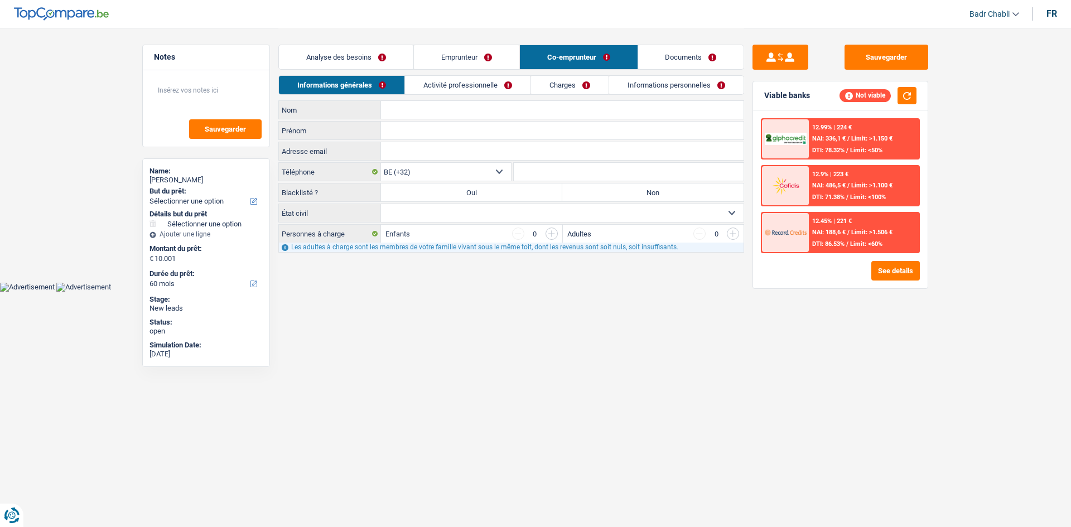
click at [490, 80] on link "Activité professionnelle" at bounding box center [468, 85] width 126 height 18
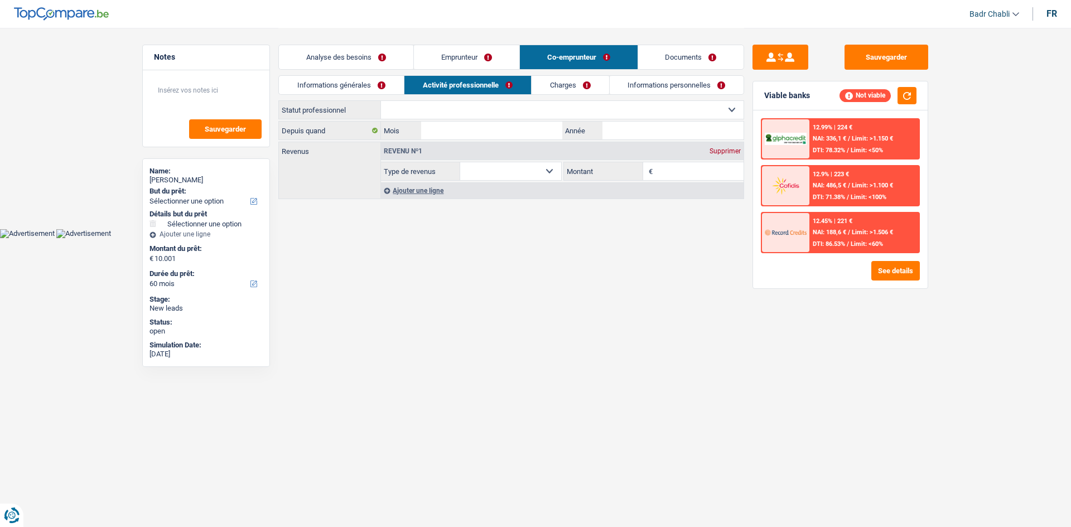
click at [467, 61] on link "Emprunteur" at bounding box center [466, 57] width 105 height 24
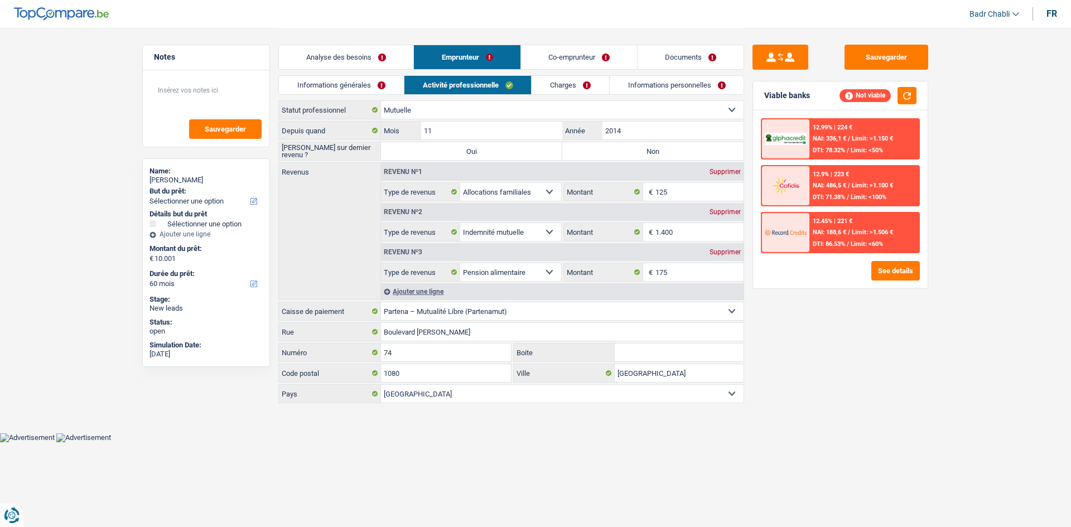
click at [578, 58] on link "Co-emprunteur" at bounding box center [579, 57] width 116 height 24
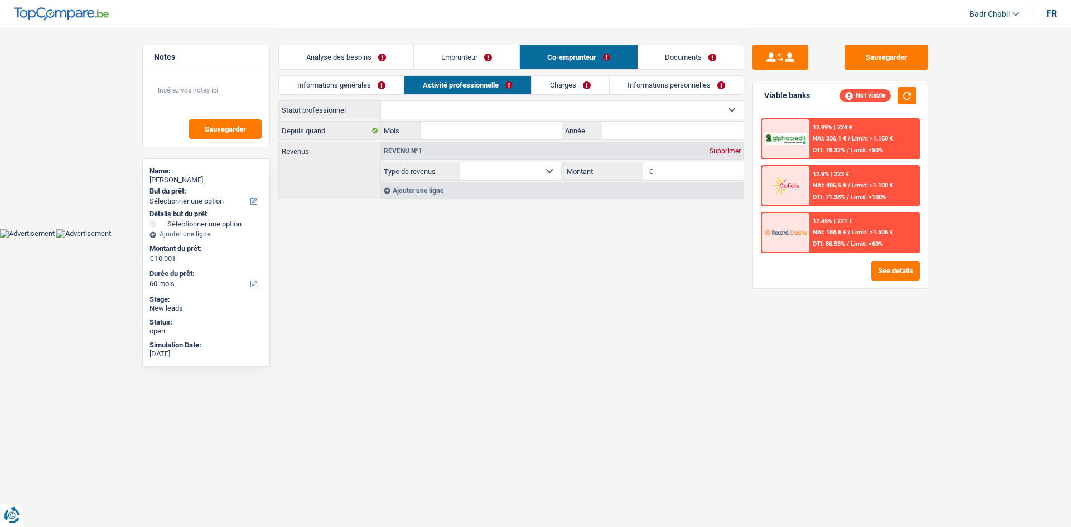
click at [461, 58] on link "Emprunteur" at bounding box center [466, 57] width 105 height 24
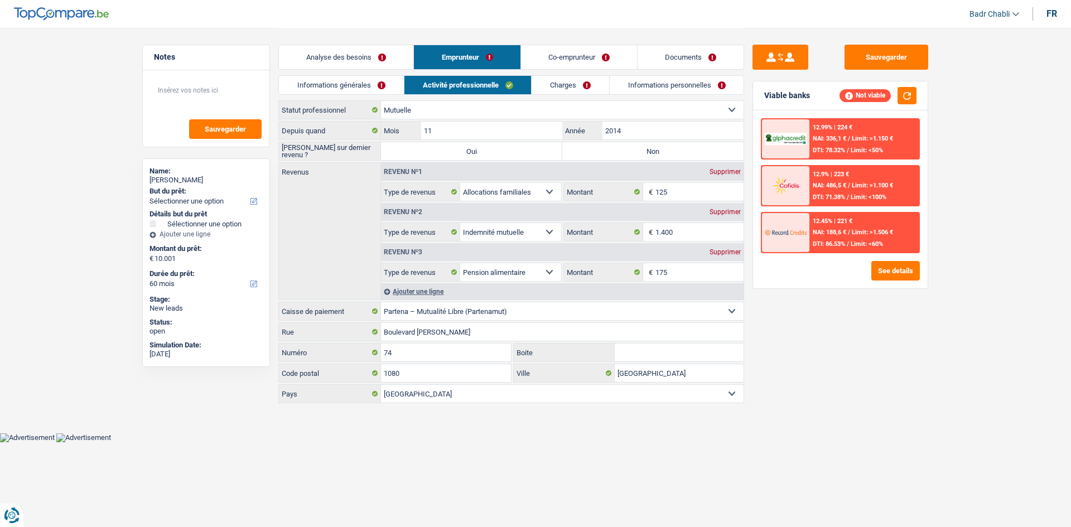
click at [588, 56] on link "Co-emprunteur" at bounding box center [579, 57] width 116 height 24
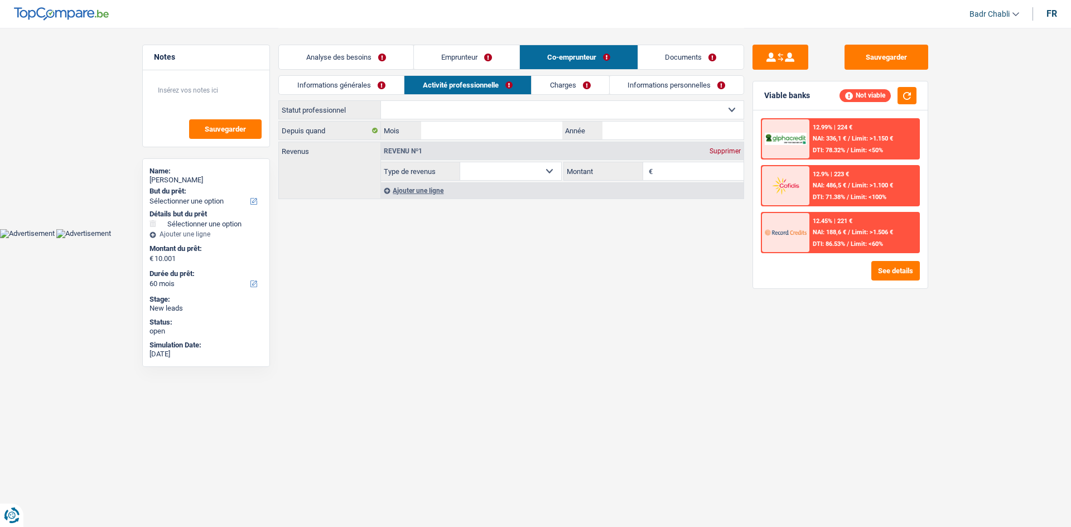
click at [380, 60] on link "Analyse des besoins" at bounding box center [346, 57] width 134 height 24
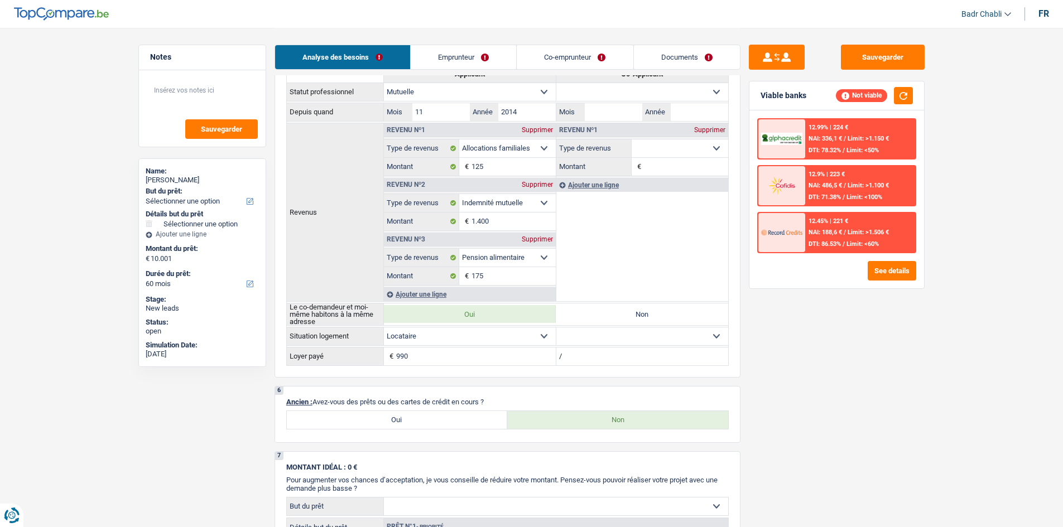
scroll to position [390, 0]
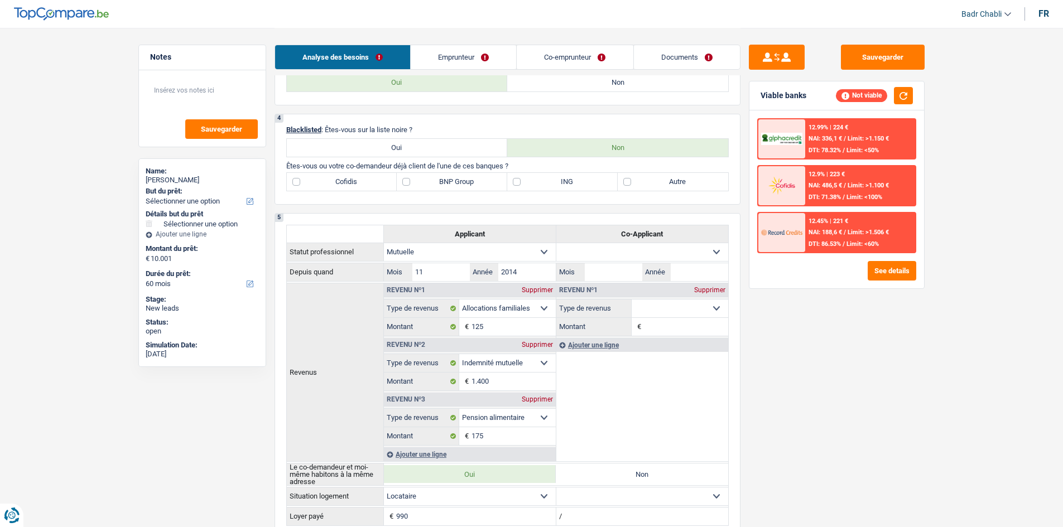
click at [408, 180] on label "BNP Group" at bounding box center [452, 182] width 110 height 18
click at [408, 180] on input "BNP Group" at bounding box center [452, 182] width 110 height 18
checkbox input "true"
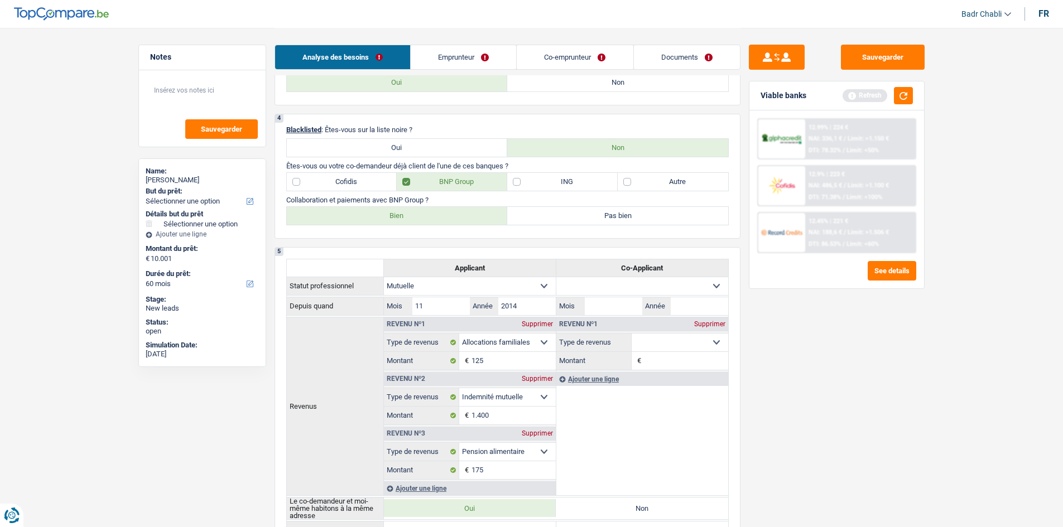
click at [414, 213] on label "Bien" at bounding box center [397, 216] width 221 height 18
click at [414, 213] on input "Bien" at bounding box center [397, 216] width 221 height 18
radio input "true"
click at [522, 175] on label "ING" at bounding box center [562, 182] width 110 height 18
click at [522, 175] on input "ING" at bounding box center [562, 182] width 110 height 18
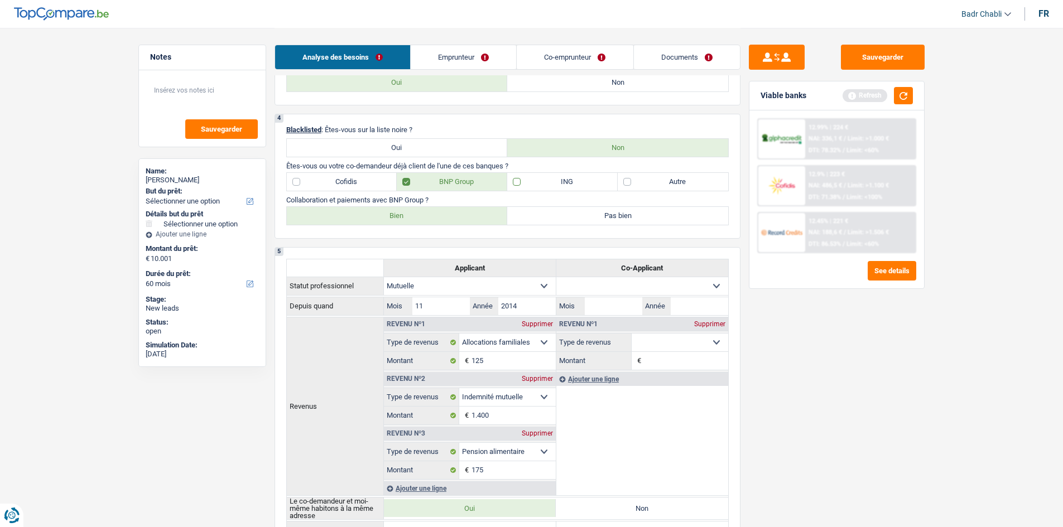
checkbox input "true"
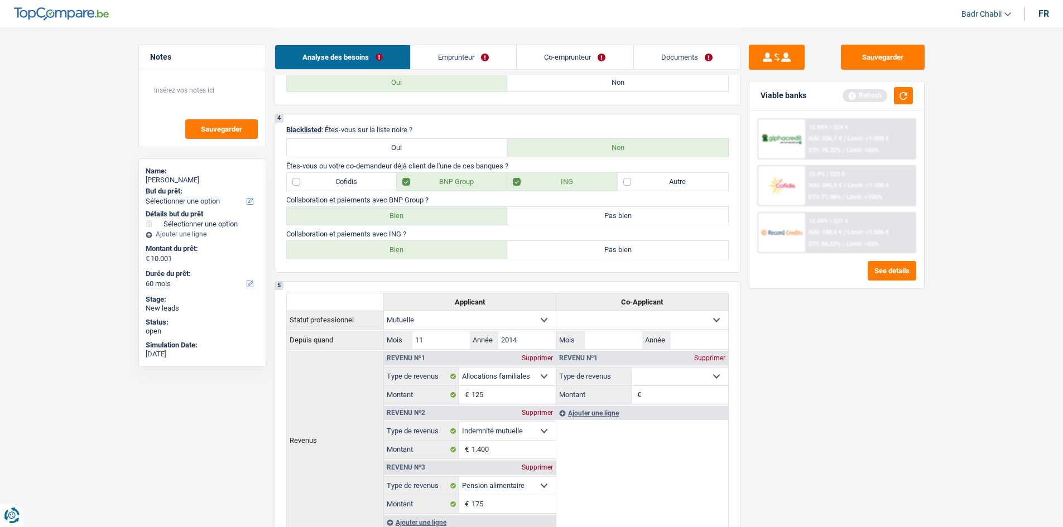
click at [430, 244] on label "Bien" at bounding box center [397, 250] width 221 height 18
click at [430, 244] on input "Bien" at bounding box center [397, 250] width 221 height 18
radio input "true"
click at [898, 100] on button "button" at bounding box center [903, 95] width 19 height 17
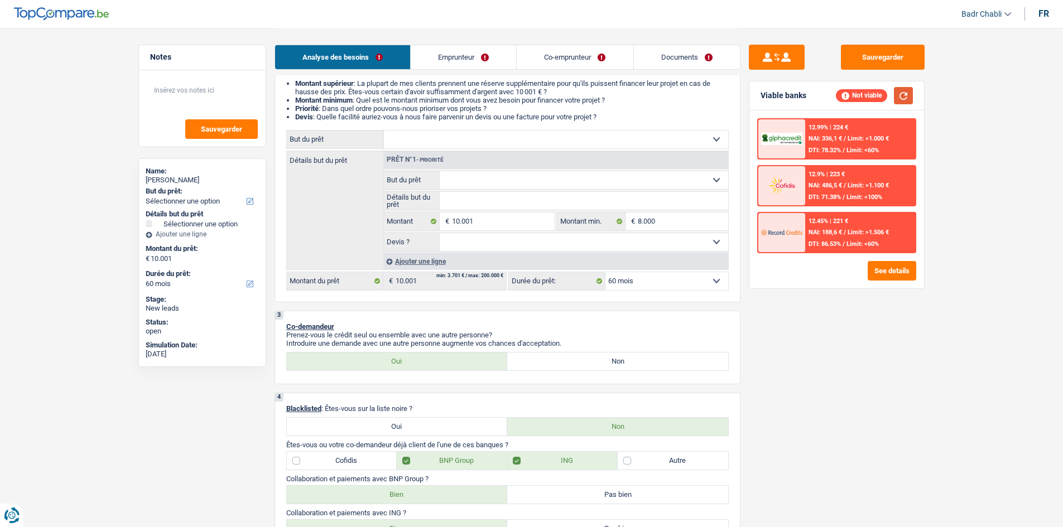
scroll to position [0, 0]
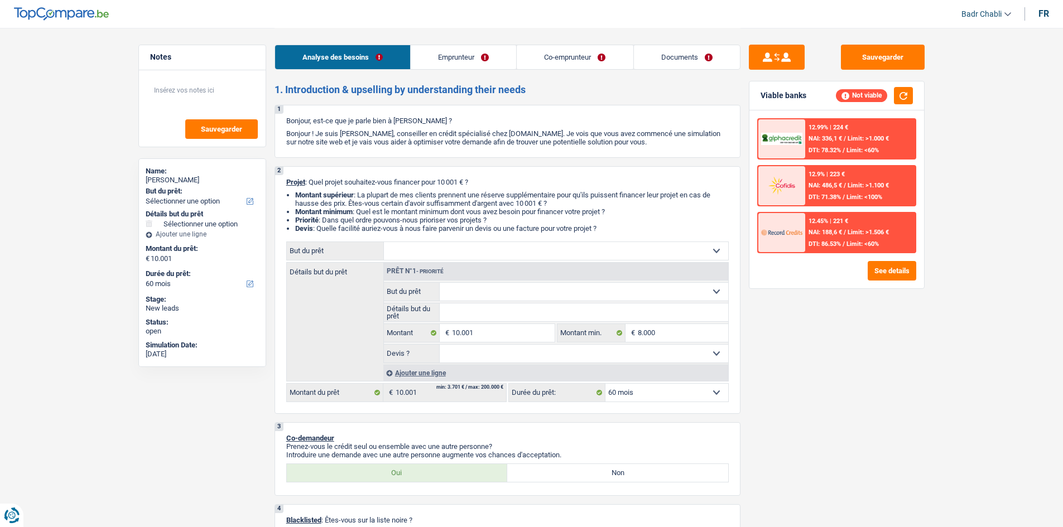
click at [476, 64] on link "Emprunteur" at bounding box center [463, 57] width 105 height 24
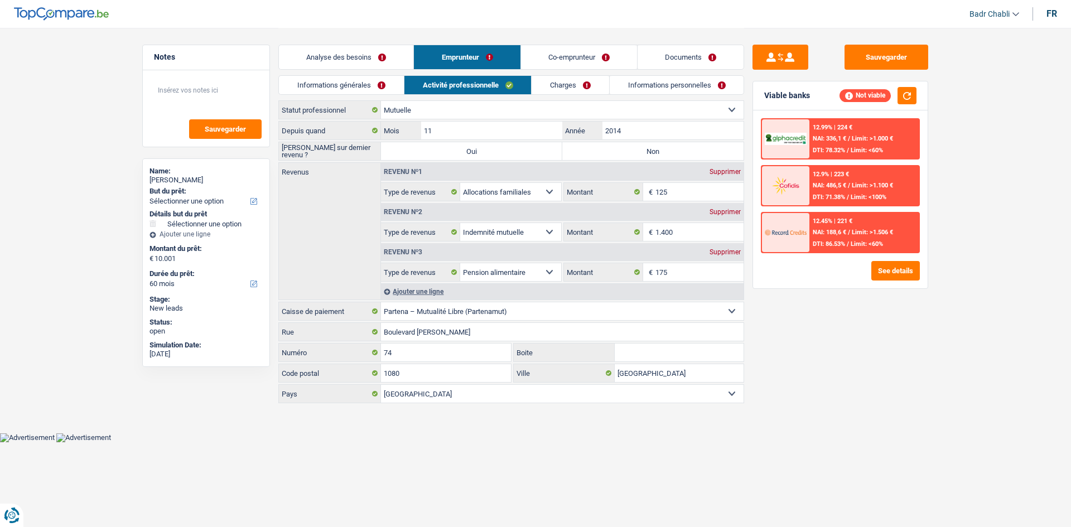
click at [370, 82] on link "Informations générales" at bounding box center [341, 85] width 125 height 18
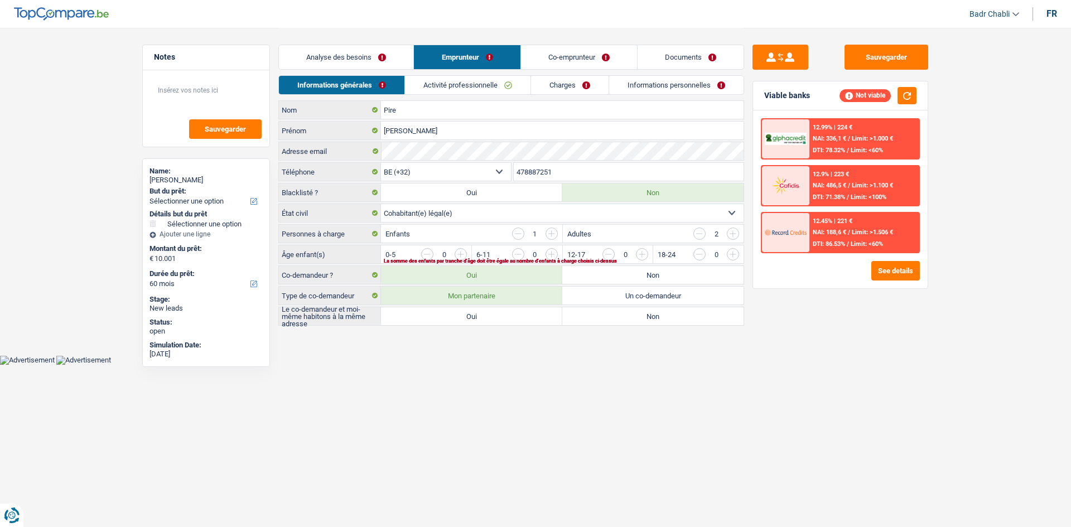
click at [345, 62] on link "Analyse des besoins" at bounding box center [346, 57] width 134 height 24
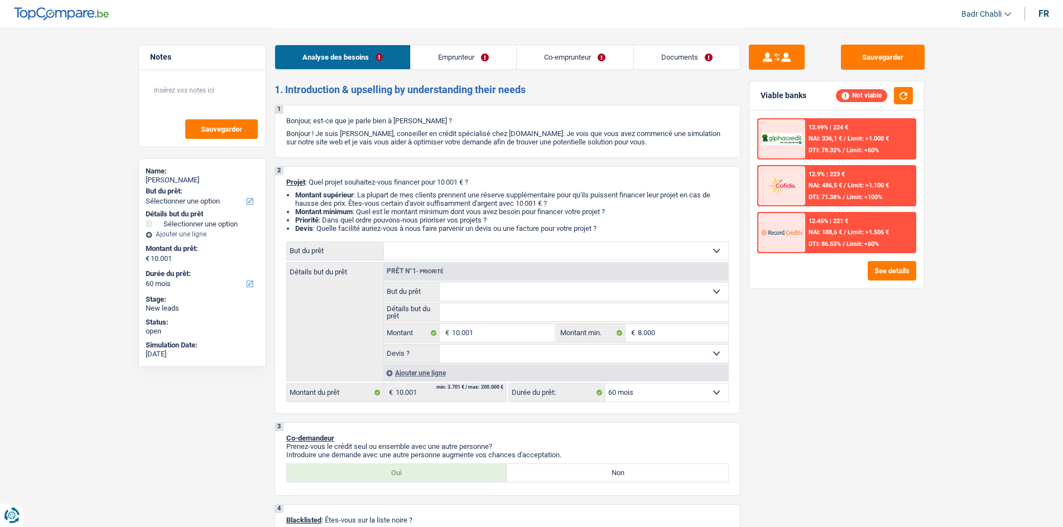
click at [455, 51] on link "Emprunteur" at bounding box center [463, 57] width 105 height 24
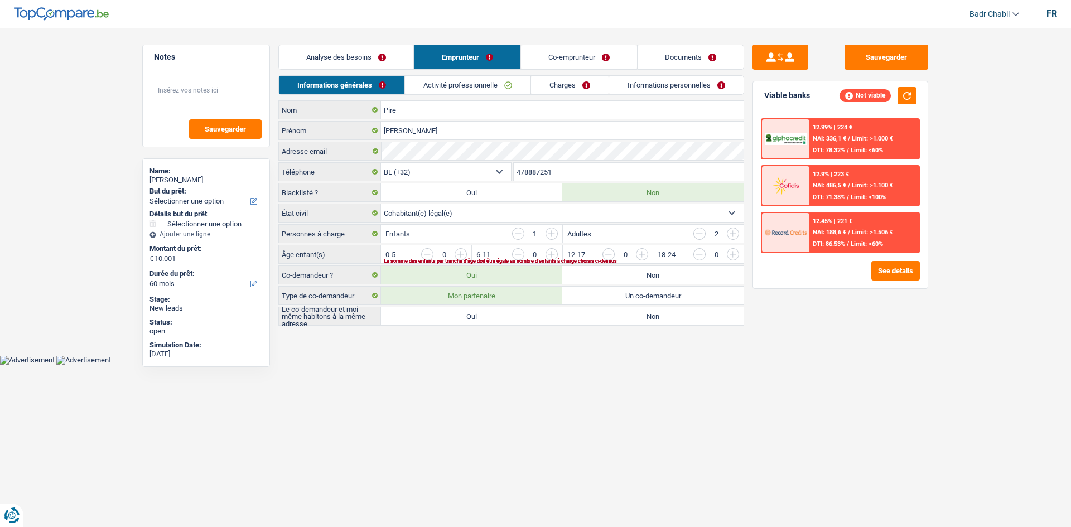
click at [508, 313] on label "Oui" at bounding box center [471, 316] width 181 height 18
click at [508, 313] on input "Oui" at bounding box center [471, 316] width 181 height 18
radio input "true"
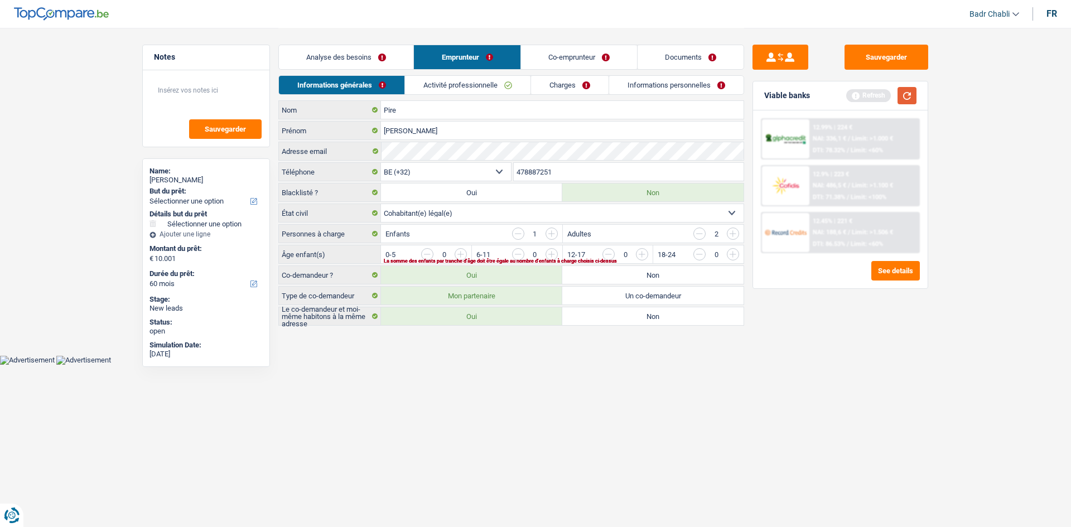
click at [915, 95] on button "button" at bounding box center [907, 95] width 19 height 17
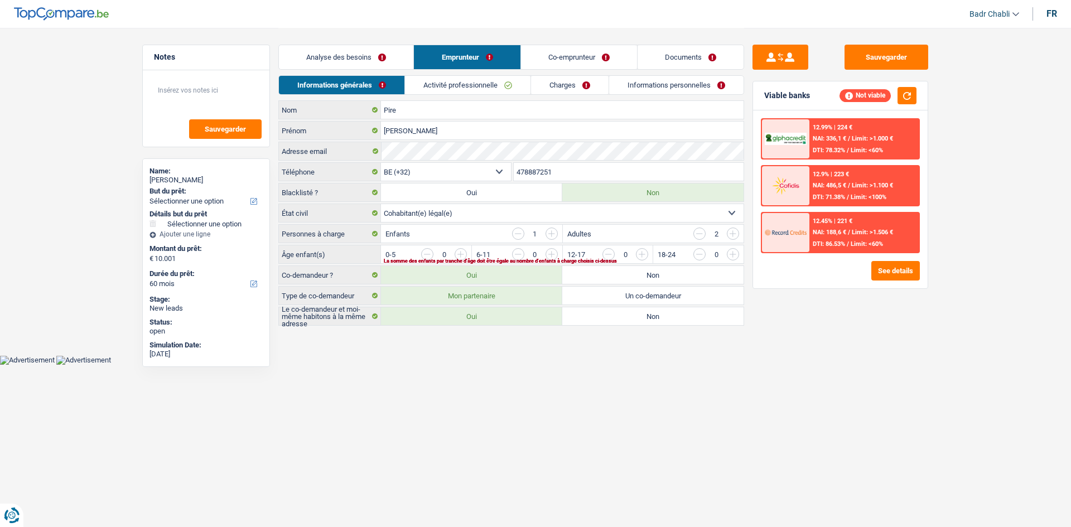
click at [576, 81] on link "Charges" at bounding box center [570, 85] width 78 height 18
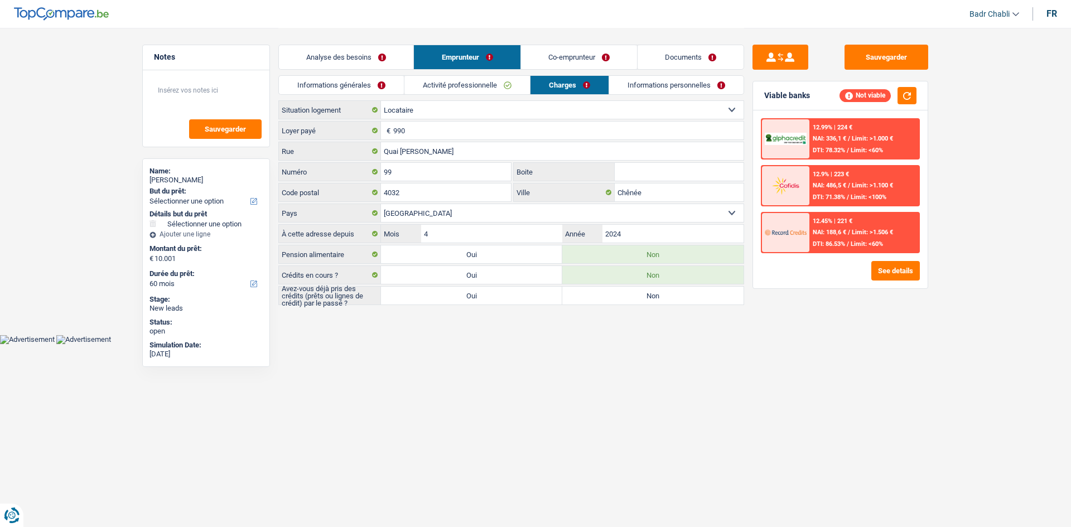
click at [385, 83] on link "Informations générales" at bounding box center [341, 85] width 125 height 18
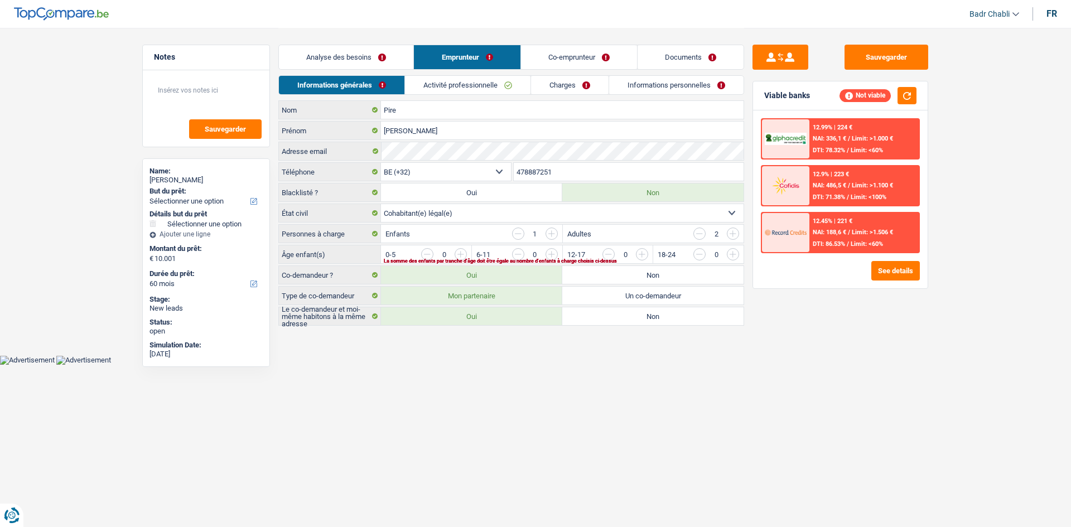
click at [550, 252] on input "button" at bounding box center [778, 257] width 465 height 18
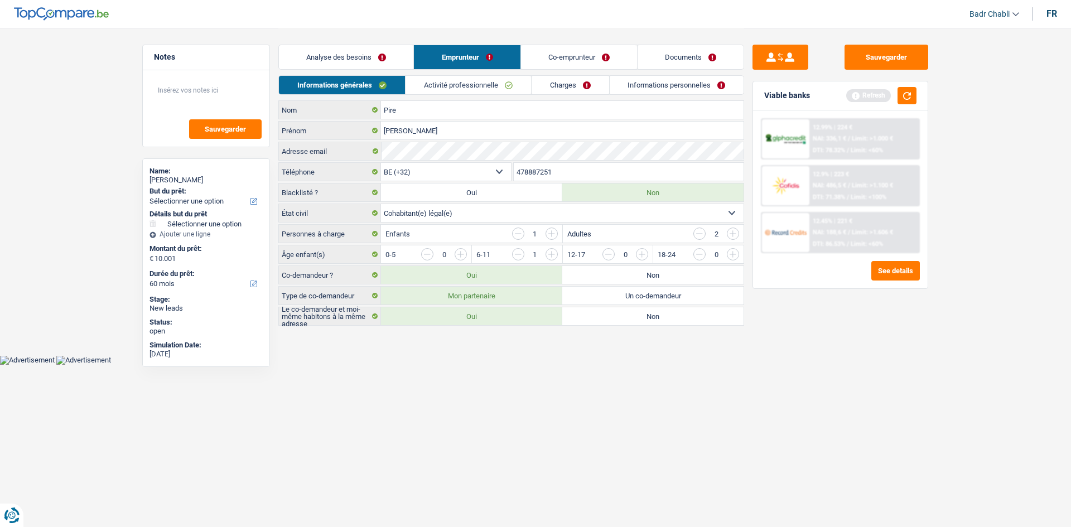
click at [480, 81] on link "Activité professionnelle" at bounding box center [469, 85] width 126 height 18
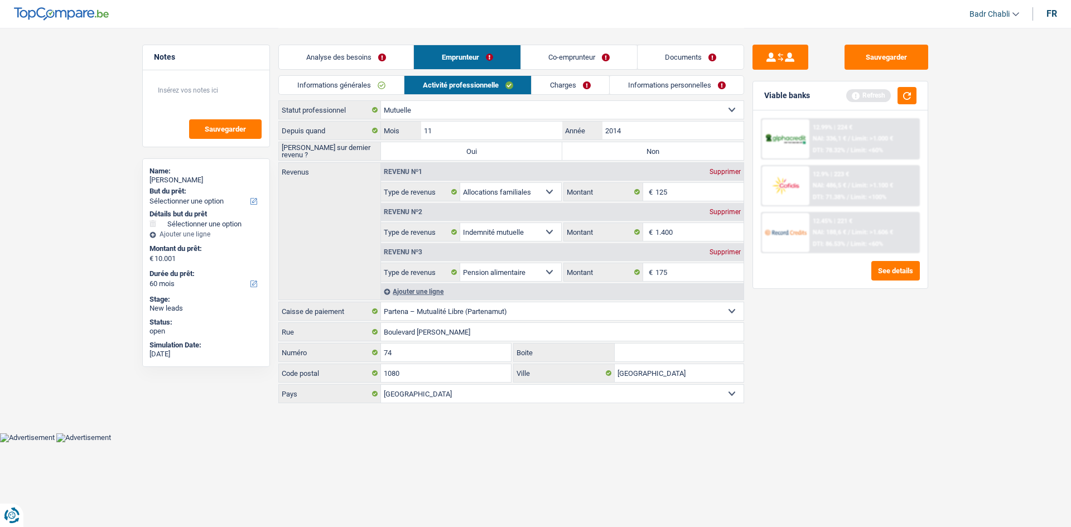
click at [619, 147] on label "Non" at bounding box center [652, 151] width 181 height 18
click at [619, 147] on input "Non" at bounding box center [652, 151] width 181 height 18
radio input "true"
click at [568, 80] on link "Charges" at bounding box center [571, 85] width 78 height 18
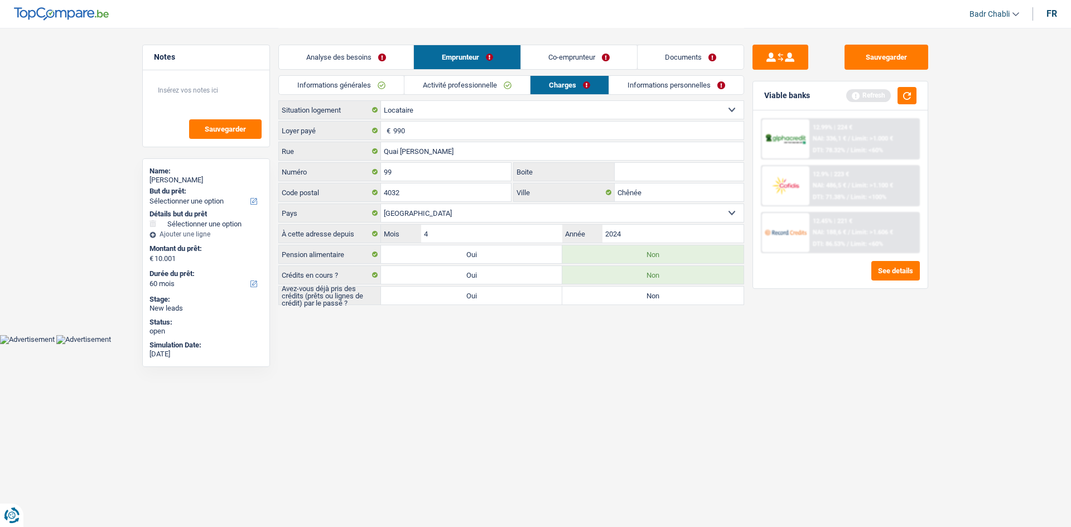
click at [512, 299] on label "Oui" at bounding box center [471, 296] width 181 height 18
click at [512, 299] on input "Oui" at bounding box center [471, 296] width 181 height 18
radio input "true"
click at [911, 94] on button "button" at bounding box center [907, 95] width 19 height 17
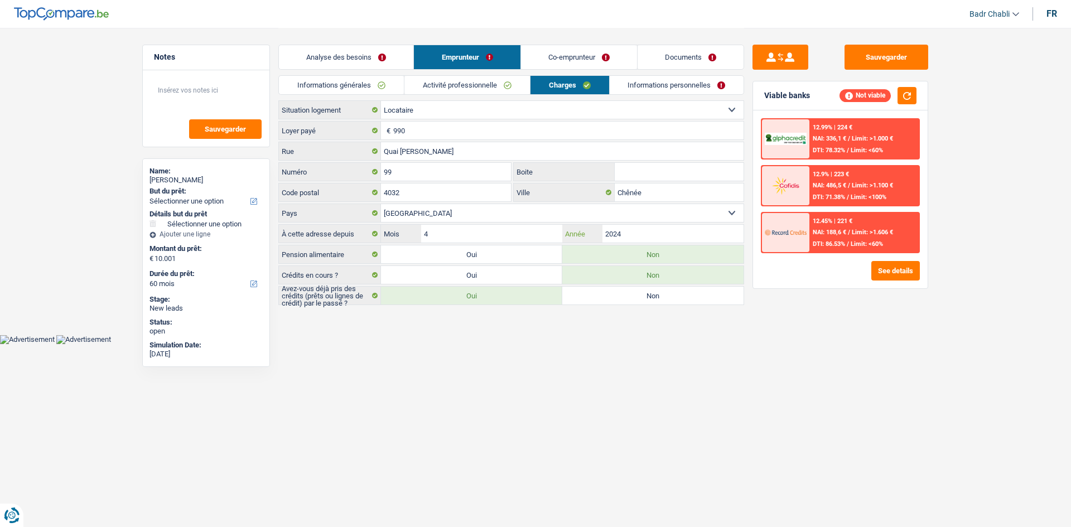
click at [641, 235] on input "2024" at bounding box center [672, 234] width 141 height 18
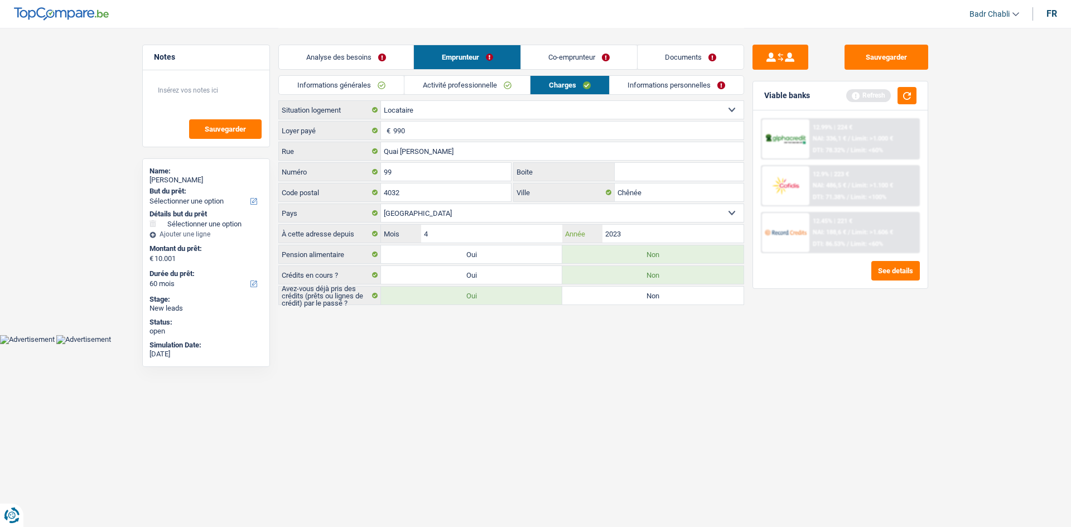
type input "2023"
click at [589, 61] on link "Co-emprunteur" at bounding box center [579, 57] width 116 height 24
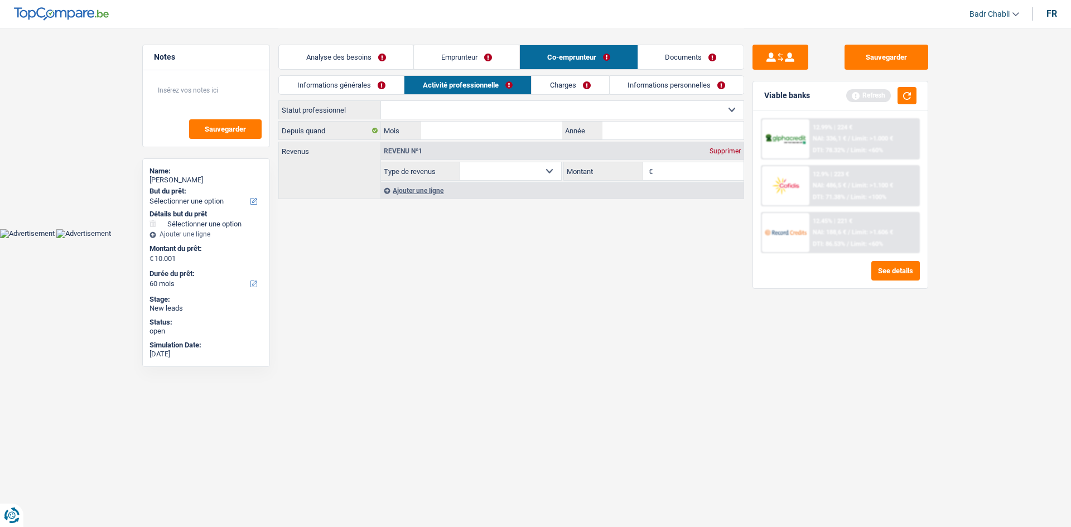
click at [347, 84] on link "Informations générales" at bounding box center [341, 85] width 125 height 18
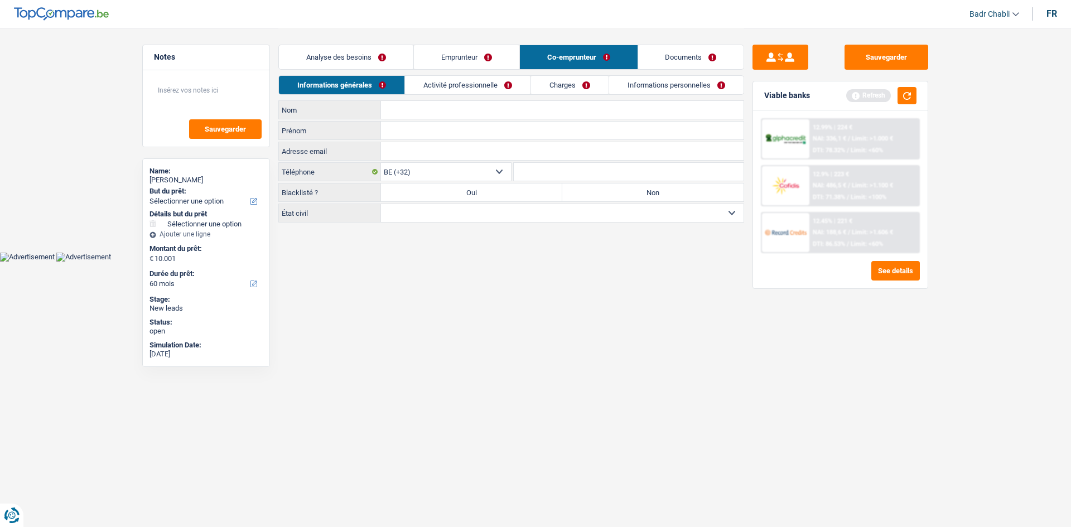
click at [668, 195] on label "Non" at bounding box center [652, 193] width 181 height 18
click at [668, 195] on input "Non" at bounding box center [652, 193] width 181 height 18
radio input "true"
click at [604, 215] on select "Célibataire Marié(e) Cohabitant(e) légal(e) Divorcé(e) Veuf(ve) Séparé (de fait…" at bounding box center [562, 213] width 363 height 18
select select "cohabitation"
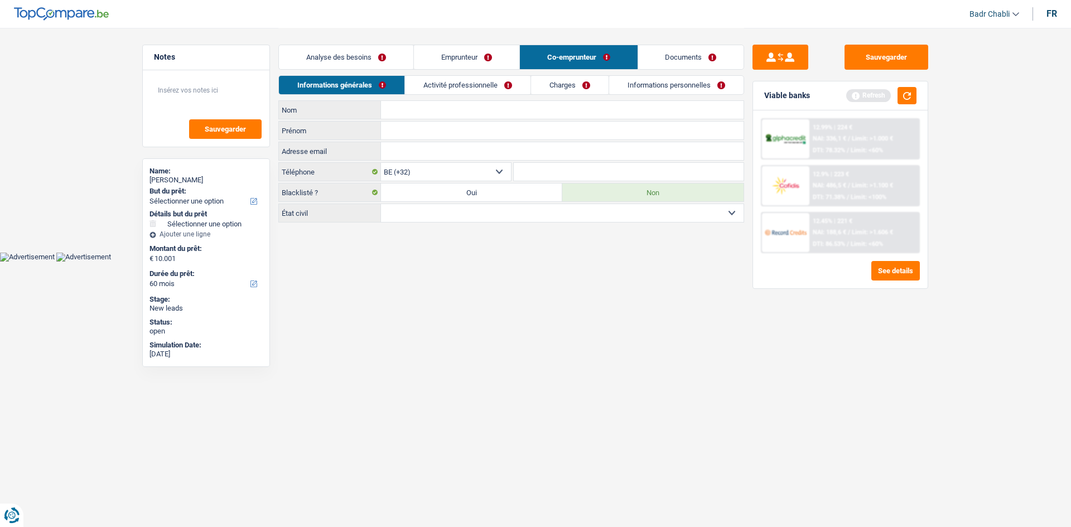
click at [381, 204] on select "Célibataire Marié(e) Cohabitant(e) légal(e) Divorcé(e) Veuf(ve) Séparé (de fait…" at bounding box center [562, 213] width 363 height 18
click at [433, 109] on input "Nom" at bounding box center [562, 110] width 363 height 18
type input "Laboureur"
type input "Sebastien"
click at [446, 78] on link "Activité professionnelle" at bounding box center [468, 85] width 126 height 18
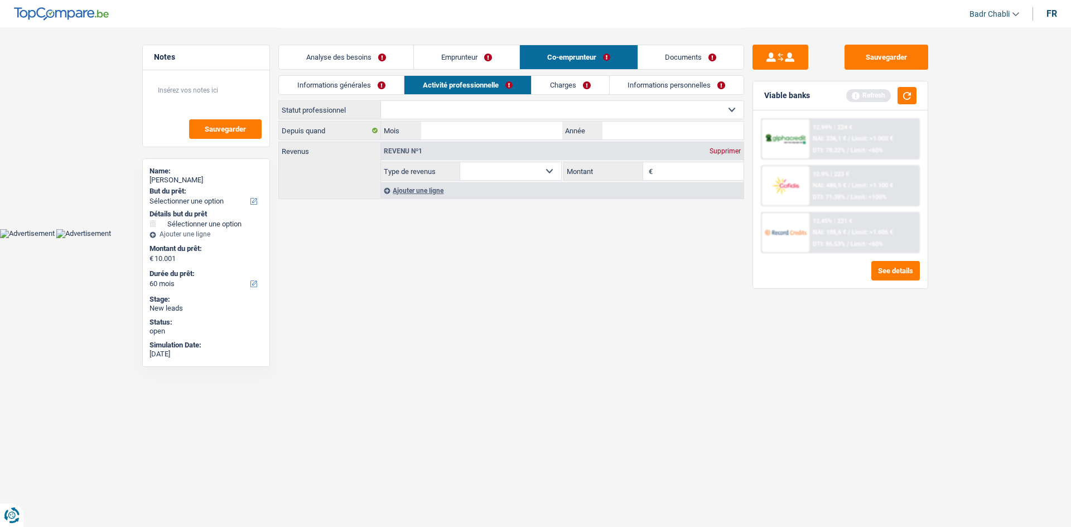
click at [467, 114] on select "Ouvrier Employé privé Employé public Invalide Indépendant Pensionné Chômeur Mut…" at bounding box center [562, 110] width 363 height 18
select select "worker"
click at [381, 101] on select "Ouvrier Employé privé Employé public Invalide Indépendant Pensionné Chômeur Mut…" at bounding box center [562, 110] width 363 height 18
select select "netSalary"
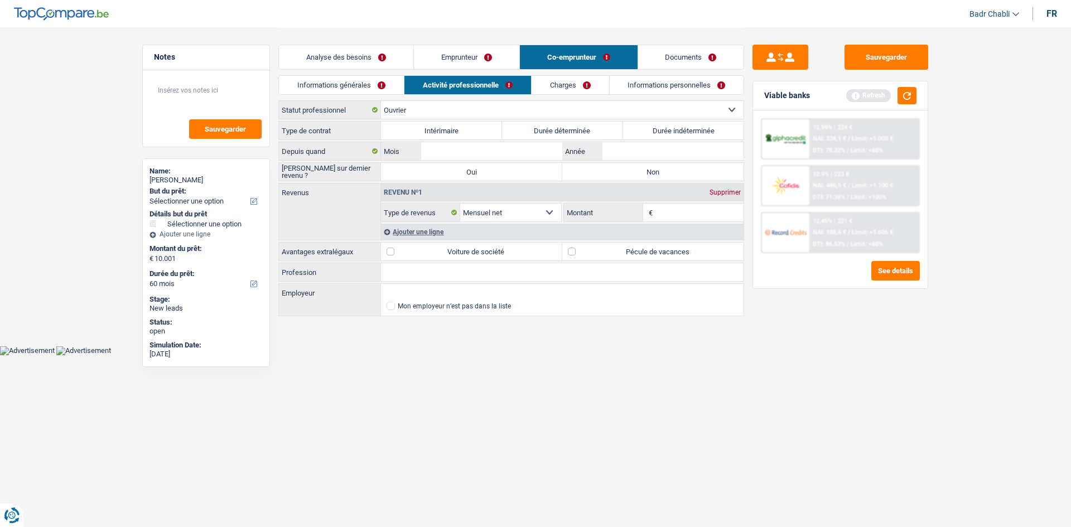
click at [670, 124] on label "Durée indéterminée" at bounding box center [683, 131] width 121 height 18
click at [670, 124] on input "Durée indéterminée" at bounding box center [683, 131] width 121 height 18
radio input "true"
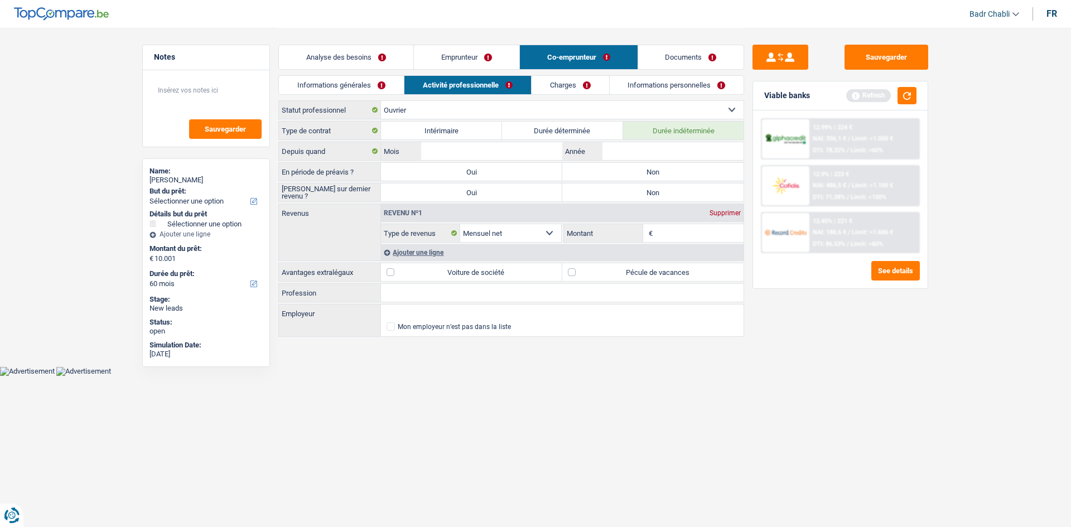
click at [638, 175] on label "Non" at bounding box center [652, 172] width 181 height 18
click at [638, 175] on input "Non" at bounding box center [652, 172] width 181 height 18
radio input "true"
click at [649, 191] on label "Non" at bounding box center [652, 193] width 181 height 18
click at [649, 191] on input "Non" at bounding box center [652, 193] width 181 height 18
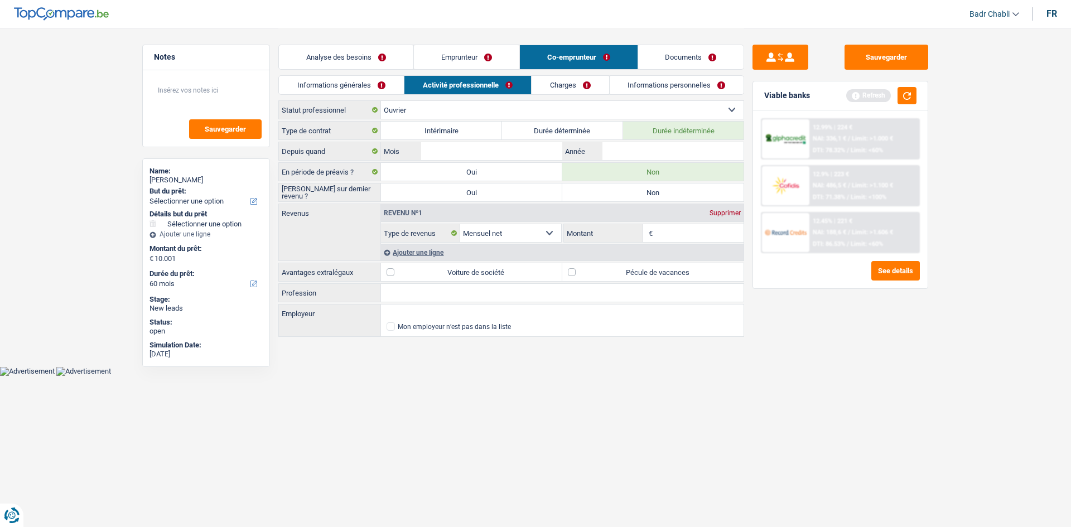
radio input "true"
click at [416, 312] on input "Employeur" at bounding box center [562, 314] width 363 height 18
type input "P"
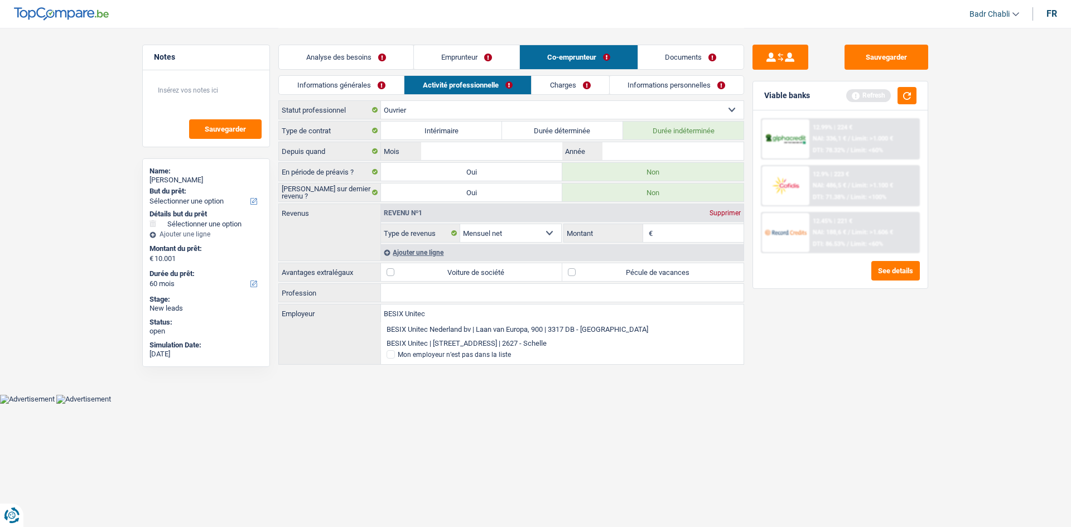
click at [482, 342] on li "BESIX Unitec | Steenwinkelstraat, 640 | 2627 - Schelle" at bounding box center [562, 343] width 363 height 14
type input "BESIX Unitec | Steenwinkelstraat, 640 | 2627 - Schelle"
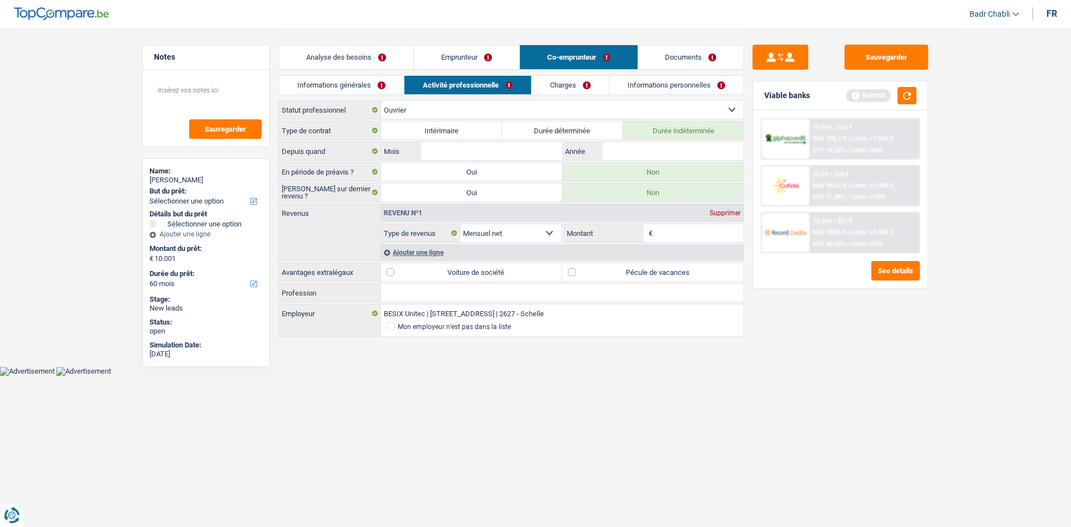
click at [460, 289] on input "Profession" at bounding box center [562, 293] width 363 height 18
type input "Ouvrier"
click at [586, 268] on label "Pécule de vacances" at bounding box center [652, 272] width 181 height 18
click at [586, 268] on input "Pécule de vacances" at bounding box center [652, 272] width 181 height 18
checkbox input "true"
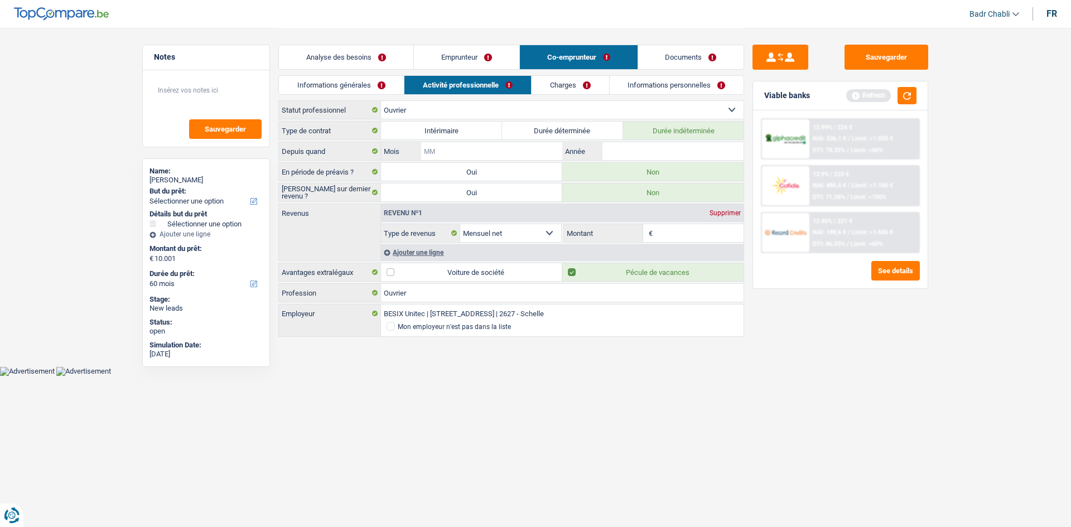
click at [510, 146] on input "Mois" at bounding box center [491, 151] width 141 height 18
type input "01"
type input "2018"
click at [529, 146] on input "01" at bounding box center [491, 151] width 141 height 18
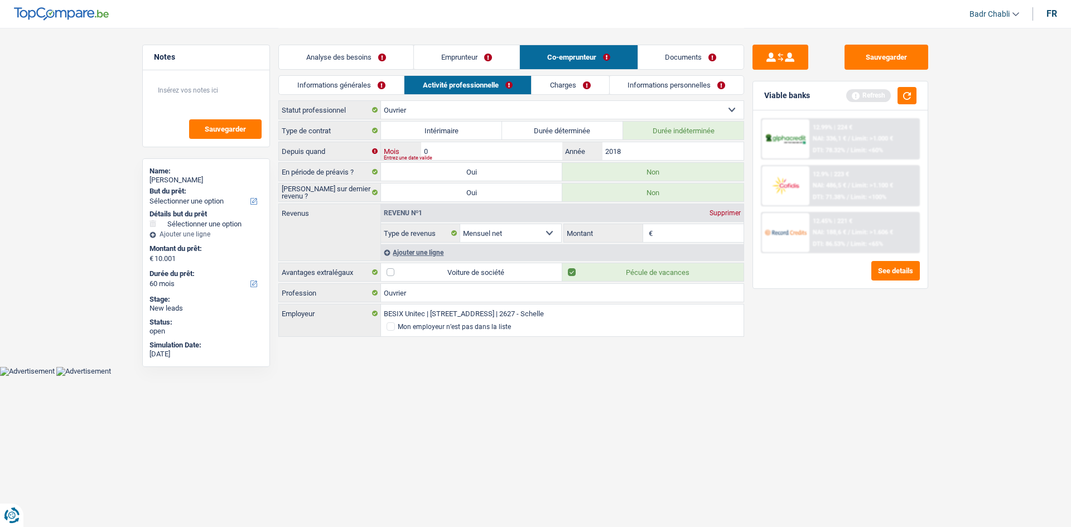
type input "09"
click at [701, 235] on input "Montant" at bounding box center [699, 233] width 89 height 18
click at [699, 239] on input "Montant" at bounding box center [699, 233] width 89 height 18
type input "1.900"
click at [410, 253] on div "Ajouter une ligne" at bounding box center [562, 252] width 363 height 16
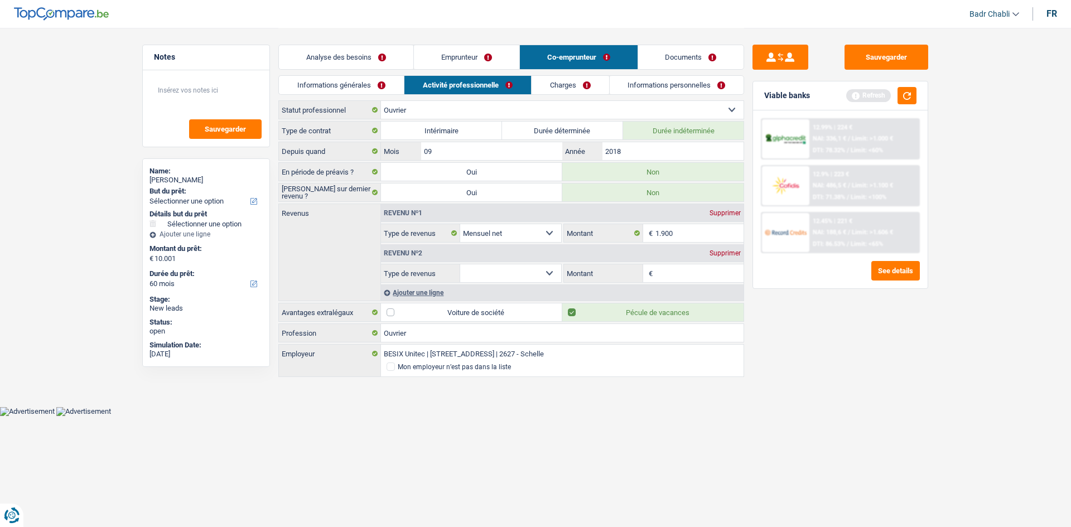
click at [506, 272] on select "Allocation d'handicap Allocations chômage Allocations familiales Chèques repas …" at bounding box center [510, 273] width 101 height 18
select select "mealVouchers"
click at [460, 264] on select "Allocation d'handicap Allocations chômage Allocations familiales Chèques repas …" at bounding box center [510, 273] width 101 height 18
click at [670, 275] on input "Montant par jour" at bounding box center [699, 273] width 89 height 18
click at [677, 273] on input "5,0" at bounding box center [699, 273] width 89 height 18
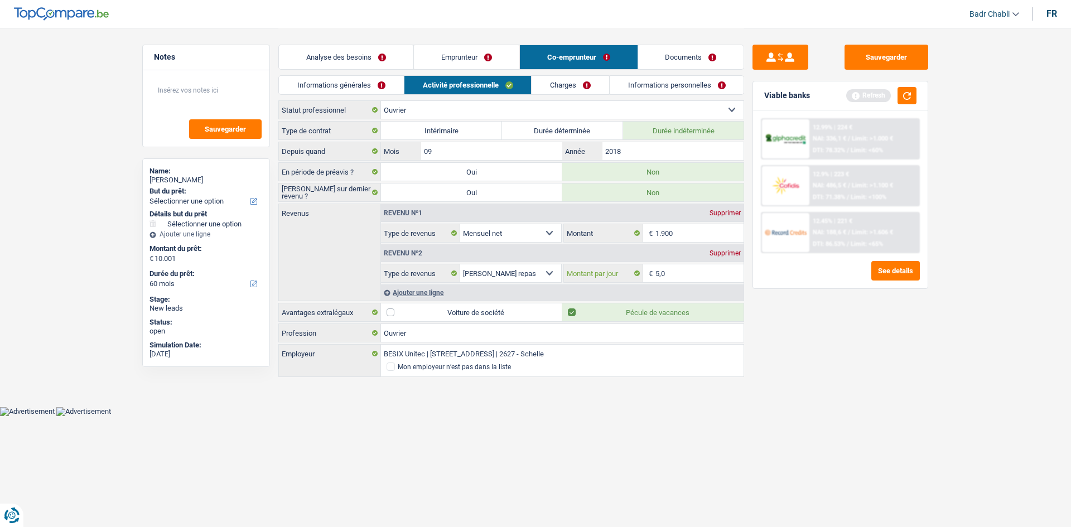
click at [677, 273] on input "5,0" at bounding box center [699, 273] width 89 height 18
type input "6,0"
click at [558, 86] on link "Charges" at bounding box center [571, 85] width 78 height 18
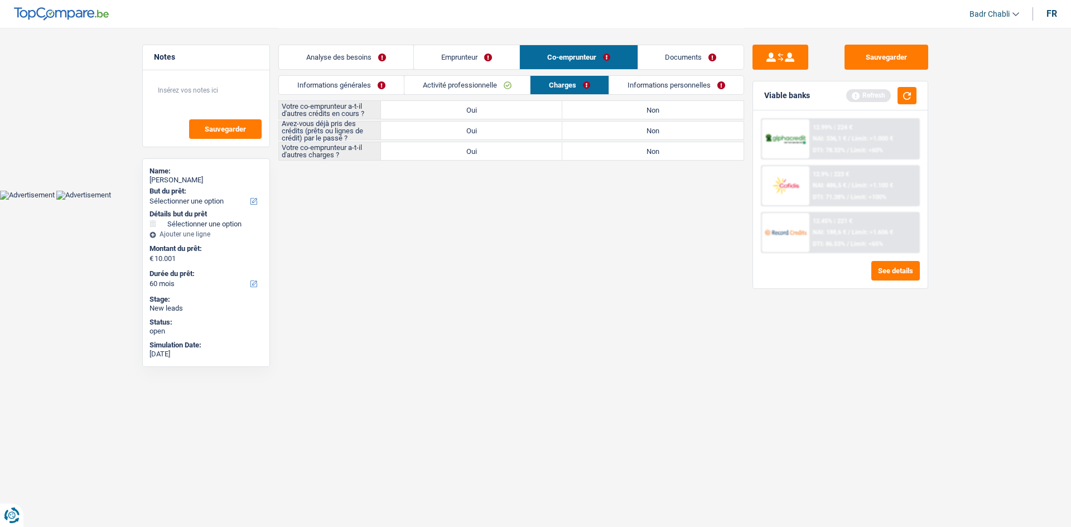
click at [677, 116] on label "Non" at bounding box center [652, 110] width 181 height 18
click at [677, 116] on input "Non" at bounding box center [652, 110] width 181 height 18
radio input "true"
click at [674, 128] on label "Non" at bounding box center [652, 131] width 181 height 18
click at [674, 128] on input "Non" at bounding box center [652, 131] width 181 height 18
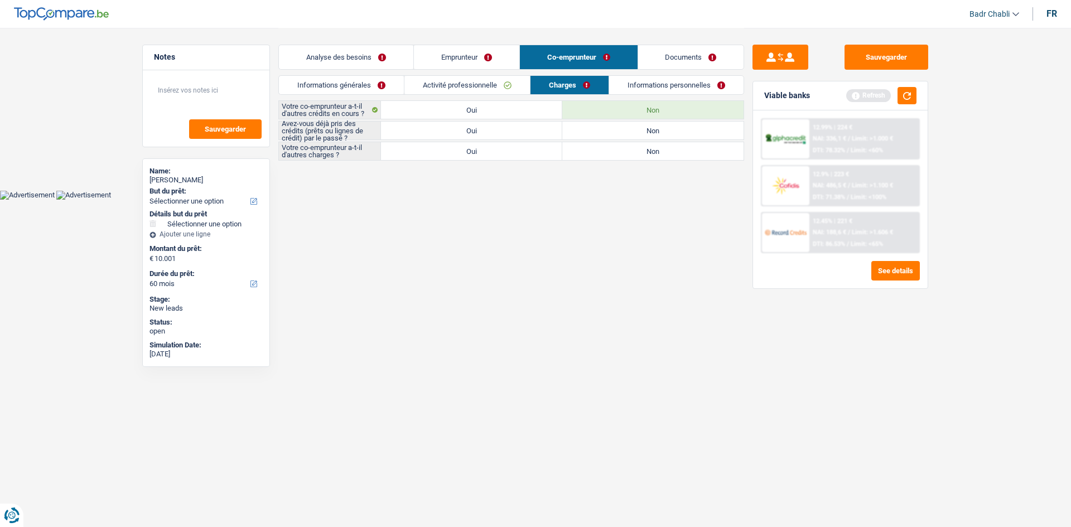
radio input "true"
click at [675, 141] on div "Votre co-emprunteur a-t-il d'autres crédits en cours ? Oui Non Avez-vous déjà p…" at bounding box center [511, 130] width 466 height 60
click at [675, 147] on label "Non" at bounding box center [652, 151] width 181 height 18
click at [675, 147] on input "Non" at bounding box center [652, 151] width 181 height 18
radio input "true"
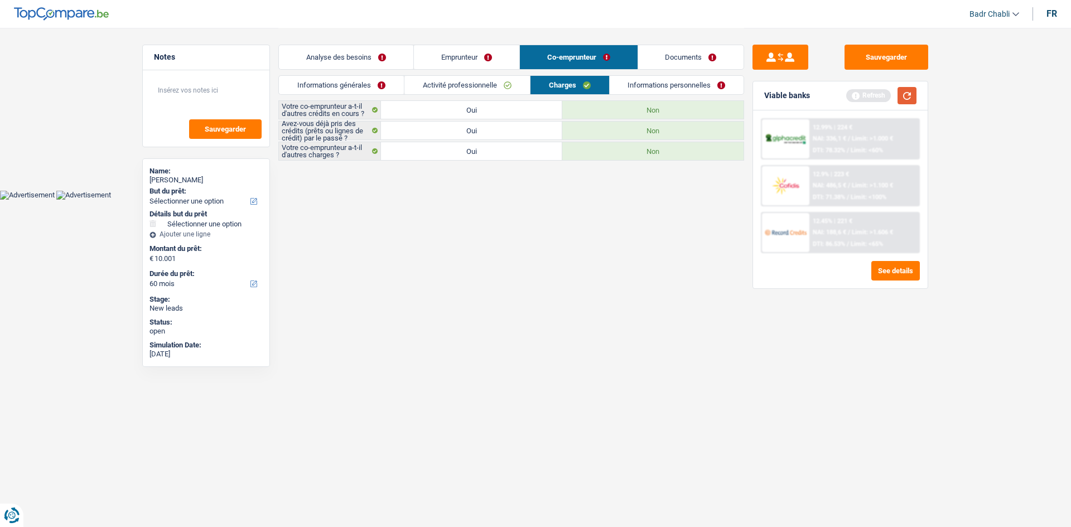
click at [912, 90] on button "button" at bounding box center [907, 95] width 19 height 17
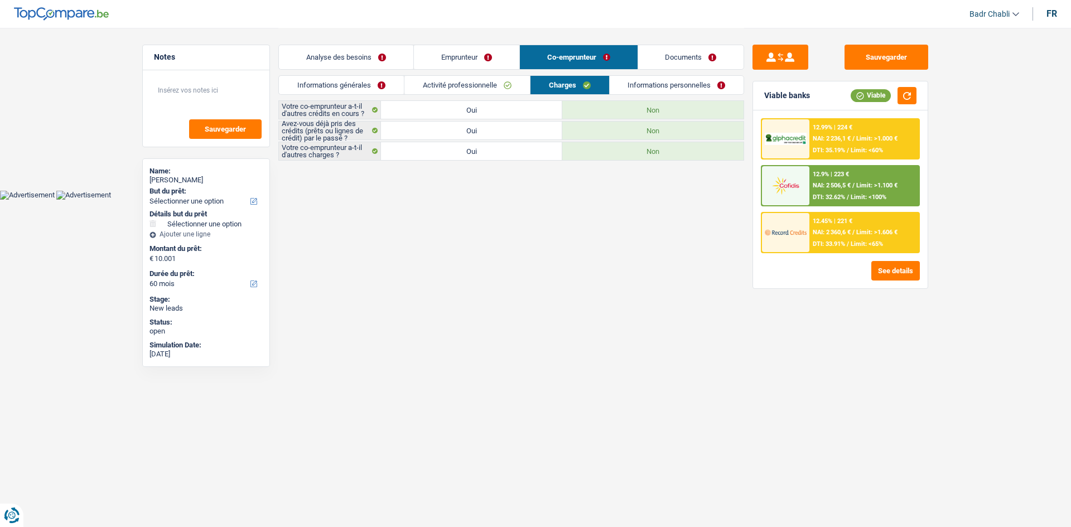
click at [658, 85] on link "Informations personnelles" at bounding box center [677, 85] width 134 height 18
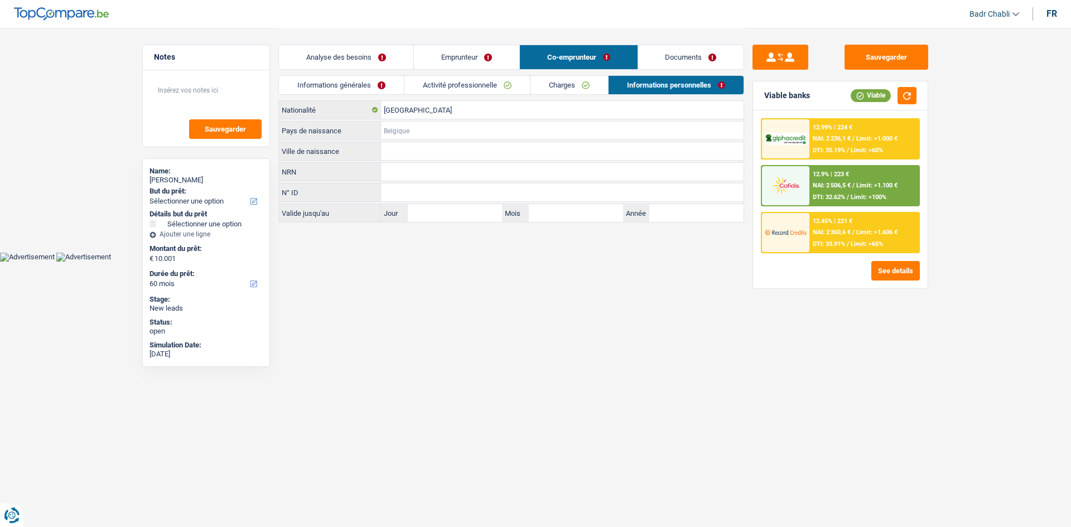
click at [442, 122] on input "Pays de naissance" at bounding box center [562, 131] width 363 height 18
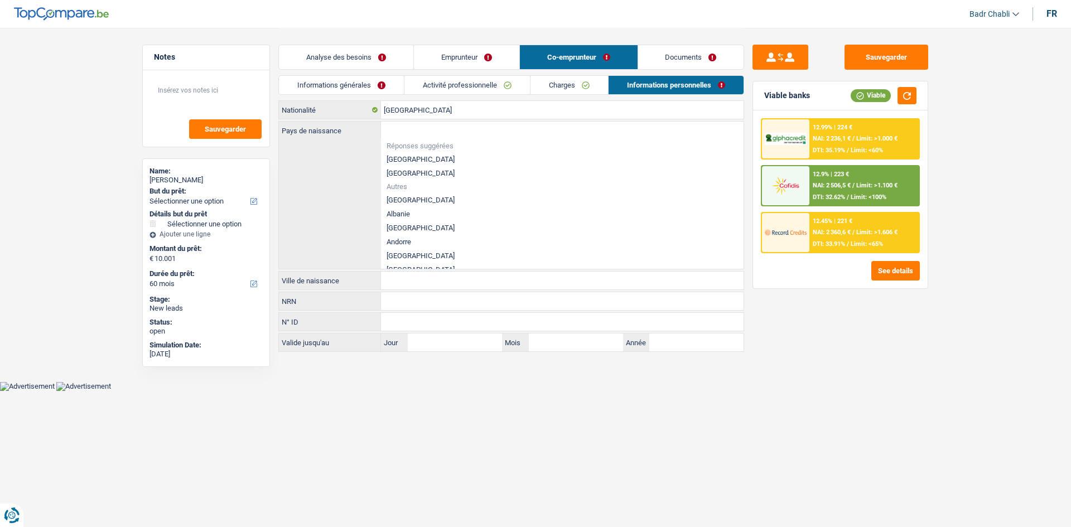
click at [414, 151] on li "Réponses suggérées" at bounding box center [562, 145] width 363 height 13
click at [410, 158] on li "[GEOGRAPHIC_DATA]" at bounding box center [562, 159] width 363 height 14
type input "[GEOGRAPHIC_DATA]"
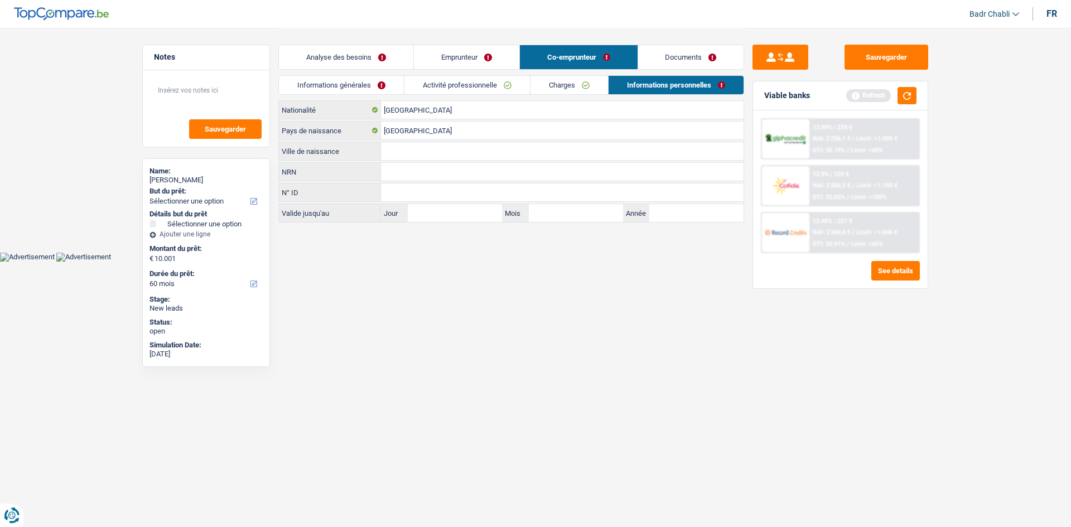
click at [424, 149] on input "Ville de naissance" at bounding box center [562, 151] width 363 height 18
click at [493, 55] on link "Emprunteur" at bounding box center [466, 57] width 105 height 24
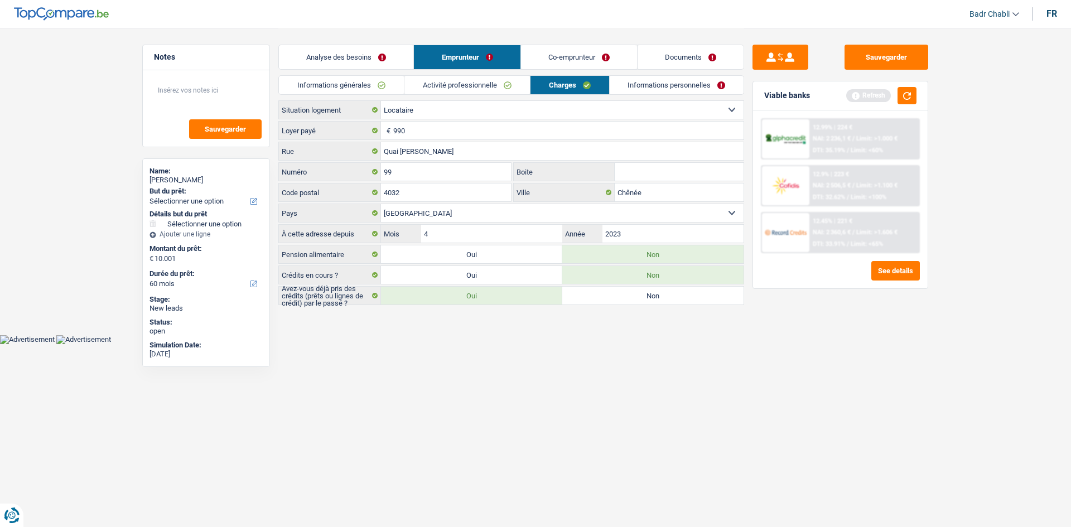
click at [678, 89] on link "Informations personnelles" at bounding box center [677, 85] width 134 height 18
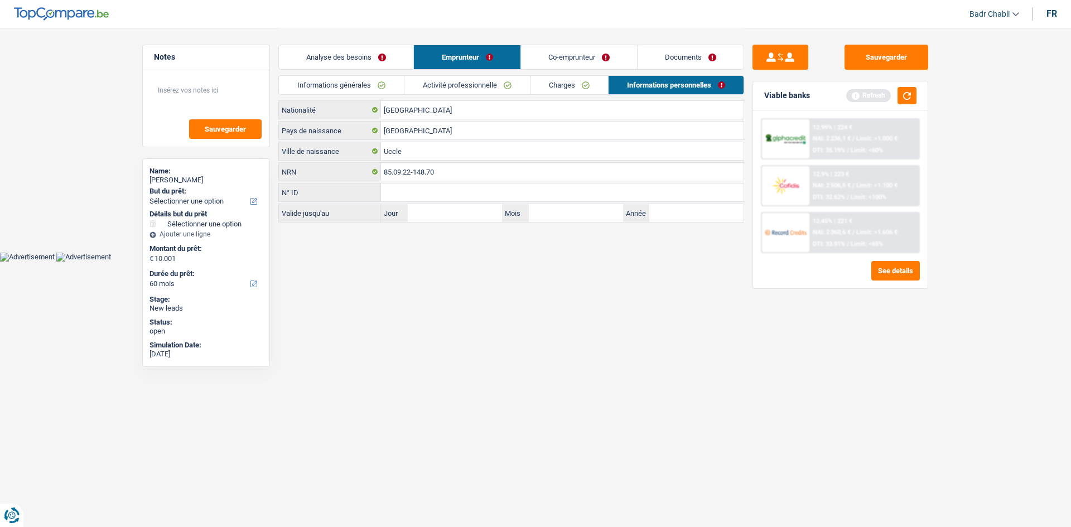
click at [557, 54] on link "Co-emprunteur" at bounding box center [579, 57] width 116 height 24
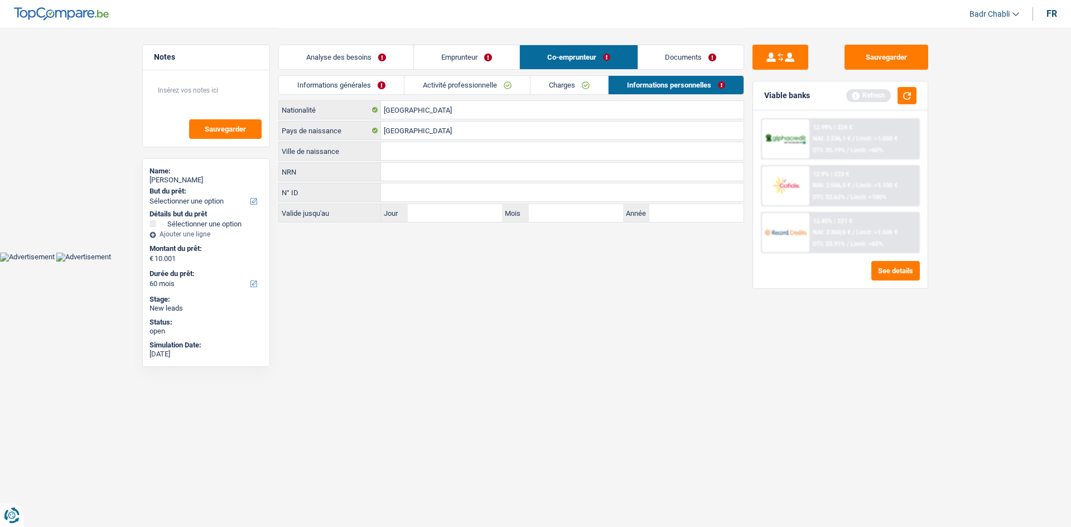
click at [411, 149] on input "Ville de naissance" at bounding box center [562, 151] width 363 height 18
click at [411, 147] on input "Ville de naissance" at bounding box center [562, 151] width 363 height 18
type input "Liège"
click at [903, 93] on button "button" at bounding box center [907, 95] width 19 height 17
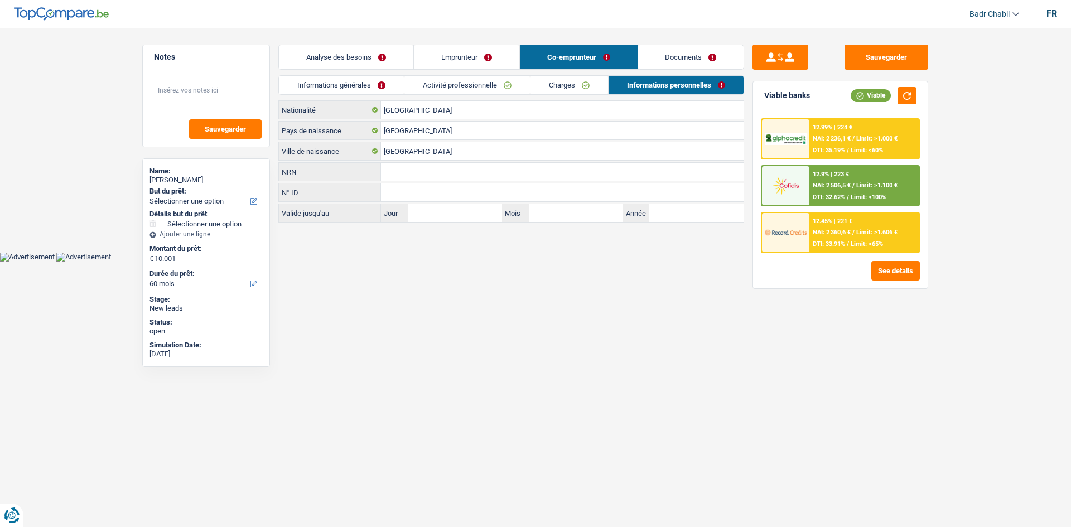
click at [462, 84] on link "Activité professionnelle" at bounding box center [467, 85] width 126 height 18
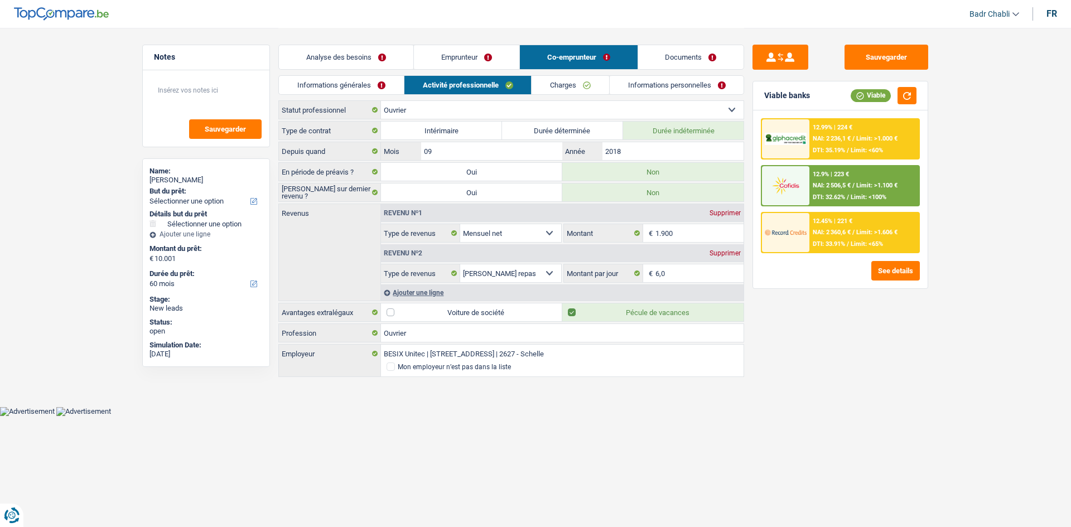
click at [588, 85] on link "Charges" at bounding box center [571, 85] width 78 height 18
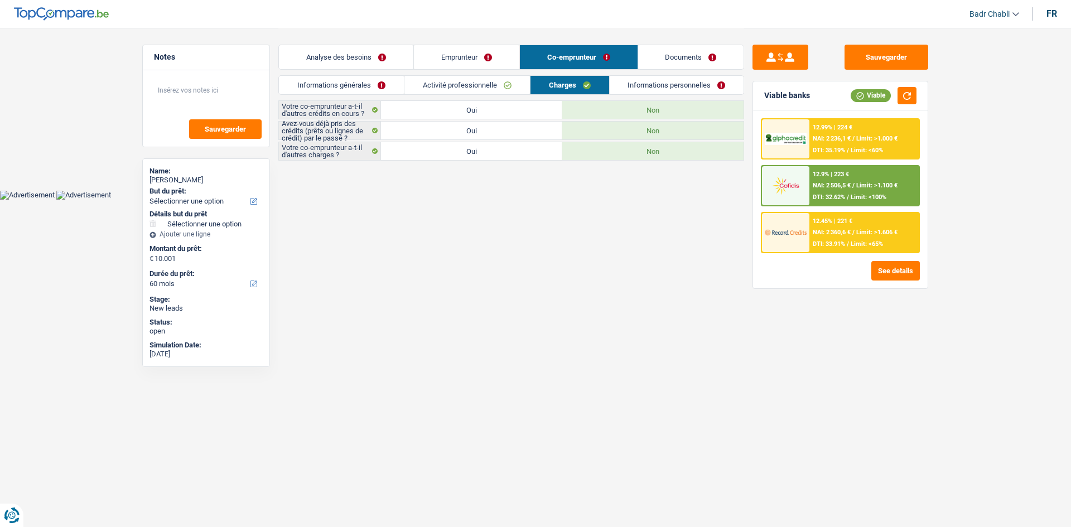
click at [650, 84] on link "Informations personnelles" at bounding box center [677, 85] width 134 height 18
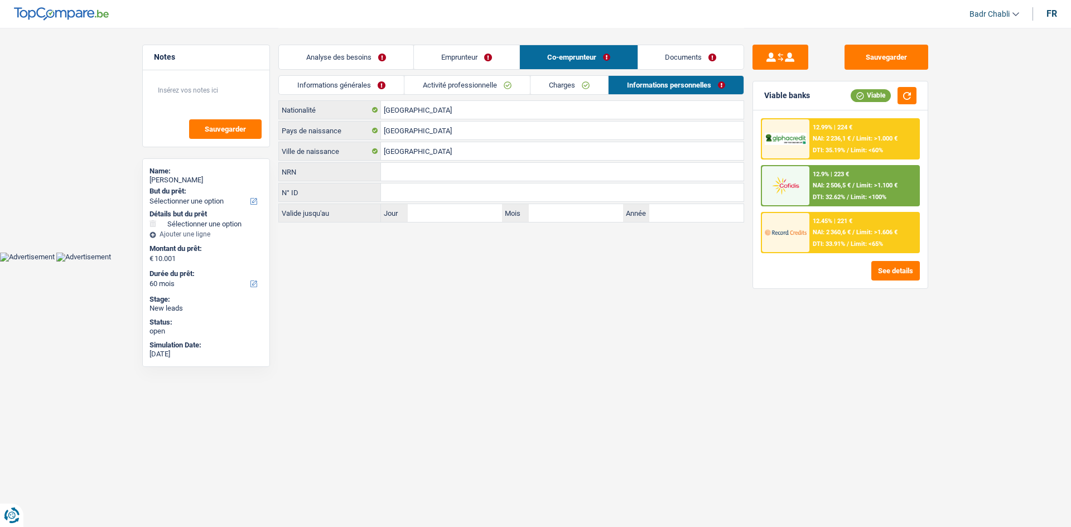
click at [684, 64] on link "Documents" at bounding box center [691, 57] width 106 height 24
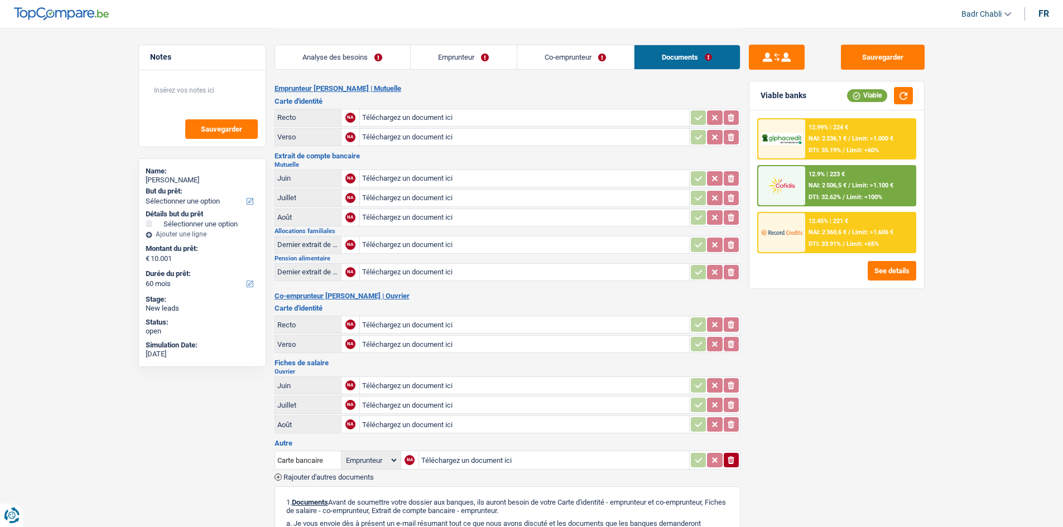
click at [552, 64] on link "Co-emprunteur" at bounding box center [575, 57] width 117 height 24
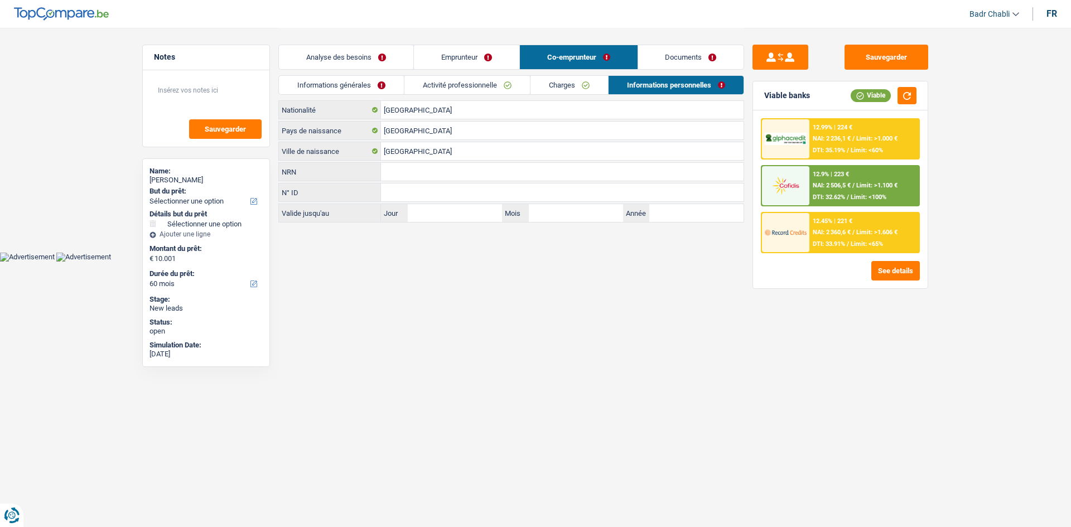
click at [573, 87] on link "Charges" at bounding box center [569, 85] width 78 height 18
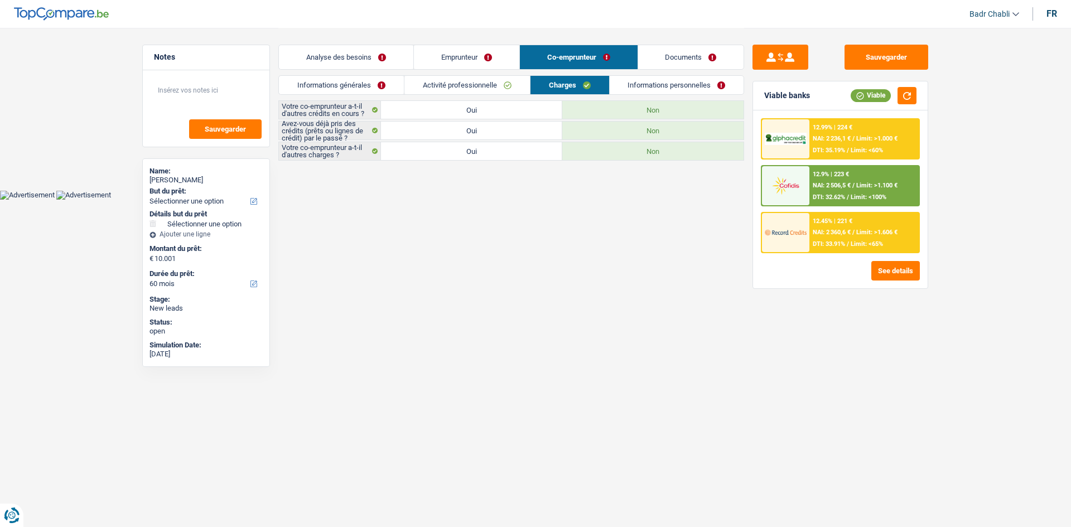
click at [668, 87] on link "Informations personnelles" at bounding box center [677, 85] width 134 height 18
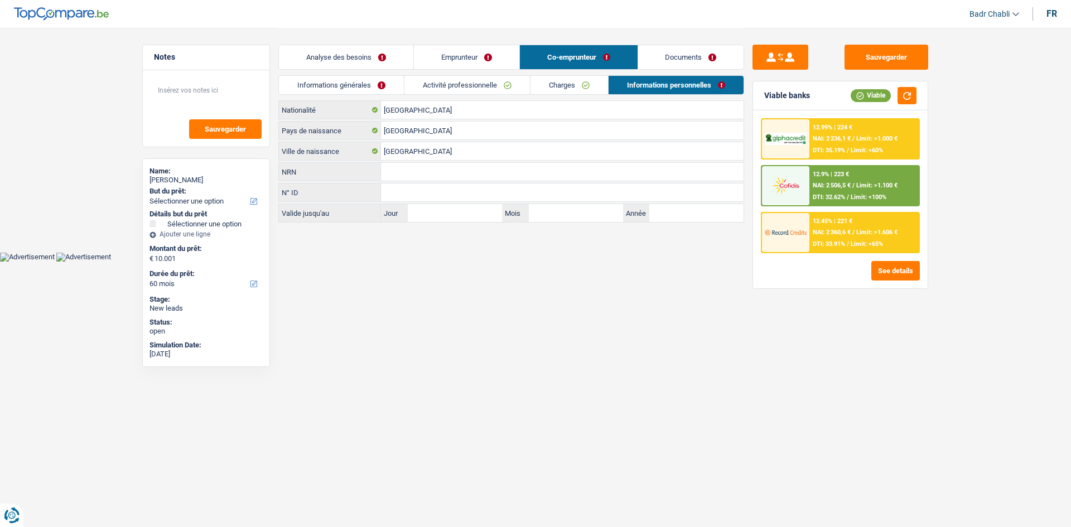
click at [580, 86] on link "Charges" at bounding box center [569, 85] width 78 height 18
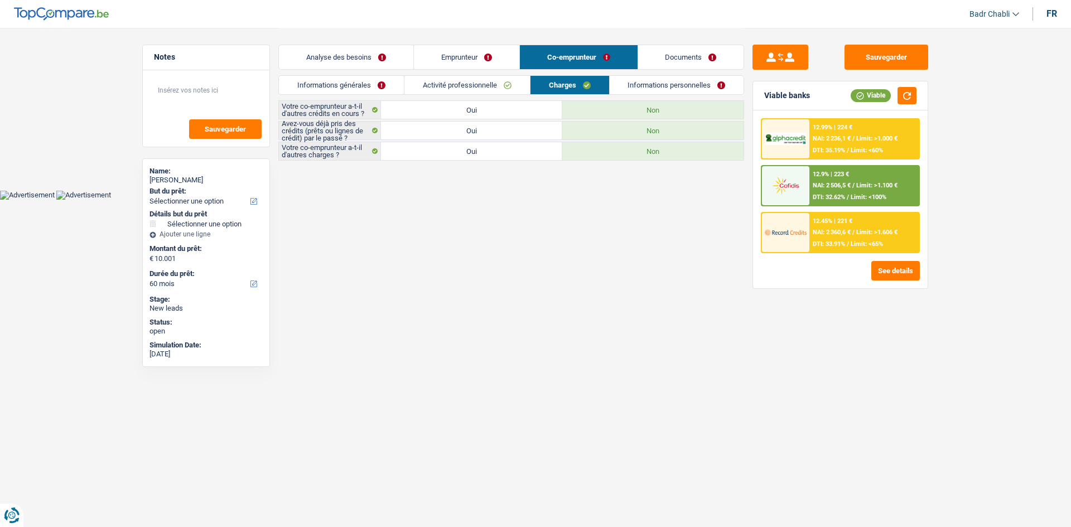
click at [468, 84] on link "Activité professionnelle" at bounding box center [467, 85] width 126 height 18
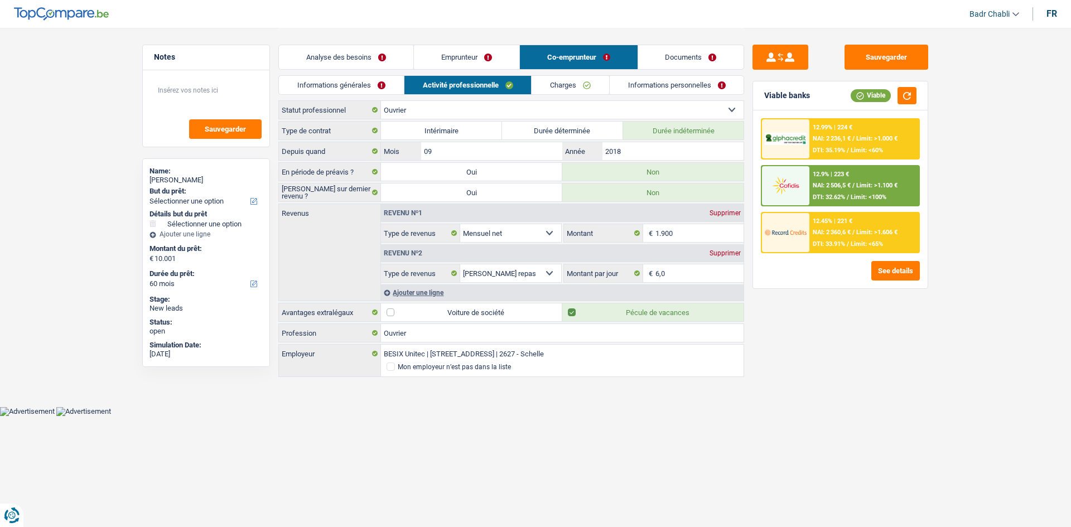
click at [563, 86] on link "Charges" at bounding box center [571, 85] width 78 height 18
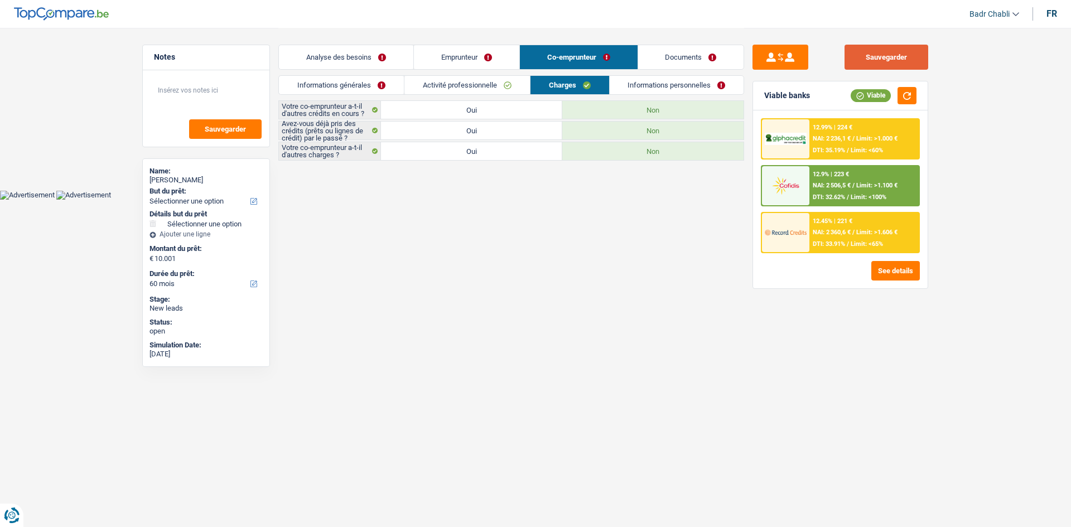
click at [859, 60] on button "Sauvegarder" at bounding box center [887, 57] width 84 height 25
click at [673, 80] on link "Informations personnelles" at bounding box center [677, 85] width 134 height 18
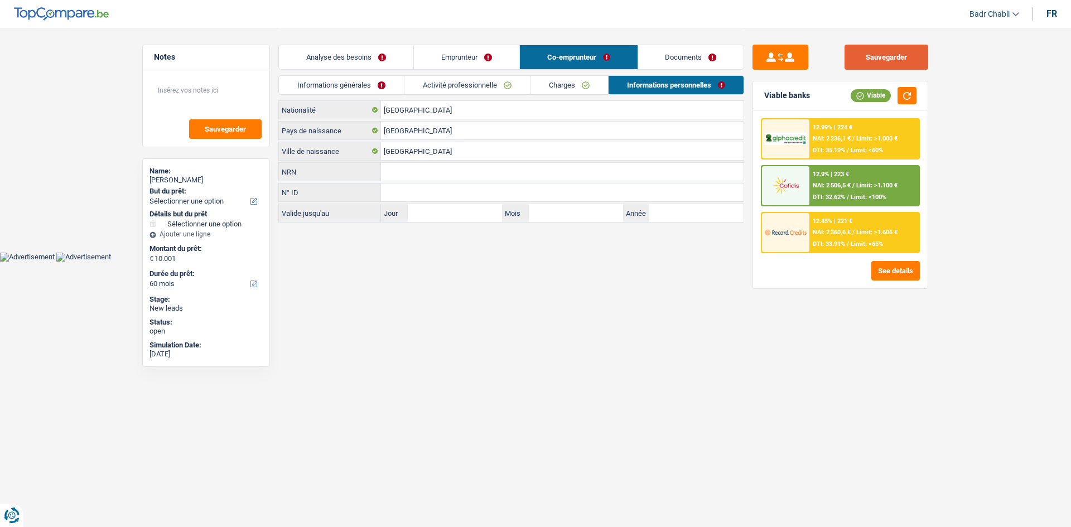
click at [889, 57] on button "Sauvegarder" at bounding box center [887, 57] width 84 height 25
click at [464, 63] on link "Emprunteur" at bounding box center [466, 57] width 105 height 24
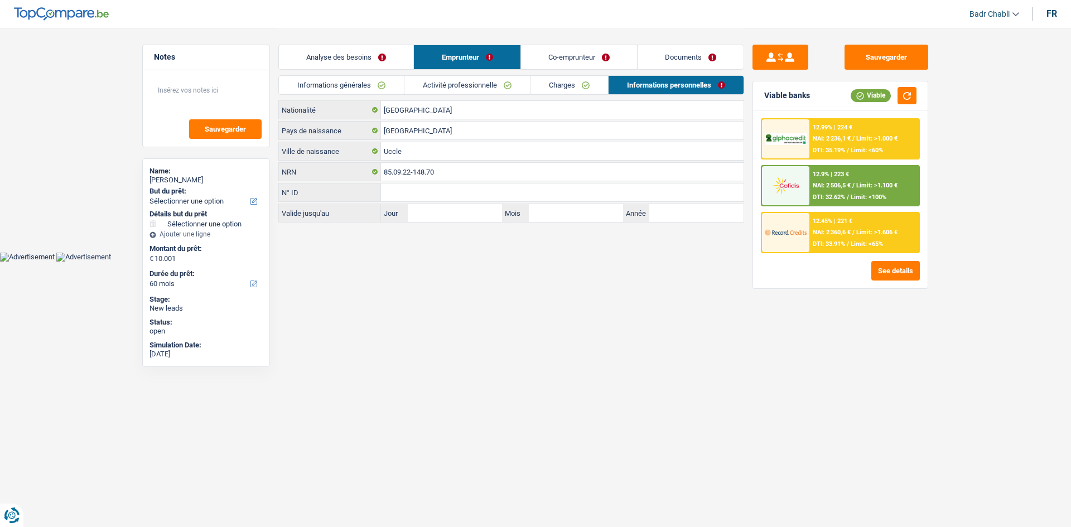
click at [462, 88] on link "Activité professionnelle" at bounding box center [467, 85] width 126 height 18
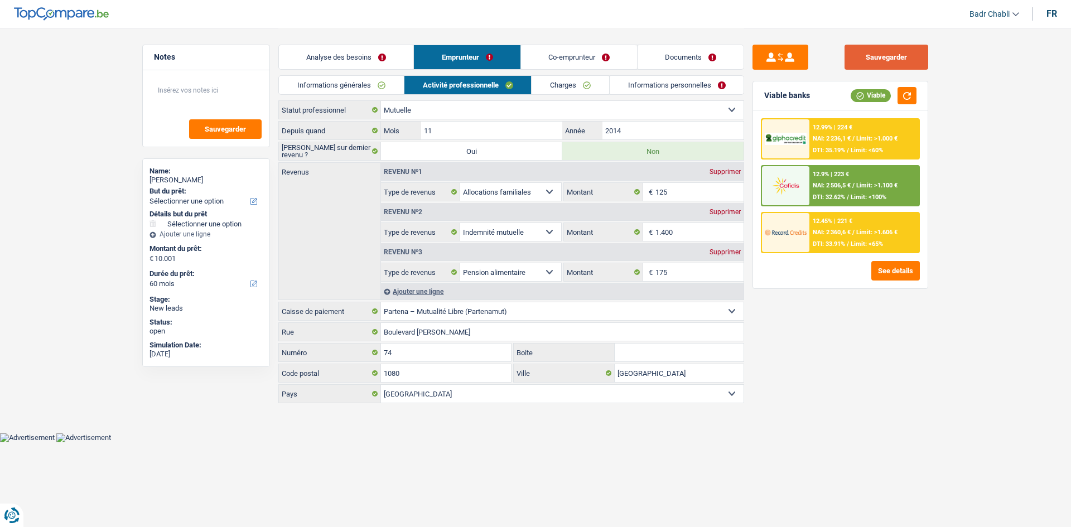
click at [887, 59] on button "Sauvegarder" at bounding box center [887, 57] width 84 height 25
click at [584, 81] on link "Charges" at bounding box center [571, 85] width 78 height 18
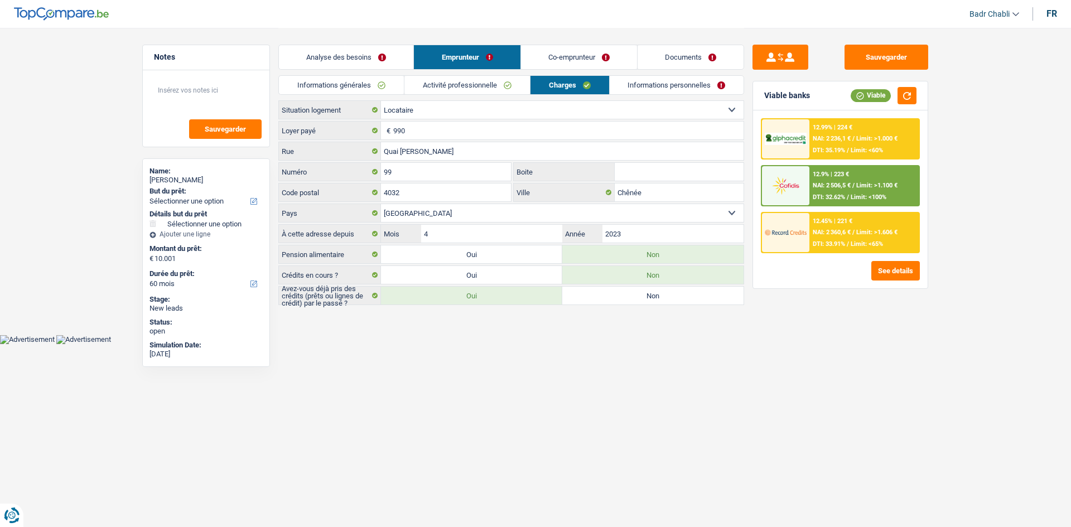
click at [668, 81] on link "Informations personnelles" at bounding box center [677, 85] width 134 height 18
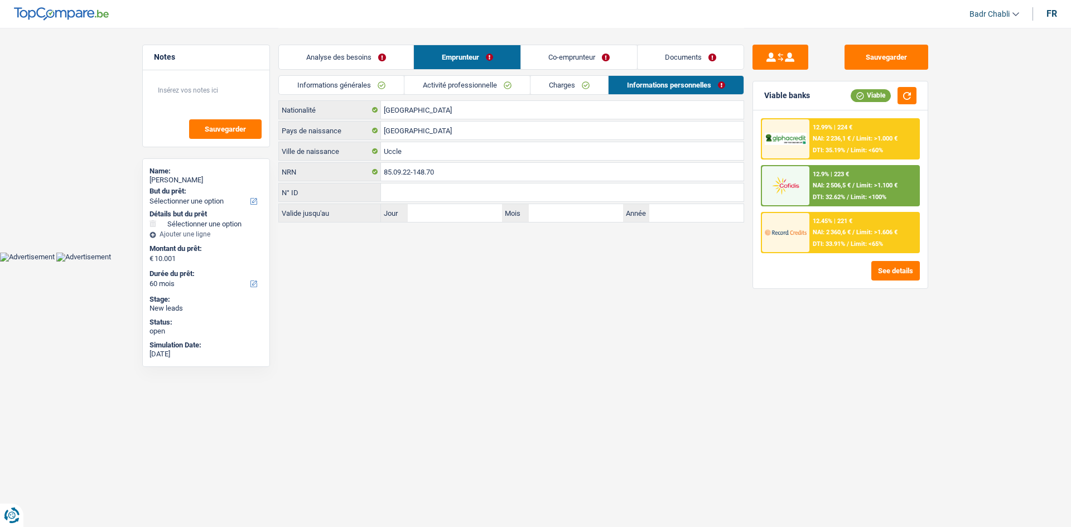
click at [372, 50] on link "Analyse des besoins" at bounding box center [346, 57] width 134 height 24
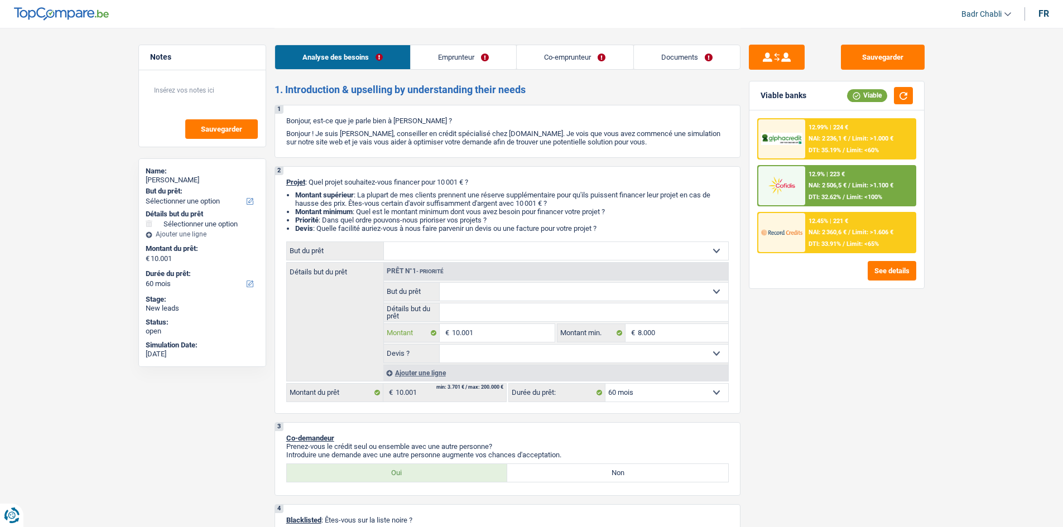
click at [510, 333] on input "10.001" at bounding box center [503, 333] width 102 height 18
click at [527, 356] on select "Oui Non Non répondu Sélectionner une option" at bounding box center [584, 354] width 288 height 18
select select "false"
click at [440, 345] on select "Oui Non Non répondu Sélectionner une option" at bounding box center [584, 354] width 288 height 18
select select "false"
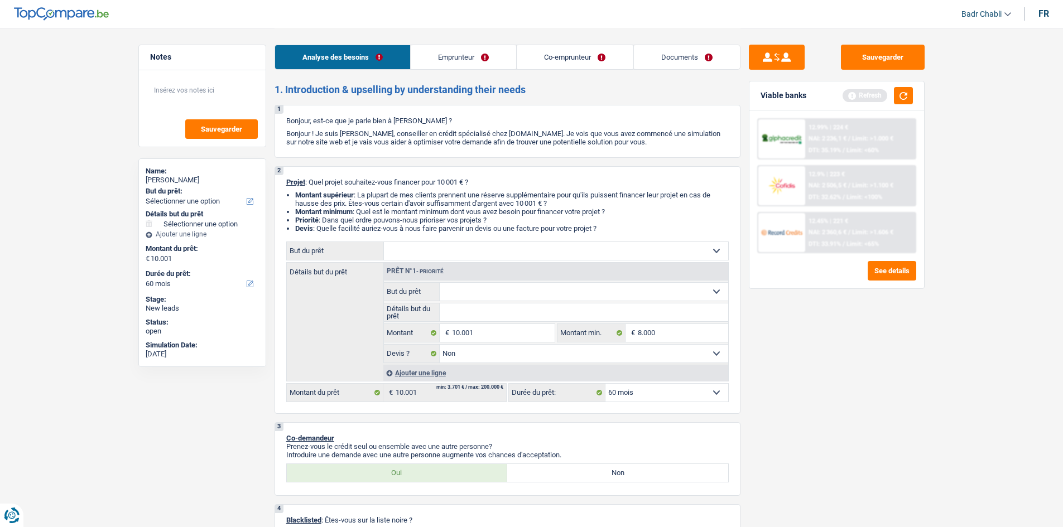
click at [450, 255] on select "Confort maison: meubles, textile, peinture, électroménager, outillage non-profe…" at bounding box center [556, 251] width 344 height 18
select select "household"
click at [384, 242] on select "Confort maison: meubles, textile, peinture, électroménager, outillage non-profe…" at bounding box center [556, 251] width 344 height 18
select select "household"
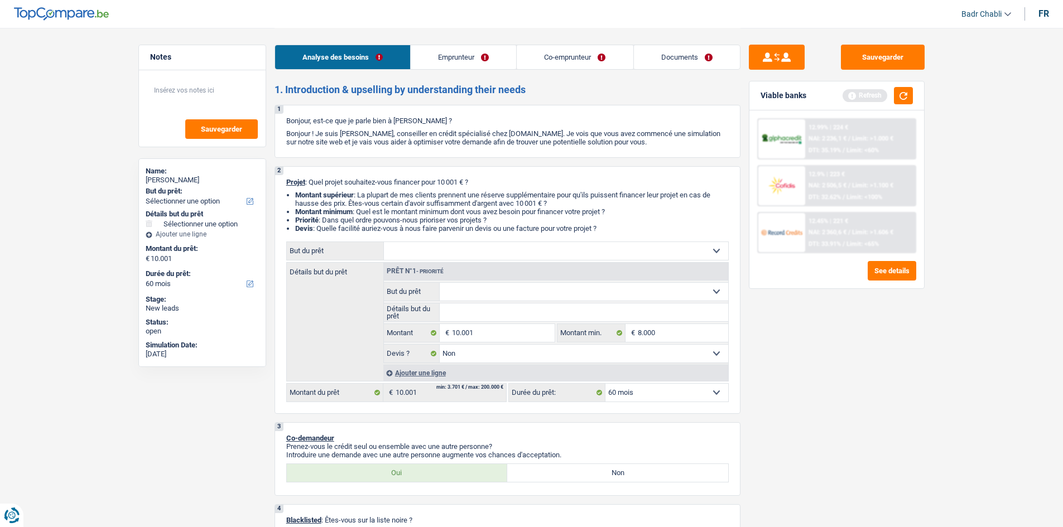
select select
select select "household"
select select
select select "household"
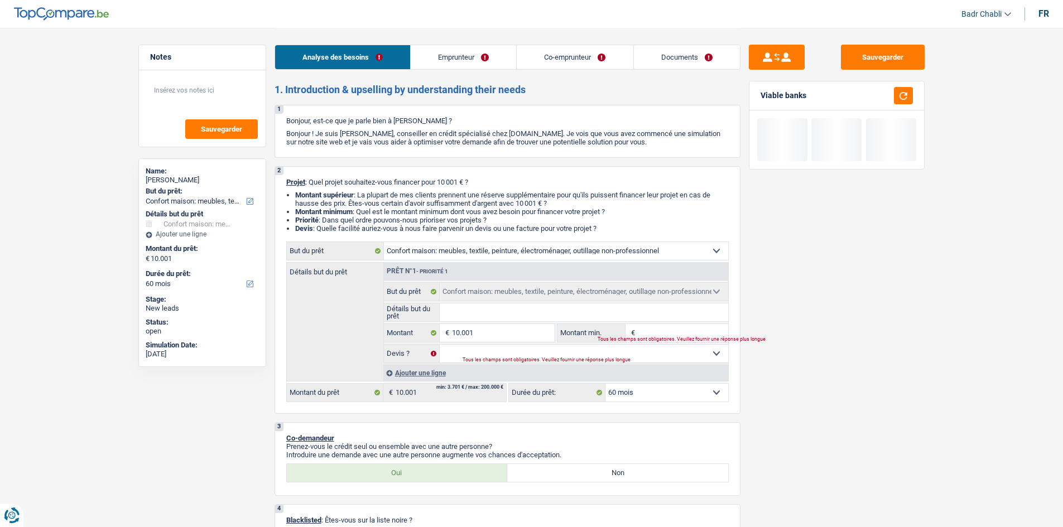
click at [424, 372] on div "Ajouter une ligne" at bounding box center [555, 373] width 345 height 16
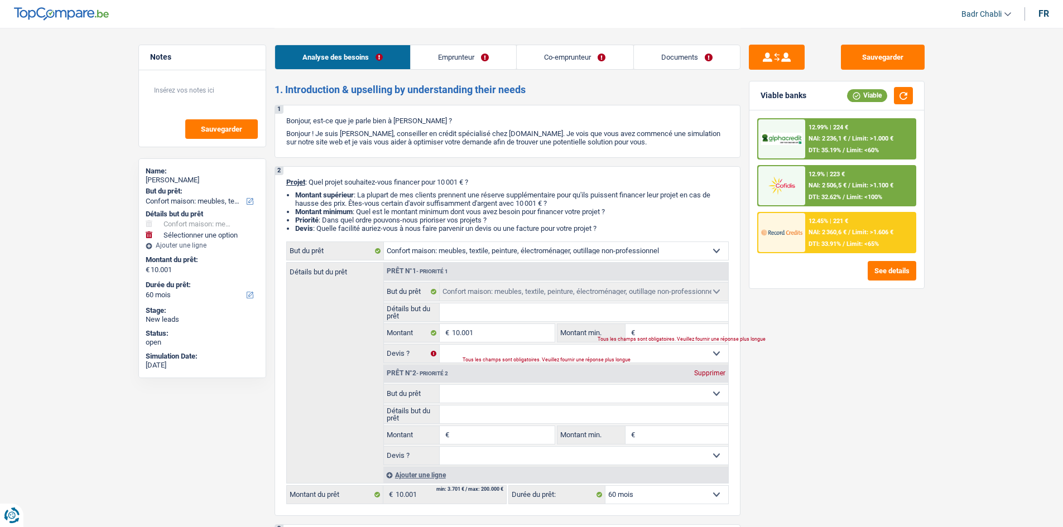
click at [507, 397] on select "Confort maison: meubles, textile, peinture, électroménager, outillage non-profe…" at bounding box center [584, 394] width 288 height 18
click at [486, 335] on input "10.001" at bounding box center [503, 333] width 102 height 18
click at [485, 335] on input "10.001" at bounding box center [503, 333] width 102 height 18
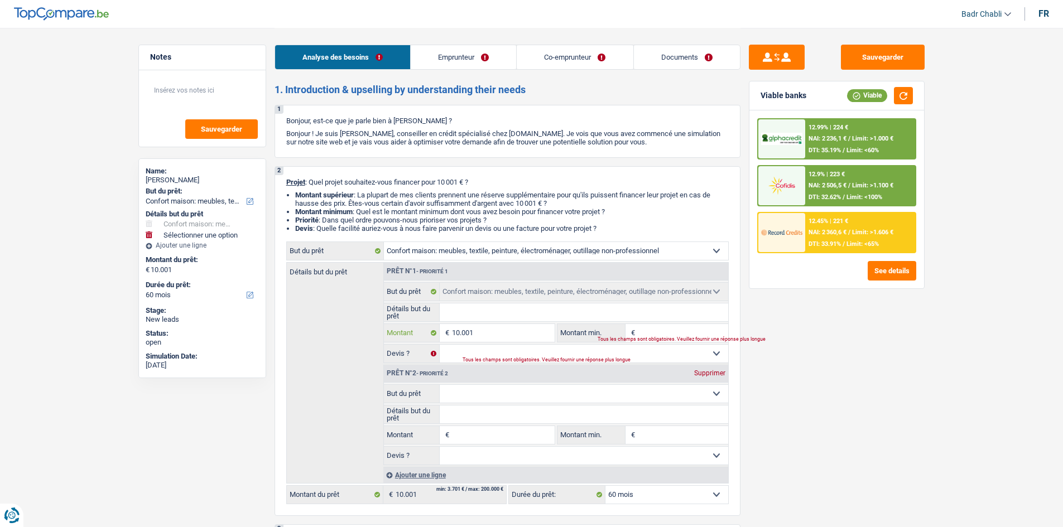
type input "5"
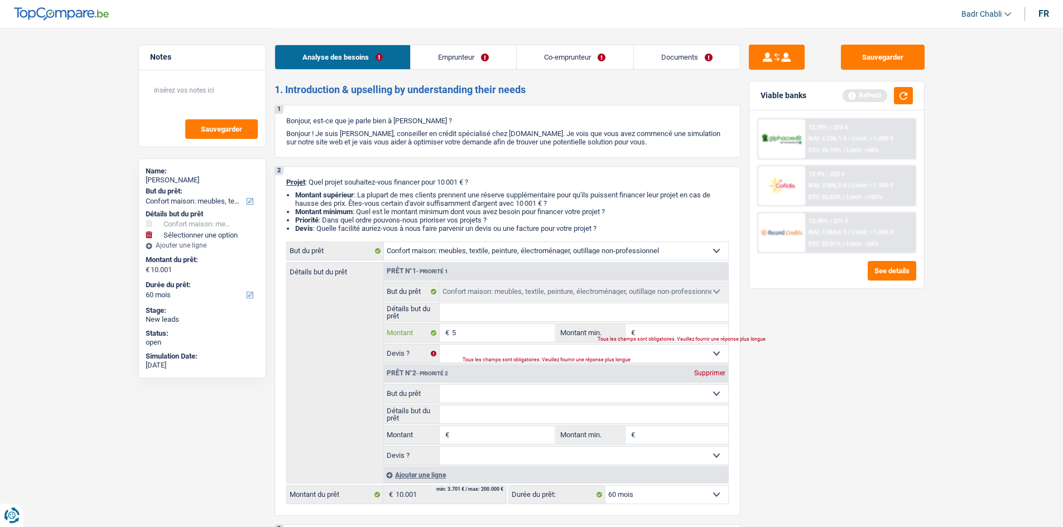
type input "50"
type input "500"
type input "5.000"
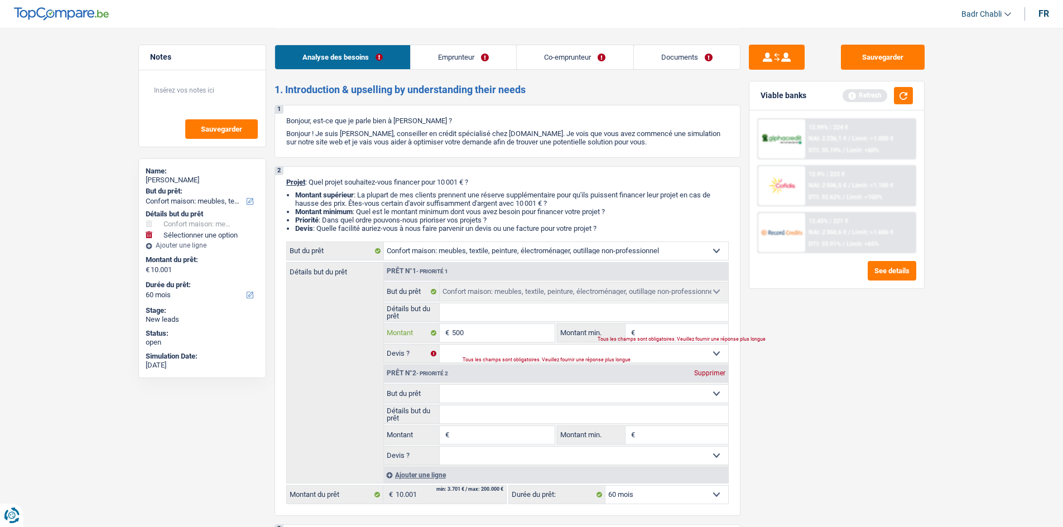
type input "5.000"
select select "36"
type input "5.000"
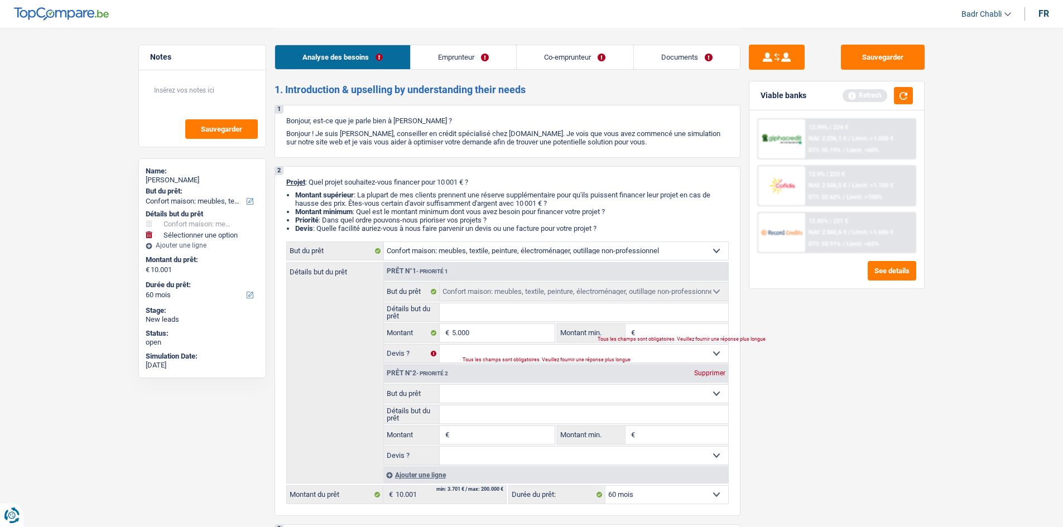
select select "36"
type input "5.000"
select select "36"
click at [508, 393] on select "Confort maison: meubles, textile, peinture, électroménager, outillage non-profe…" at bounding box center [584, 394] width 288 height 18
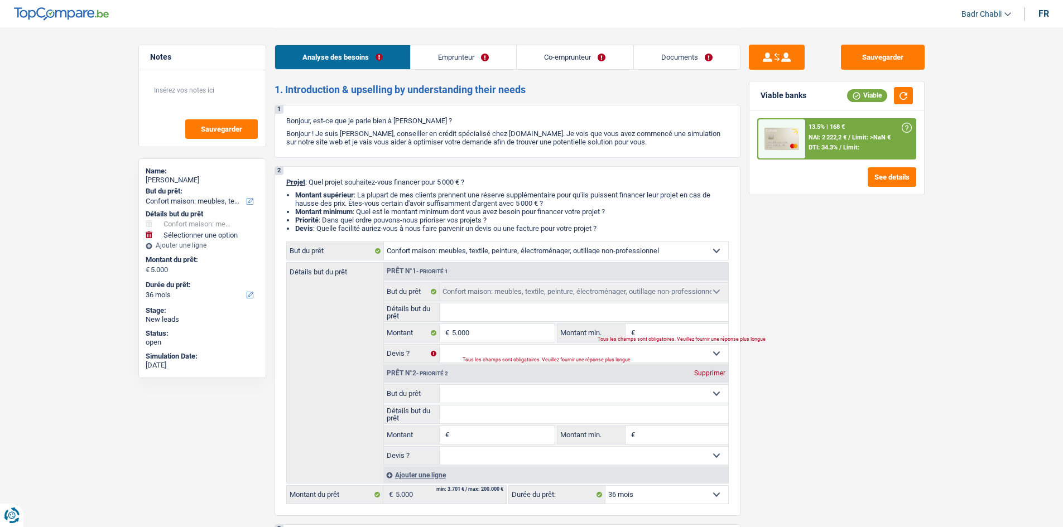
select select "movingOrInstallation"
click at [440, 385] on select "Confort maison: meubles, textile, peinture, électroménager, outillage non-profe…" at bounding box center [584, 394] width 288 height 18
select select "movingOrInstallation"
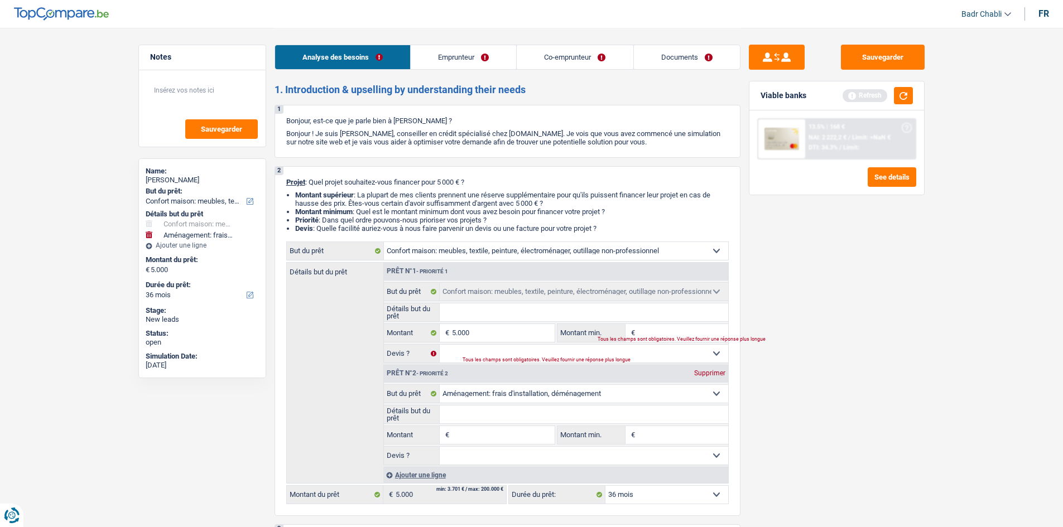
click at [485, 428] on input "Montant" at bounding box center [503, 435] width 102 height 18
type input "5"
type input "50"
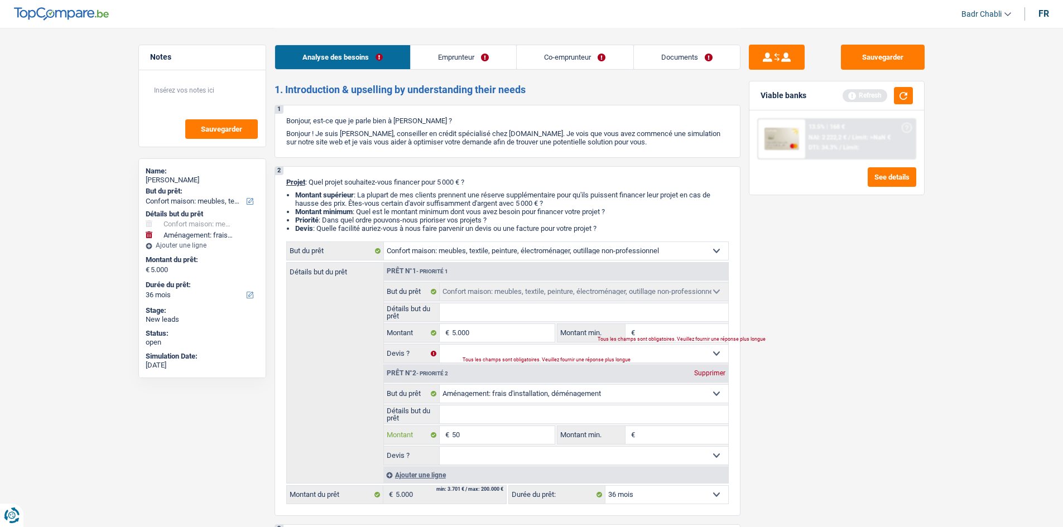
type input "500"
type input "5.000"
type input "500"
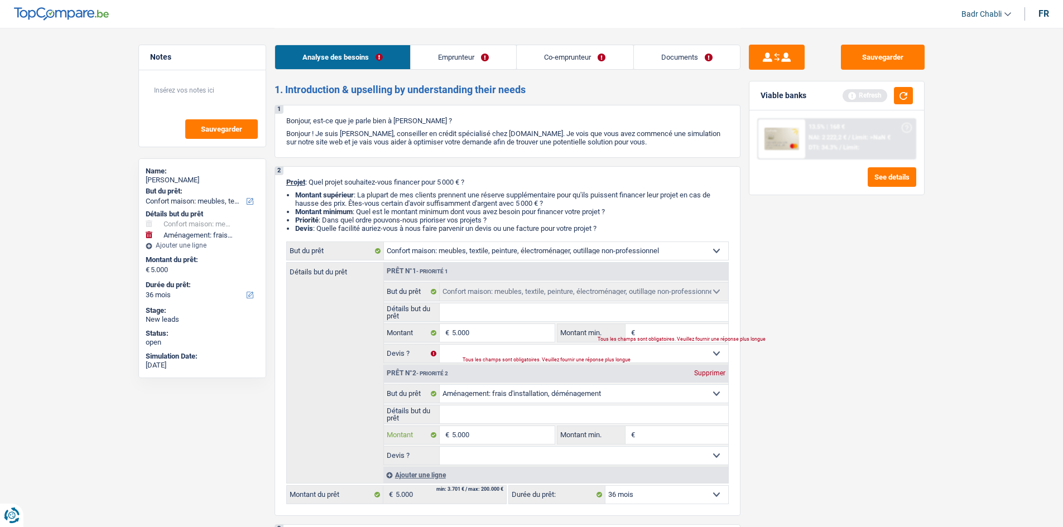
type input "500"
type input "5.001"
type input "10.001"
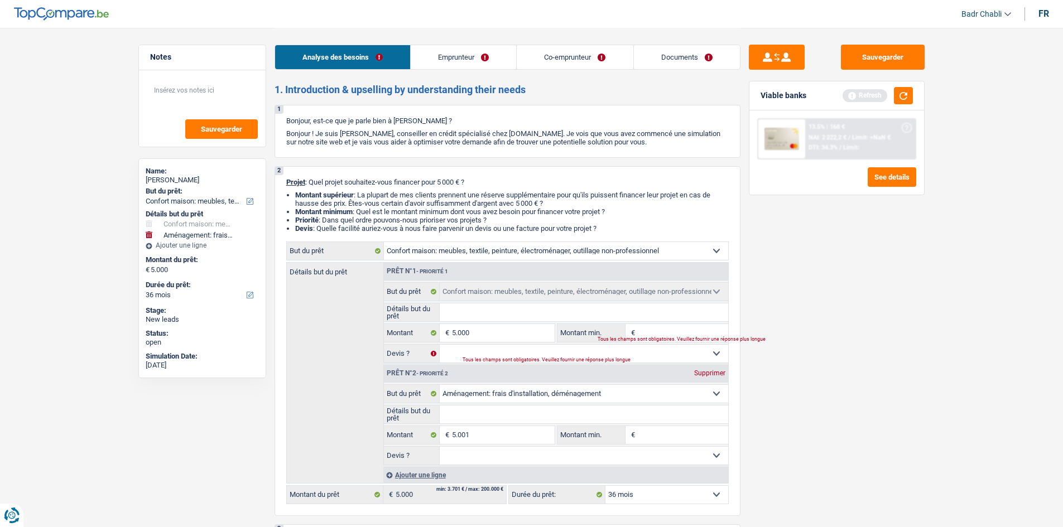
type input "10.001"
select select "60"
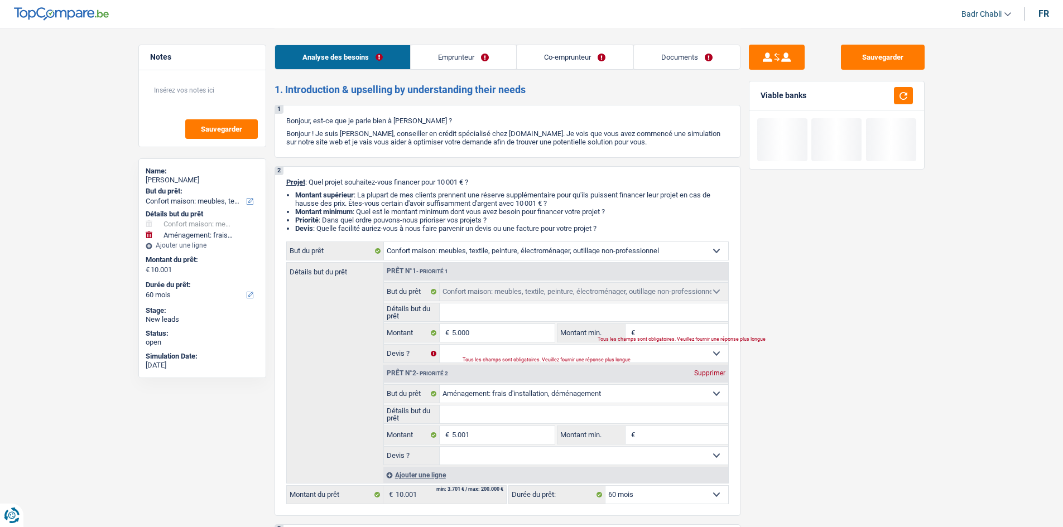
click at [674, 329] on input "Montant min." at bounding box center [683, 333] width 90 height 18
type input "3"
type input "30"
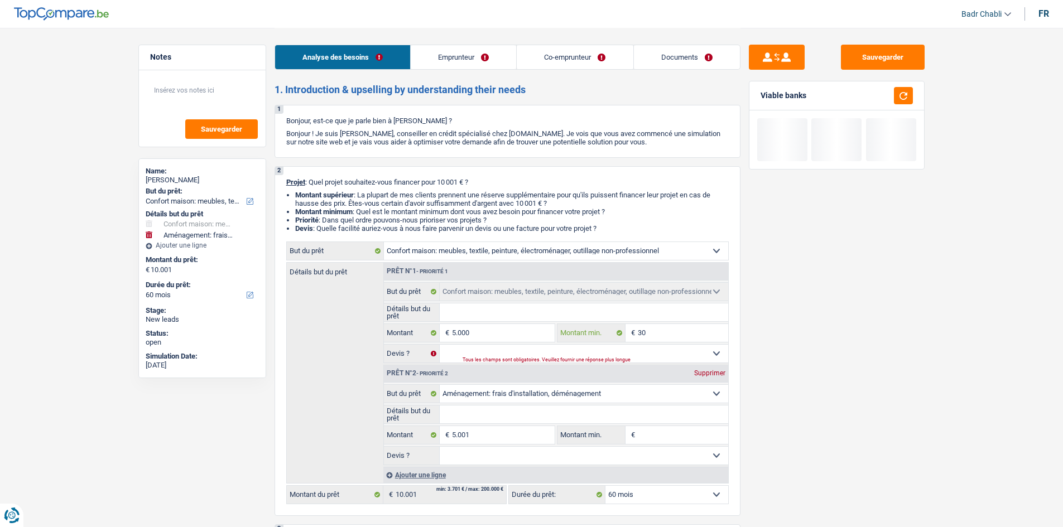
type input "300"
type input "3.000"
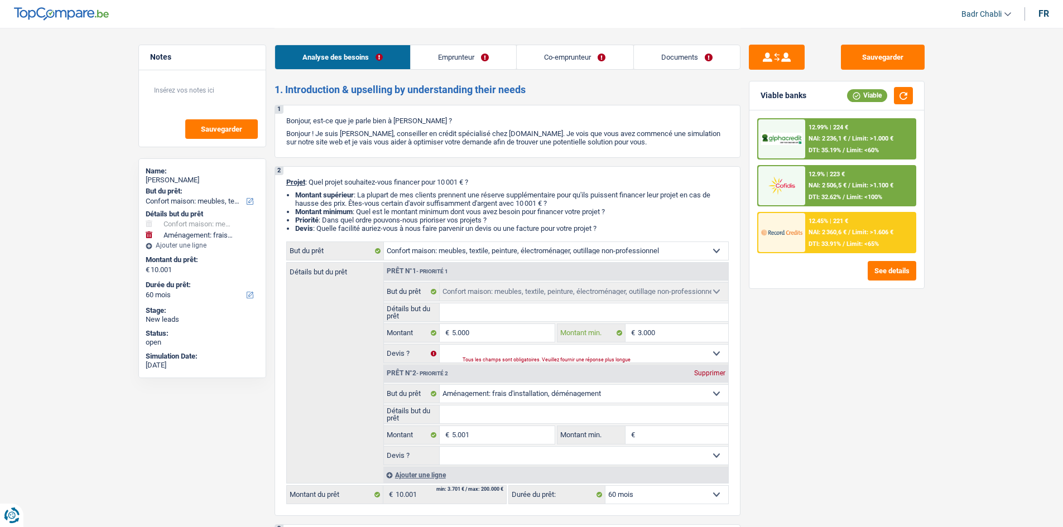
type input "3.000"
click at [683, 426] on input "Montant min." at bounding box center [683, 435] width 90 height 18
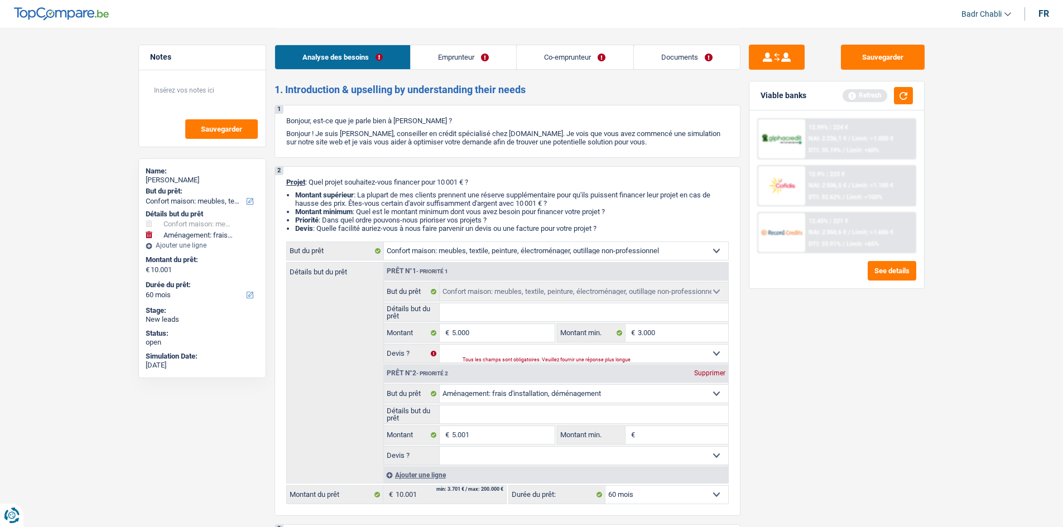
type input "3"
type input "30"
type input "300"
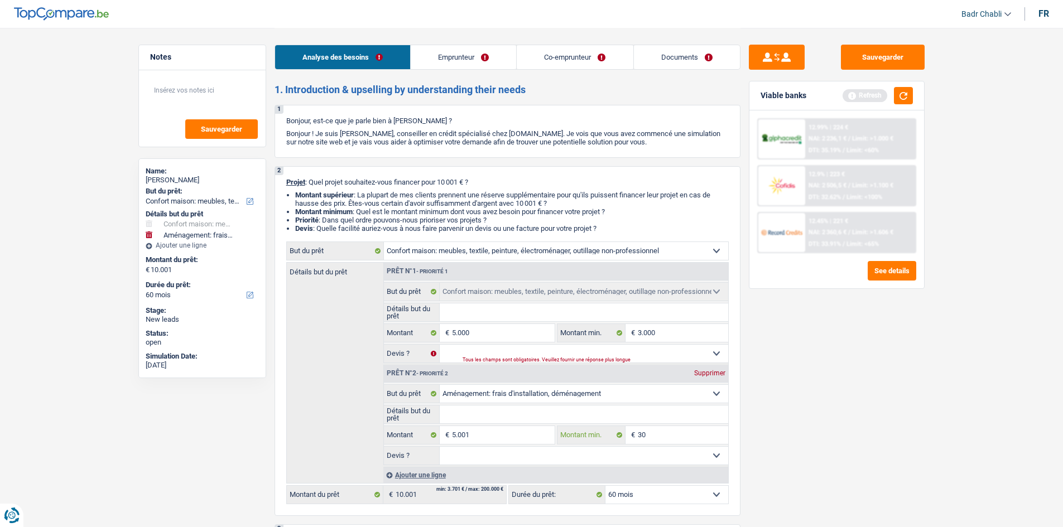
type input "300"
type input "3.000"
click at [508, 354] on select "Oui Non Non répondu Sélectionner une option" at bounding box center [584, 354] width 288 height 18
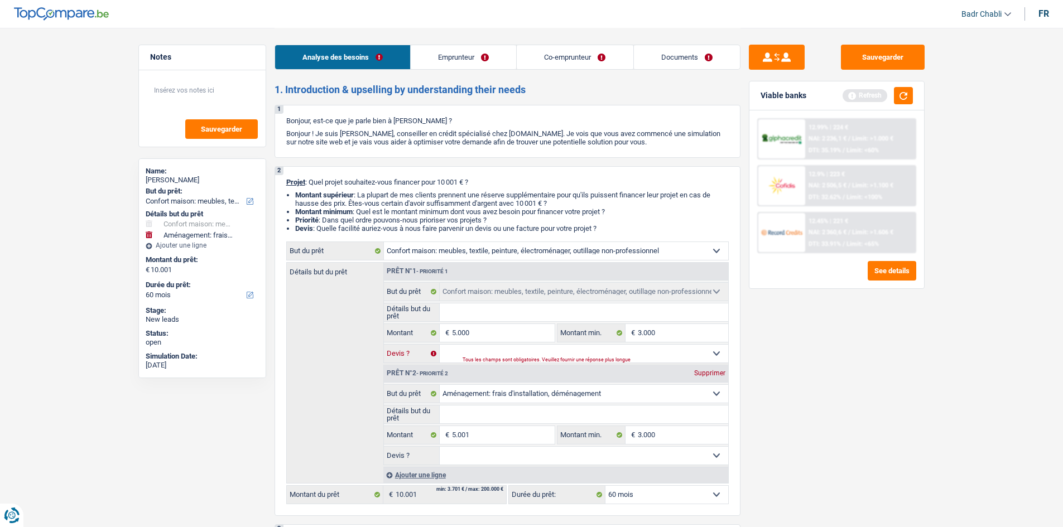
select select "false"
click at [440, 345] on select "Oui Non Non répondu Sélectionner une option" at bounding box center [584, 354] width 288 height 18
select select "false"
click at [502, 418] on input "Détails but du prêt" at bounding box center [584, 415] width 288 height 18
click at [485, 470] on div "Ajouter une ligne" at bounding box center [555, 475] width 345 height 16
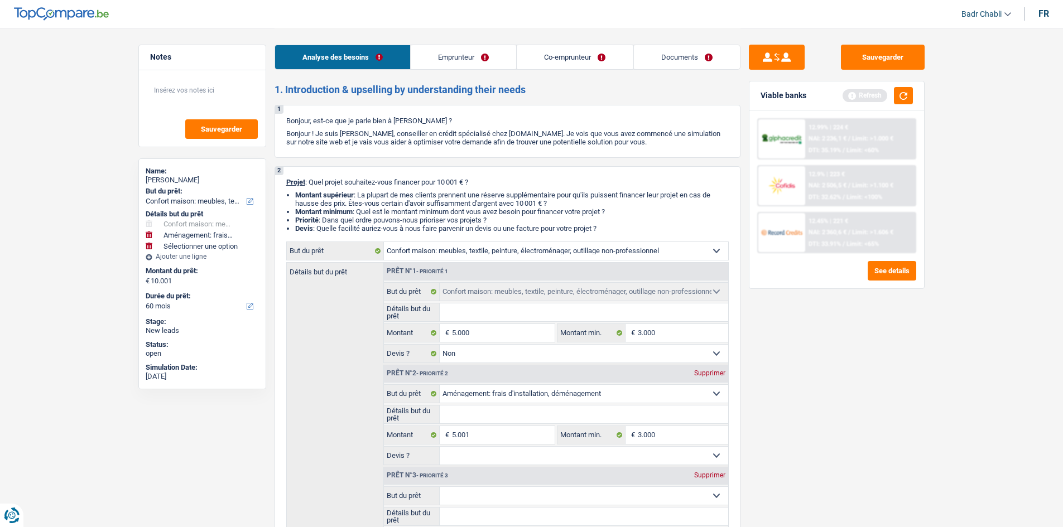
click at [711, 476] on div "Supprimer" at bounding box center [709, 475] width 37 height 7
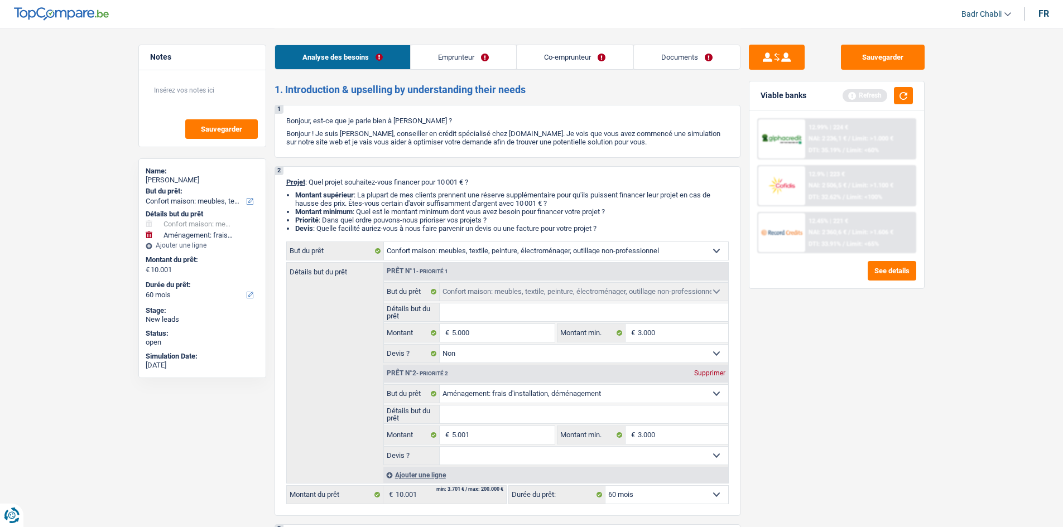
click at [491, 451] on select "Oui Non Non répondu Sélectionner une option" at bounding box center [584, 456] width 288 height 18
select select "false"
click at [440, 447] on select "Oui Non Non répondu Sélectionner une option" at bounding box center [584, 456] width 288 height 18
select select "false"
click at [476, 311] on input "Détails but du prêt" at bounding box center [584, 312] width 288 height 18
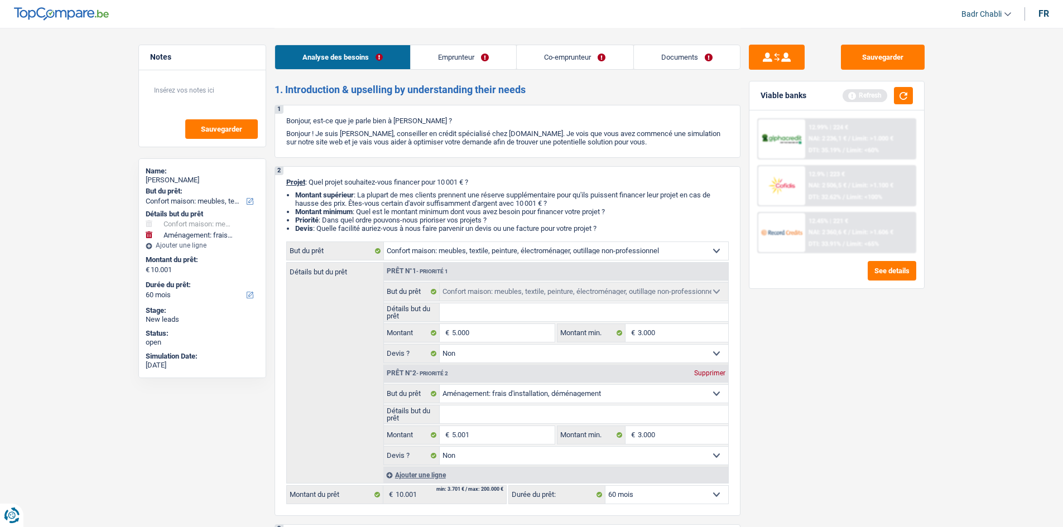
click at [512, 317] on input "Détails but du prêt" at bounding box center [584, 312] width 288 height 18
type input "N"
type input "No"
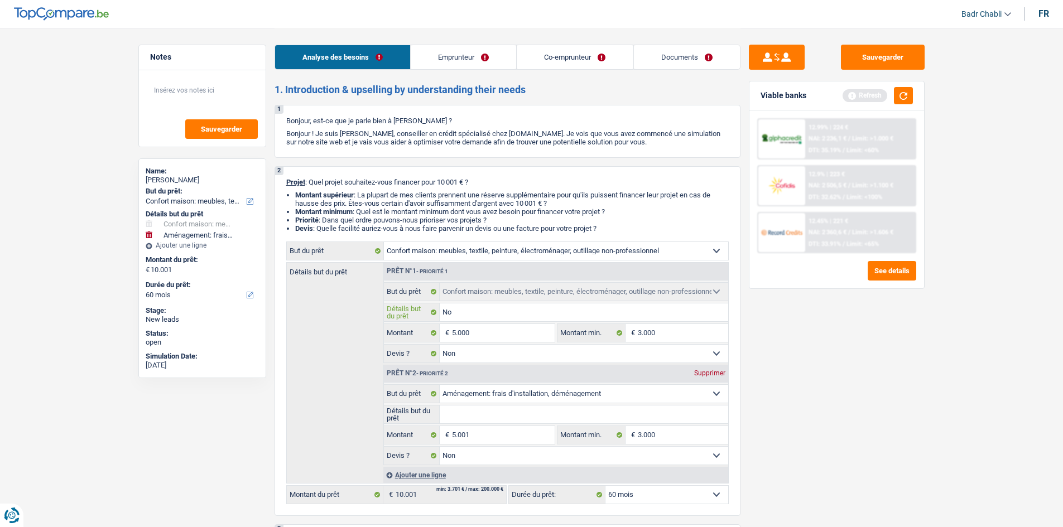
type input "Nov"
type input "No"
type input "Nou"
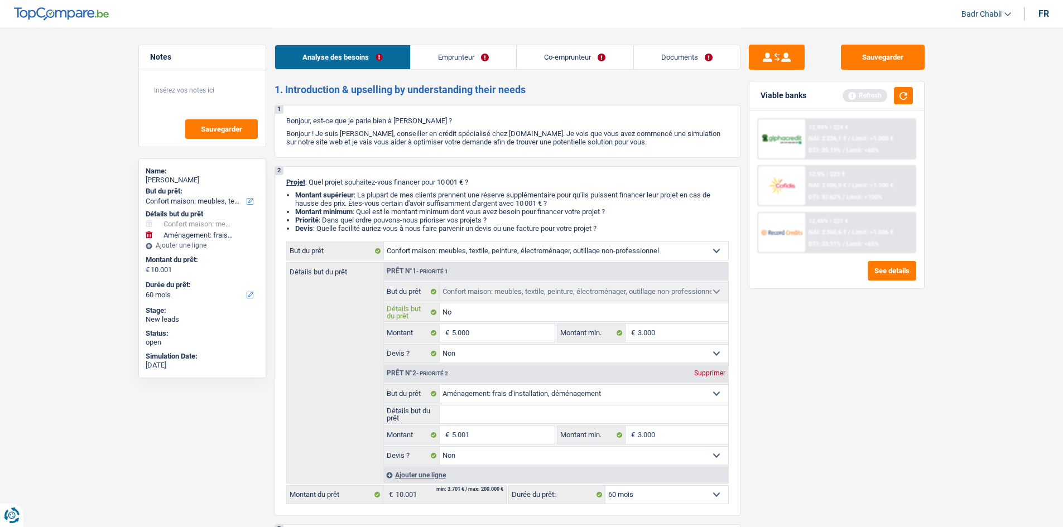
type input "Nou"
type input "Nouv"
type input "Nouvr"
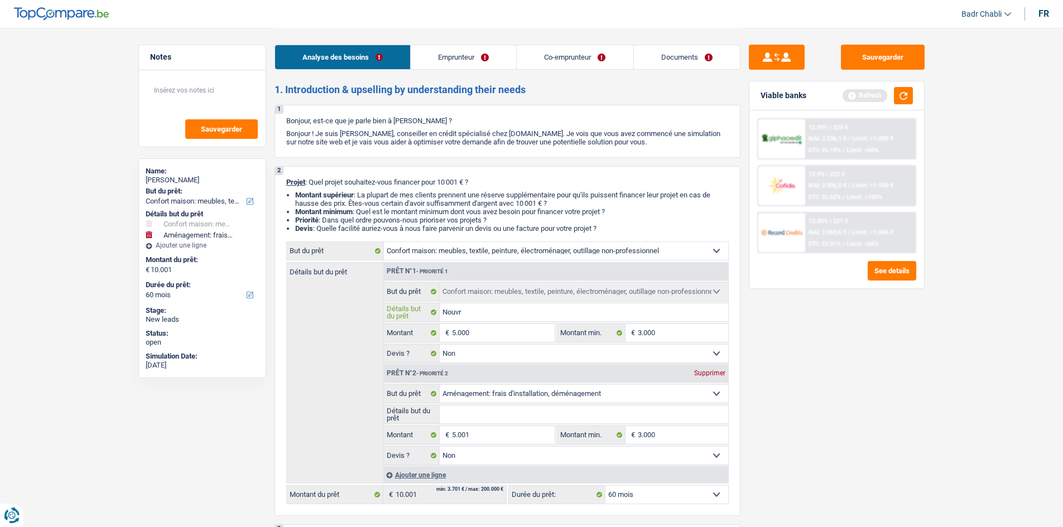
type input "Nouv"
type input "Nouve"
type input "Nouvea"
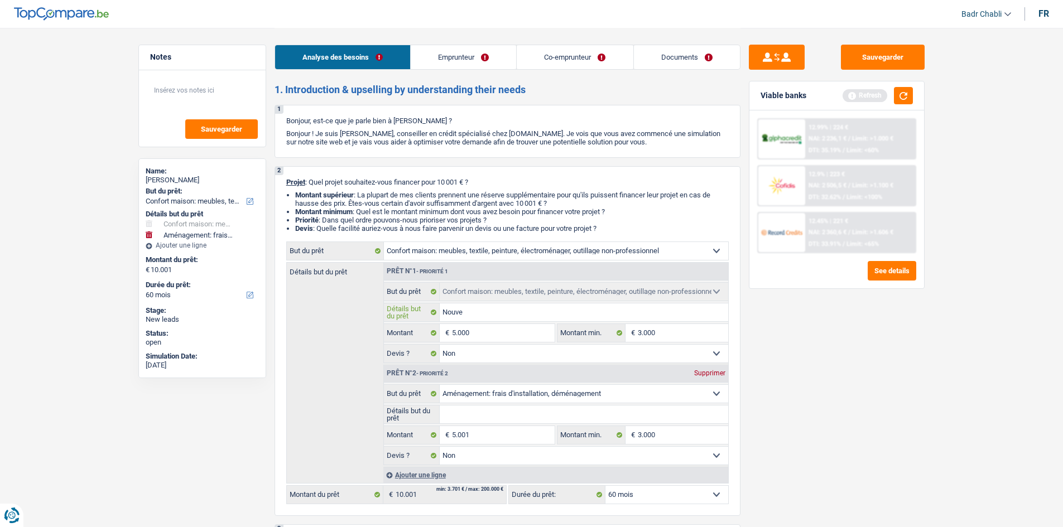
type input "Nouvea"
type input "Nouveau"
type input "Nouveaux"
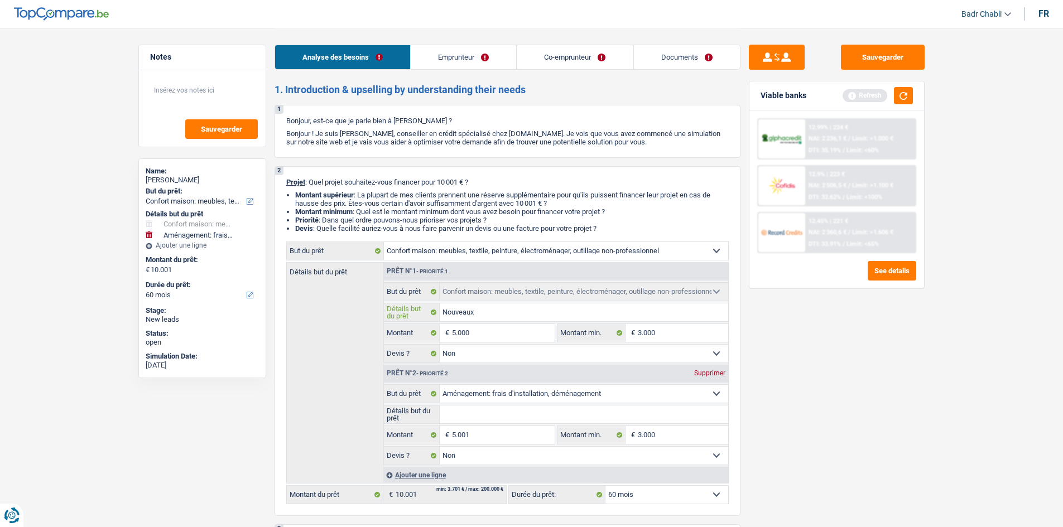
type input "Nouveaux"
type input "Nouveaux m"
type input "Nouveaux me"
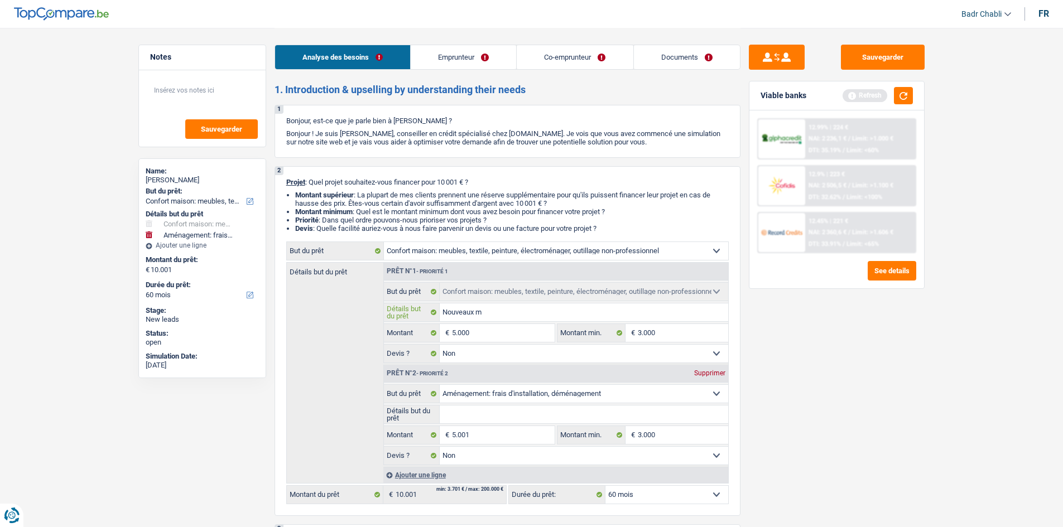
type input "Nouveaux me"
type input "Nouveaux meu"
type input "Nouveaux meub"
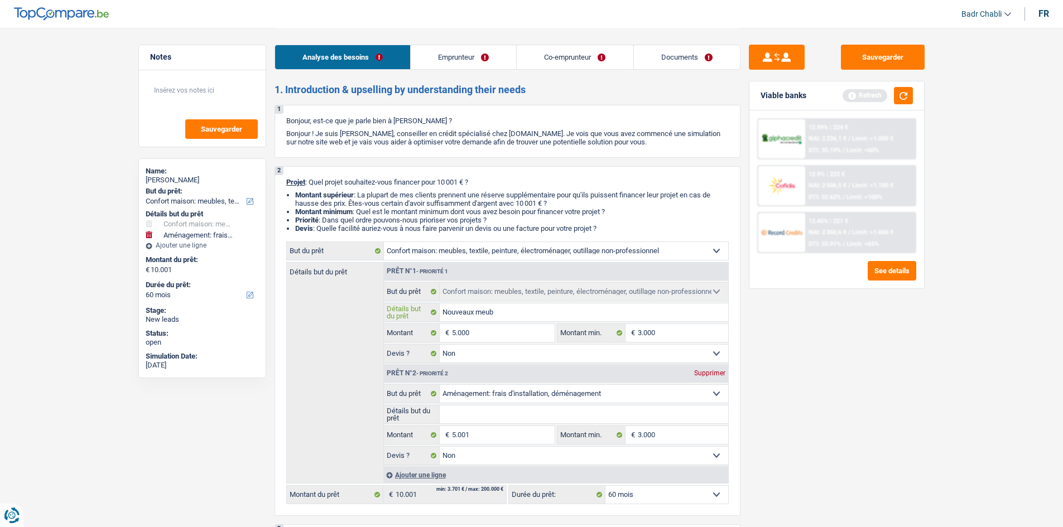
type input "Nouveaux meubl"
type input "Nouveaux meuble"
type input "Nouveaux meubles"
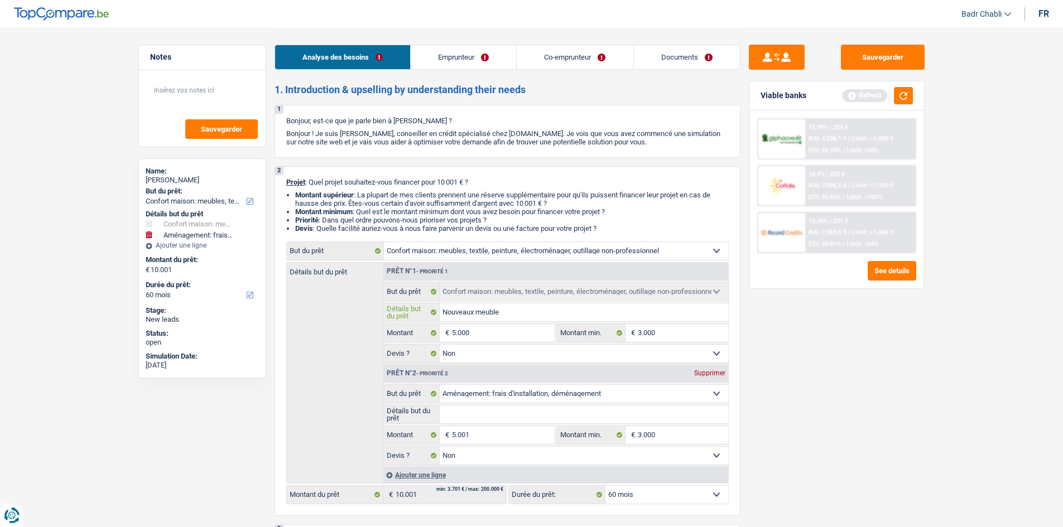
type input "Nouveaux meubles"
click at [530, 416] on input "Détails but du prêt" at bounding box center [584, 415] width 288 height 18
type input "µf"
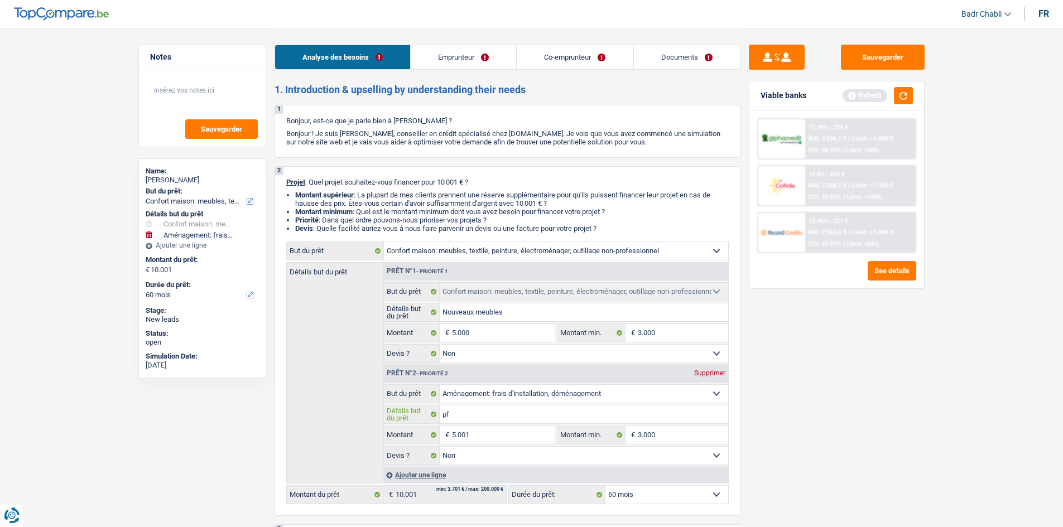
type input "µ"
type input "µF"
type input "µFr"
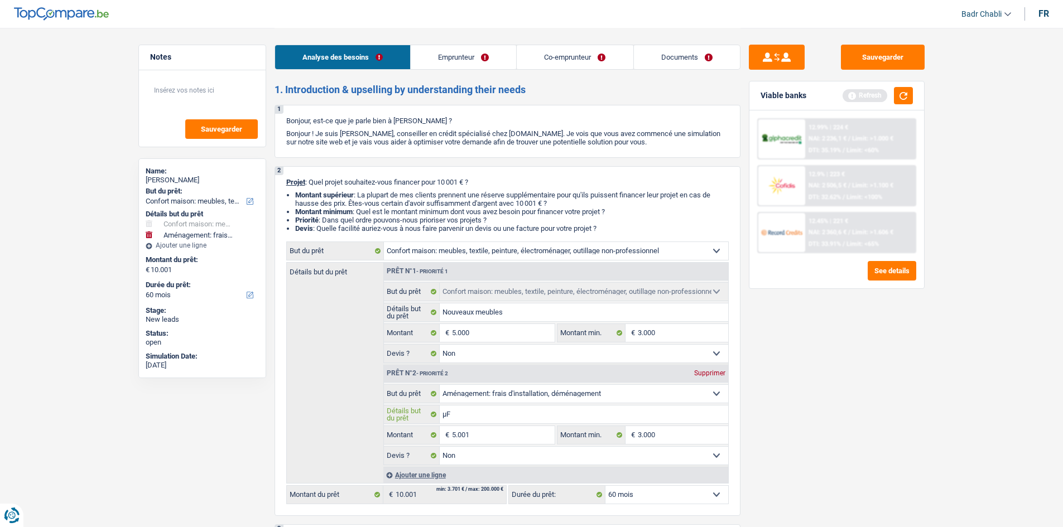
type input "µFr"
type input "µF"
type input "µ"
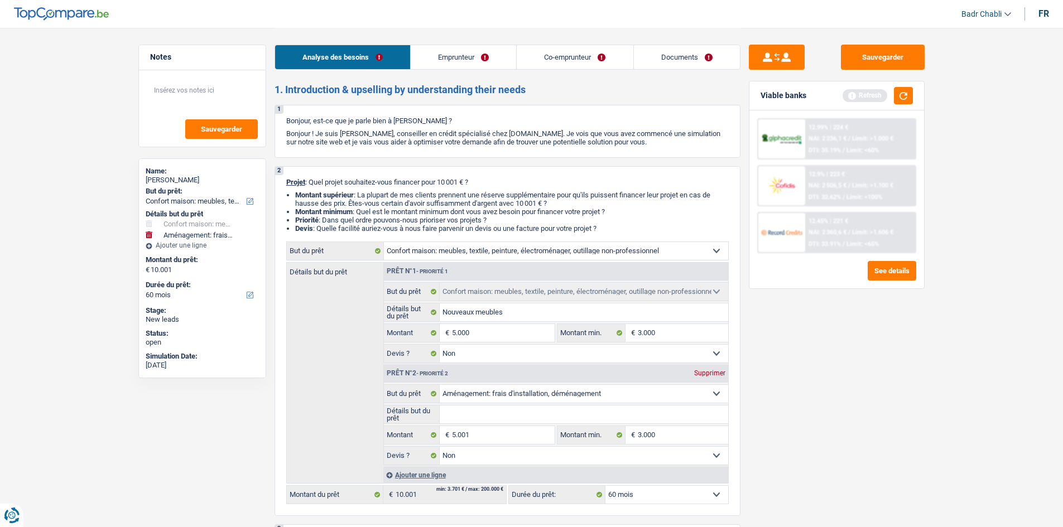
type input "F"
type input "Fr"
type input "Fra"
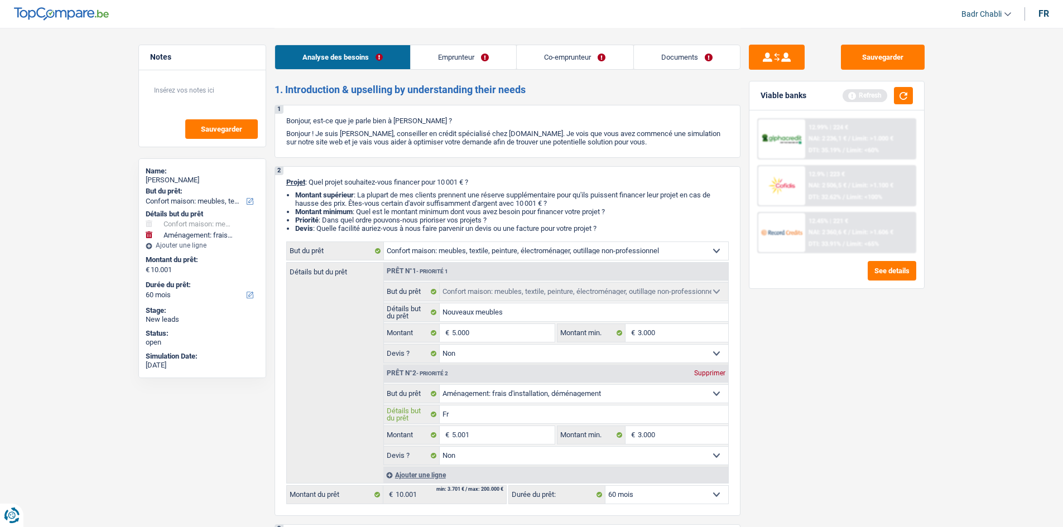
type input "Fra"
type input "Frai"
type input "Frais"
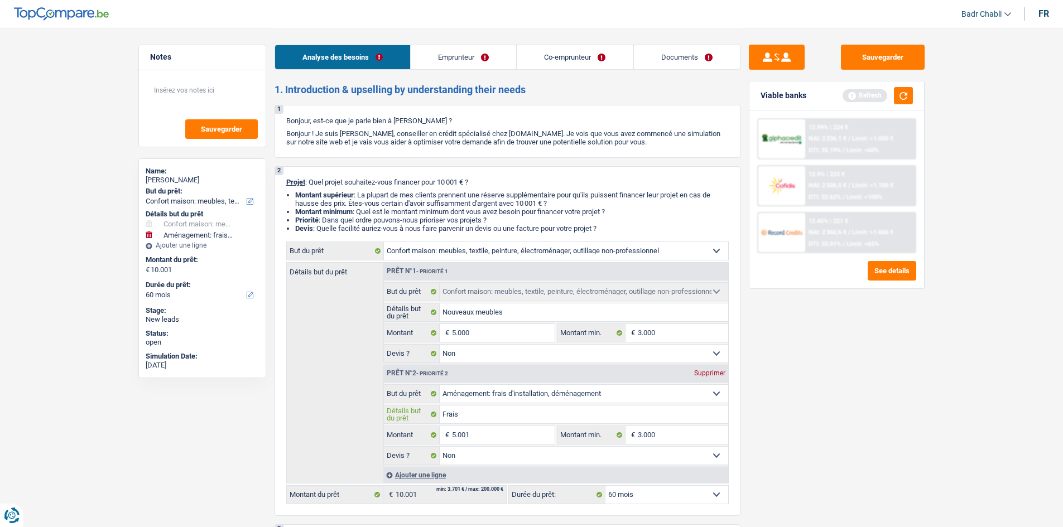
type input "Frais"
type input "Frais a"
type input "Frais am"
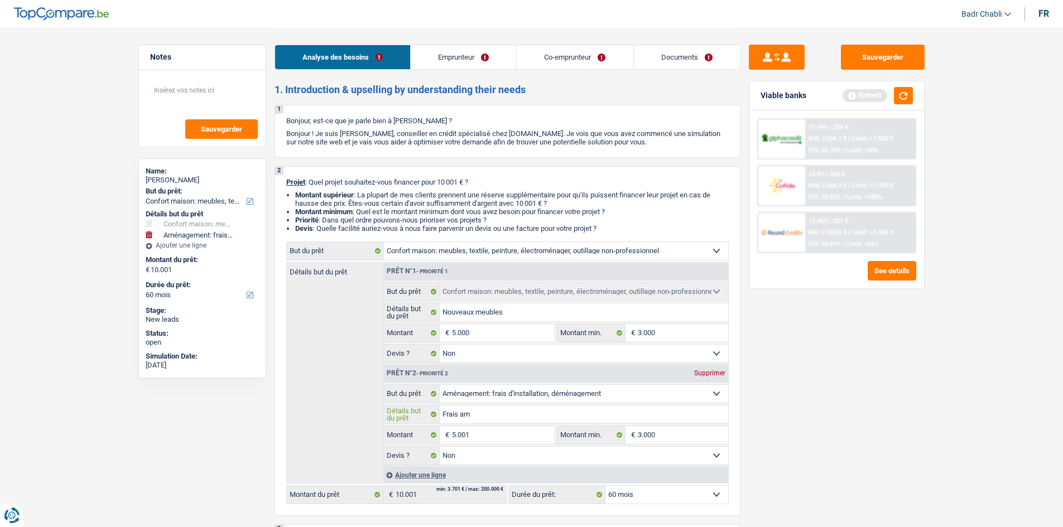
type input "Frais am"
type input "Frais amé"
type input "Frais amén"
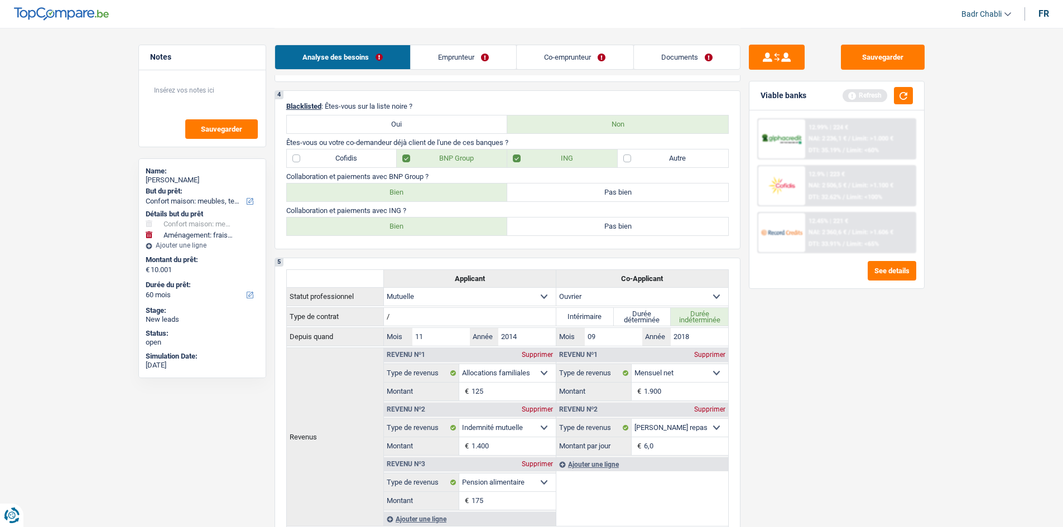
scroll to position [614, 0]
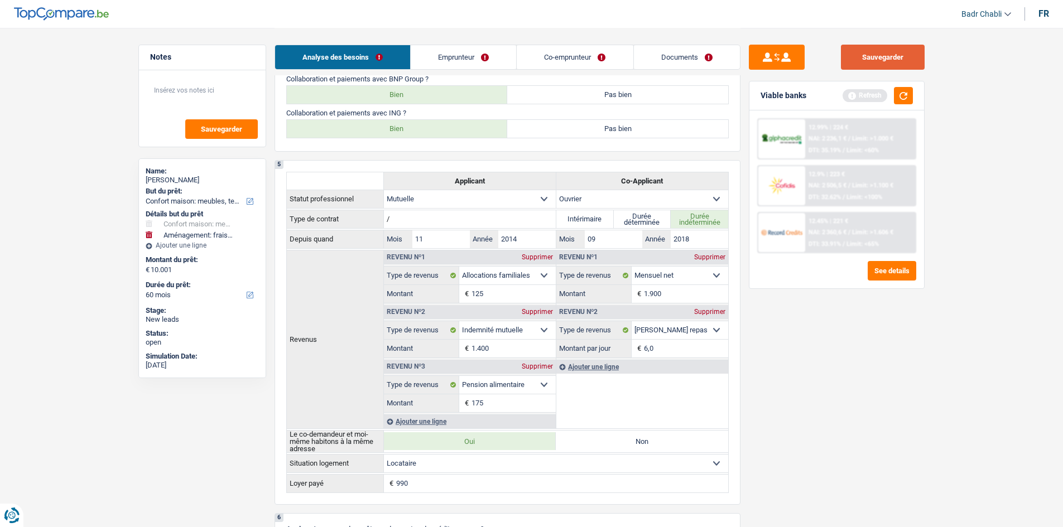
click at [890, 56] on button "Sauvegarder" at bounding box center [883, 57] width 84 height 25
click at [886, 54] on button "Sauvegarder" at bounding box center [883, 57] width 84 height 25
click at [640, 59] on link "Documents" at bounding box center [687, 57] width 106 height 24
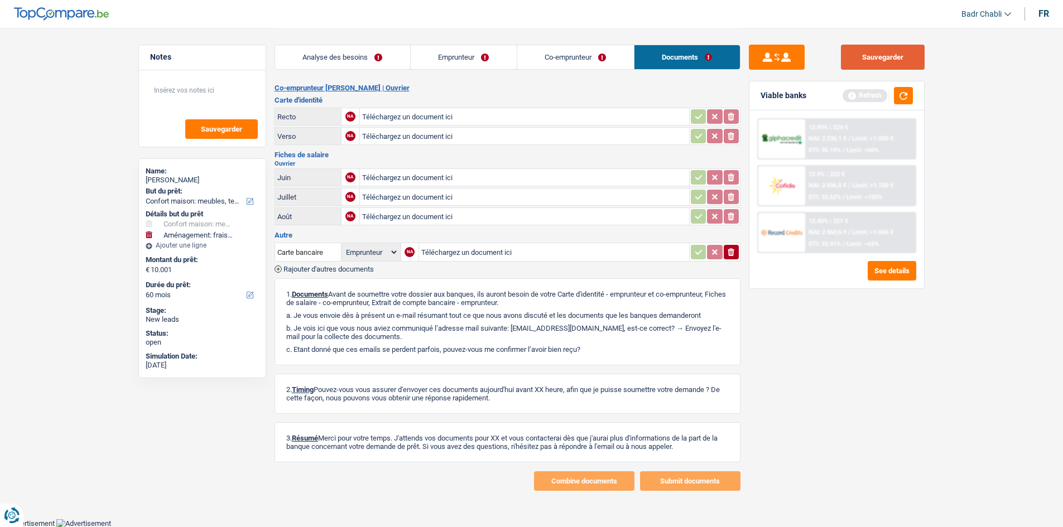
click at [869, 54] on button "Sauvegarder" at bounding box center [883, 57] width 84 height 25
click at [564, 65] on link "Co-emprunteur" at bounding box center [575, 57] width 117 height 24
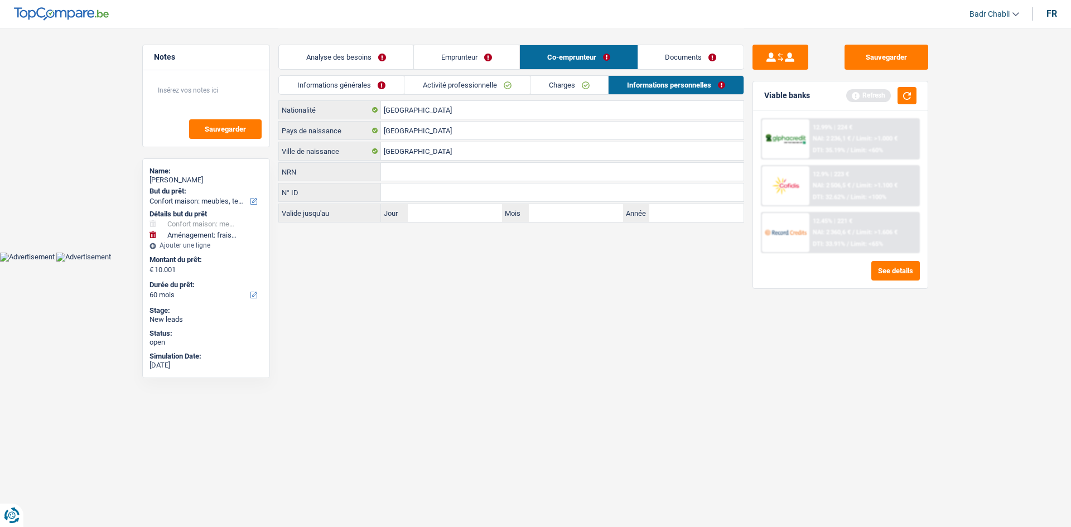
click at [489, 79] on link "Activité professionnelle" at bounding box center [467, 85] width 126 height 18
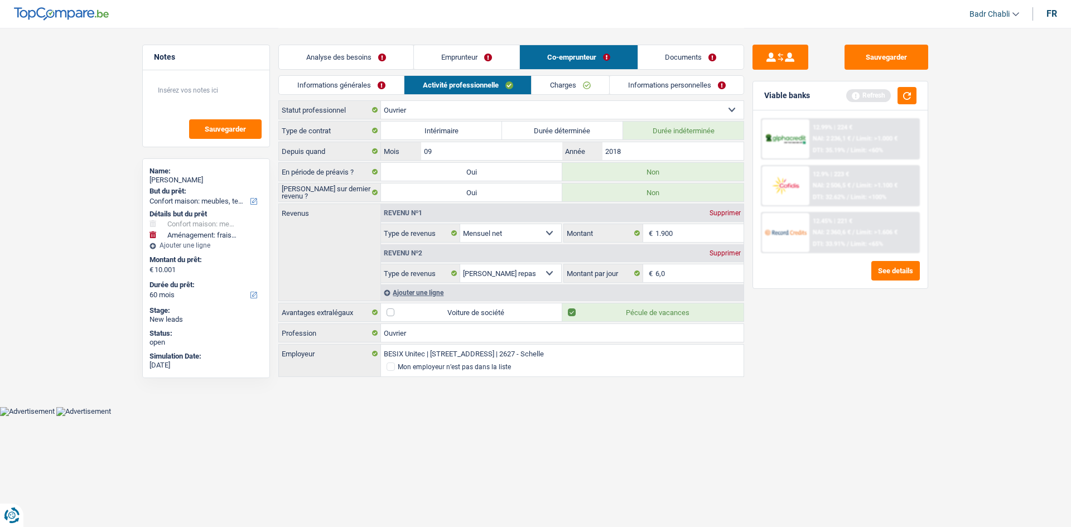
click at [680, 58] on link "Documents" at bounding box center [691, 57] width 106 height 24
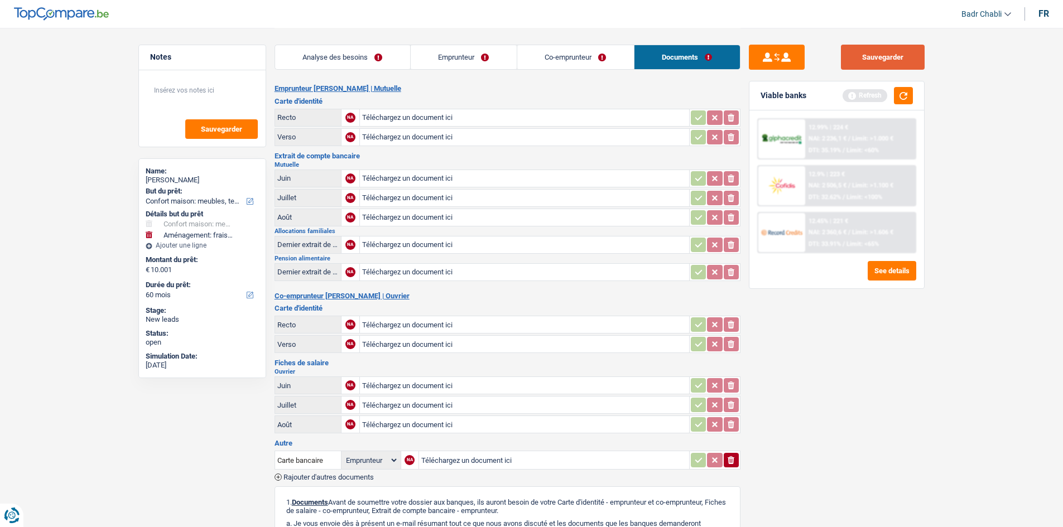
click at [867, 54] on button "Sauvegarder" at bounding box center [883, 57] width 84 height 25
click at [862, 53] on button "Sauvegarder" at bounding box center [883, 57] width 84 height 25
